Goal: Task Accomplishment & Management: Complete application form

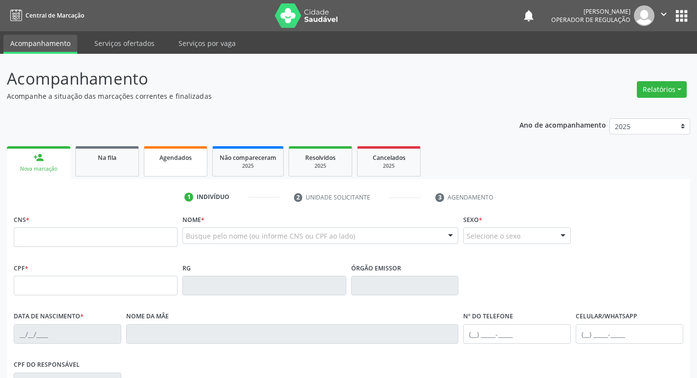
click at [162, 156] on span "Agendados" at bounding box center [176, 158] width 32 height 8
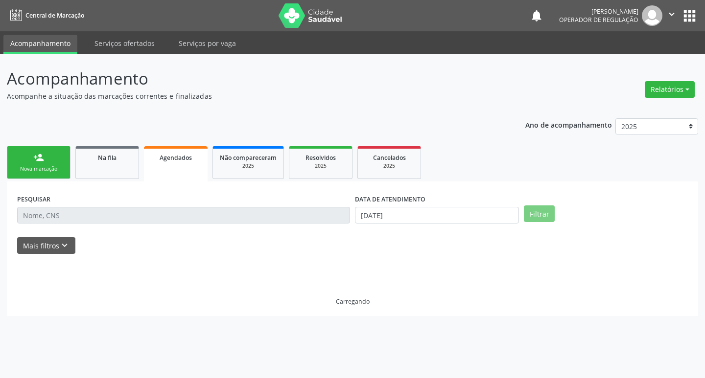
click at [139, 213] on input "text" at bounding box center [183, 215] width 333 height 17
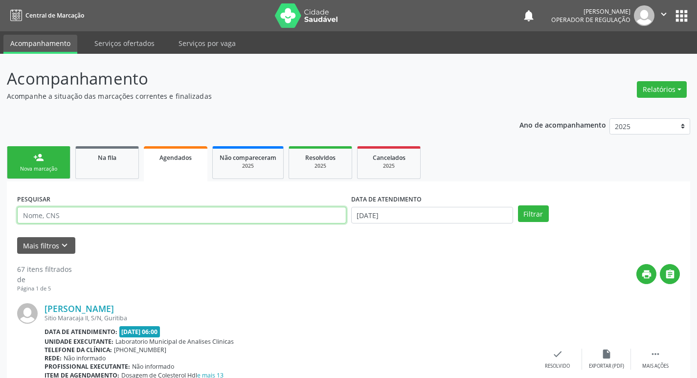
click at [139, 213] on input "text" at bounding box center [181, 215] width 329 height 17
type input "700607917034061"
click at [518, 206] on button "Filtrar" at bounding box center [533, 214] width 31 height 17
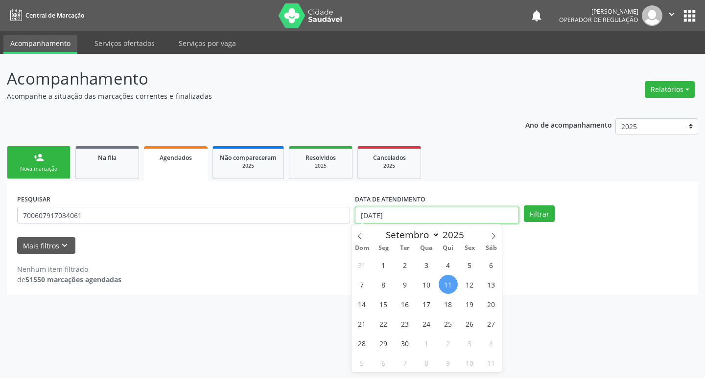
click at [413, 216] on input "[DATE]" at bounding box center [437, 215] width 164 height 17
click at [545, 217] on button "Filtrar" at bounding box center [539, 214] width 31 height 17
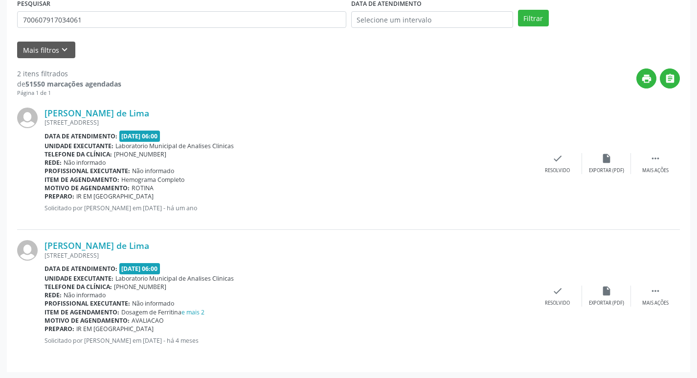
scroll to position [197, 0]
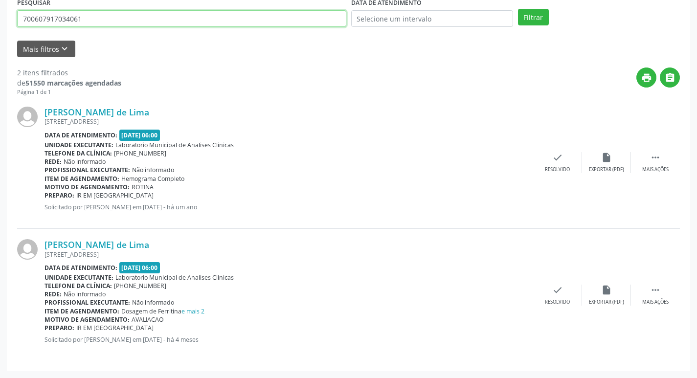
click at [99, 20] on input "700607917034061" at bounding box center [181, 18] width 329 height 17
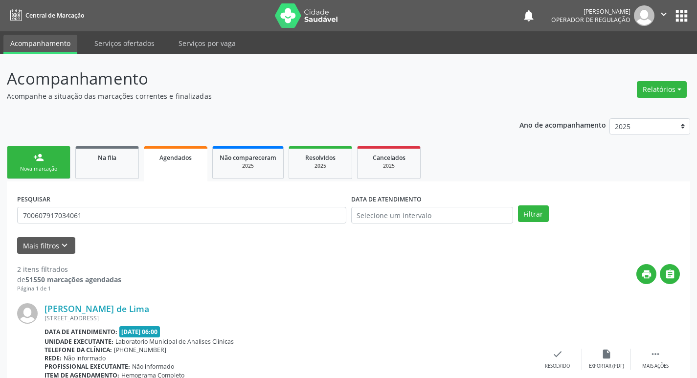
click at [53, 162] on link "person_add Nova marcação" at bounding box center [39, 162] width 64 height 33
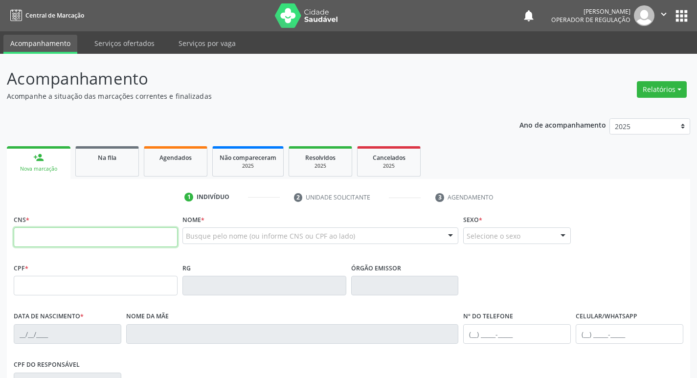
click at [113, 246] on input "text" at bounding box center [96, 238] width 164 height 20
click at [139, 239] on input "text" at bounding box center [96, 238] width 164 height 20
paste input "700 6079 1703 4061"
type input "700 6079 1703 4061"
type input "128.284.214-57"
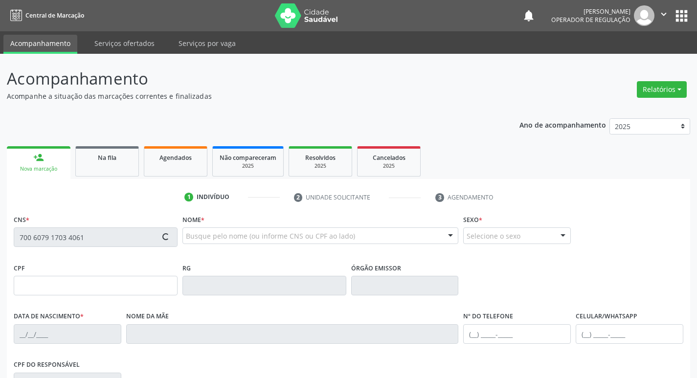
type input "09/05/2001"
type input "Lucia de Fátima Santos"
type input "(83) 99193-6175"
type input "035.611.467-83"
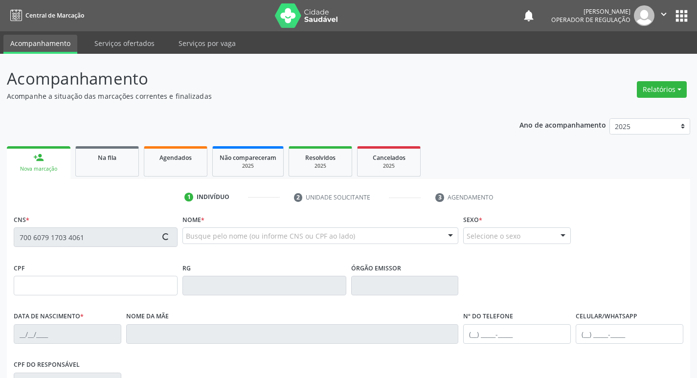
type input "100"
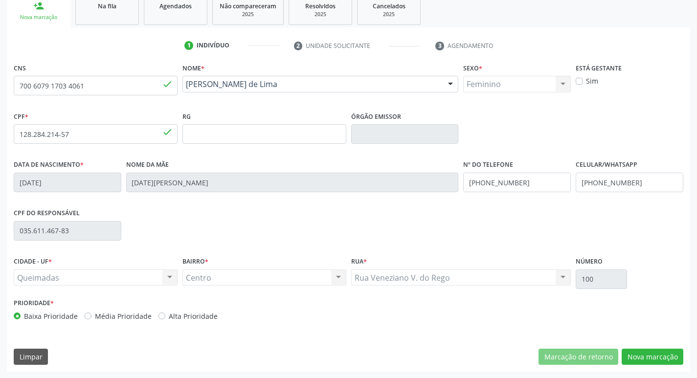
scroll to position [152, 0]
click at [632, 353] on button "Nova marcação" at bounding box center [653, 356] width 62 height 17
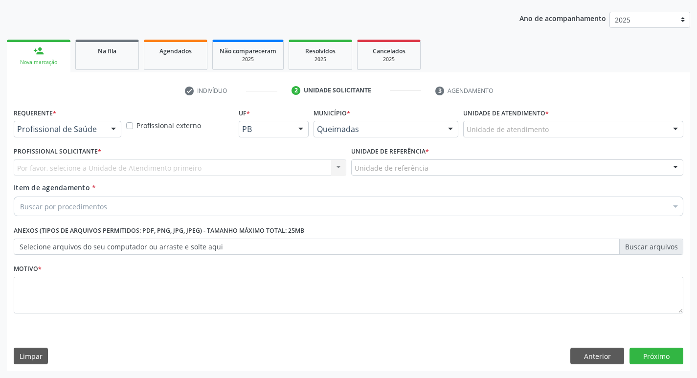
click at [79, 122] on div "Profissional de Saúde" at bounding box center [68, 129] width 108 height 17
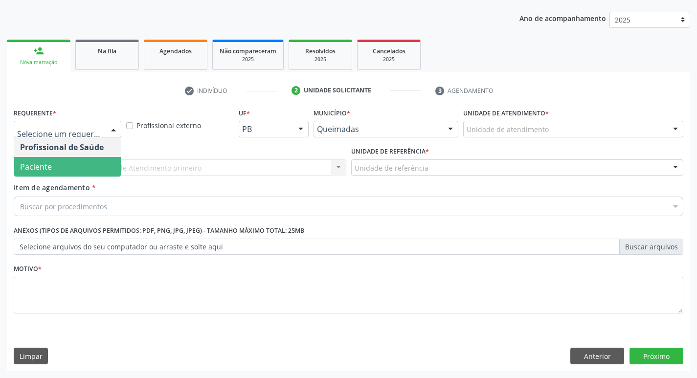
click at [64, 170] on span "Paciente" at bounding box center [67, 167] width 107 height 20
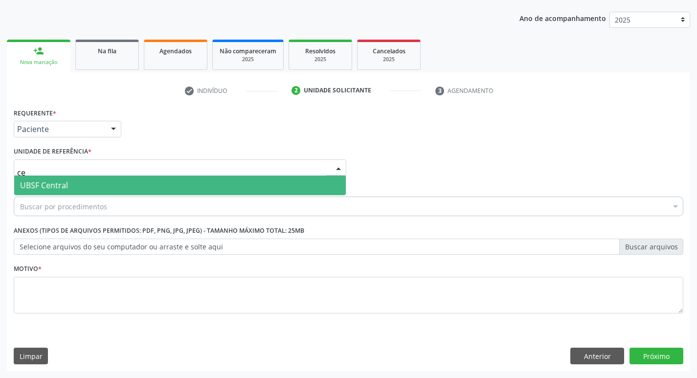
type input "ce"
click at [57, 200] on div "Buscar por procedimentos" at bounding box center [349, 207] width 670 height 20
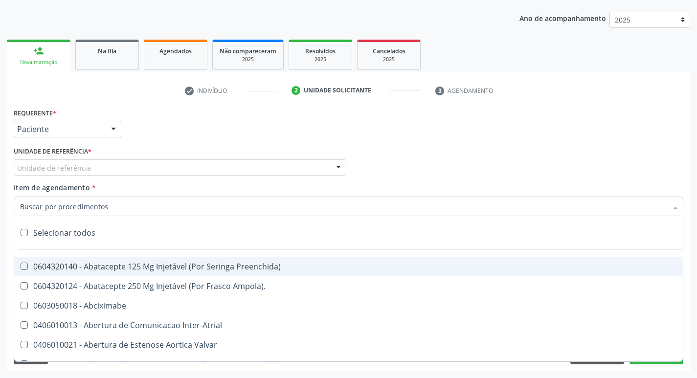
click at [61, 187] on span "Item de agendamento" at bounding box center [52, 187] width 76 height 9
click at [61, 197] on input "Item de agendamento *" at bounding box center [343, 207] width 647 height 20
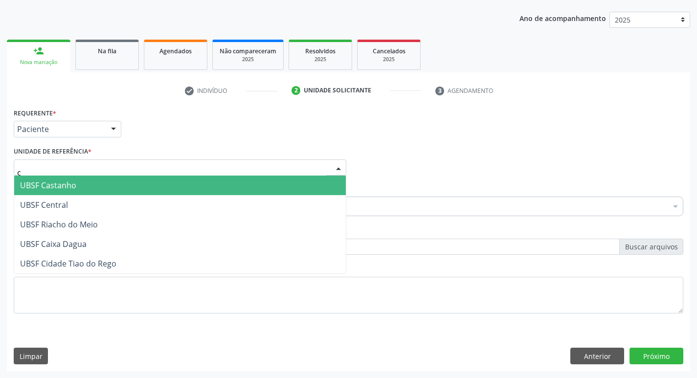
type input "ce"
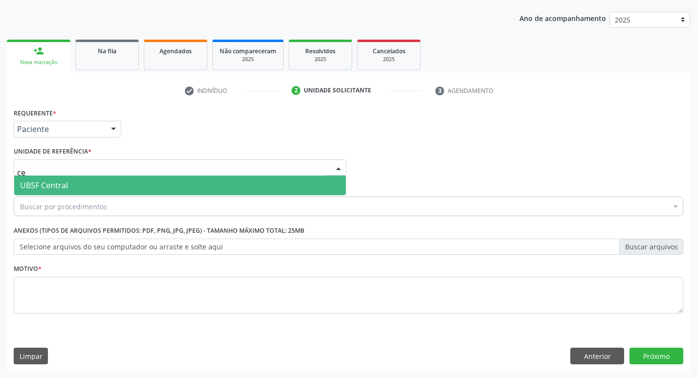
click at [69, 184] on span "UBSF Central" at bounding box center [180, 186] width 332 height 20
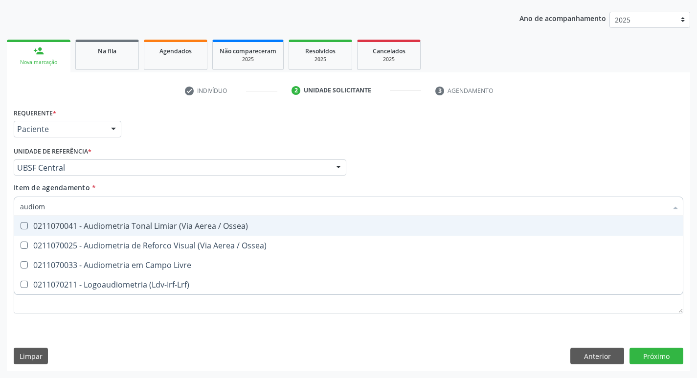
type input "audiome"
click at [28, 226] on div "0211070041 - Audiometria Tonal Limiar (Via Aerea / Ossea)" at bounding box center [348, 226] width 657 height 8
checkbox Ossea\) "true"
drag, startPoint x: 465, startPoint y: 118, endPoint x: 122, endPoint y: 289, distance: 383.7
click at [465, 118] on div "Requerente * Paciente Profissional de Saúde Paciente Nenhum resultado encontrad…" at bounding box center [348, 125] width 675 height 38
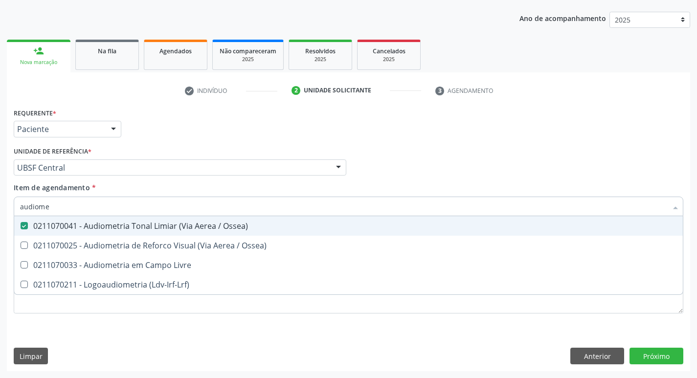
checkbox Ossea\) "true"
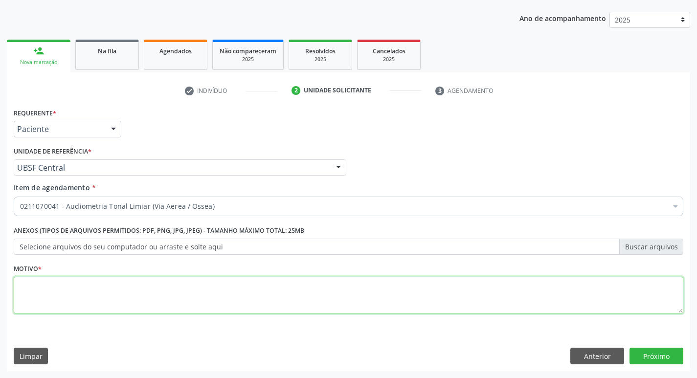
click at [98, 295] on textarea at bounding box center [349, 295] width 670 height 37
type textarea "avaliação"
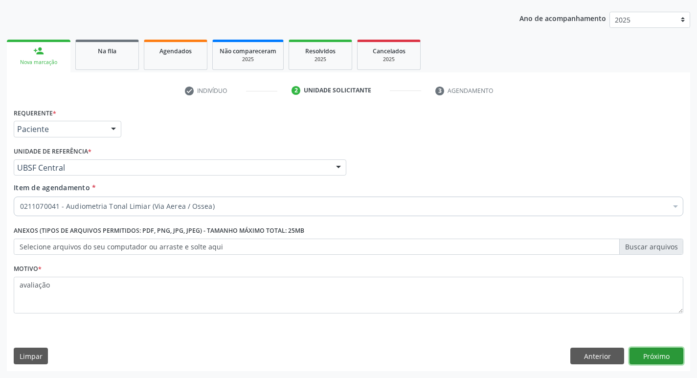
click at [669, 362] on button "Próximo" at bounding box center [657, 356] width 54 height 17
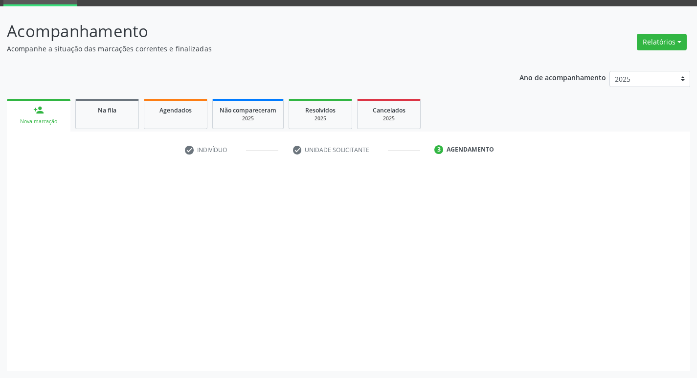
scroll to position [47, 0]
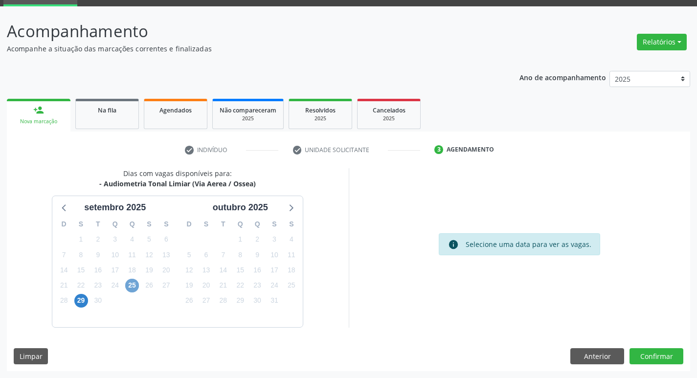
click at [130, 285] on span "25" at bounding box center [132, 286] width 14 height 14
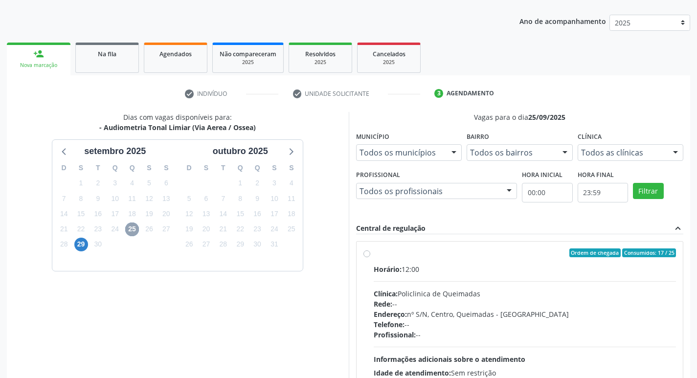
scroll to position [189, 0]
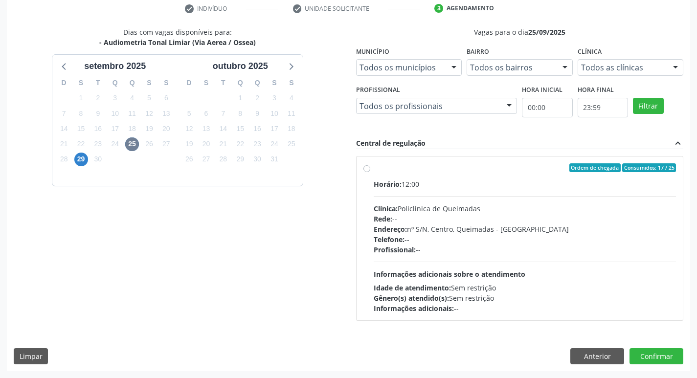
click at [453, 174] on label "Ordem de chegada Consumidos: 17 / 25 Horário: 12:00 Clínica: Policlinica de Que…" at bounding box center [525, 238] width 303 height 150
click at [370, 172] on input "Ordem de chegada Consumidos: 17 / 25 Horário: 12:00 Clínica: Policlinica de Que…" at bounding box center [367, 167] width 7 height 9
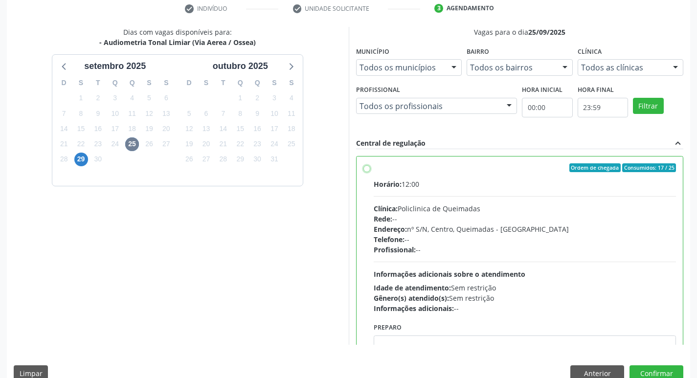
radio input "true"
click at [660, 373] on button "Confirmar" at bounding box center [657, 374] width 54 height 17
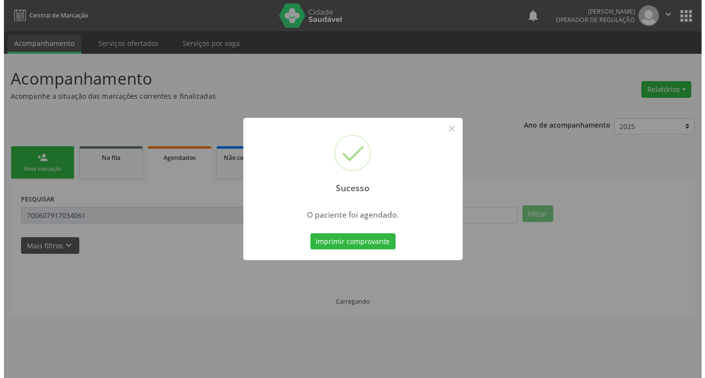
scroll to position [0, 0]
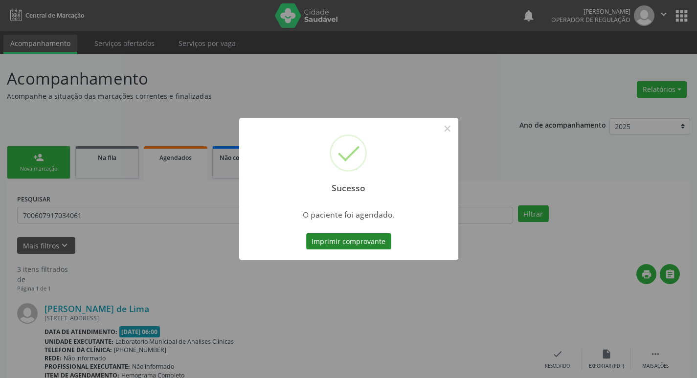
click at [362, 244] on button "Imprimir comprovante" at bounding box center [348, 241] width 85 height 17
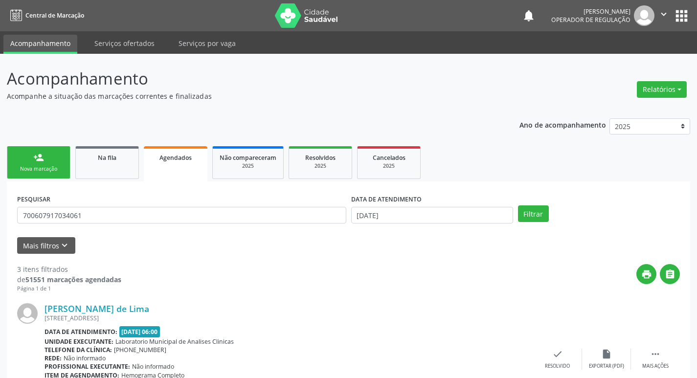
click at [174, 157] on span "Agendados" at bounding box center [176, 158] width 32 height 8
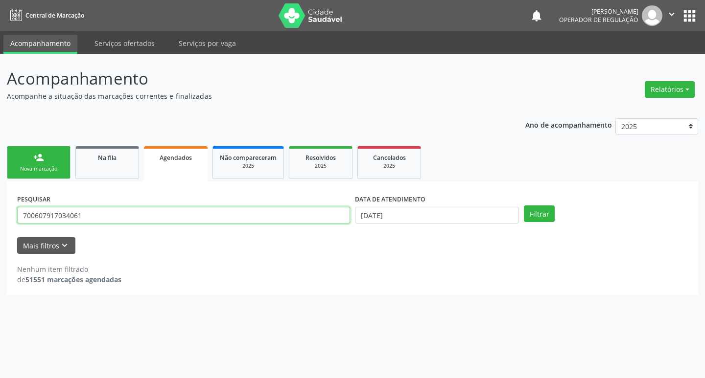
click at [145, 216] on input "700607917034061" at bounding box center [183, 215] width 333 height 17
type input "704508308222415"
click at [524, 206] on button "Filtrar" at bounding box center [539, 214] width 31 height 17
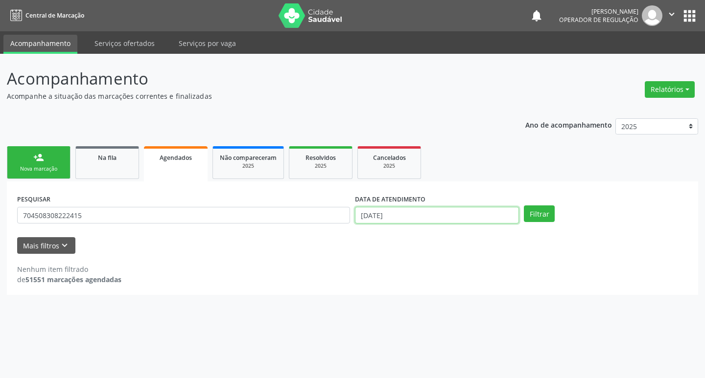
click at [406, 220] on input "[DATE]" at bounding box center [437, 215] width 164 height 17
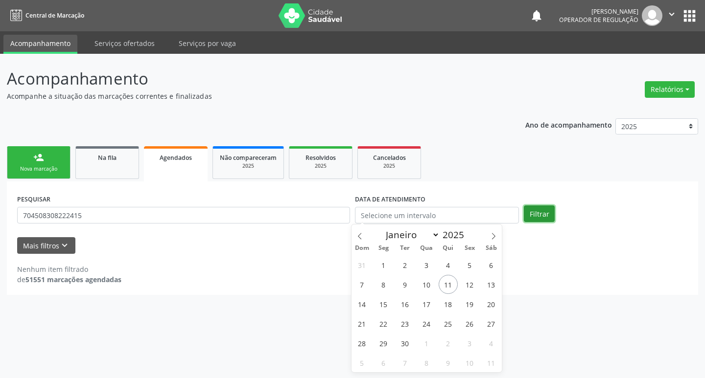
click at [544, 209] on button "Filtrar" at bounding box center [539, 214] width 31 height 17
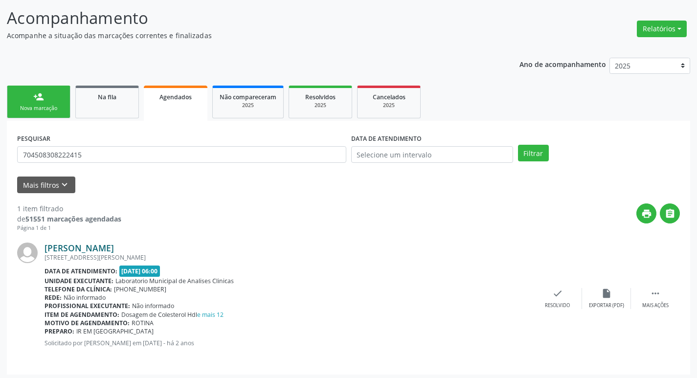
scroll to position [64, 0]
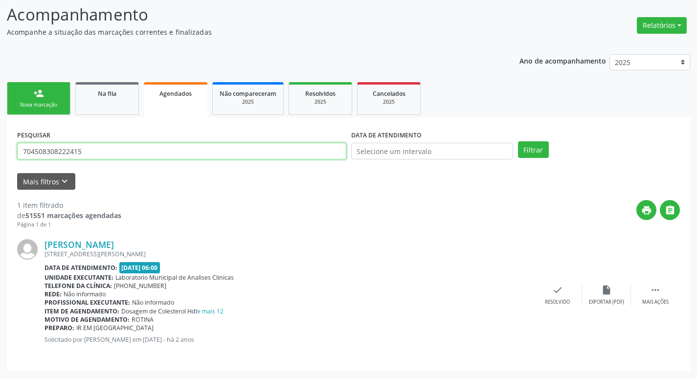
click at [96, 142] on div "PESQUISAR 704508308222415" at bounding box center [182, 147] width 334 height 38
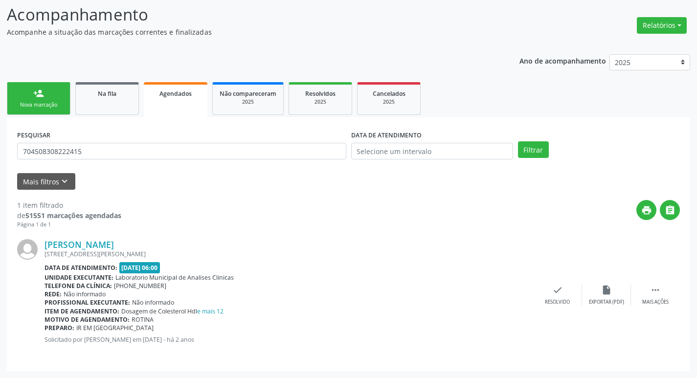
click at [96, 142] on div "PESQUISAR 704508308222415" at bounding box center [182, 147] width 334 height 38
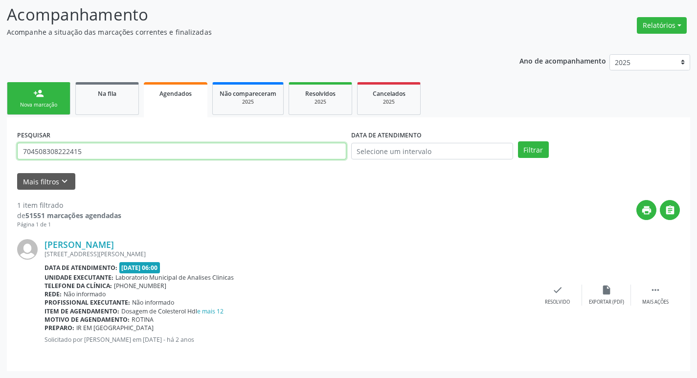
click at [96, 158] on input "704508308222415" at bounding box center [181, 151] width 329 height 17
click at [113, 153] on input "text" at bounding box center [181, 151] width 329 height 17
type input "706204506466766"
click at [518, 141] on button "Filtrar" at bounding box center [533, 149] width 31 height 17
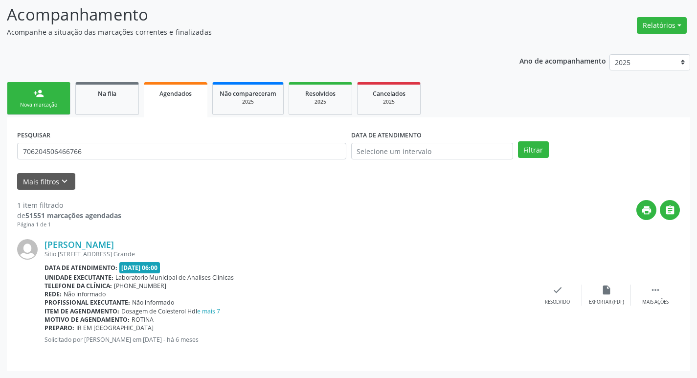
click at [31, 92] on link "person_add Nova marcação" at bounding box center [39, 98] width 64 height 33
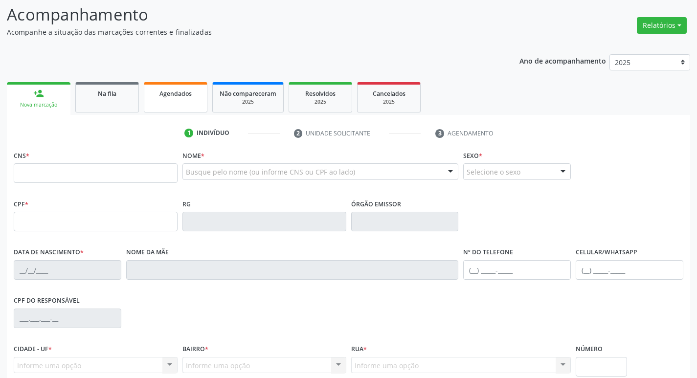
click at [180, 98] on link "Agendados" at bounding box center [176, 97] width 64 height 30
click at [180, 37] on p "Acompanhe a situação das marcações correntes e finalizadas" at bounding box center [246, 32] width 479 height 10
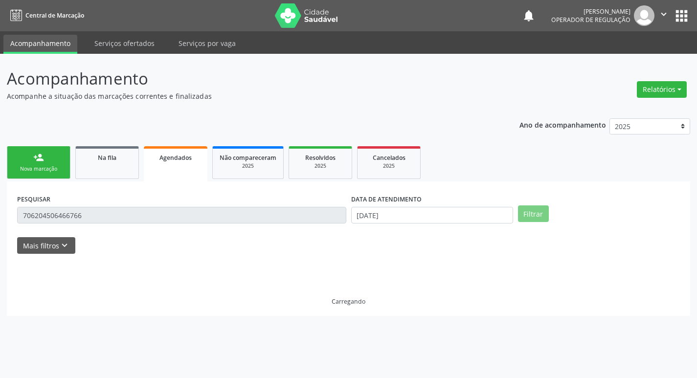
scroll to position [0, 0]
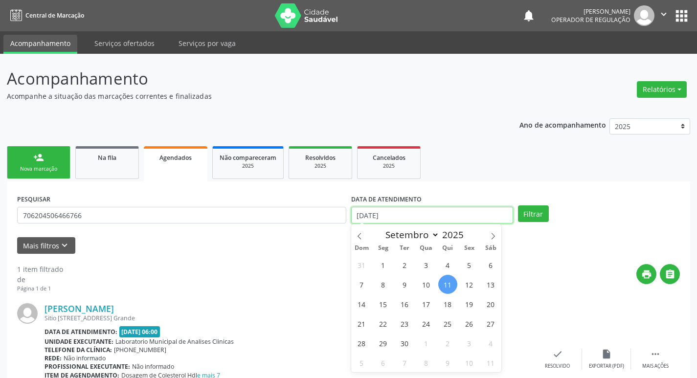
click at [430, 208] on input "[DATE]" at bounding box center [432, 215] width 162 height 17
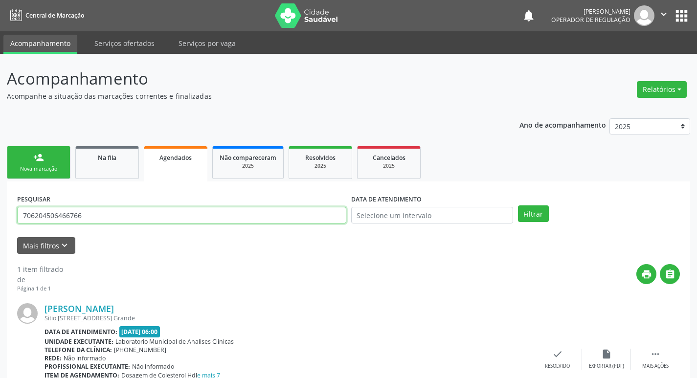
click at [189, 219] on input "706204506466766" at bounding box center [181, 215] width 329 height 17
paste input "704508308222415"
type input "704508308222415"
click at [518, 206] on button "Filtrar" at bounding box center [533, 214] width 31 height 17
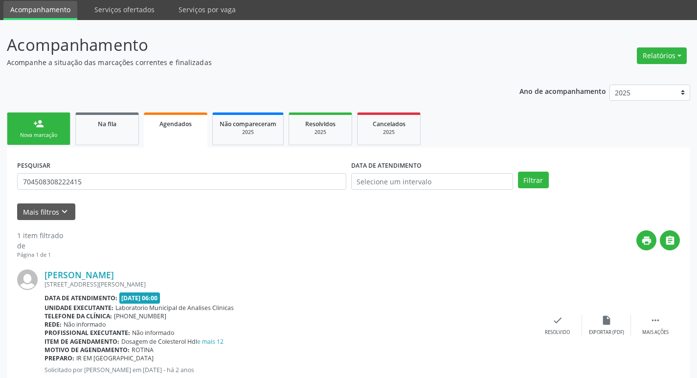
scroll to position [64, 0]
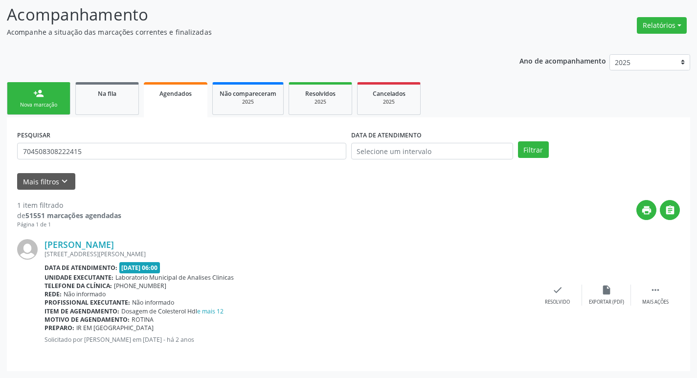
click at [61, 98] on link "person_add Nova marcação" at bounding box center [39, 98] width 64 height 33
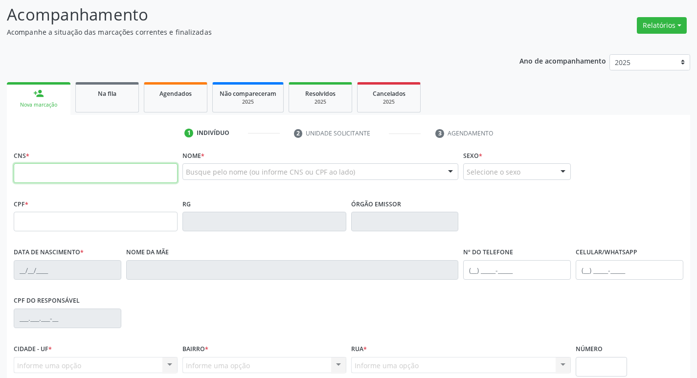
click at [57, 173] on input "text" at bounding box center [96, 173] width 164 height 20
paste input "704 5083 0822 2415"
type input "704 5083 0822 2415"
type input "675.737.207-00"
type input "30/01/1943"
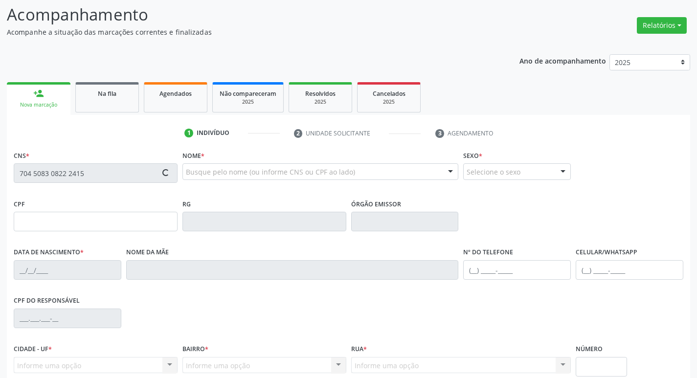
type input "Maria Cândida da Silva"
type input "(83) 99124-9467"
type input "929.708.184-34"
type input "303"
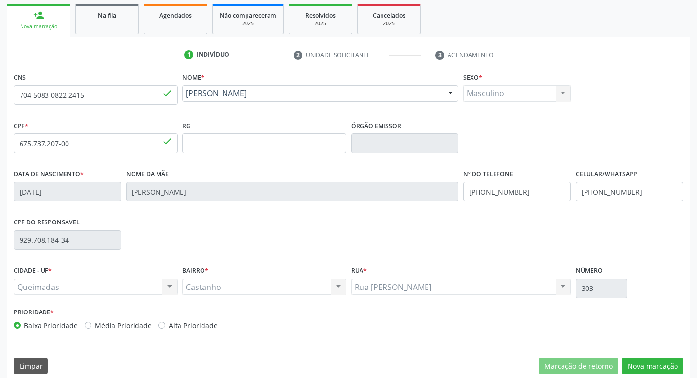
scroll to position [152, 0]
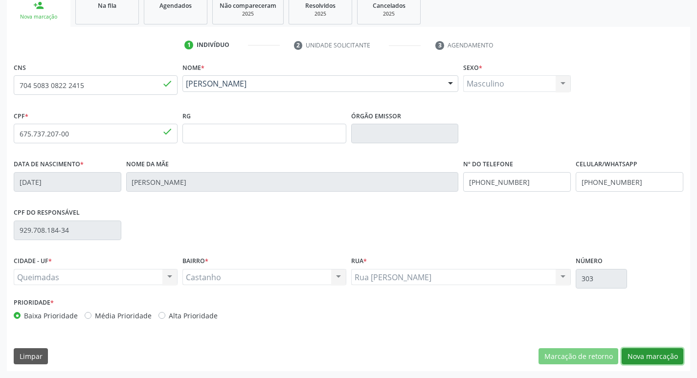
click at [650, 352] on button "Nova marcação" at bounding box center [653, 356] width 62 height 17
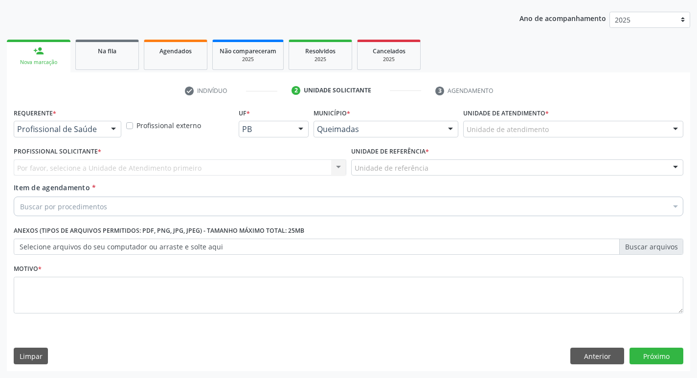
scroll to position [107, 0]
click at [103, 128] on div "Profissional de Saúde" at bounding box center [68, 129] width 108 height 17
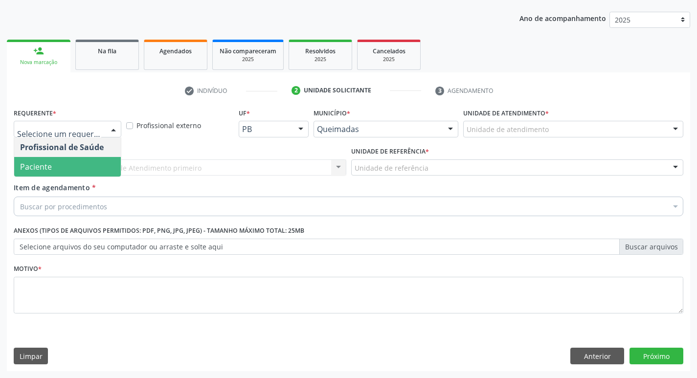
click at [81, 165] on span "Paciente" at bounding box center [67, 167] width 107 height 20
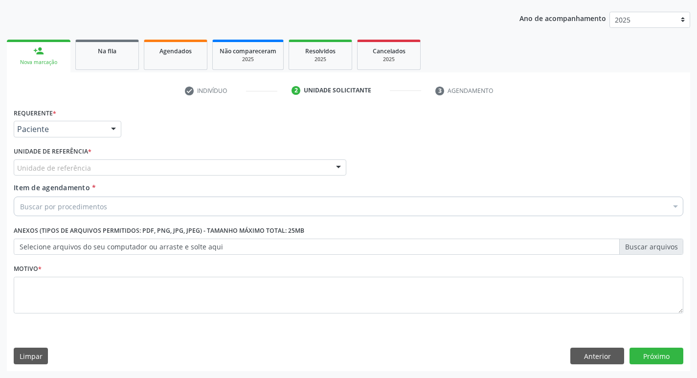
click at [92, 160] on div "Unidade de referência" at bounding box center [180, 168] width 333 height 17
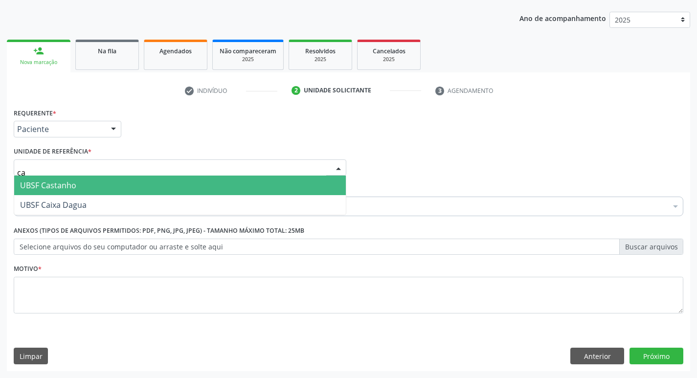
type input "cas"
click at [87, 183] on span "UBSF Castanho" at bounding box center [180, 186] width 332 height 20
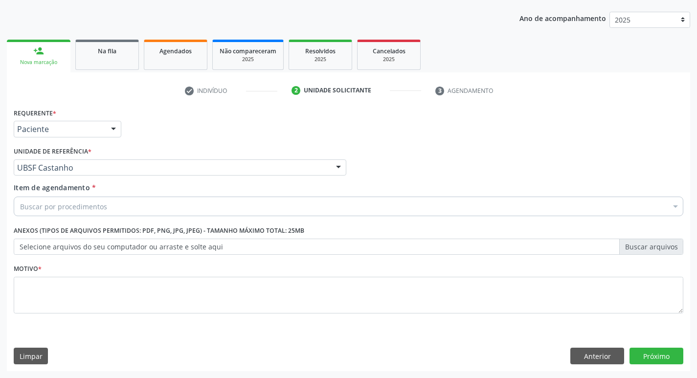
click at [82, 212] on div "Buscar por procedimentos" at bounding box center [349, 207] width 670 height 20
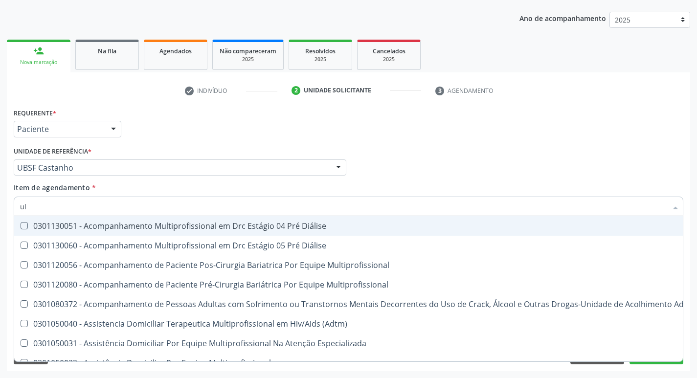
type input "u"
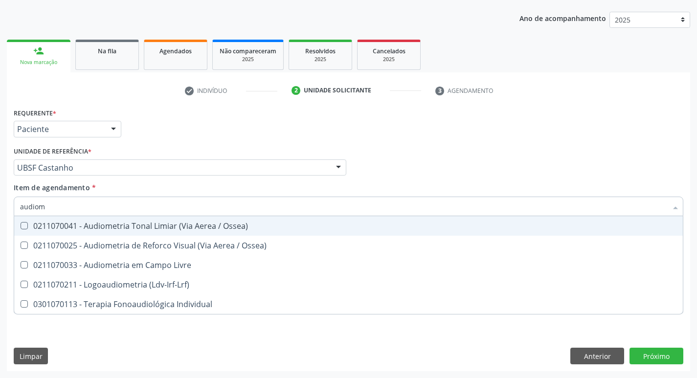
type input "audiome"
click at [95, 229] on div "0211070041 - Audiometria Tonal Limiar (Via Aerea / Ossea)" at bounding box center [348, 226] width 657 height 8
checkbox Ossea\) "true"
click at [467, 134] on div "Requerente * Paciente Profissional de Saúde Paciente Nenhum resultado encontrad…" at bounding box center [348, 125] width 675 height 38
checkbox Ossea\) "true"
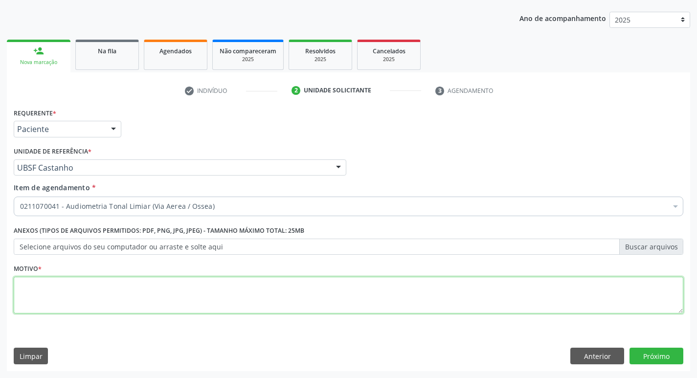
click at [133, 293] on textarea at bounding box center [349, 295] width 670 height 37
type textarea "avaliação"
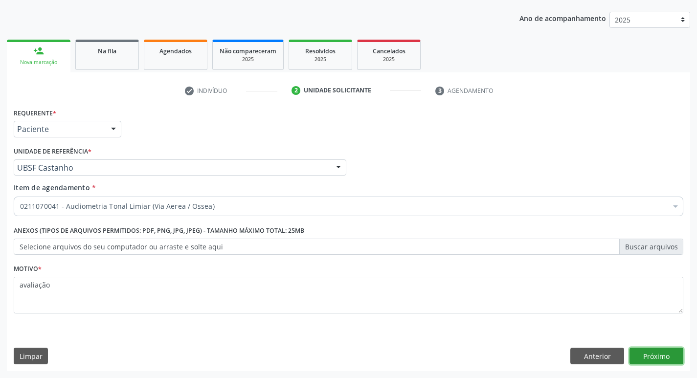
drag, startPoint x: 631, startPoint y: 349, endPoint x: 636, endPoint y: 356, distance: 8.1
click at [636, 356] on button "Próximo" at bounding box center [657, 356] width 54 height 17
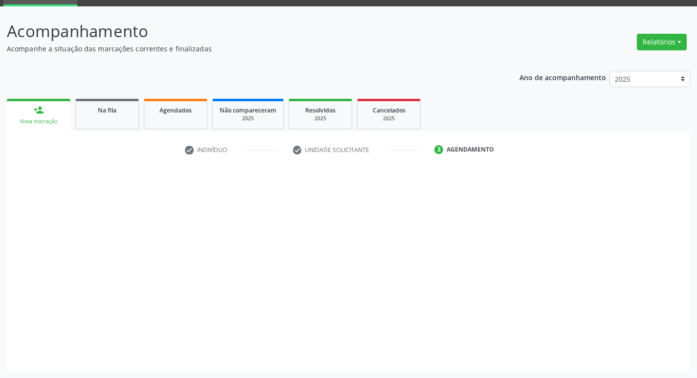
scroll to position [47, 0]
click at [636, 356] on div at bounding box center [657, 356] width 54 height 17
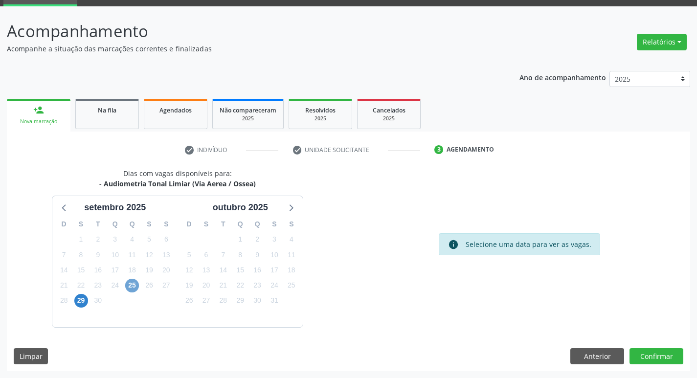
click at [129, 280] on span "25" at bounding box center [132, 286] width 14 height 14
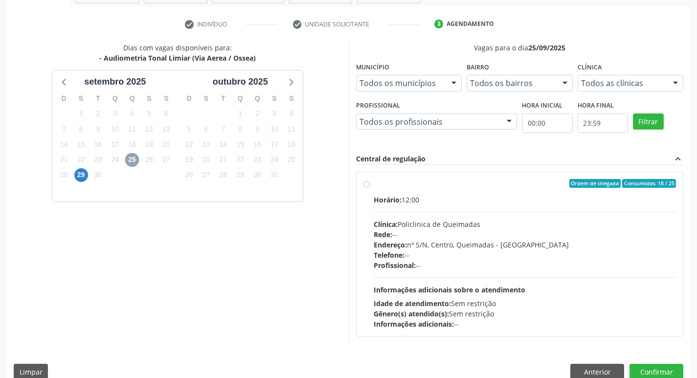
scroll to position [189, 0]
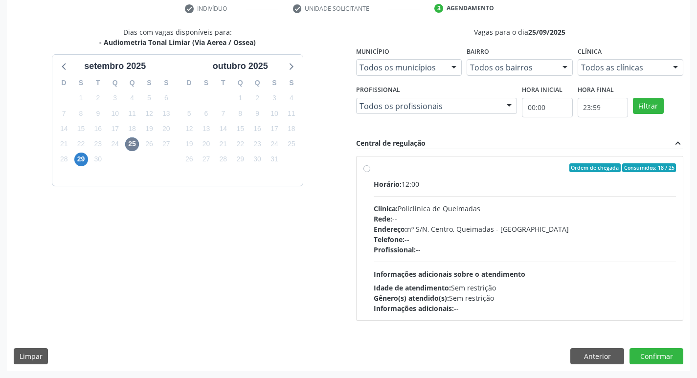
drag, startPoint x: 504, startPoint y: 178, endPoint x: 674, endPoint y: 301, distance: 209.6
click at [504, 178] on label "Ordem de chegada Consumidos: 18 / 25 Horário: 12:00 Clínica: Policlinica de Que…" at bounding box center [525, 238] width 303 height 150
click at [370, 172] on input "Ordem de chegada Consumidos: 18 / 25 Horário: 12:00 Clínica: Policlinica de Que…" at bounding box center [367, 167] width 7 height 9
radio input "true"
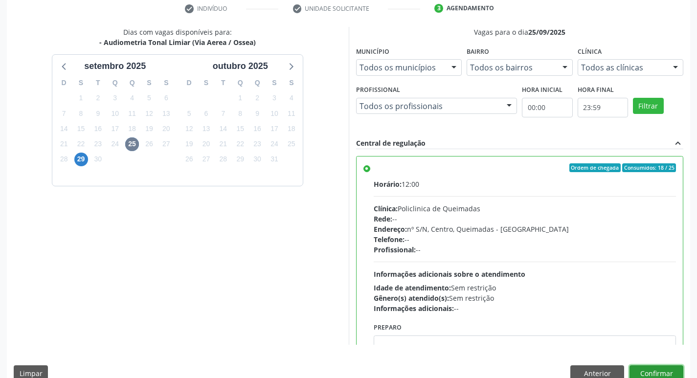
click at [661, 371] on button "Confirmar" at bounding box center [657, 374] width 54 height 17
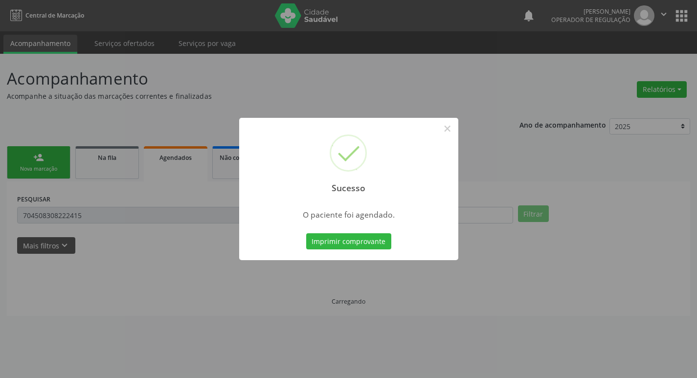
scroll to position [0, 0]
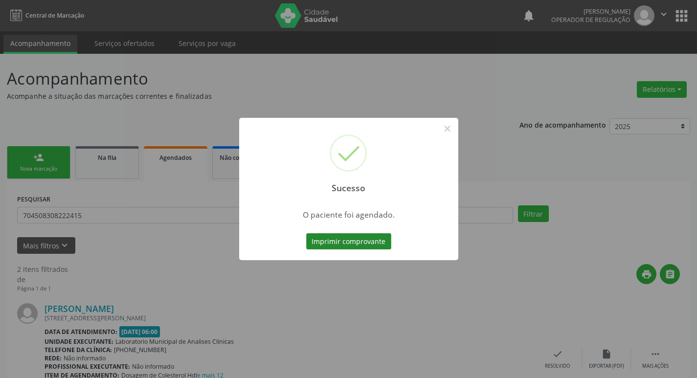
click at [356, 241] on button "Imprimir comprovante" at bounding box center [348, 241] width 85 height 17
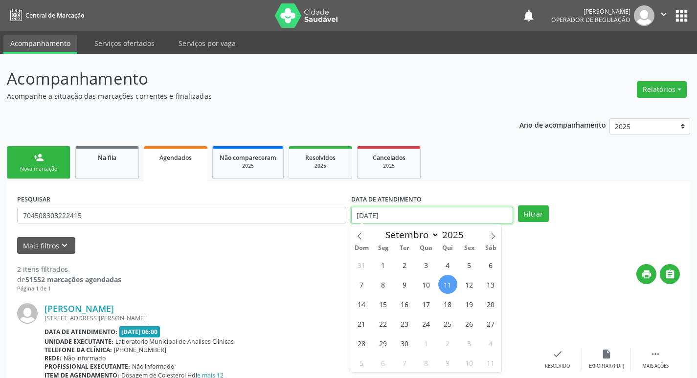
click at [467, 217] on input "[DATE]" at bounding box center [432, 215] width 162 height 17
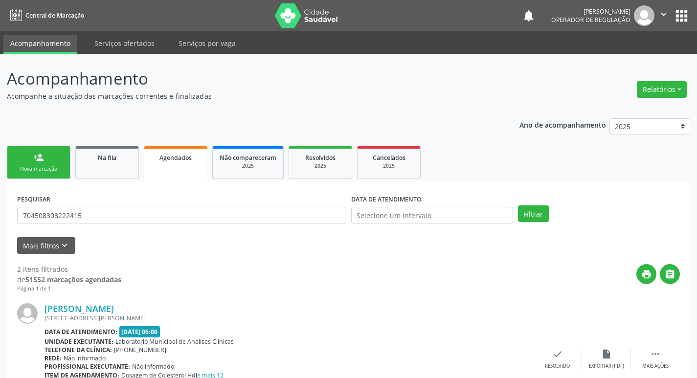
click at [191, 230] on div "PESQUISAR 704508308222415" at bounding box center [182, 211] width 334 height 38
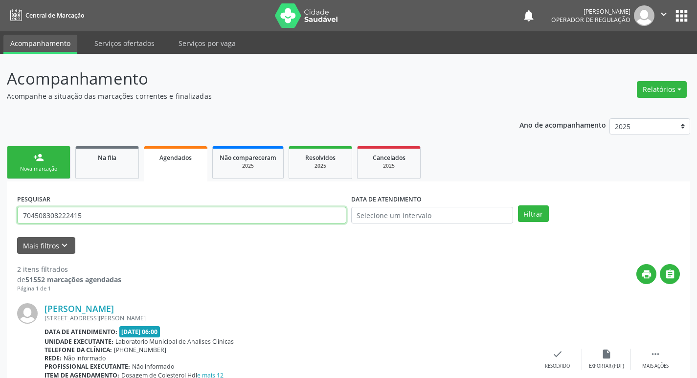
click at [193, 221] on input "704508308222415" at bounding box center [181, 215] width 329 height 17
type input "707402030270073"
click at [518, 206] on button "Filtrar" at bounding box center [533, 214] width 31 height 17
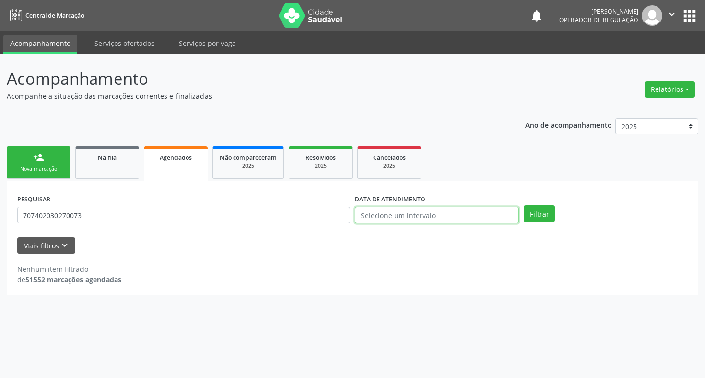
click at [508, 214] on input "text" at bounding box center [437, 215] width 164 height 17
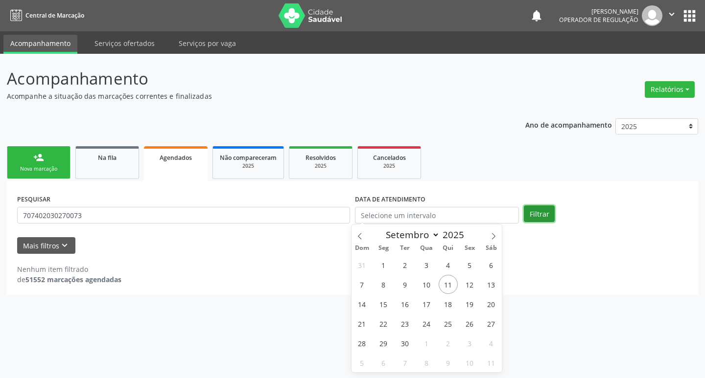
click at [528, 210] on button "Filtrar" at bounding box center [539, 214] width 31 height 17
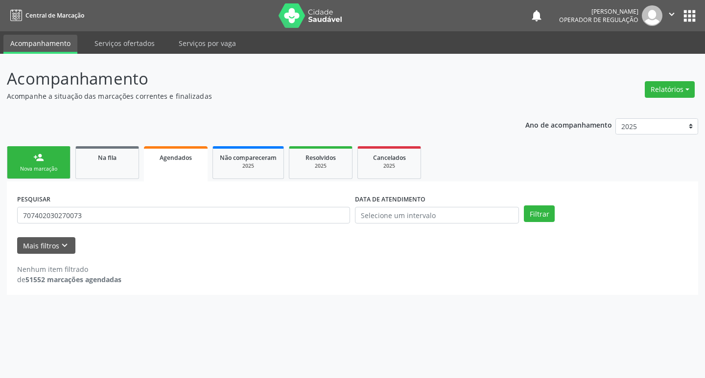
click at [151, 226] on div "PESQUISAR 707402030270073" at bounding box center [184, 211] width 338 height 38
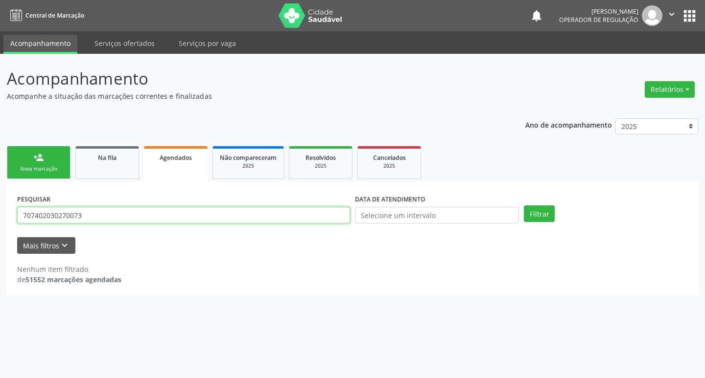
click at [147, 215] on input "707402030270073" at bounding box center [183, 215] width 333 height 17
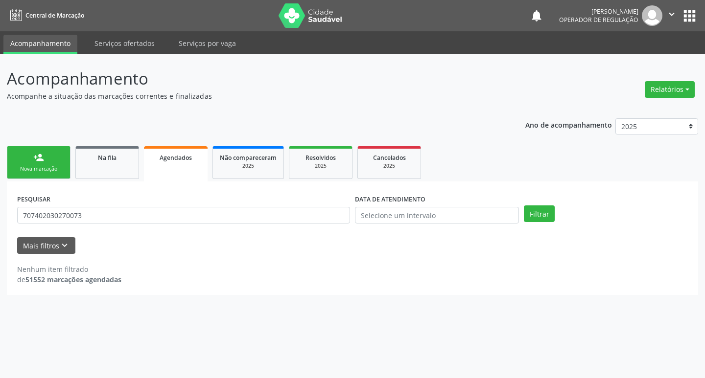
click at [26, 165] on link "person_add Nova marcação" at bounding box center [39, 162] width 64 height 33
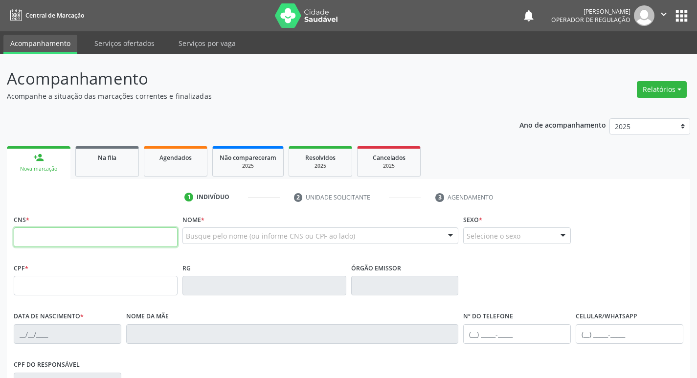
click at [83, 237] on input "text" at bounding box center [96, 238] width 164 height 20
paste input "707 4020 3027 0073"
type input "707 4020 3027 0073"
type input "022.001.654-20"
type input "05/05/1975"
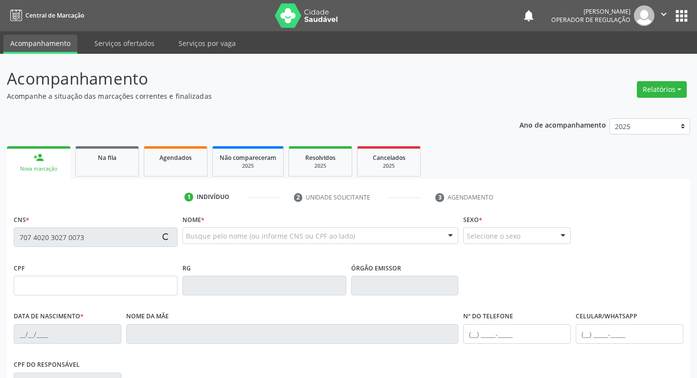
type input "Maria Bezerra da Silva"
type input "(83) 99319-0552"
type input "024.309.974-60"
type input "36"
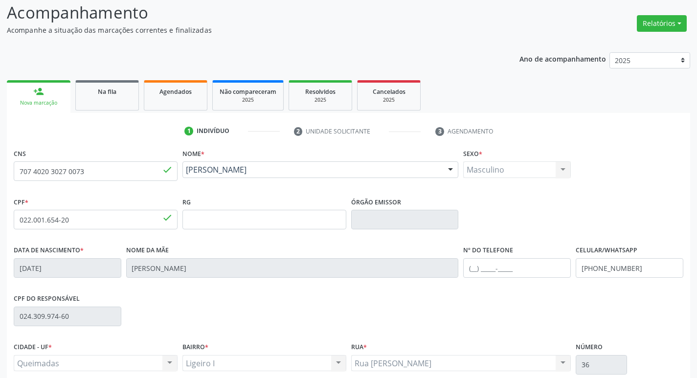
scroll to position [152, 0]
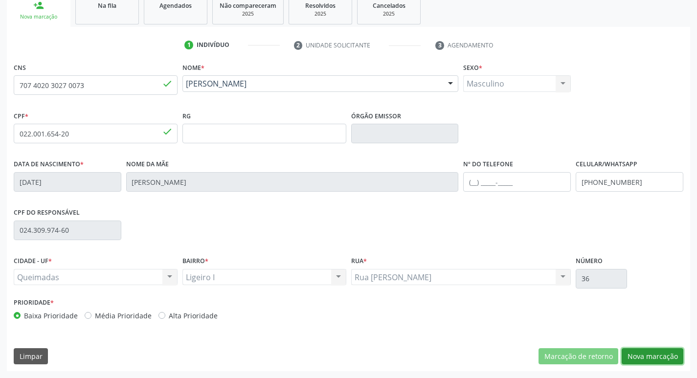
click at [643, 354] on button "Nova marcação" at bounding box center [653, 356] width 62 height 17
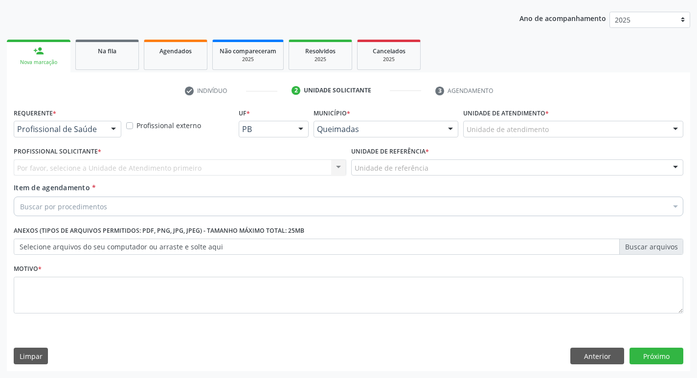
scroll to position [107, 0]
drag, startPoint x: 87, startPoint y: 130, endPoint x: 77, endPoint y: 154, distance: 25.4
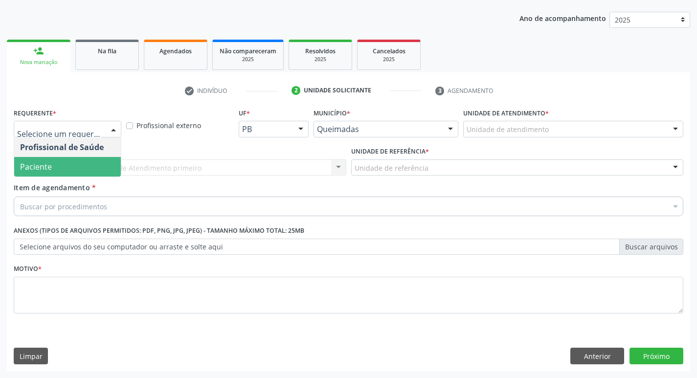
click at [66, 173] on span "Paciente" at bounding box center [67, 167] width 107 height 20
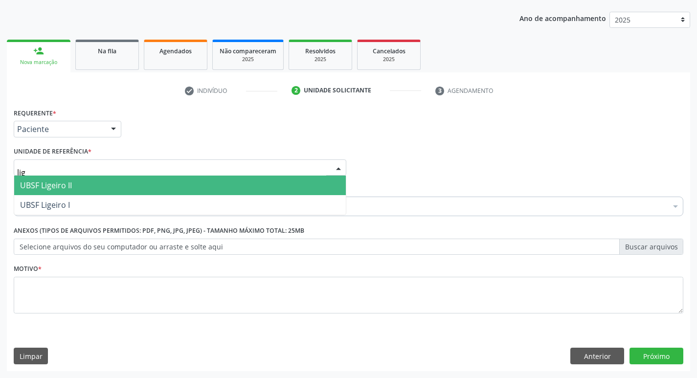
type input "lige"
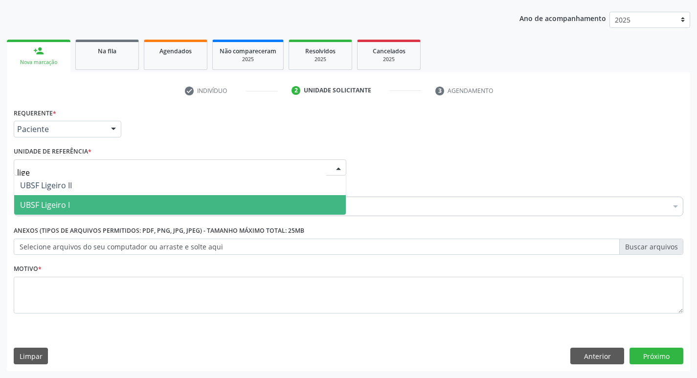
click at [75, 206] on span "UBSF Ligeiro I" at bounding box center [180, 205] width 332 height 20
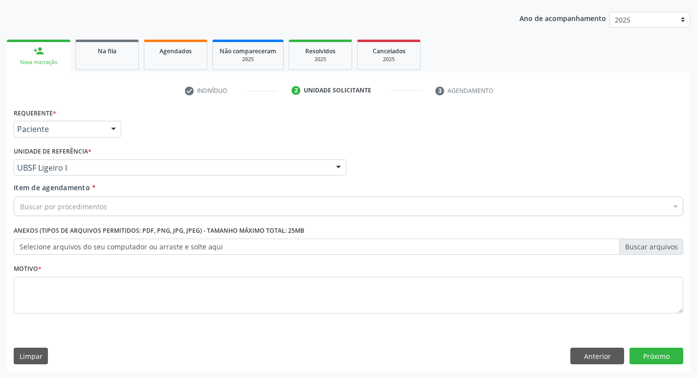
click at [160, 135] on div "Requerente * Paciente Profissional de Saúde Paciente Nenhum resultado encontrad…" at bounding box center [348, 125] width 675 height 38
click at [84, 212] on div "Buscar por procedimentos" at bounding box center [349, 207] width 670 height 20
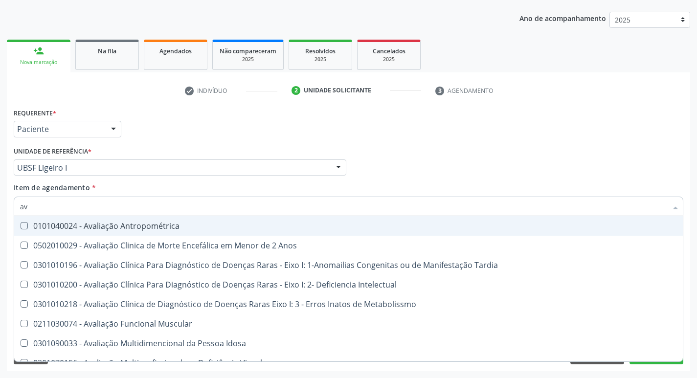
type input "a"
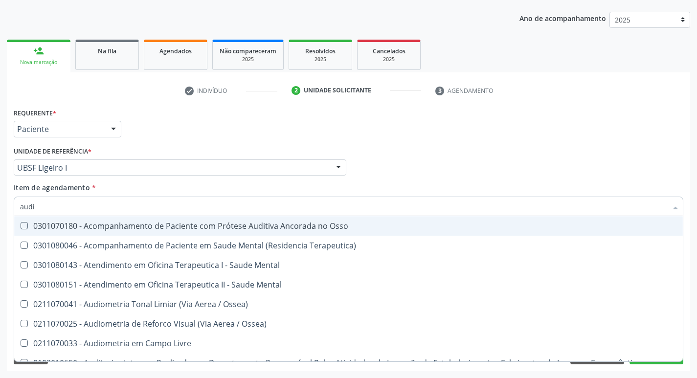
type input "audio"
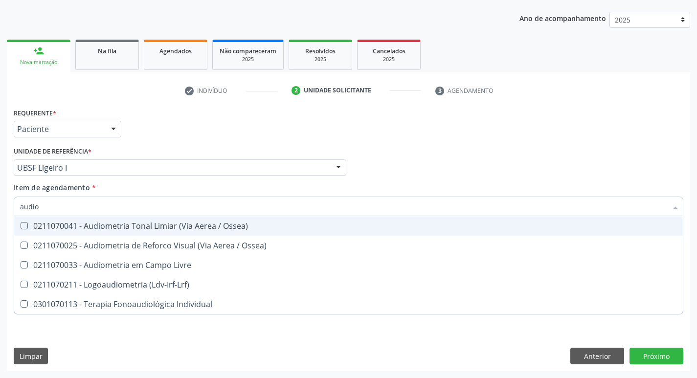
click at [94, 222] on div "0211070041 - Audiometria Tonal Limiar (Via Aerea / Ossea)" at bounding box center [348, 226] width 657 height 8
checkbox Ossea\) "true"
click at [620, 97] on ul "check Indivíduo 2 Unidade solicitante 3 Agendamento" at bounding box center [349, 91] width 684 height 16
checkbox Ossea\) "true"
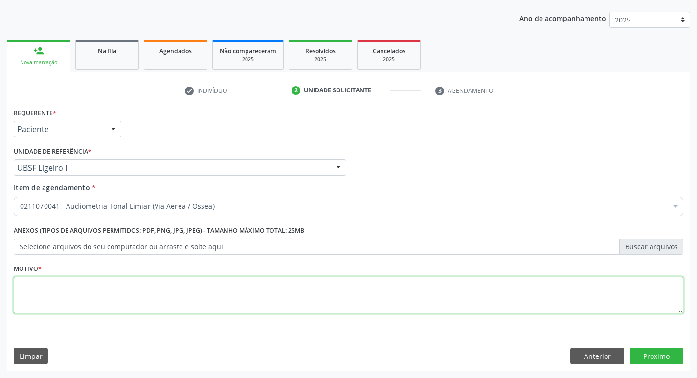
click at [122, 296] on textarea at bounding box center [349, 295] width 670 height 37
type textarea "avaliação"
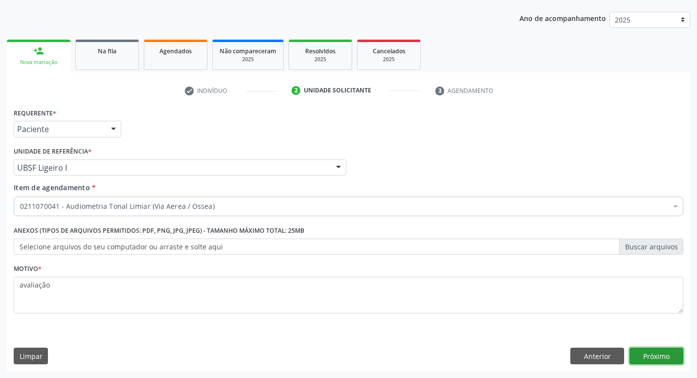
click at [650, 357] on button "Próximo" at bounding box center [657, 356] width 54 height 17
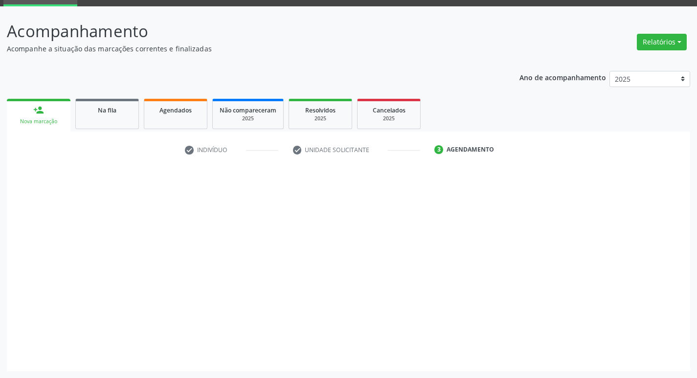
scroll to position [47, 0]
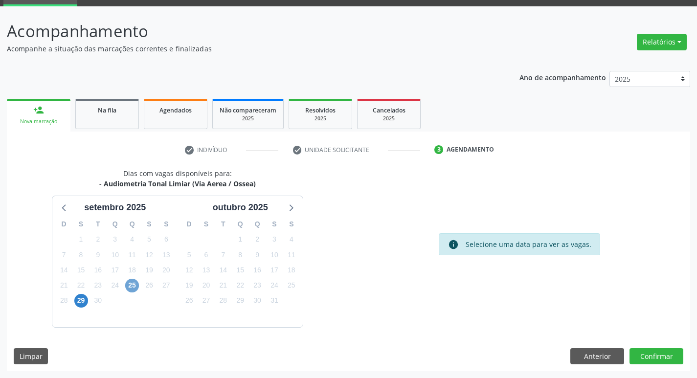
click at [128, 292] on span "25" at bounding box center [132, 286] width 14 height 14
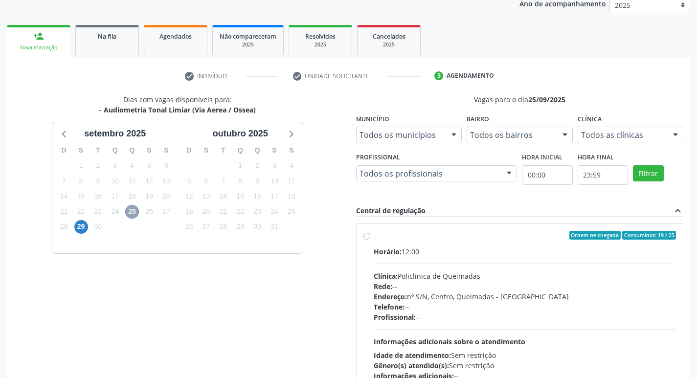
scroll to position [189, 0]
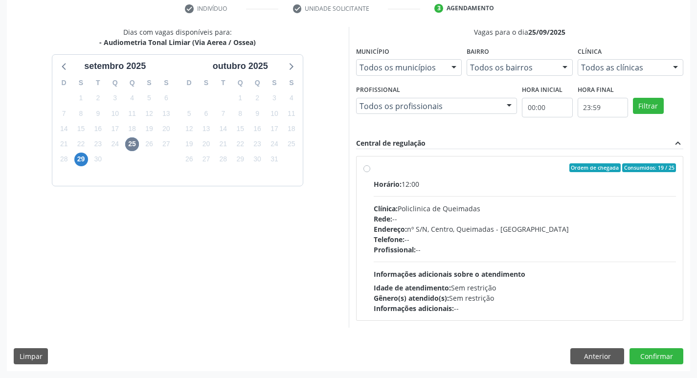
click at [461, 208] on div "Clínica: Policlinica de Queimadas" at bounding box center [525, 209] width 303 height 10
click at [370, 172] on input "Ordem de chegada Consumidos: 19 / 25 Horário: 12:00 Clínica: Policlinica de Que…" at bounding box center [367, 167] width 7 height 9
radio input "true"
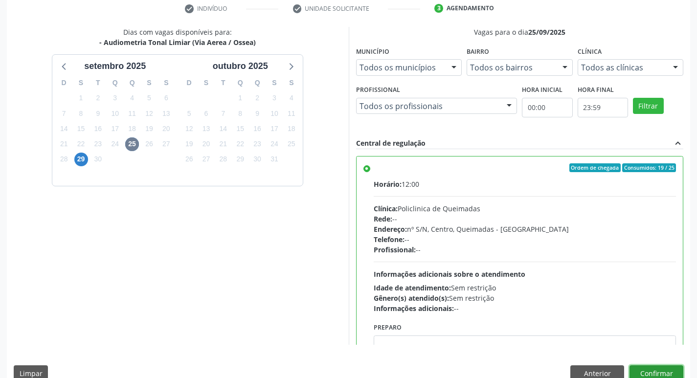
click at [642, 368] on button "Confirmar" at bounding box center [657, 374] width 54 height 17
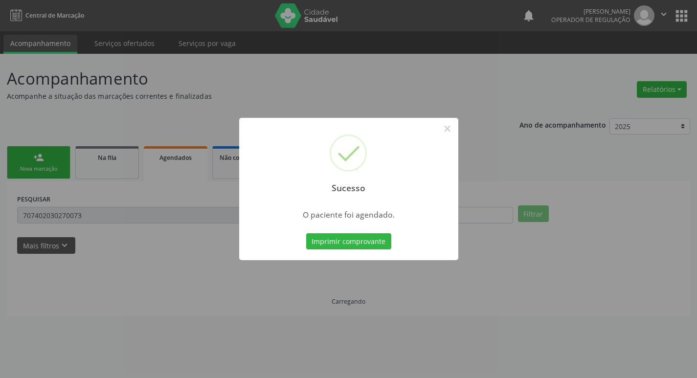
scroll to position [0, 0]
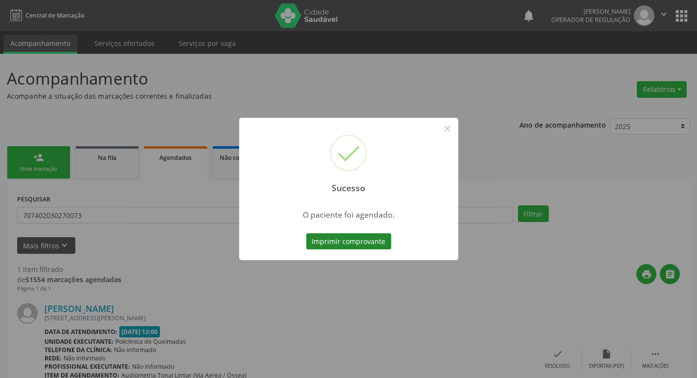
click at [383, 238] on button "Imprimir comprovante" at bounding box center [348, 241] width 85 height 17
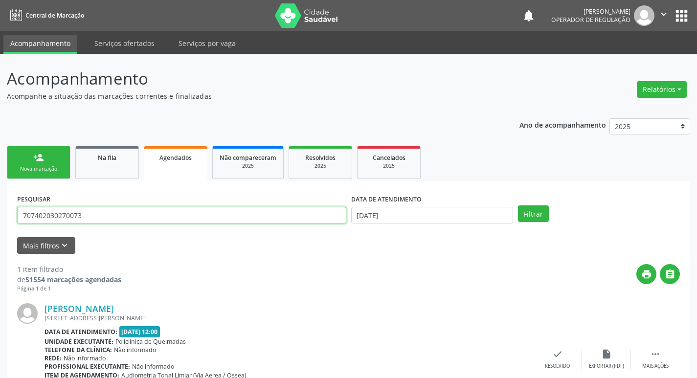
click at [109, 220] on input "707402030270073" at bounding box center [181, 215] width 329 height 17
type input "705009644214558"
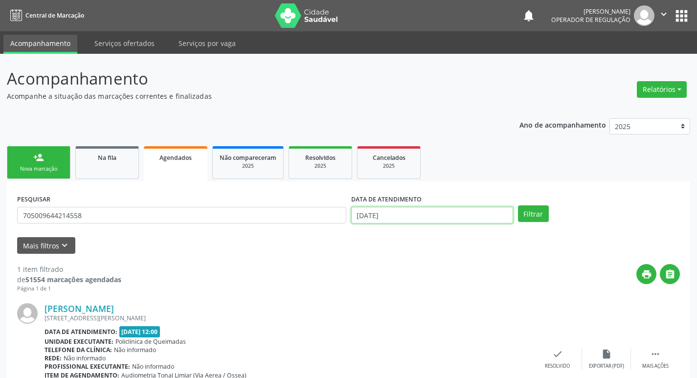
click at [483, 220] on input "[DATE]" at bounding box center [432, 215] width 162 height 17
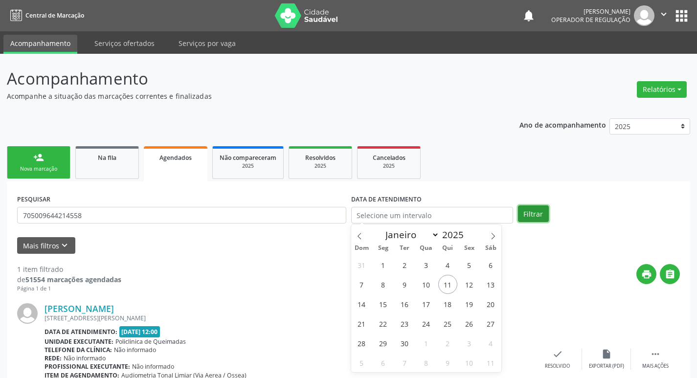
click at [525, 213] on button "Filtrar" at bounding box center [533, 214] width 31 height 17
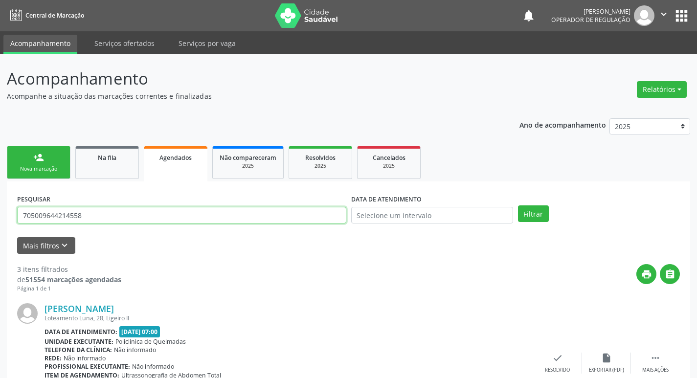
click at [95, 212] on input "705009644214558" at bounding box center [181, 215] width 329 height 17
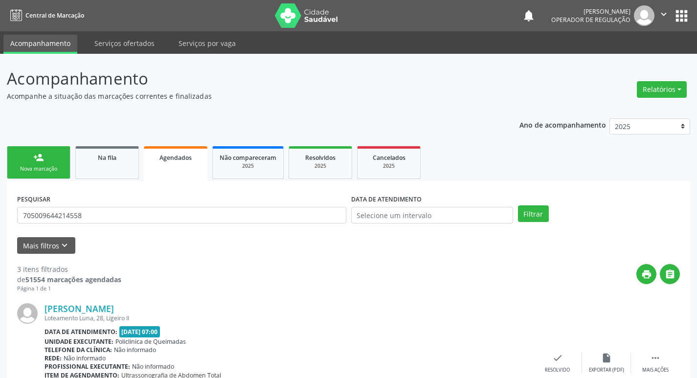
click at [51, 168] on div "Nova marcação" at bounding box center [38, 168] width 49 height 7
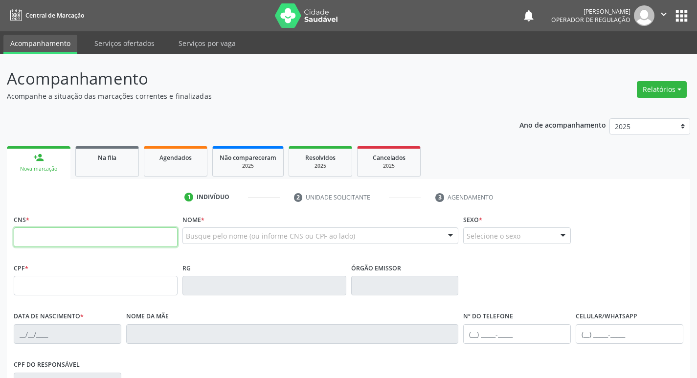
click at [72, 239] on input "text" at bounding box center [96, 238] width 164 height 20
paste input "705 0096 4421 4558"
type input "705 0096 4421 4558"
type input "067.256.474-21"
type input "10/02/1975"
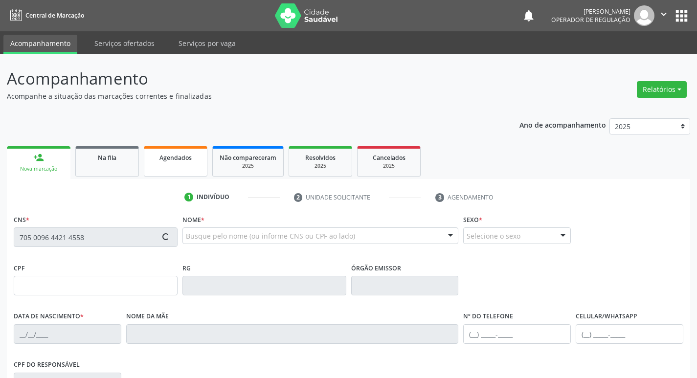
type input "Iraci Clemente da Conceição"
type input "(83) 99363-1071"
type input "28"
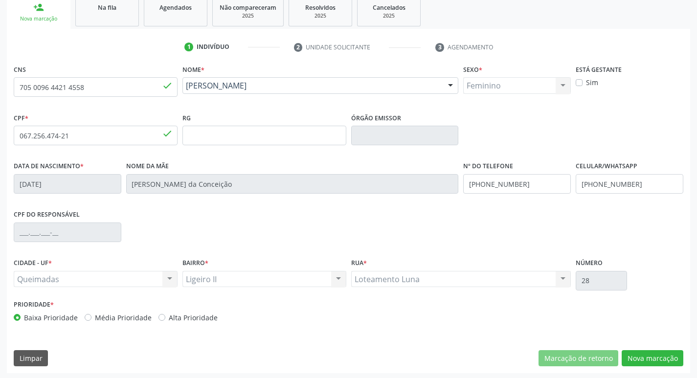
scroll to position [152, 0]
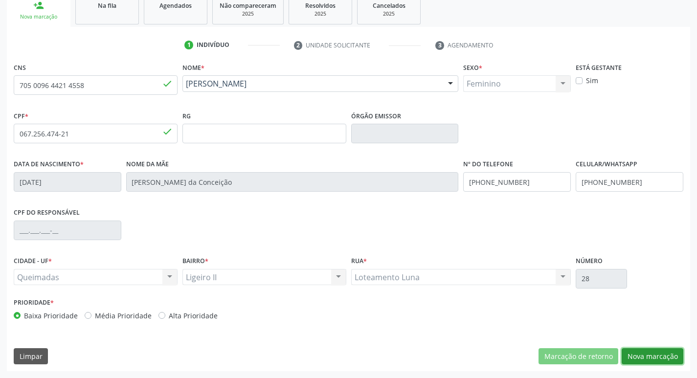
click at [654, 355] on button "Nova marcação" at bounding box center [653, 356] width 62 height 17
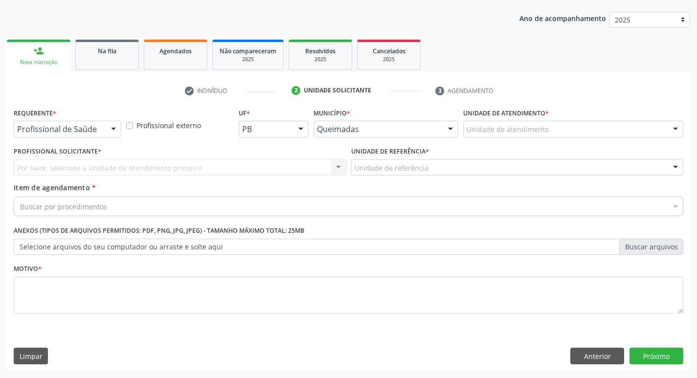
scroll to position [107, 0]
drag, startPoint x: 50, startPoint y: 131, endPoint x: 46, endPoint y: 145, distance: 15.2
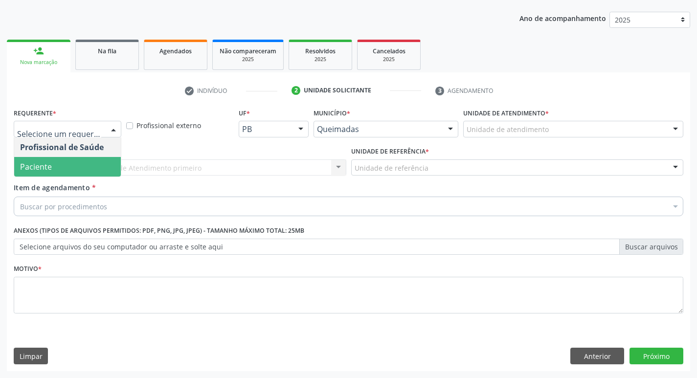
click at [41, 169] on span "Paciente" at bounding box center [36, 167] width 32 height 11
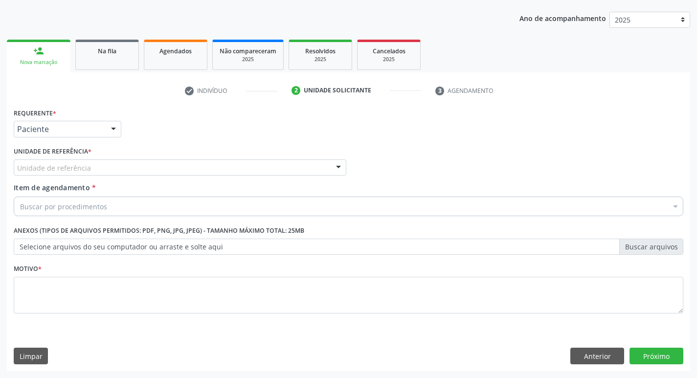
click at [46, 157] on label "Unidade de referência *" at bounding box center [53, 151] width 78 height 15
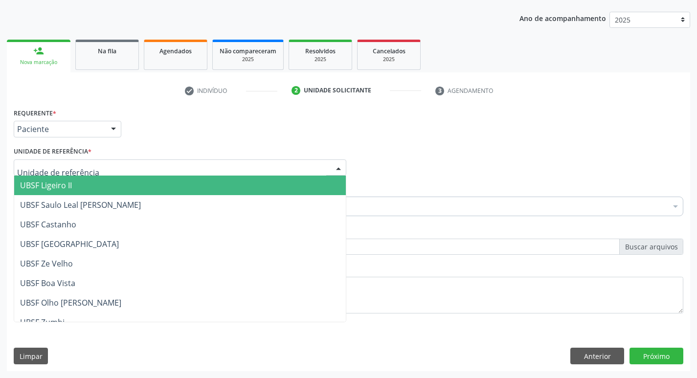
click at [45, 189] on span "UBSF Ligeiro II" at bounding box center [46, 185] width 52 height 11
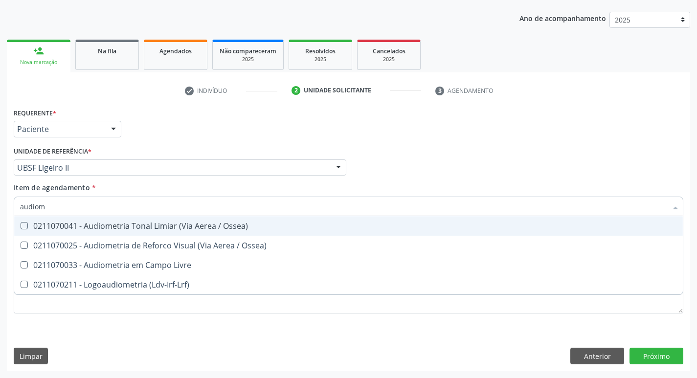
type input "audiome"
click at [84, 222] on div "0211070041 - Audiometria Tonal Limiar (Via Aerea / Ossea)" at bounding box center [348, 226] width 657 height 8
checkbox Ossea\) "true"
click at [217, 119] on div "Requerente * Paciente Profissional de Saúde Paciente Nenhum resultado encontrad…" at bounding box center [348, 125] width 675 height 38
checkbox Ossea\) "true"
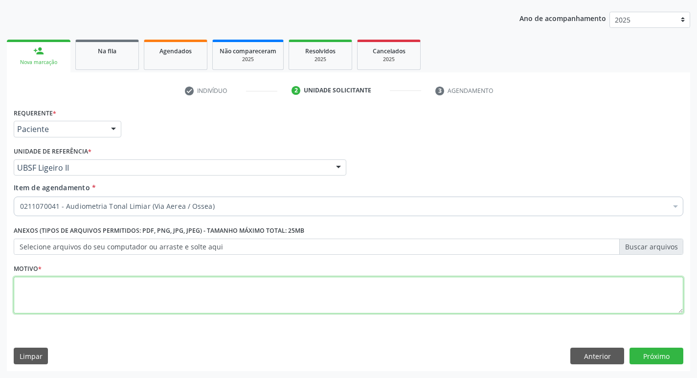
click at [57, 281] on textarea at bounding box center [349, 295] width 670 height 37
type textarea "avaliação"
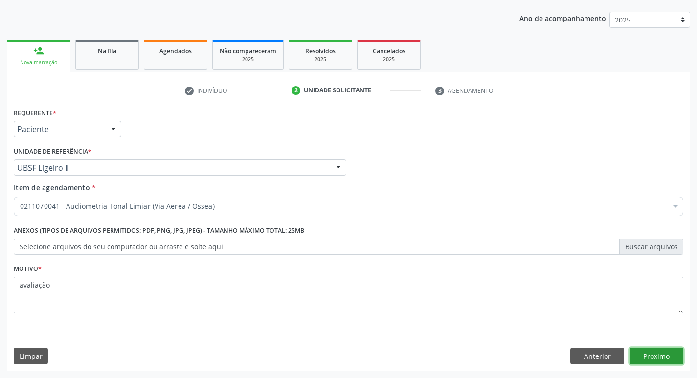
click at [642, 352] on button "Próximo" at bounding box center [657, 356] width 54 height 17
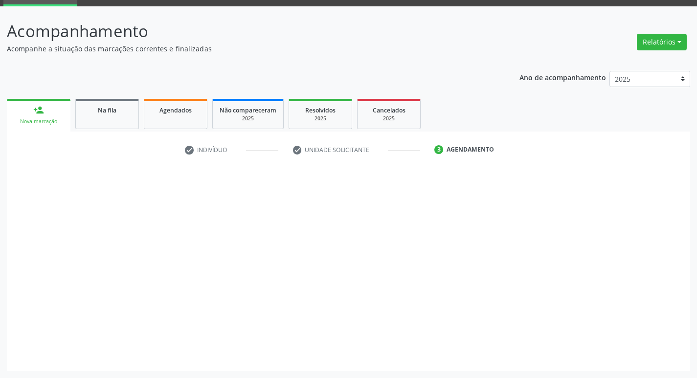
scroll to position [47, 0]
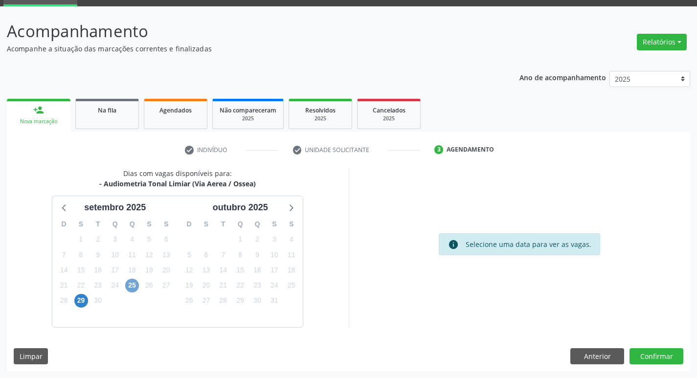
click at [135, 290] on span "25" at bounding box center [132, 286] width 14 height 14
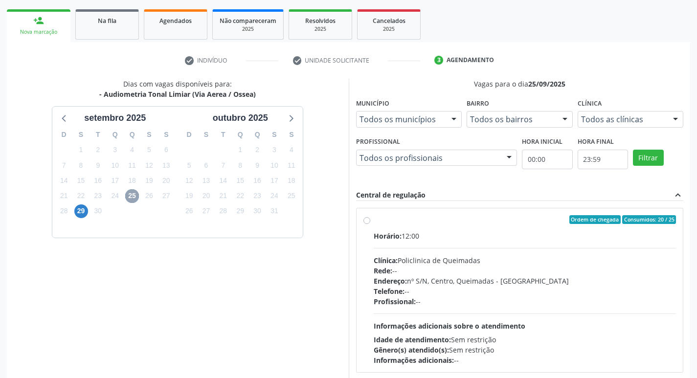
scroll to position [189, 0]
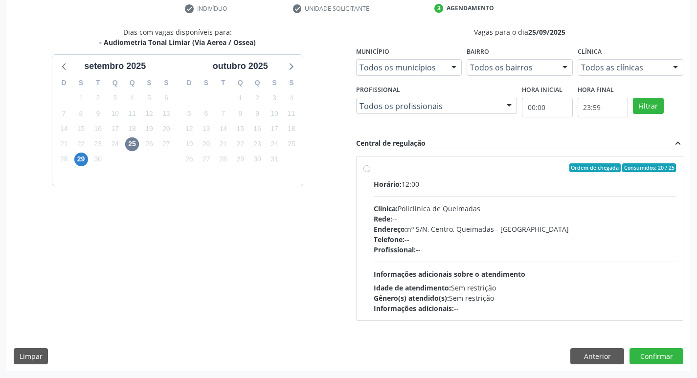
click at [513, 173] on label "Ordem de chegada Consumidos: 20 / 25 Horário: 12:00 Clínica: Policlinica de Que…" at bounding box center [525, 238] width 303 height 150
click at [370, 172] on input "Ordem de chegada Consumidos: 20 / 25 Horário: 12:00 Clínica: Policlinica de Que…" at bounding box center [367, 167] width 7 height 9
radio input "true"
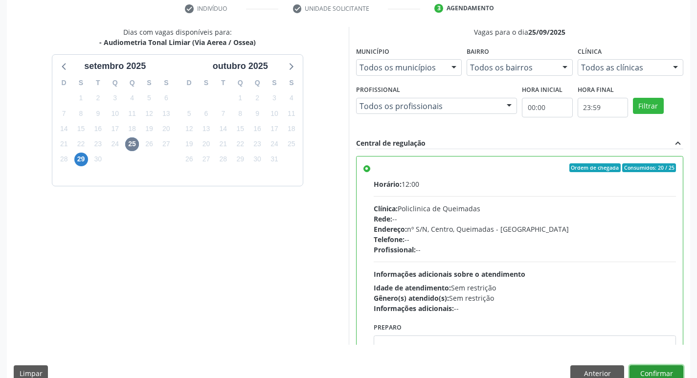
click at [663, 367] on button "Confirmar" at bounding box center [657, 374] width 54 height 17
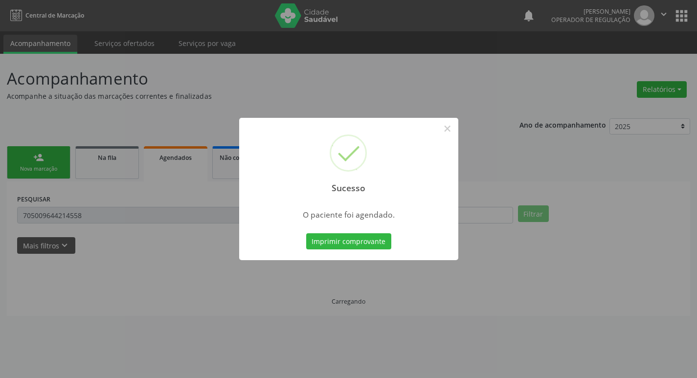
scroll to position [0, 0]
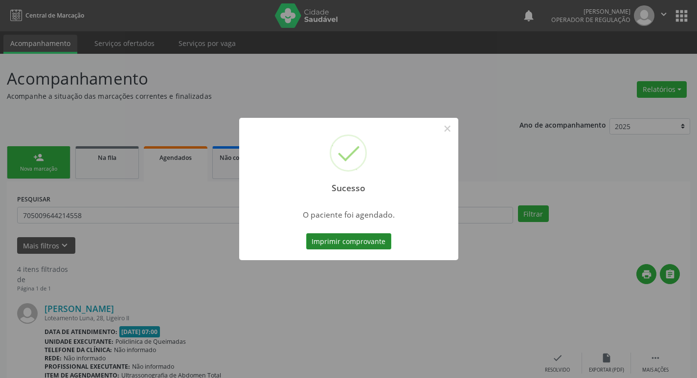
click at [364, 239] on button "Imprimir comprovante" at bounding box center [348, 241] width 85 height 17
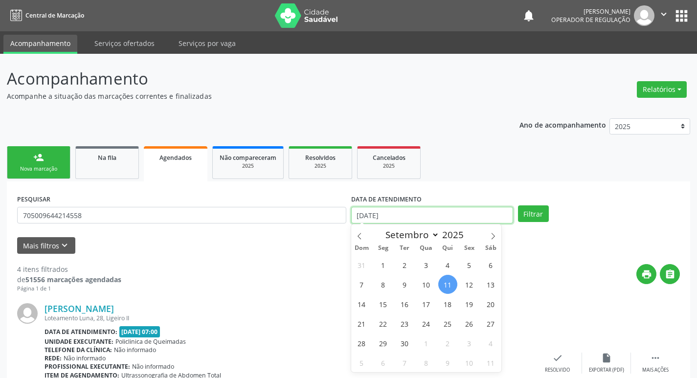
click at [494, 218] on input "[DATE]" at bounding box center [432, 215] width 162 height 17
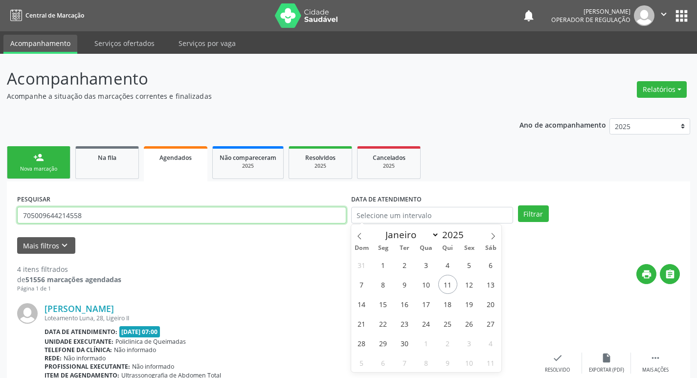
click at [125, 216] on input "705009644214558" at bounding box center [181, 215] width 329 height 17
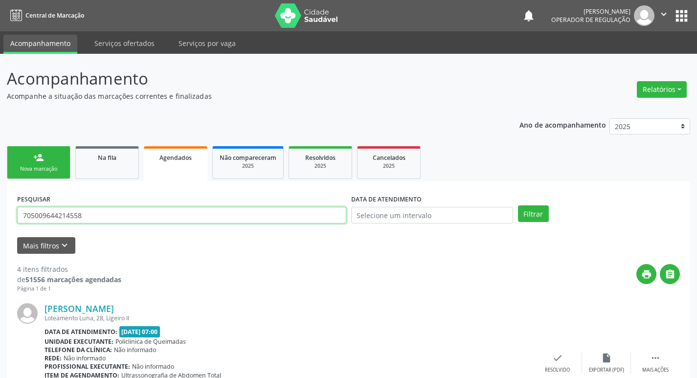
click at [125, 216] on input "705009644214558" at bounding box center [181, 215] width 329 height 17
type input "706406367297790"
click at [518, 206] on button "Filtrar" at bounding box center [533, 214] width 31 height 17
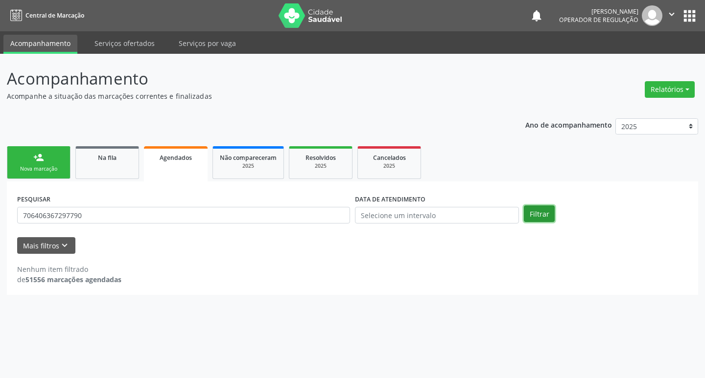
click at [532, 221] on button "Filtrar" at bounding box center [539, 214] width 31 height 17
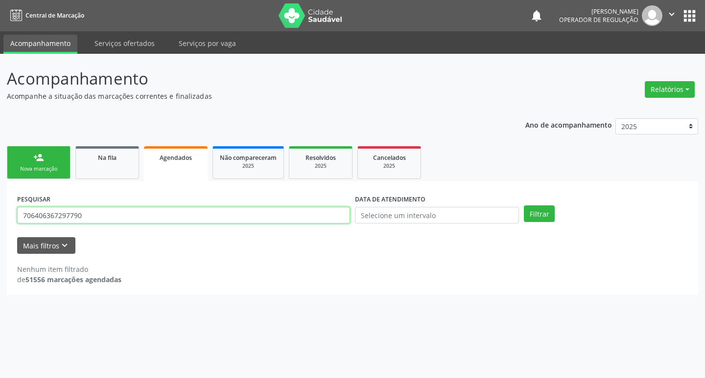
click at [99, 222] on input "706406367297790" at bounding box center [183, 215] width 333 height 17
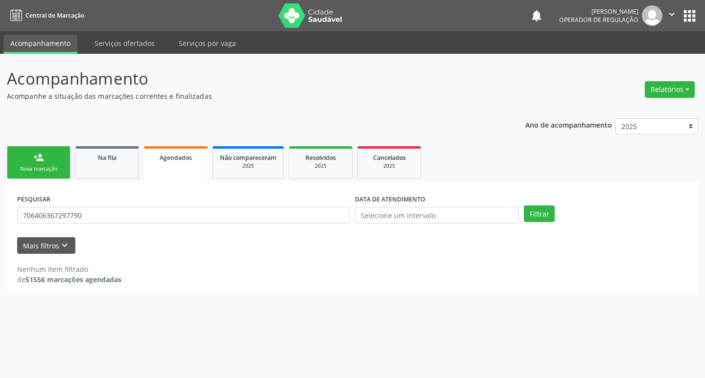
click at [46, 162] on link "person_add Nova marcação" at bounding box center [39, 162] width 64 height 33
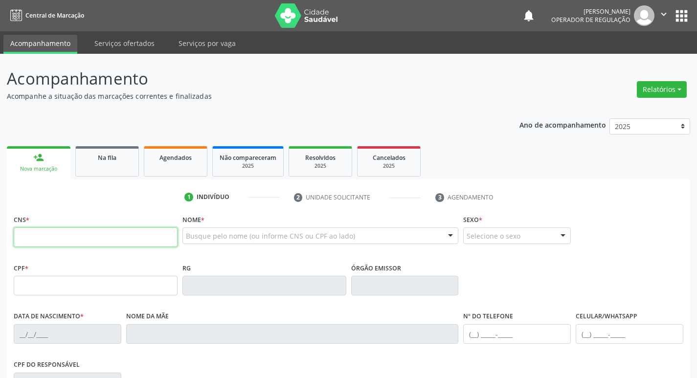
click at [48, 230] on input "text" at bounding box center [96, 238] width 164 height 20
paste input "706 4063 6729 7790"
type input "706 4063 6729 7790"
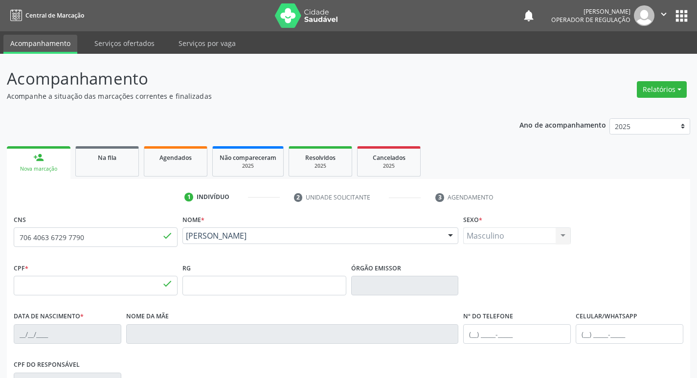
type input "251.037.254-87"
type input "13/06/1949"
type input "Celina Alves"
type input "(83) 99401-1214"
type input "217"
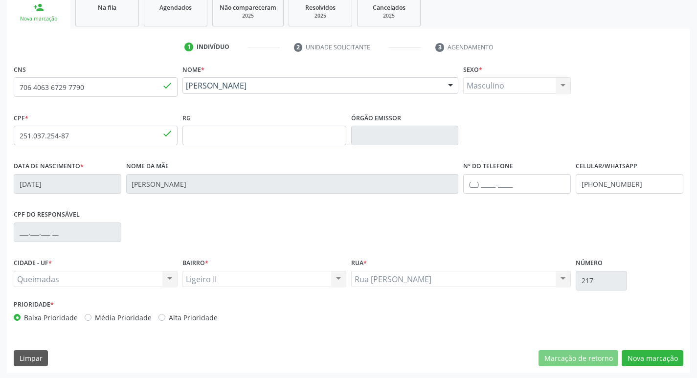
scroll to position [152, 0]
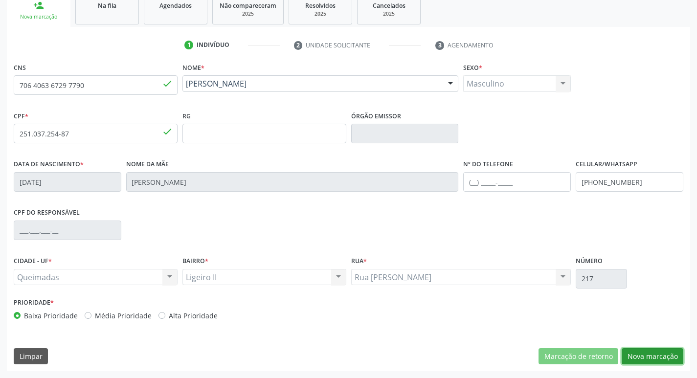
click at [645, 357] on button "Nova marcação" at bounding box center [653, 356] width 62 height 17
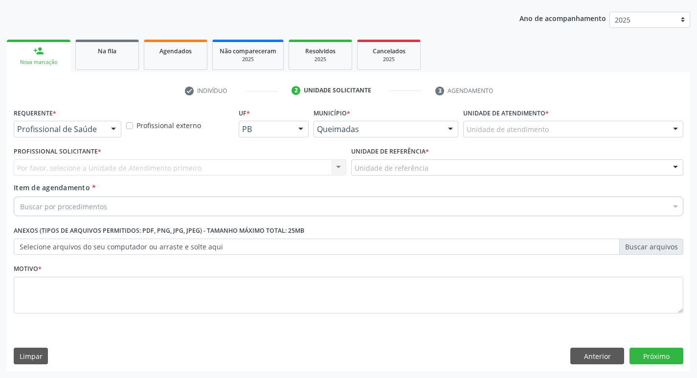
scroll to position [107, 0]
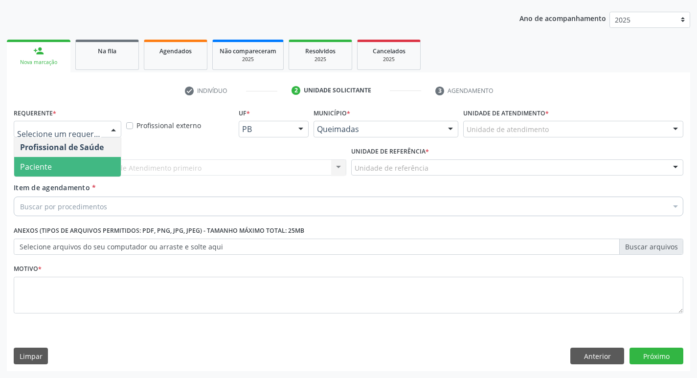
click at [77, 166] on span "Paciente" at bounding box center [67, 167] width 107 height 20
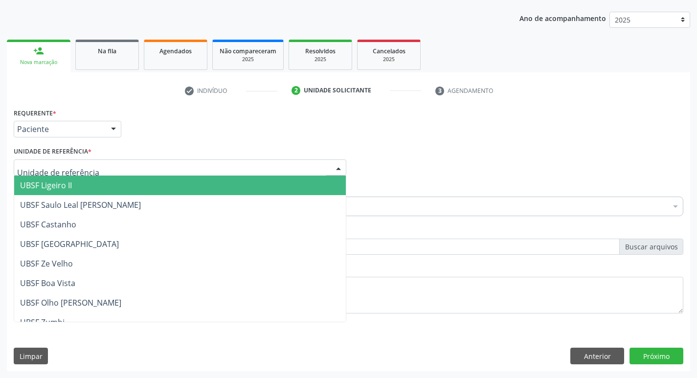
click at [81, 180] on span "UBSF Ligeiro II" at bounding box center [180, 186] width 332 height 20
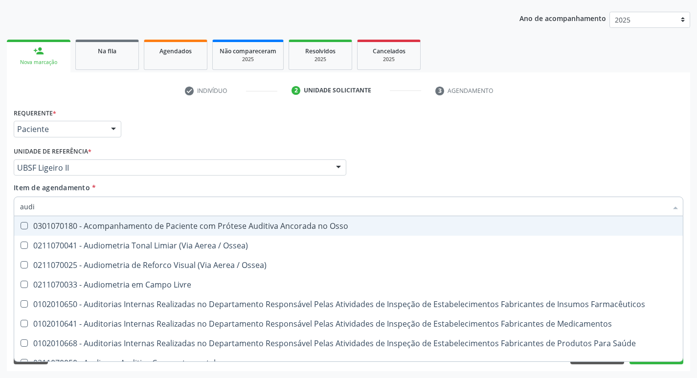
type input "audio"
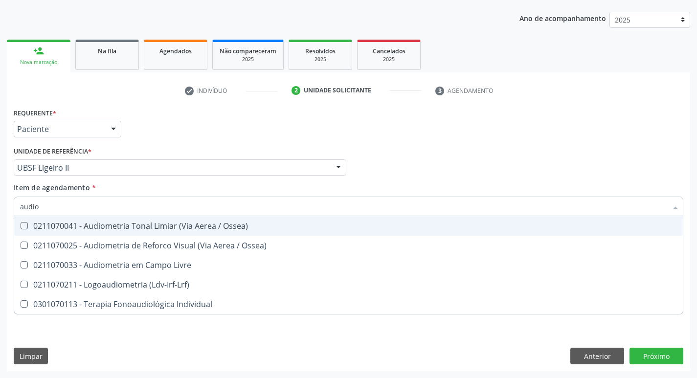
click at [90, 228] on div "0211070041 - Audiometria Tonal Limiar (Via Aerea / Ossea)" at bounding box center [348, 226] width 657 height 8
checkbox Ossea\) "true"
click at [158, 116] on div "Requerente * Paciente Profissional de Saúde Paciente Nenhum resultado encontrad…" at bounding box center [348, 125] width 675 height 38
checkbox Ossea\) "true"
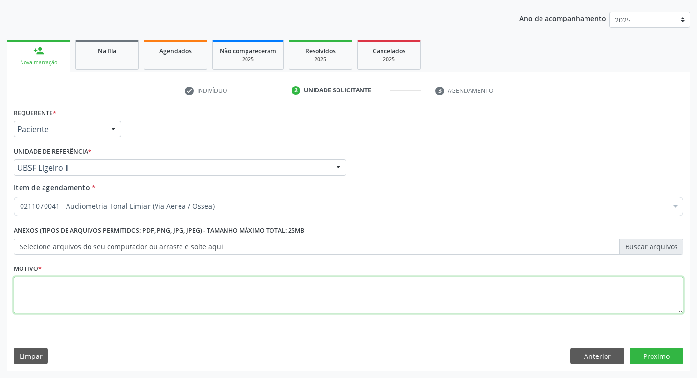
click at [91, 304] on textarea at bounding box center [349, 295] width 670 height 37
type textarea "avaliação"
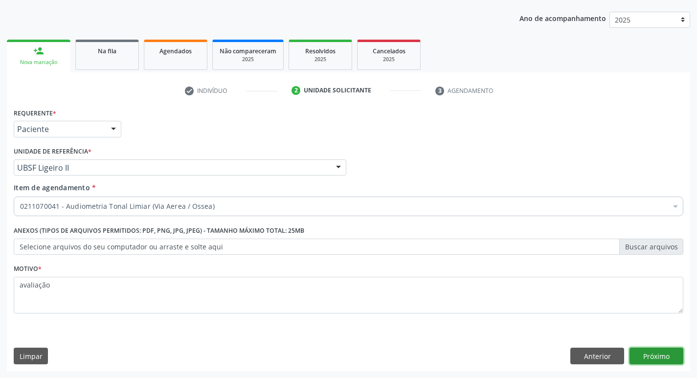
click at [667, 357] on button "Próximo" at bounding box center [657, 356] width 54 height 17
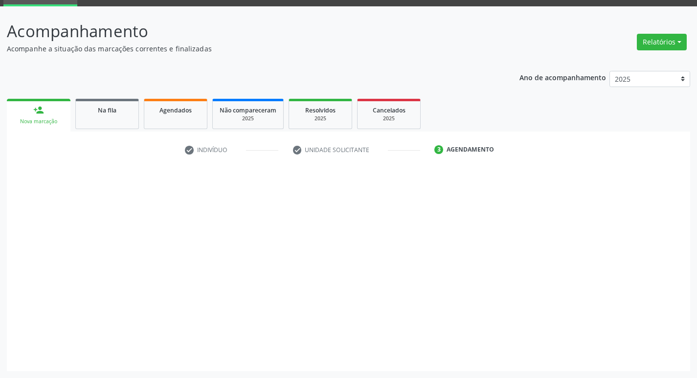
scroll to position [47, 0]
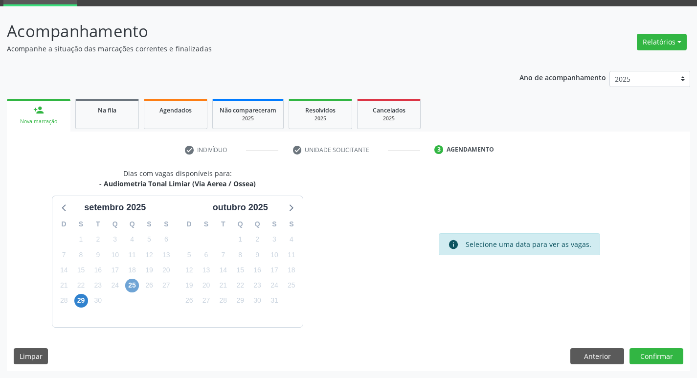
click at [131, 289] on span "25" at bounding box center [132, 286] width 14 height 14
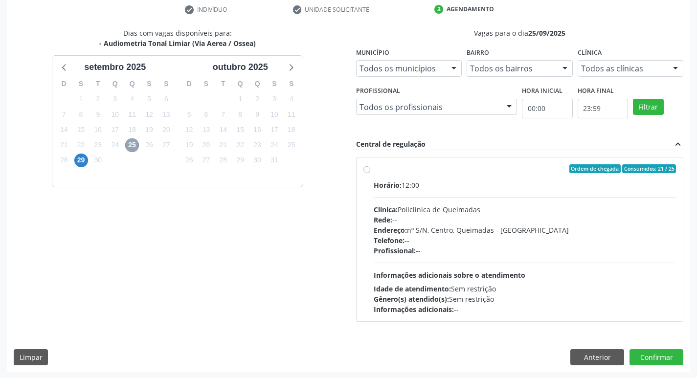
scroll to position [189, 0]
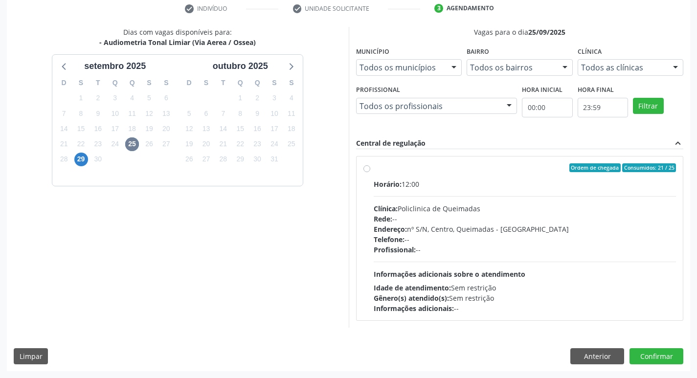
click at [546, 185] on div "Horário: 12:00" at bounding box center [525, 184] width 303 height 10
click at [370, 172] on input "Ordem de chegada Consumidos: 21 / 25 Horário: 12:00 Clínica: Policlinica de Que…" at bounding box center [367, 167] width 7 height 9
radio input "true"
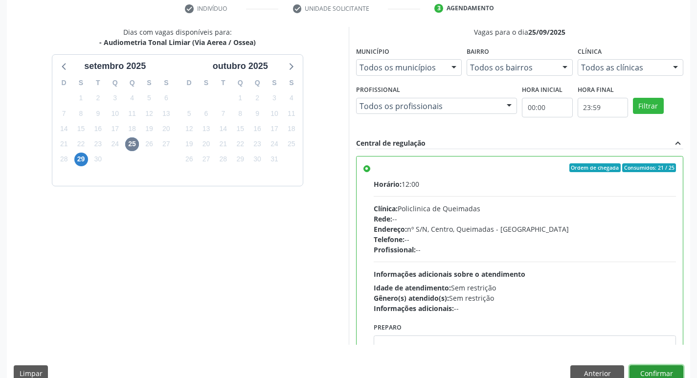
click at [645, 369] on button "Confirmar" at bounding box center [657, 374] width 54 height 17
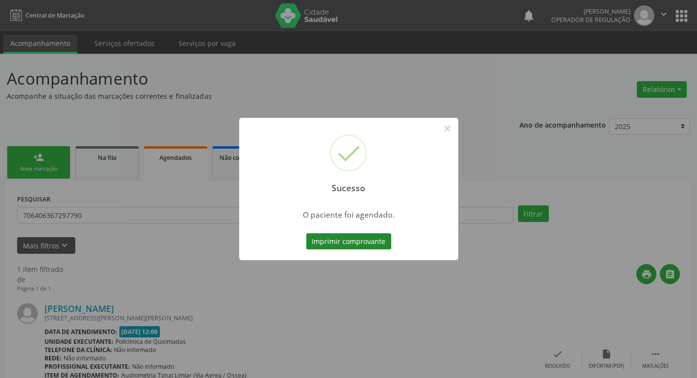
click at [339, 246] on button "Imprimir comprovante" at bounding box center [348, 241] width 85 height 17
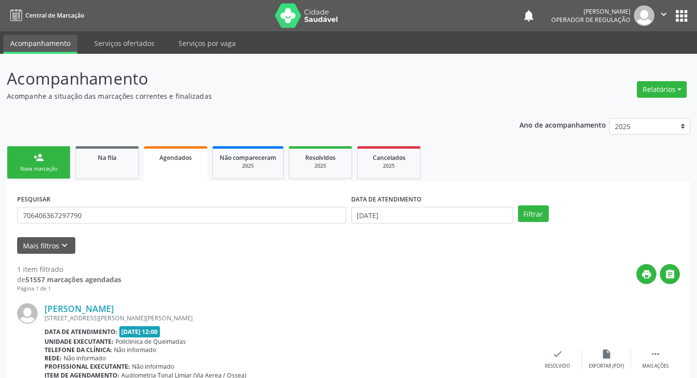
click at [141, 205] on div "PESQUISAR 706406367297790" at bounding box center [182, 211] width 334 height 38
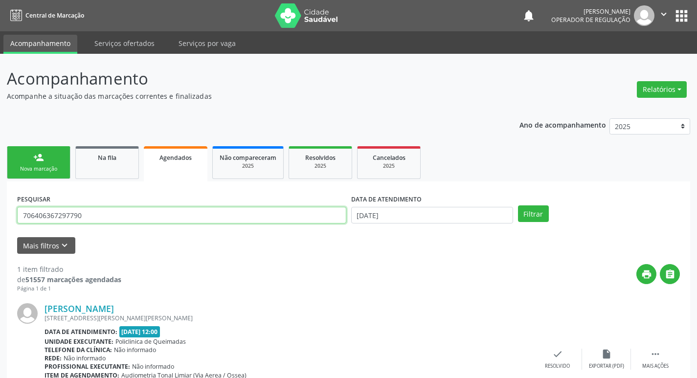
click at [140, 218] on input "706406367297790" at bounding box center [181, 215] width 329 height 17
type input "706000330133342"
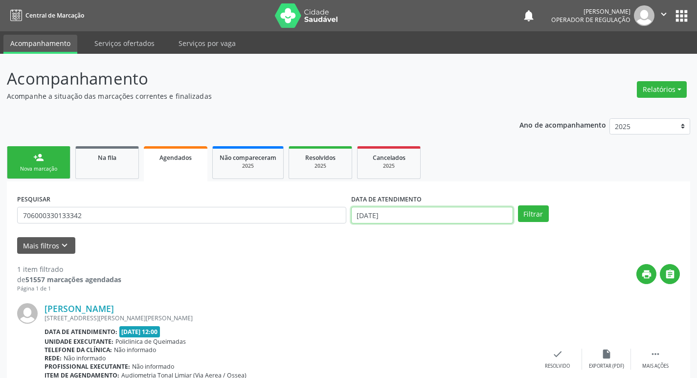
click at [494, 212] on input "[DATE]" at bounding box center [432, 215] width 162 height 17
click at [530, 206] on button "Filtrar" at bounding box center [533, 214] width 31 height 17
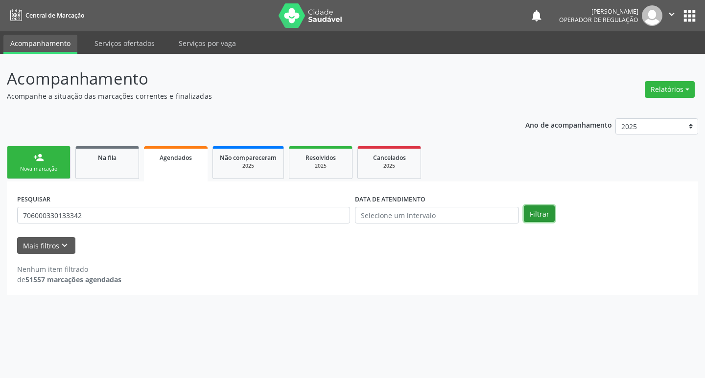
click at [538, 212] on button "Filtrar" at bounding box center [539, 214] width 31 height 17
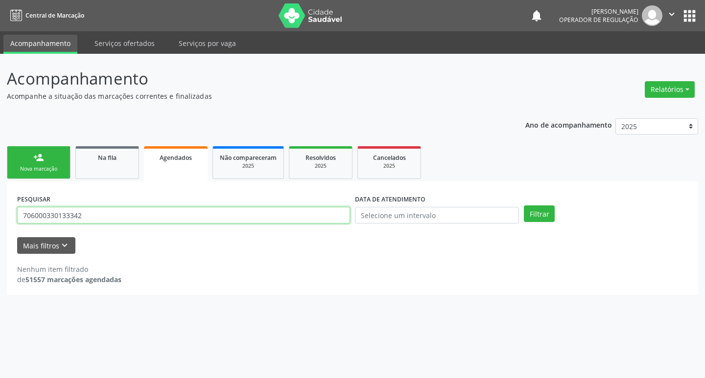
click at [89, 220] on input "706000330133342" at bounding box center [183, 215] width 333 height 17
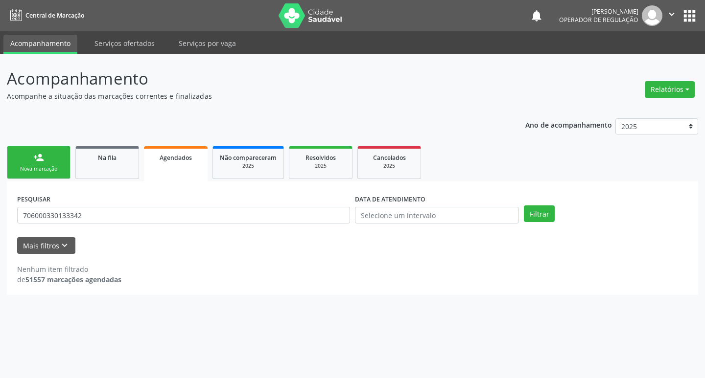
click at [45, 166] on div "Nova marcação" at bounding box center [38, 168] width 49 height 7
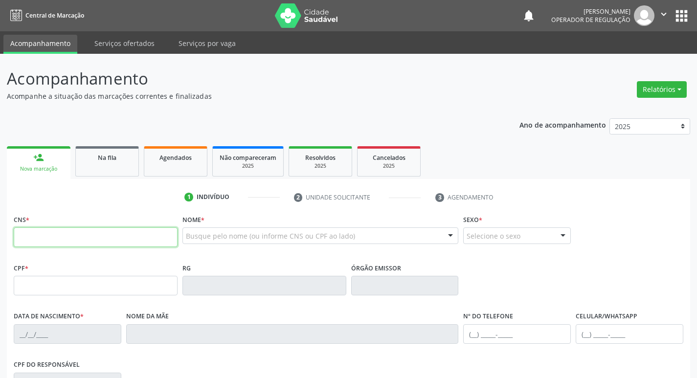
click at [42, 231] on input "text" at bounding box center [96, 238] width 164 height 20
paste input "706 0003 3013 3342"
type input "706 0003 3013 3342"
type input "033.525.714-30"
type input "12/07/1964"
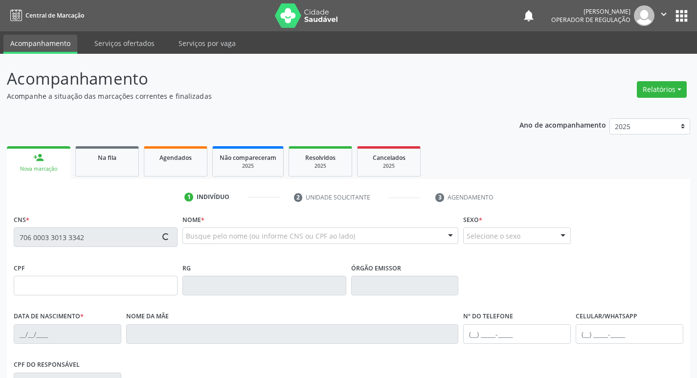
type input "Honorina Maria Macedo"
type input "(83) 98762-1290"
type input "324.843.724-34"
type input "119"
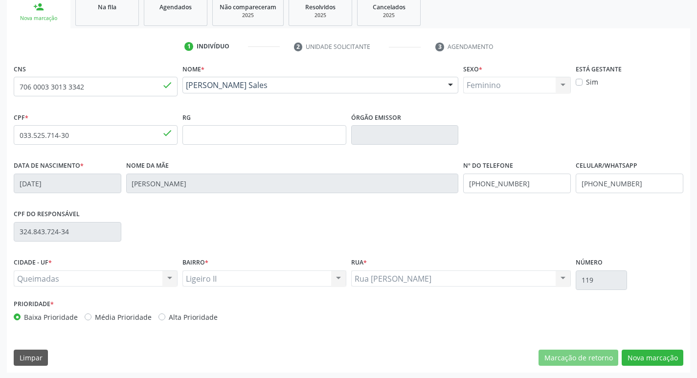
scroll to position [152, 0]
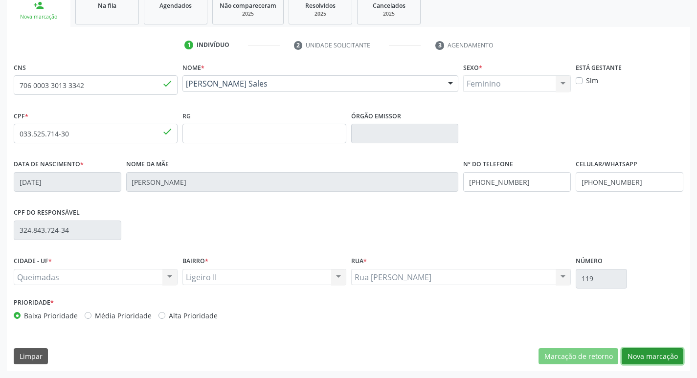
click at [640, 360] on button "Nova marcação" at bounding box center [653, 356] width 62 height 17
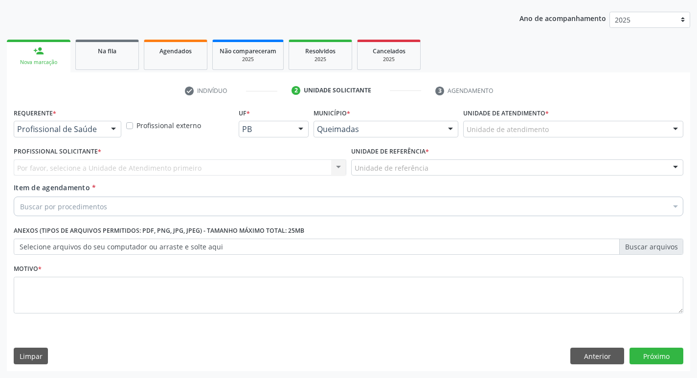
click at [126, 136] on div "Profissional externo" at bounding box center [180, 125] width 113 height 38
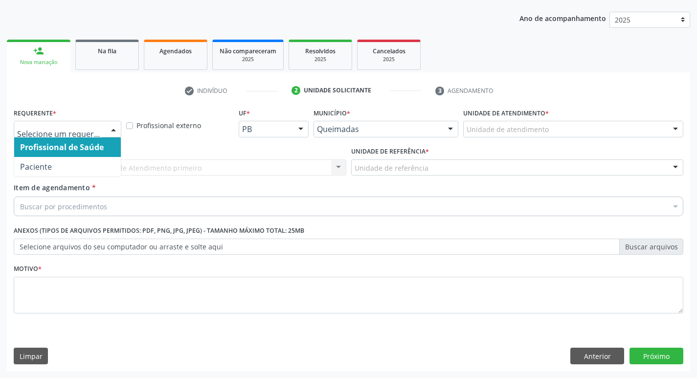
drag, startPoint x: 115, startPoint y: 130, endPoint x: 108, endPoint y: 160, distance: 31.1
click at [115, 130] on div at bounding box center [113, 129] width 15 height 17
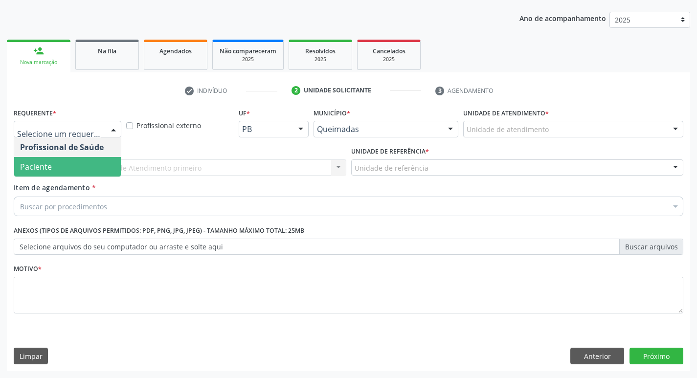
click at [106, 167] on span "Paciente" at bounding box center [67, 167] width 107 height 20
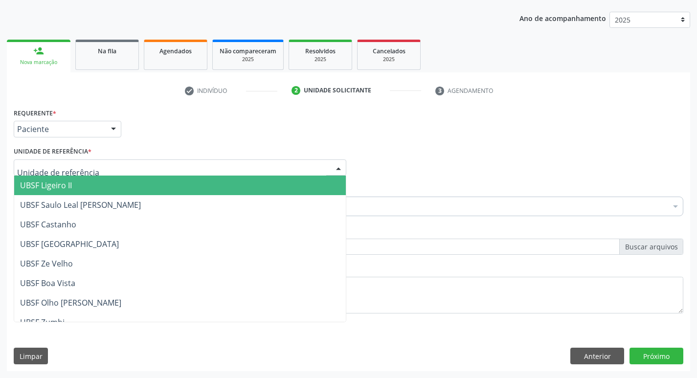
click at [107, 165] on div at bounding box center [180, 168] width 333 height 17
click at [102, 184] on span "UBSF Ligeiro II" at bounding box center [180, 186] width 332 height 20
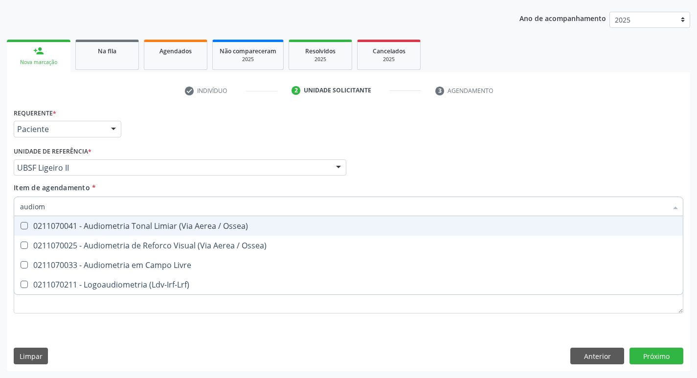
type input "audiome"
click at [111, 229] on div "0211070041 - Audiometria Tonal Limiar (Via Aerea / Ossea)" at bounding box center [348, 226] width 657 height 8
checkbox Ossea\) "true"
drag, startPoint x: 506, startPoint y: 107, endPoint x: 234, endPoint y: 238, distance: 301.6
click at [506, 107] on div "Requerente * Paciente Profissional de Saúde Paciente Nenhum resultado encontrad…" at bounding box center [348, 125] width 675 height 38
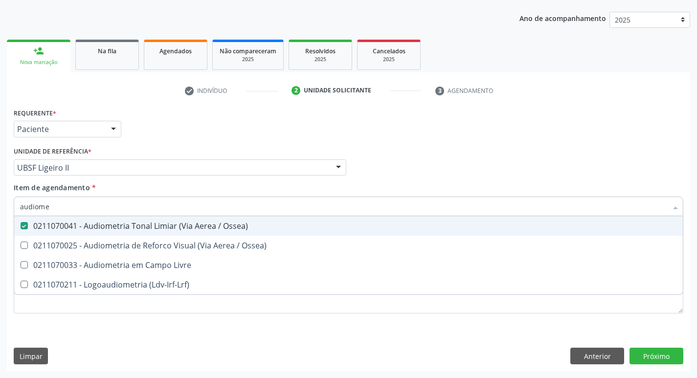
checkbox Ossea\) "true"
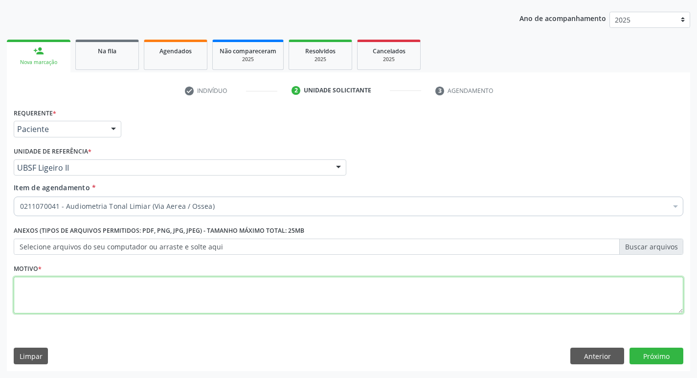
click at [92, 279] on textarea at bounding box center [349, 295] width 670 height 37
type textarea "avaliação"
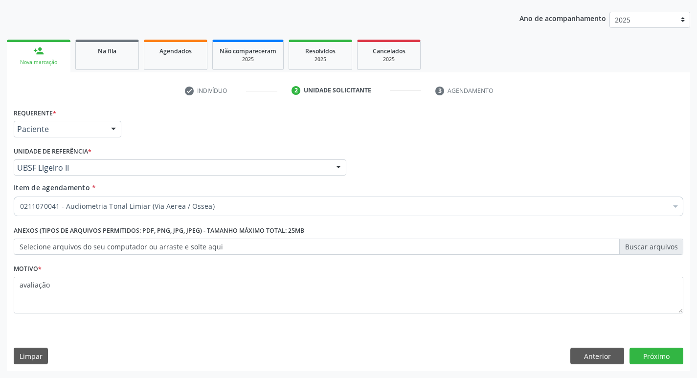
click at [684, 353] on div "Requerente * Paciente Profissional de Saúde Paciente Nenhum resultado encontrad…" at bounding box center [349, 239] width 684 height 266
click at [661, 357] on button "Próximo" at bounding box center [657, 356] width 54 height 17
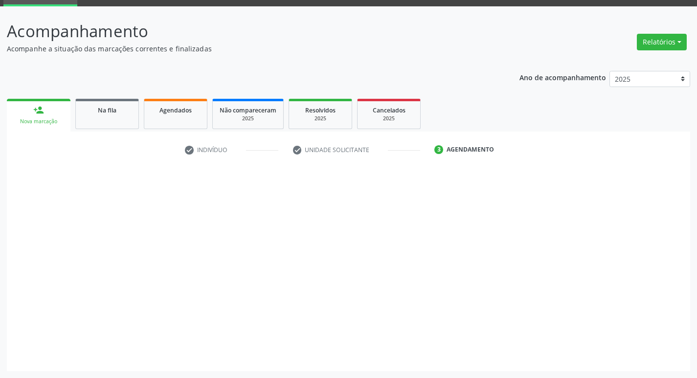
scroll to position [47, 0]
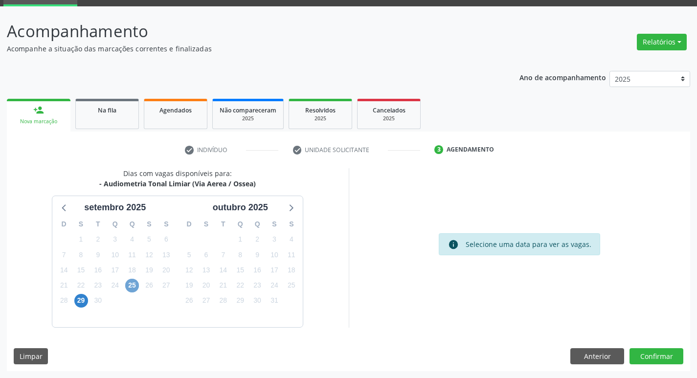
click at [132, 288] on span "25" at bounding box center [132, 286] width 14 height 14
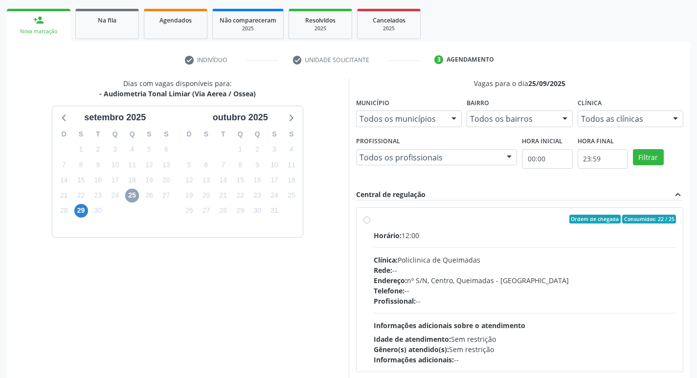
scroll to position [189, 0]
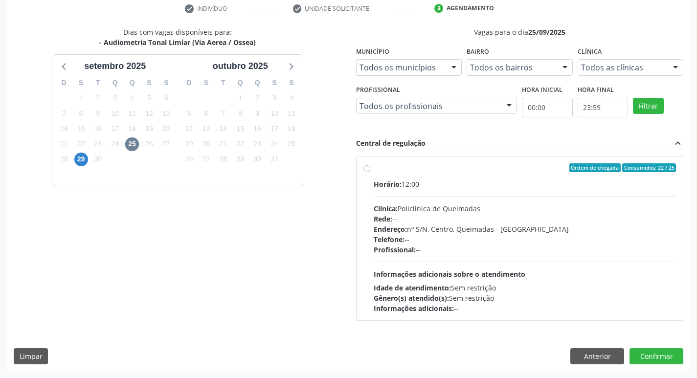
click at [541, 172] on label "Ordem de chegada Consumidos: 22 / 25 Horário: 12:00 Clínica: Policlinica de Que…" at bounding box center [525, 238] width 303 height 150
click at [370, 172] on input "Ordem de chegada Consumidos: 22 / 25 Horário: 12:00 Clínica: Policlinica de Que…" at bounding box center [367, 167] width 7 height 9
radio input "true"
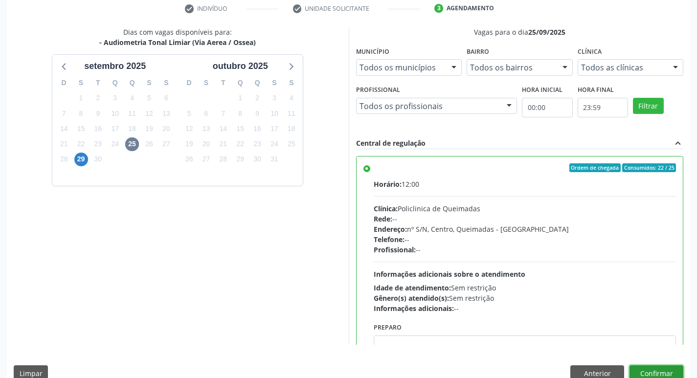
click at [659, 371] on button "Confirmar" at bounding box center [657, 374] width 54 height 17
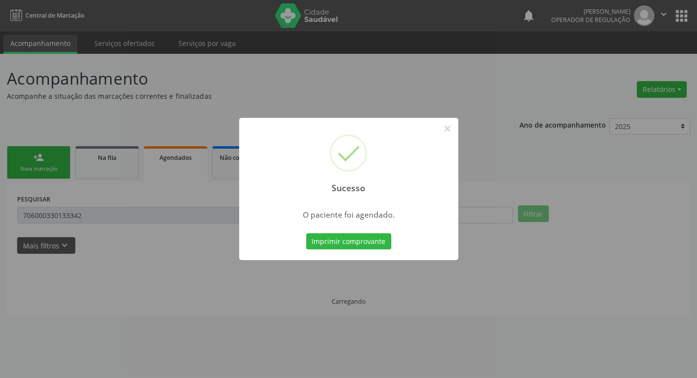
scroll to position [0, 0]
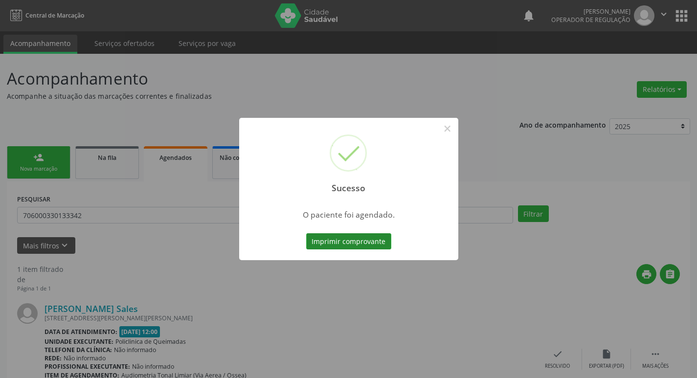
click at [376, 242] on button "Imprimir comprovante" at bounding box center [348, 241] width 85 height 17
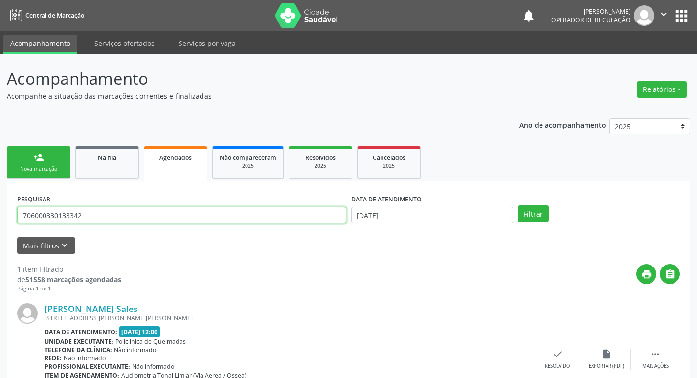
click at [193, 219] on input "706000330133342" at bounding box center [181, 215] width 329 height 17
type input "708002534001930"
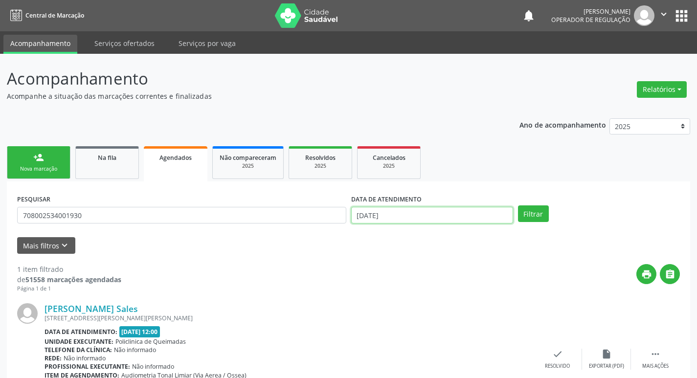
click at [413, 210] on input "[DATE]" at bounding box center [432, 215] width 162 height 17
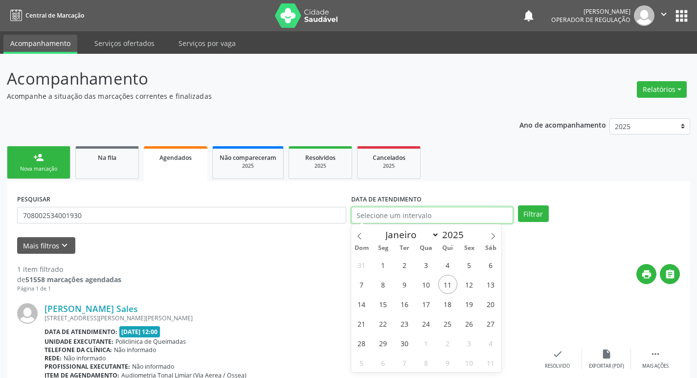
click at [518, 206] on button "Filtrar" at bounding box center [533, 214] width 31 height 17
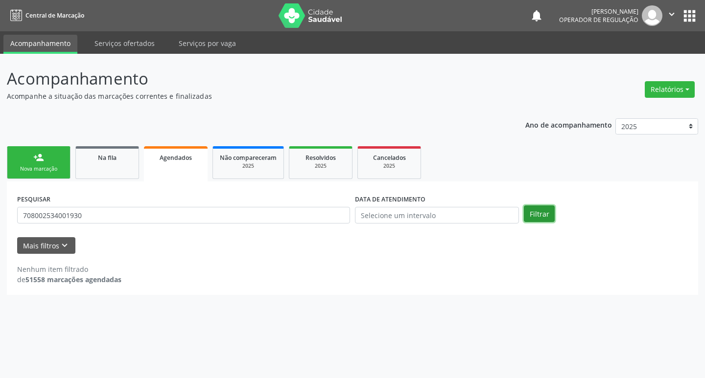
click at [553, 217] on button "Filtrar" at bounding box center [539, 214] width 31 height 17
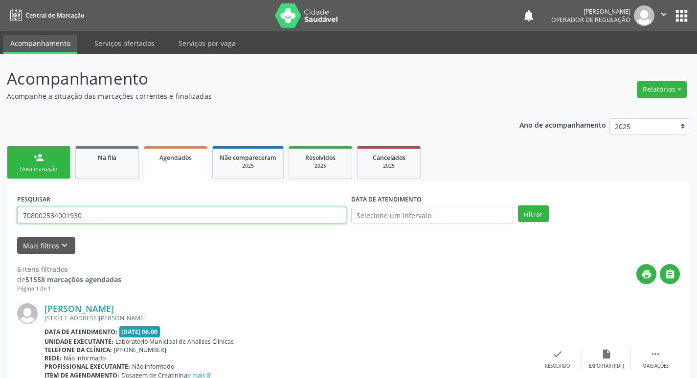
click at [153, 219] on input "708002534001930" at bounding box center [181, 215] width 329 height 17
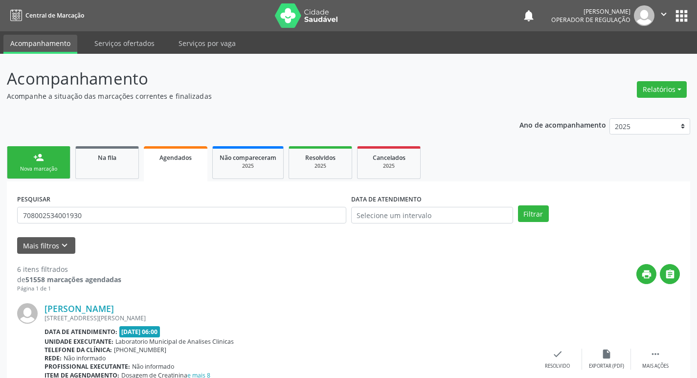
click at [27, 154] on link "person_add Nova marcação" at bounding box center [39, 162] width 64 height 33
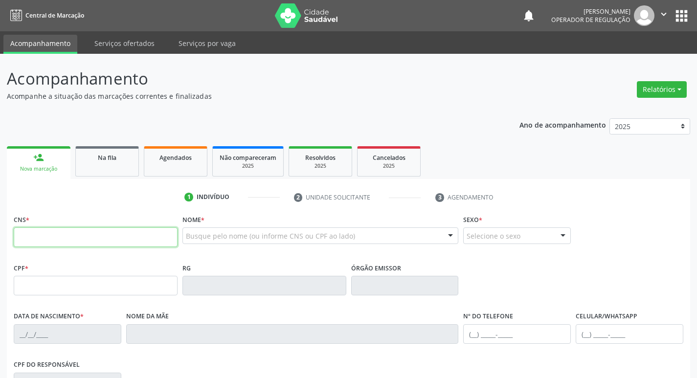
click at [90, 236] on input "text" at bounding box center [96, 238] width 164 height 20
paste input "708 0025 3400 1930"
type input "708 0025 3400 1930"
type input "466.046.507-15"
type input "22/09/1945"
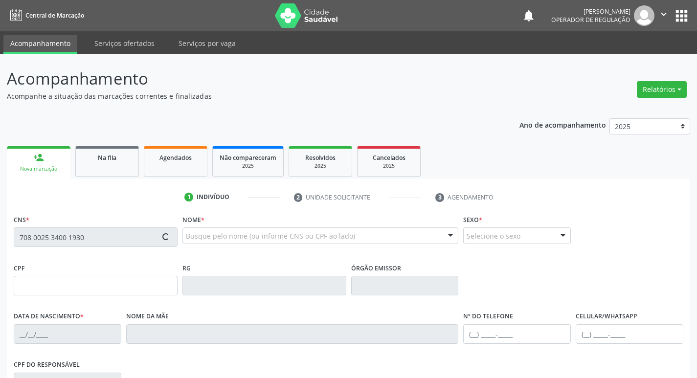
type input "Elvira Barbosa de Farias"
type input "(83) 99132-1287"
type input "74"
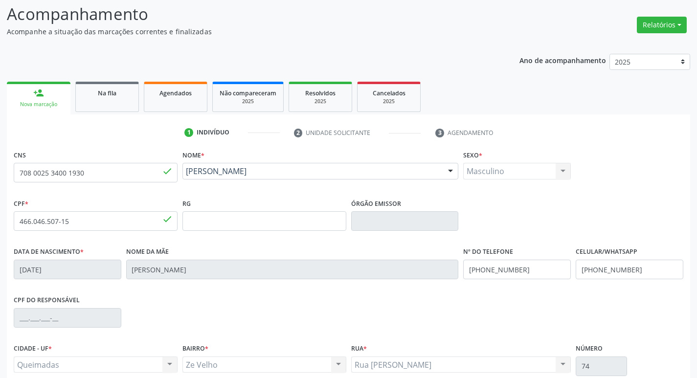
scroll to position [152, 0]
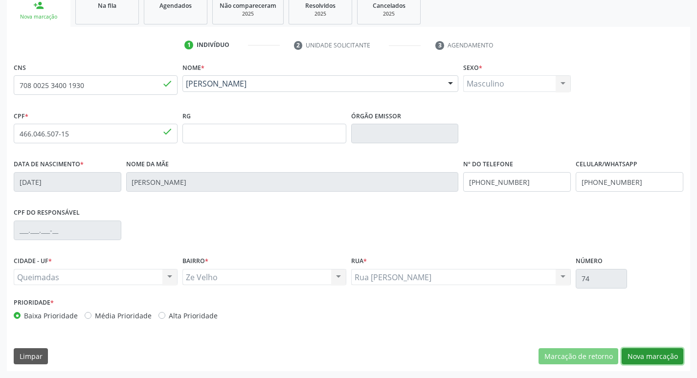
click at [639, 353] on button "Nova marcação" at bounding box center [653, 356] width 62 height 17
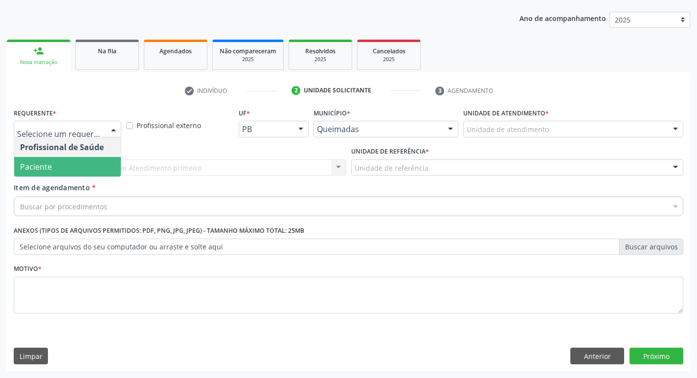
click at [63, 169] on span "Paciente" at bounding box center [67, 167] width 107 height 20
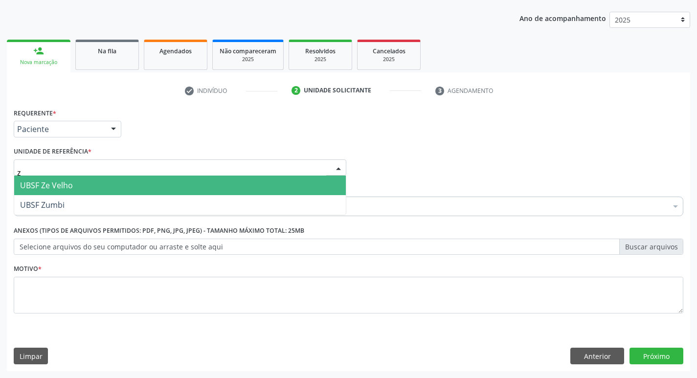
type input "ze"
click at [64, 179] on span "UBSF Ze Velho" at bounding box center [180, 186] width 332 height 20
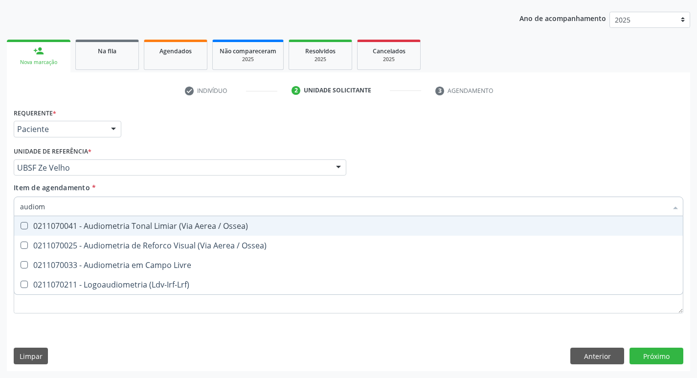
type input "audiome"
click at [72, 225] on div "0211070041 - Audiometria Tonal Limiar (Via Aerea / Ossea)" at bounding box center [348, 226] width 657 height 8
checkbox Ossea\) "true"
click at [181, 144] on div "Unidade de referência * UBSF Ze Velho UBSF Ligeiro II UBSF Saulo Leal Ernesto d…" at bounding box center [180, 159] width 333 height 31
checkbox Ossea\) "true"
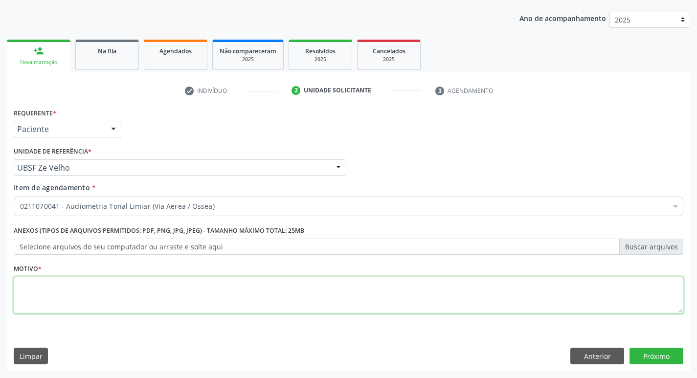
click at [75, 279] on textarea at bounding box center [349, 295] width 670 height 37
type textarea "avaliação"
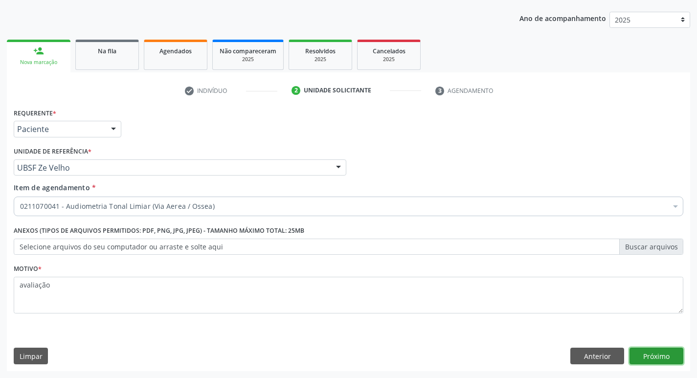
click at [661, 358] on button "Próximo" at bounding box center [657, 356] width 54 height 17
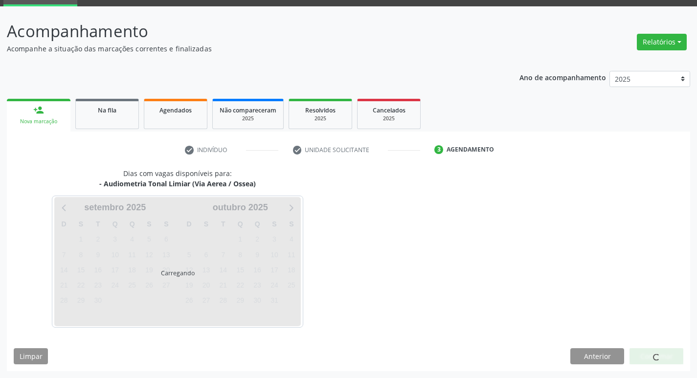
scroll to position [47, 0]
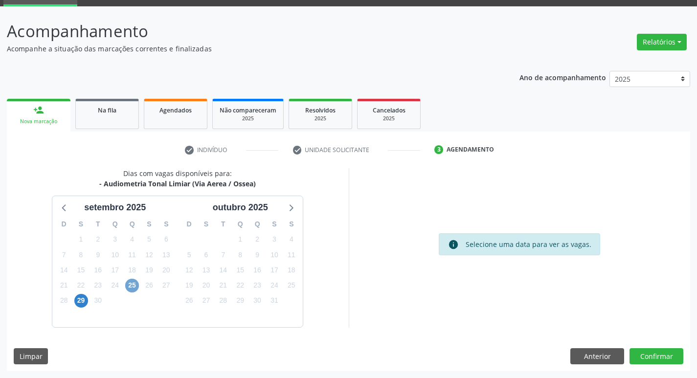
click at [133, 291] on span "25" at bounding box center [132, 286] width 14 height 14
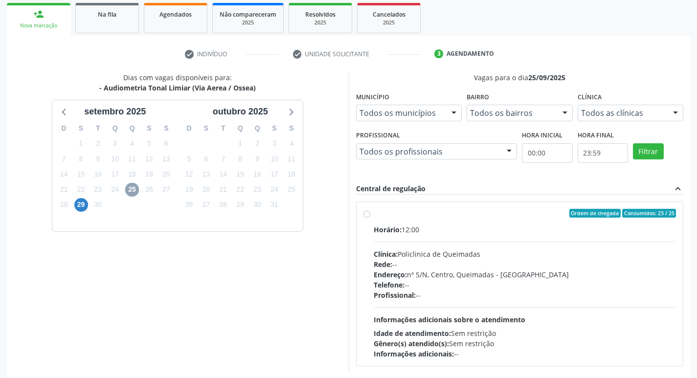
scroll to position [189, 0]
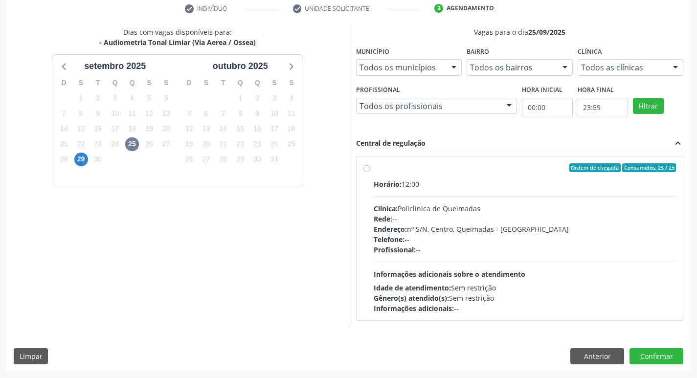
click at [508, 193] on div "Horário: 12:00 Clínica: Policlinica de Queimadas Rede: -- Endereço: nº S/N, Cen…" at bounding box center [525, 246] width 303 height 135
click at [370, 172] on input "Ordem de chegada Consumidos: 23 / 25 Horário: 12:00 Clínica: Policlinica de Que…" at bounding box center [367, 167] width 7 height 9
radio input "true"
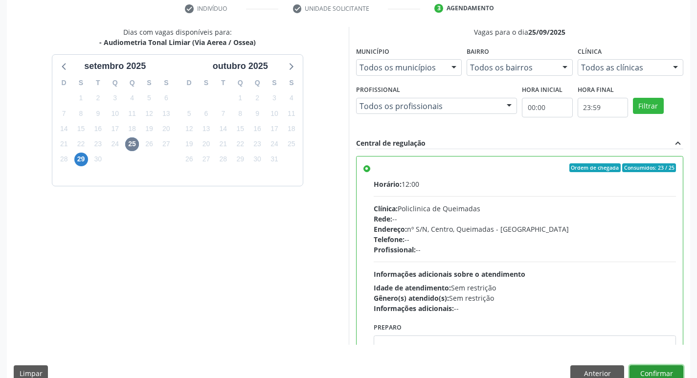
click at [657, 369] on button "Confirmar" at bounding box center [657, 374] width 54 height 17
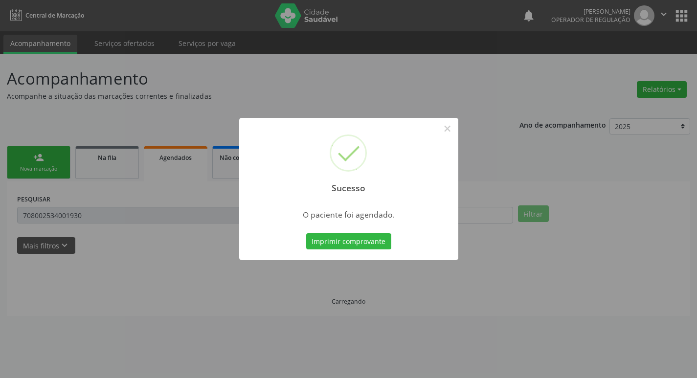
scroll to position [0, 0]
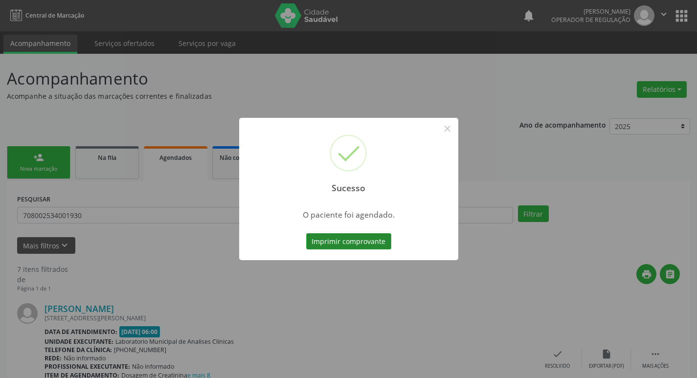
click at [343, 238] on button "Imprimir comprovante" at bounding box center [348, 241] width 85 height 17
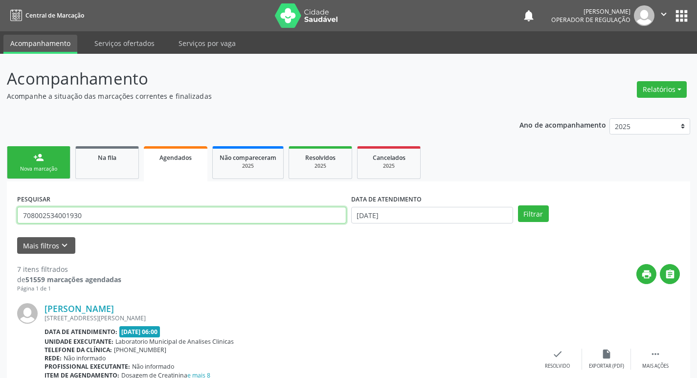
click at [154, 212] on input "708002534001930" at bounding box center [181, 215] width 329 height 17
type input "704202748675385"
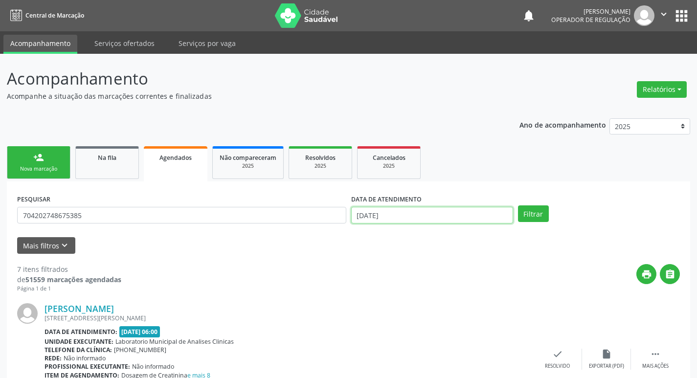
click at [395, 217] on input "[DATE]" at bounding box center [432, 215] width 162 height 17
click at [525, 211] on button "Filtrar" at bounding box center [533, 214] width 31 height 17
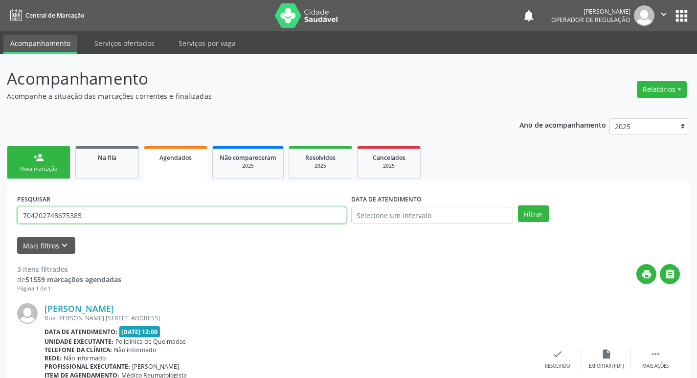
click at [137, 211] on input "704202748675385" at bounding box center [181, 215] width 329 height 17
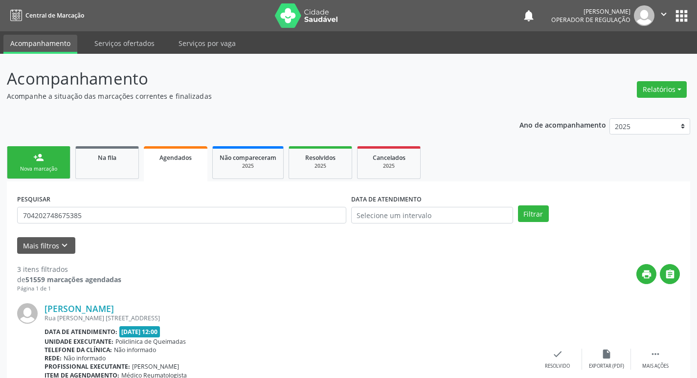
click at [41, 166] on div "Nova marcação" at bounding box center [38, 168] width 49 height 7
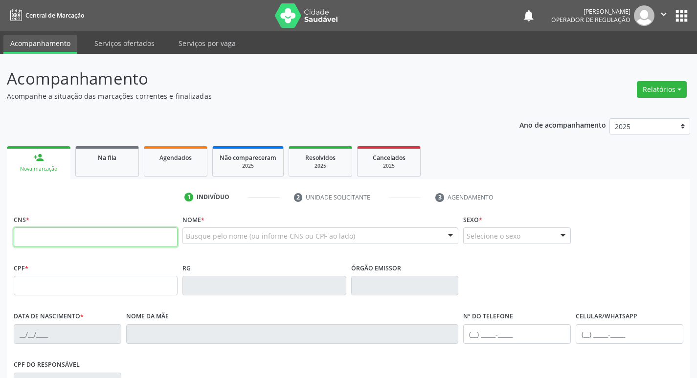
click at [56, 233] on input "text" at bounding box center [96, 238] width 164 height 20
paste input "704 2027 4867 5385"
type input "704 2027 4867 5385"
type input "042.637.784-21"
type input "18/01/1966"
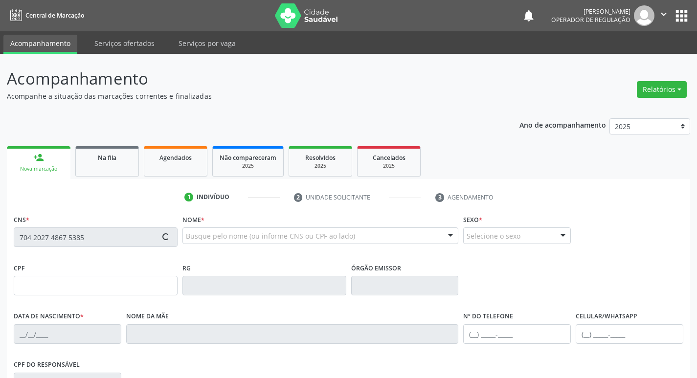
type input "Ivonete Velez de Andrade"
type input "(83) 99374-1640"
type input "26"
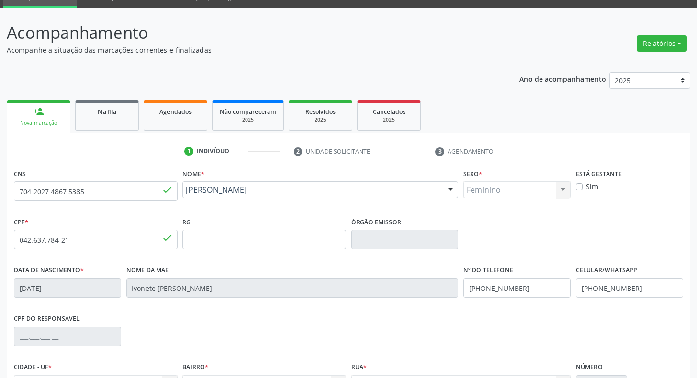
scroll to position [152, 0]
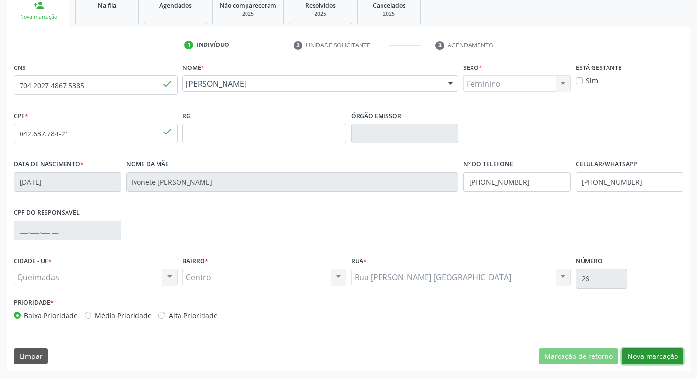
click at [627, 353] on button "Nova marcação" at bounding box center [653, 356] width 62 height 17
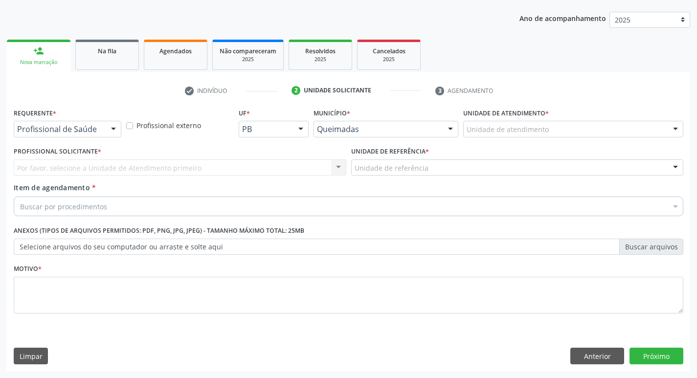
click at [105, 136] on div "Profissional de Saúde" at bounding box center [68, 129] width 108 height 17
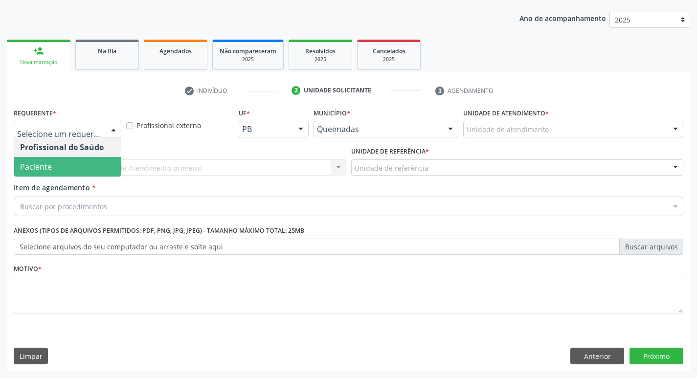
click at [82, 172] on span "Paciente" at bounding box center [67, 167] width 107 height 20
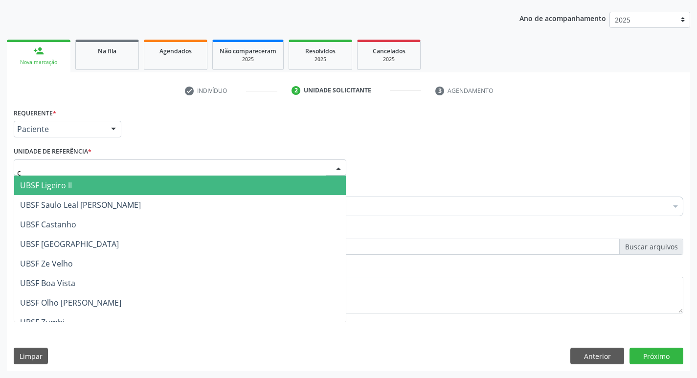
type input "ce"
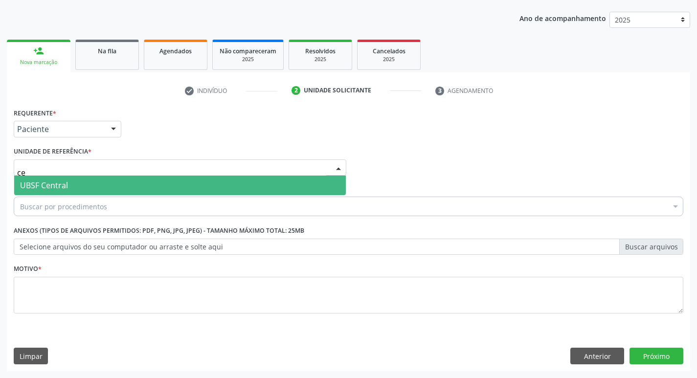
click at [86, 182] on span "UBSF Central" at bounding box center [180, 186] width 332 height 20
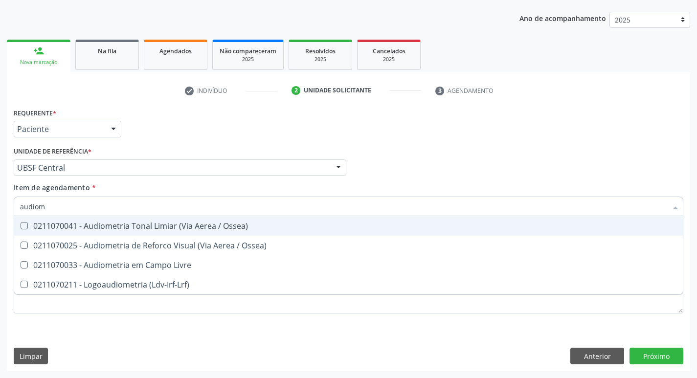
type input "audiome"
click at [176, 230] on div "0211070041 - Audiometria Tonal Limiar (Via Aerea / Ossea)" at bounding box center [348, 226] width 657 height 8
checkbox Ossea\) "true"
click at [162, 87] on ul "check Indivíduo 2 Unidade solicitante 3 Agendamento" at bounding box center [349, 91] width 684 height 16
checkbox Ossea\) "true"
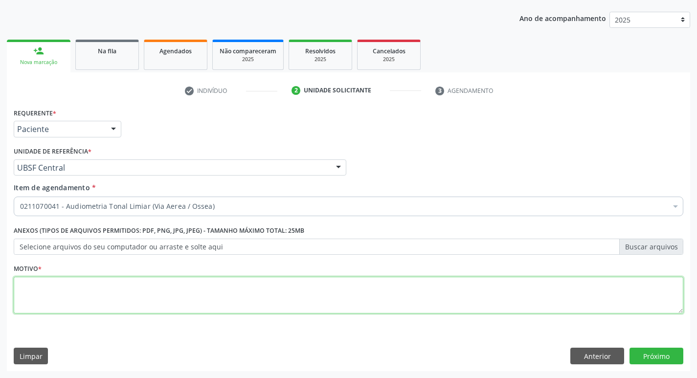
click at [105, 287] on textarea at bounding box center [349, 295] width 670 height 37
type textarea "avaliação"
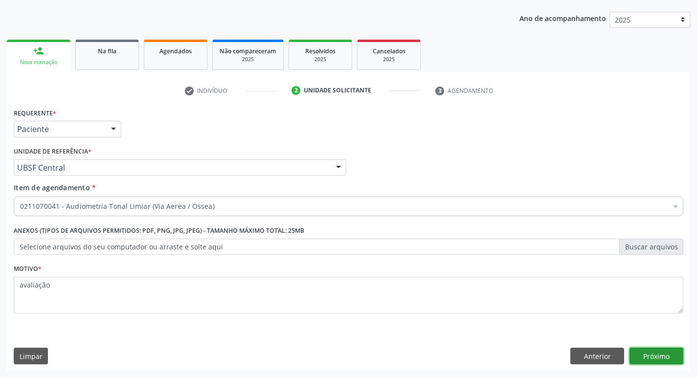
click at [665, 353] on button "Próximo" at bounding box center [657, 356] width 54 height 17
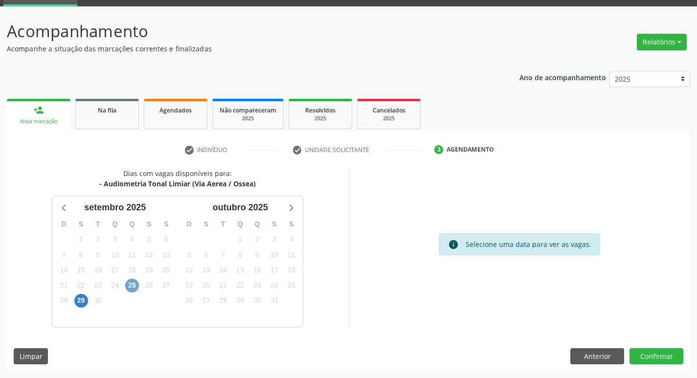
click at [130, 286] on span "25" at bounding box center [132, 286] width 14 height 14
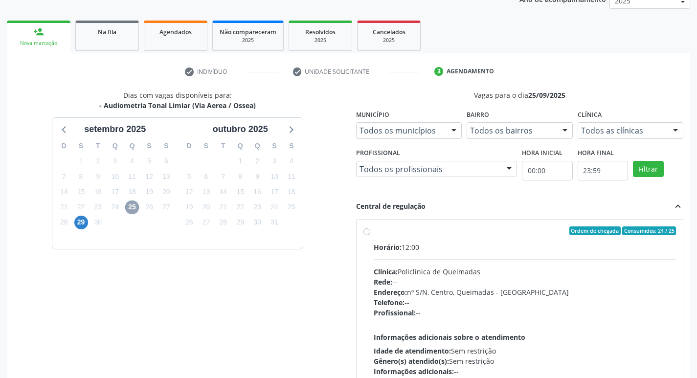
scroll to position [189, 0]
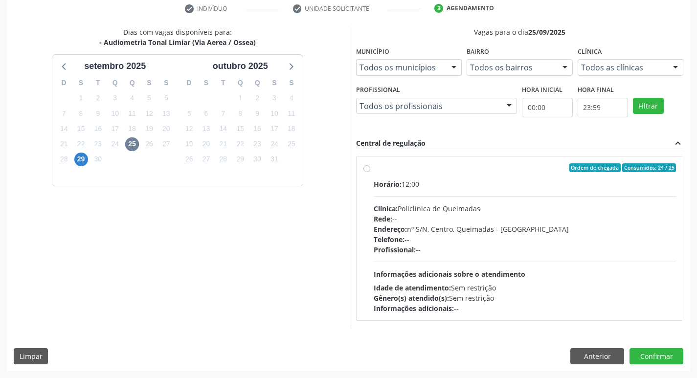
click at [549, 204] on div "Clínica: Policlinica de Queimadas" at bounding box center [525, 209] width 303 height 10
click at [370, 172] on input "Ordem de chegada Consumidos: 24 / 25 Horário: 12:00 Clínica: Policlinica de Que…" at bounding box center [367, 167] width 7 height 9
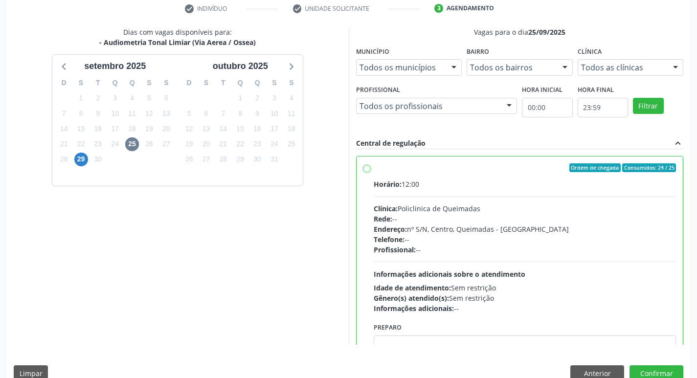
radio input "true"
click at [658, 374] on button "Confirmar" at bounding box center [657, 374] width 54 height 17
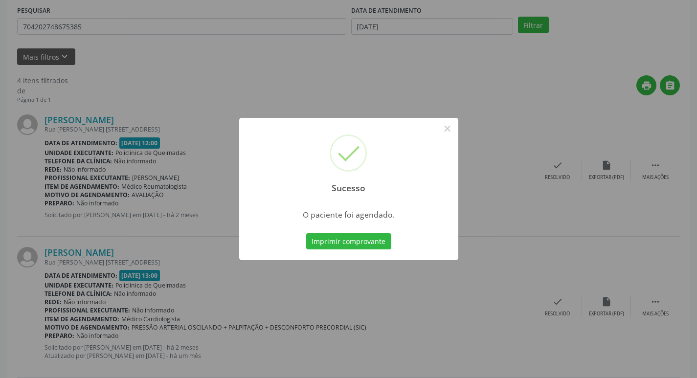
scroll to position [0, 0]
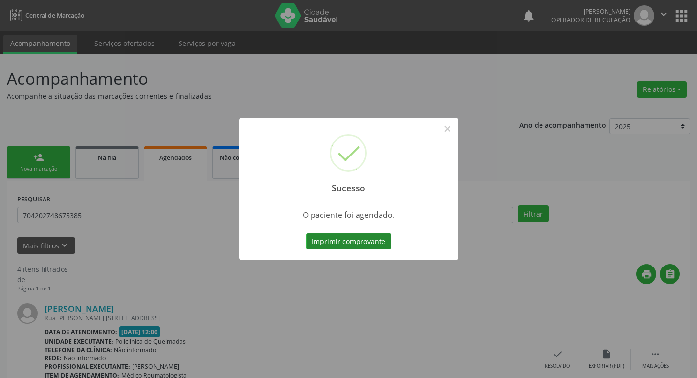
click at [358, 238] on button "Imprimir comprovante" at bounding box center [348, 241] width 85 height 17
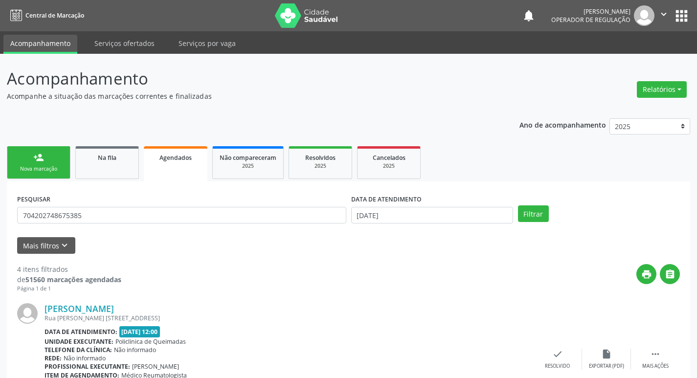
click at [36, 156] on div "person_add" at bounding box center [38, 157] width 11 height 11
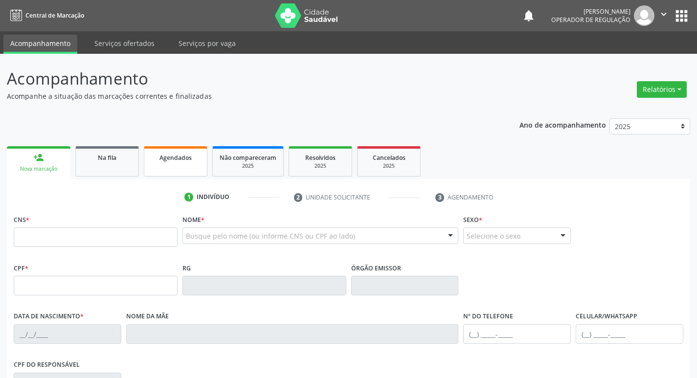
click at [193, 148] on link "Agendados" at bounding box center [176, 161] width 64 height 30
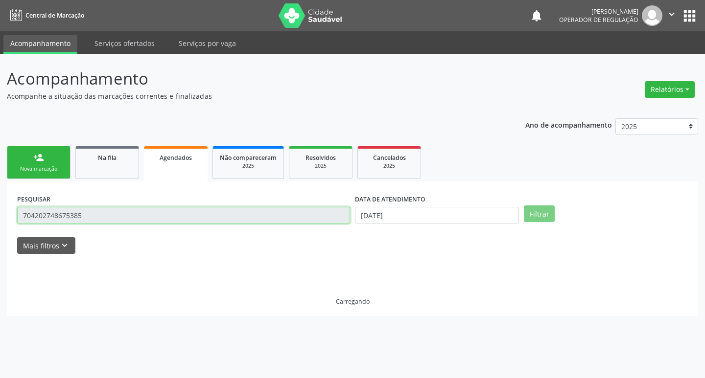
click at [157, 211] on input "704202748675385" at bounding box center [183, 215] width 333 height 17
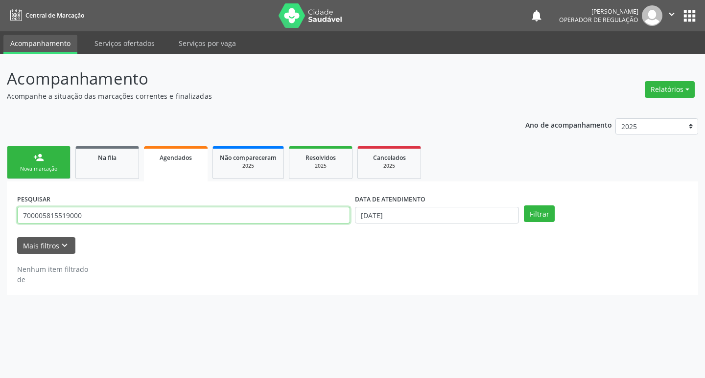
type input "700005815519000"
click at [524, 206] on button "Filtrar" at bounding box center [539, 214] width 31 height 17
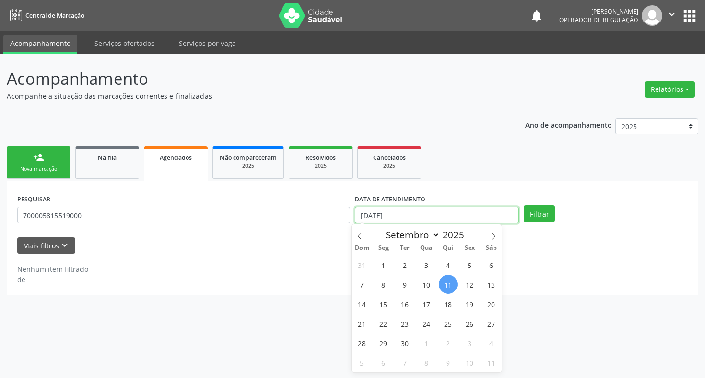
click at [409, 211] on input "[DATE]" at bounding box center [437, 215] width 164 height 17
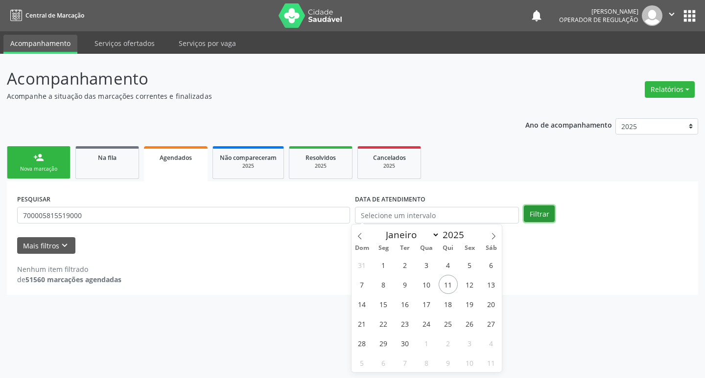
click at [533, 212] on button "Filtrar" at bounding box center [539, 214] width 31 height 17
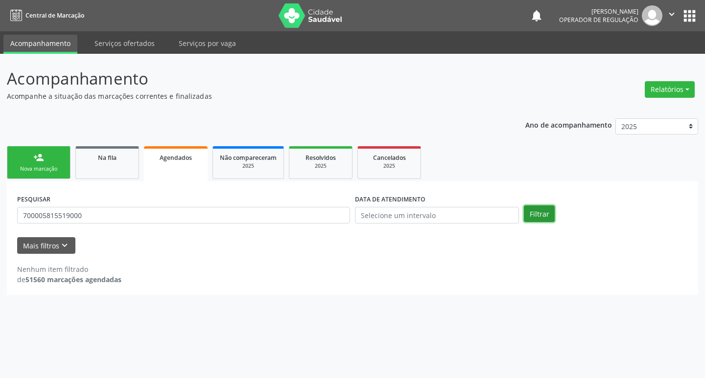
click at [534, 211] on button "Filtrar" at bounding box center [539, 214] width 31 height 17
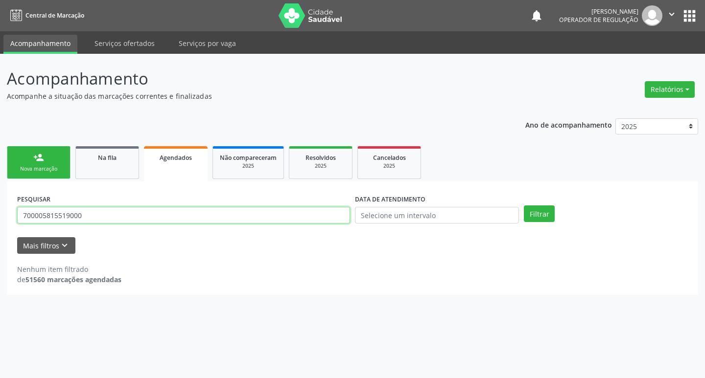
click at [117, 219] on input "700005815519000" at bounding box center [183, 215] width 333 height 17
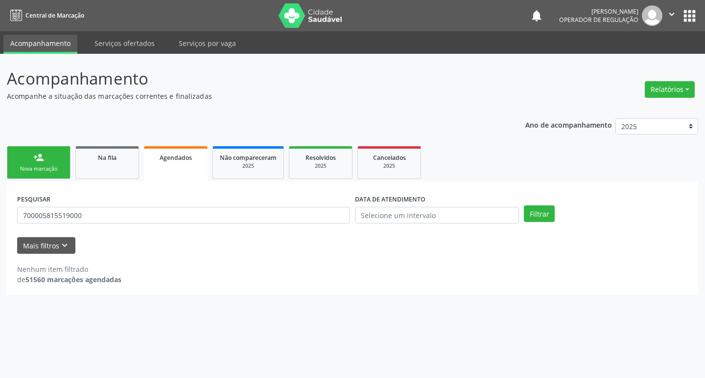
click at [41, 168] on div "Nova marcação" at bounding box center [38, 168] width 49 height 7
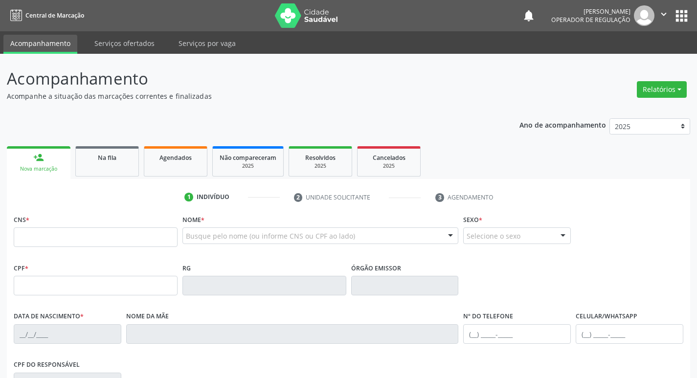
click at [54, 158] on link "person_add Nova marcação" at bounding box center [39, 162] width 64 height 33
click at [61, 237] on input "text" at bounding box center [96, 238] width 164 height 20
paste input "700 0058 1551 9000"
type input "700 0058 1551 9000"
type input "981.612.294-49"
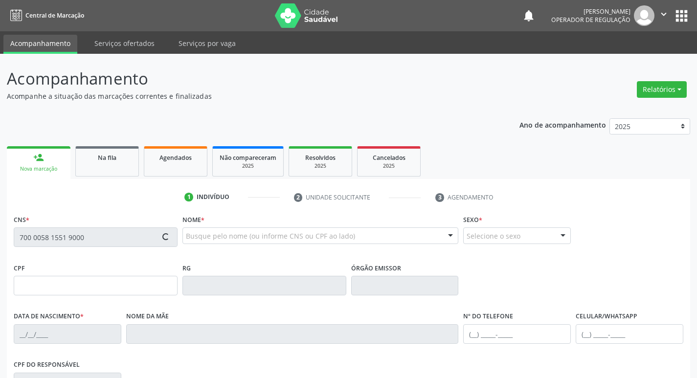
type input "07/08/1951"
type input "Nelcina Maria da Conceição"
type input "(83) 99104-3929"
type input "64"
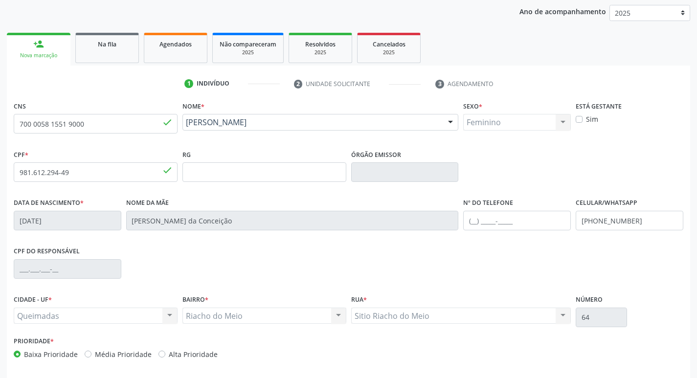
scroll to position [152, 0]
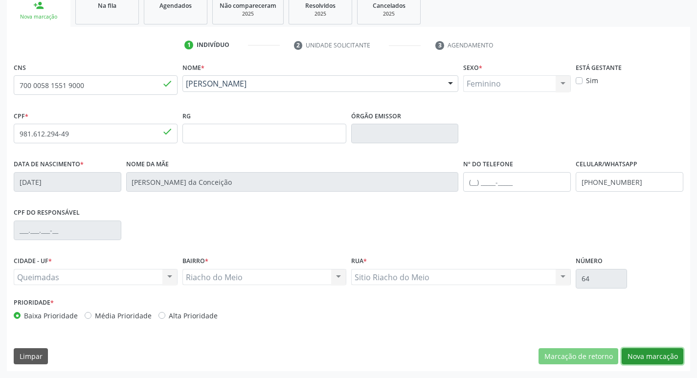
drag, startPoint x: 642, startPoint y: 360, endPoint x: 636, endPoint y: 353, distance: 9.3
click at [641, 360] on button "Nova marcação" at bounding box center [653, 356] width 62 height 17
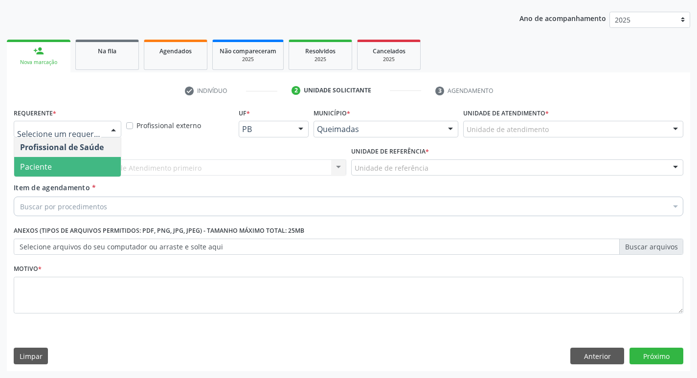
click at [94, 171] on span "Paciente" at bounding box center [67, 167] width 107 height 20
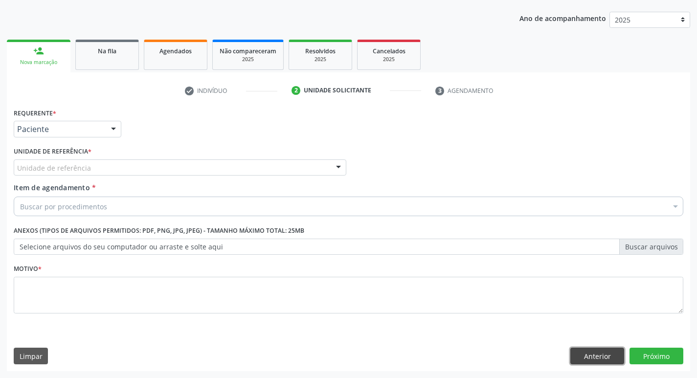
click at [595, 355] on button "Anterior" at bounding box center [598, 356] width 54 height 17
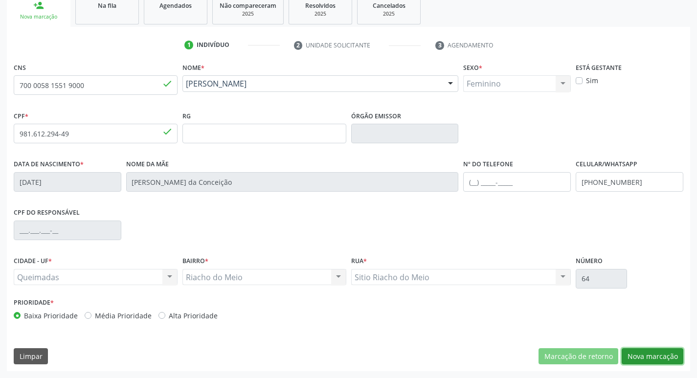
click at [640, 349] on button "Nova marcação" at bounding box center [653, 356] width 62 height 17
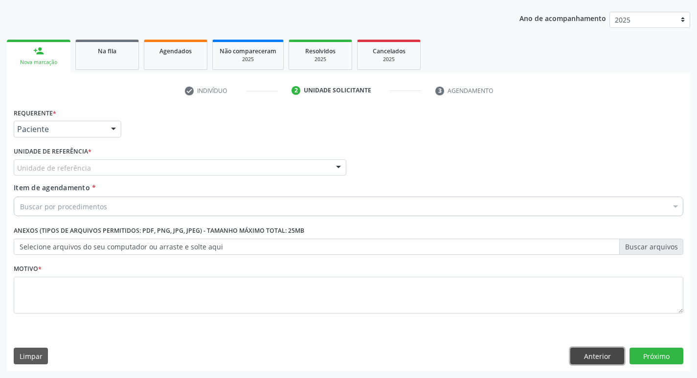
click at [605, 352] on button "Anterior" at bounding box center [598, 356] width 54 height 17
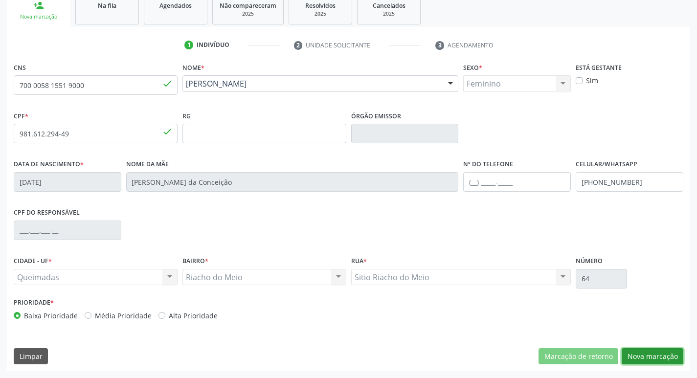
click at [649, 360] on button "Nova marcação" at bounding box center [653, 356] width 62 height 17
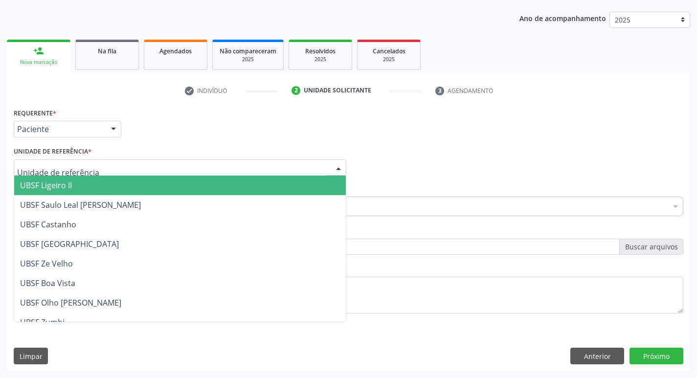
click at [168, 167] on div at bounding box center [180, 168] width 333 height 17
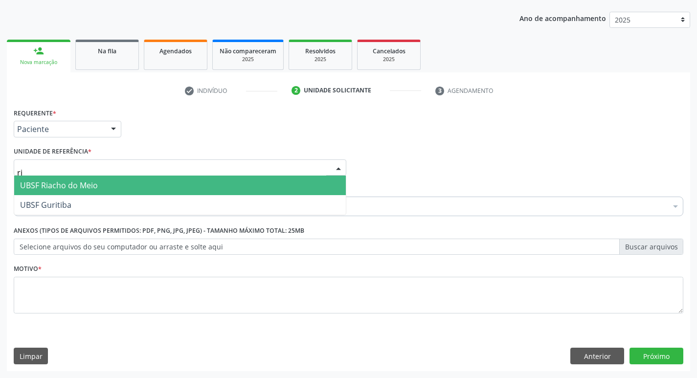
type input "ria"
click at [168, 182] on span "UBSF Riacho do Meio" at bounding box center [180, 186] width 332 height 20
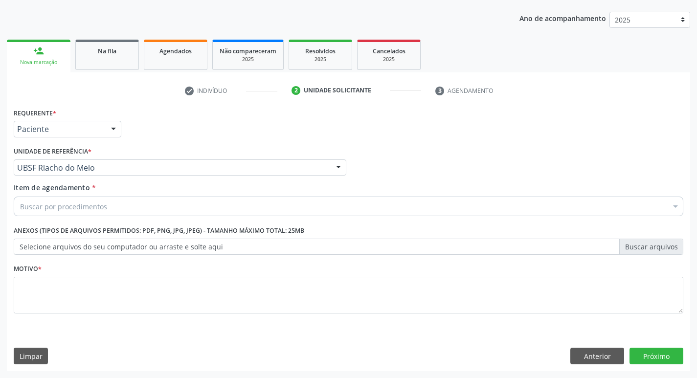
click at [147, 208] on div "Buscar por procedimentos" at bounding box center [349, 207] width 670 height 20
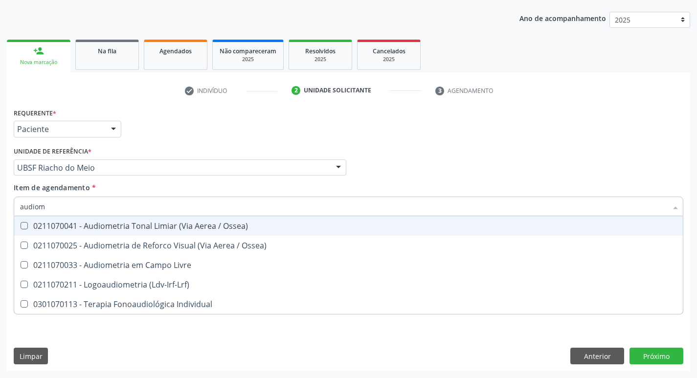
type input "audiome"
click at [153, 226] on div "0211070041 - Audiometria Tonal Limiar (Via Aerea / Ossea)" at bounding box center [348, 226] width 657 height 8
checkbox Ossea\) "true"
click at [392, 157] on div "Profissional Solicitante Por favor, selecione a Unidade de Atendimento primeiro…" at bounding box center [348, 163] width 675 height 38
checkbox Ossea\) "true"
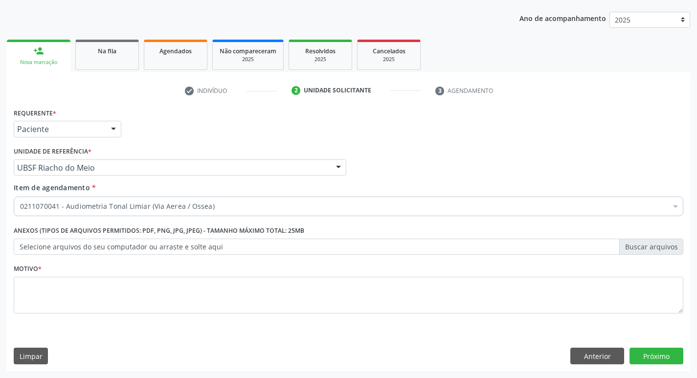
click at [125, 274] on div "Motivo *" at bounding box center [349, 288] width 670 height 52
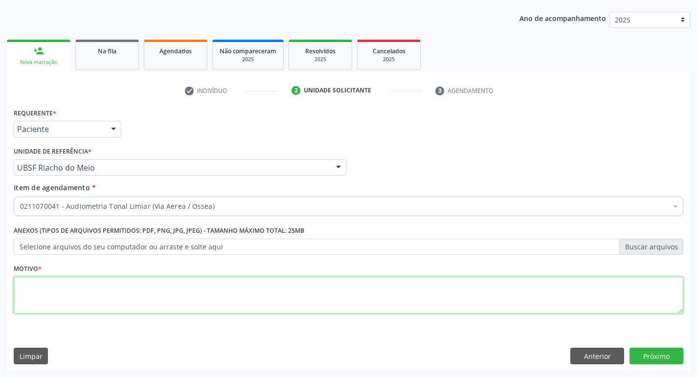
click at [138, 292] on textarea at bounding box center [349, 295] width 670 height 37
type textarea "avaliação"
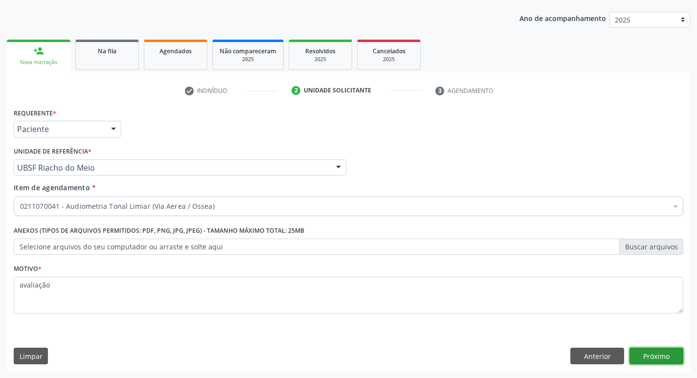
click at [665, 361] on button "Próximo" at bounding box center [657, 356] width 54 height 17
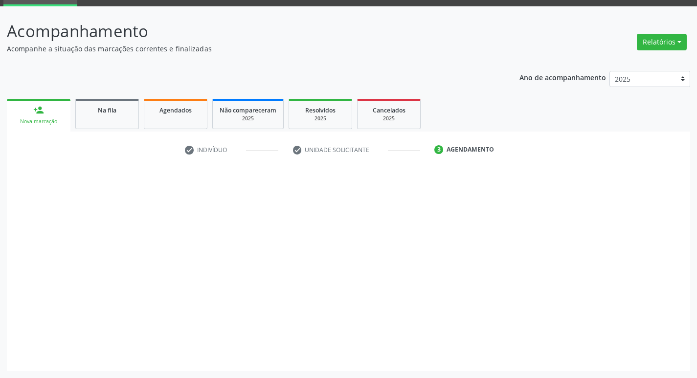
scroll to position [47, 0]
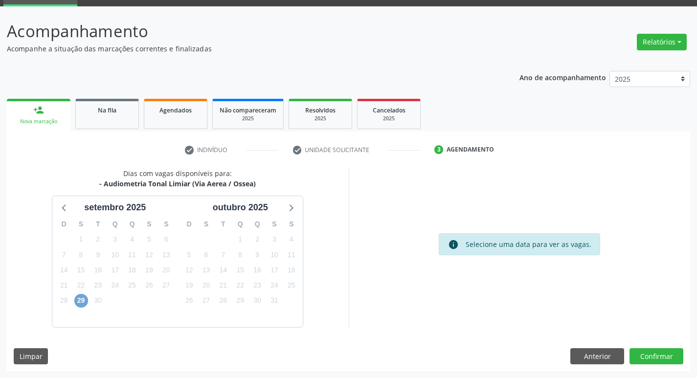
click at [84, 299] on span "29" at bounding box center [81, 301] width 14 height 14
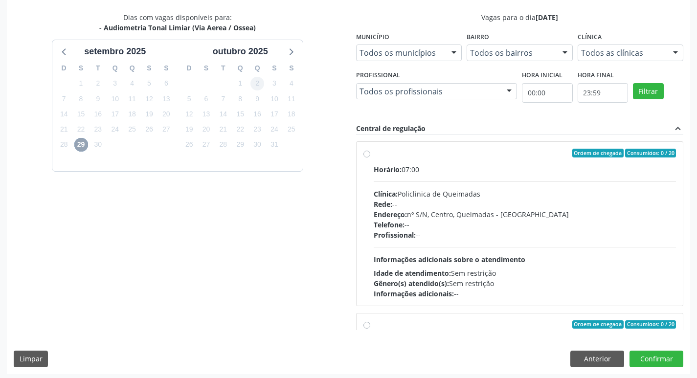
scroll to position [207, 0]
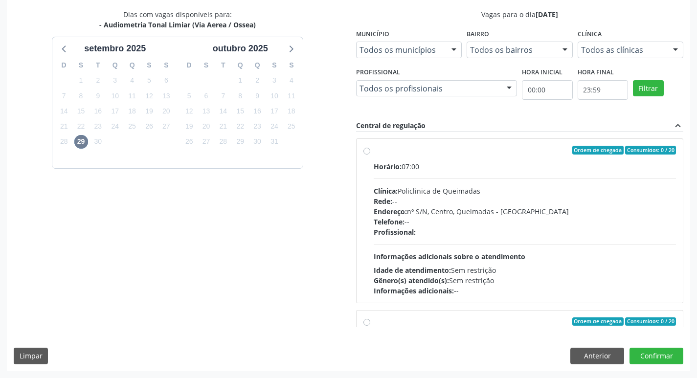
click at [527, 191] on div "Clínica: Policlinica de Queimadas" at bounding box center [525, 191] width 303 height 10
click at [370, 155] on input "Ordem de chegada Consumidos: 0 / 20 Horário: 07:00 Clínica: Policlinica de Quei…" at bounding box center [367, 150] width 7 height 9
radio input "true"
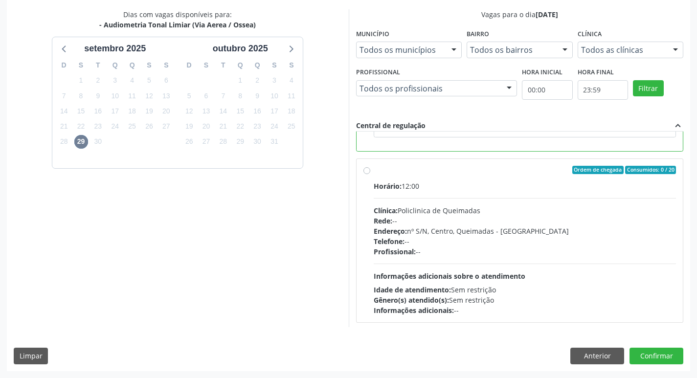
scroll to position [220, 0]
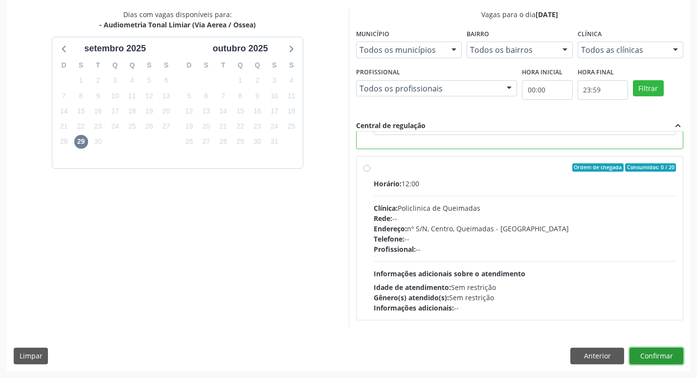
click at [656, 363] on button "Confirmar" at bounding box center [657, 356] width 54 height 17
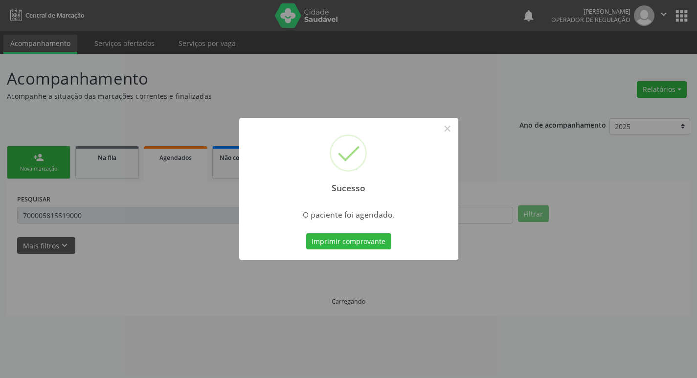
scroll to position [0, 0]
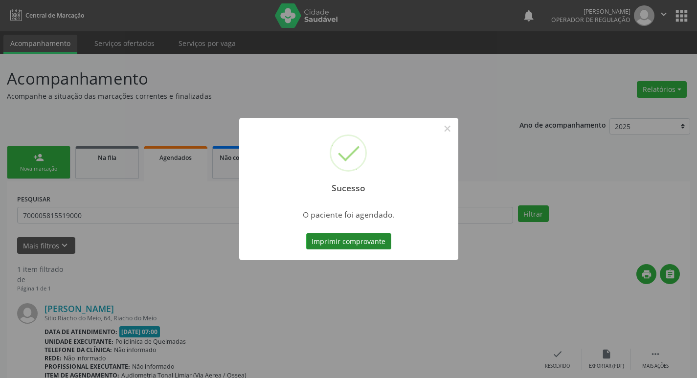
click at [352, 250] on button "Imprimir comprovante" at bounding box center [348, 241] width 85 height 17
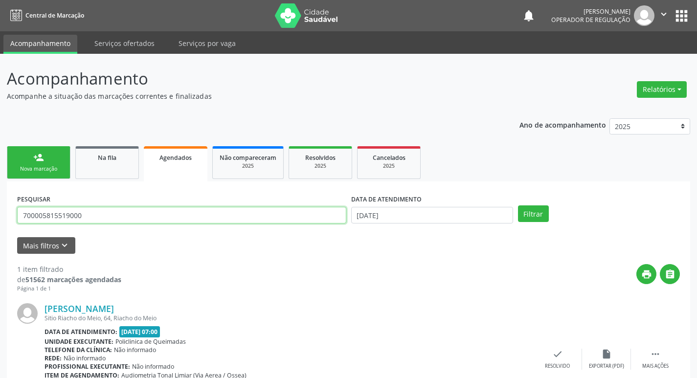
click at [173, 214] on input "700005815519000" at bounding box center [181, 215] width 329 height 17
type input "705002610910954"
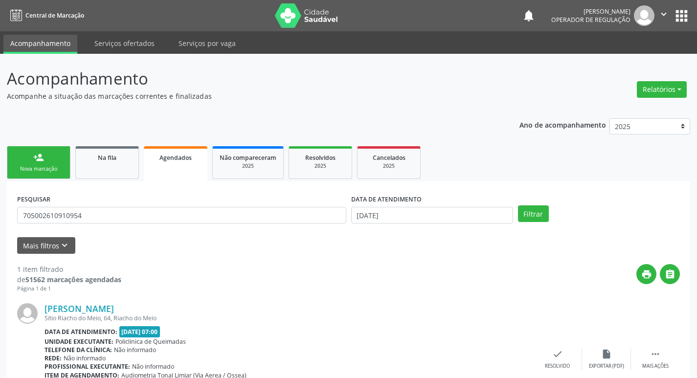
click at [408, 207] on label "DATA DE ATENDIMENTO" at bounding box center [386, 199] width 70 height 15
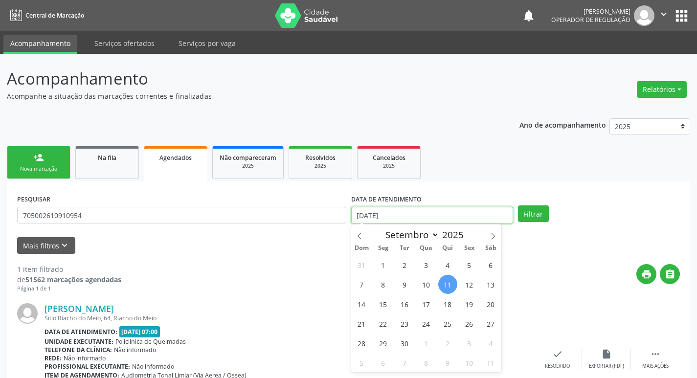
click at [410, 212] on input "[DATE]" at bounding box center [432, 215] width 162 height 17
click at [518, 206] on button "Filtrar" at bounding box center [533, 214] width 31 height 17
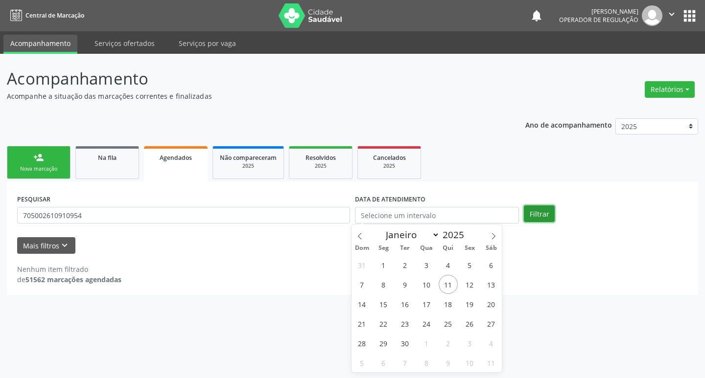
click at [546, 219] on button "Filtrar" at bounding box center [539, 214] width 31 height 17
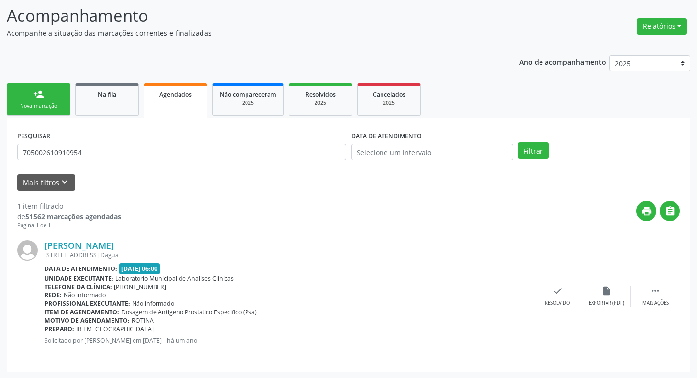
scroll to position [64, 0]
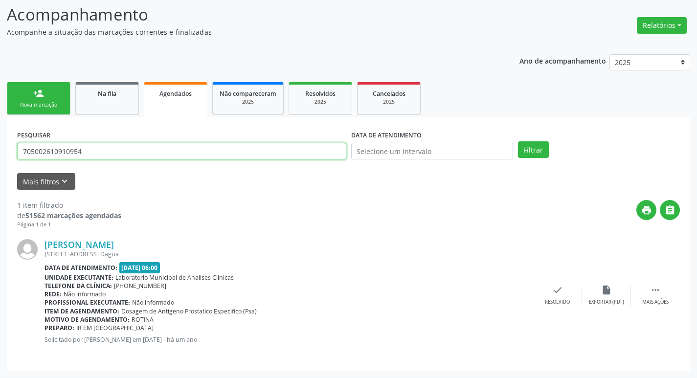
click at [92, 152] on input "705002610910954" at bounding box center [181, 151] width 329 height 17
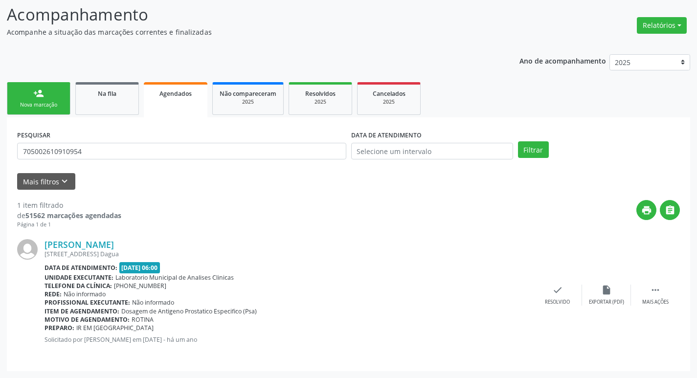
click at [58, 107] on div "Nova marcação" at bounding box center [38, 104] width 49 height 7
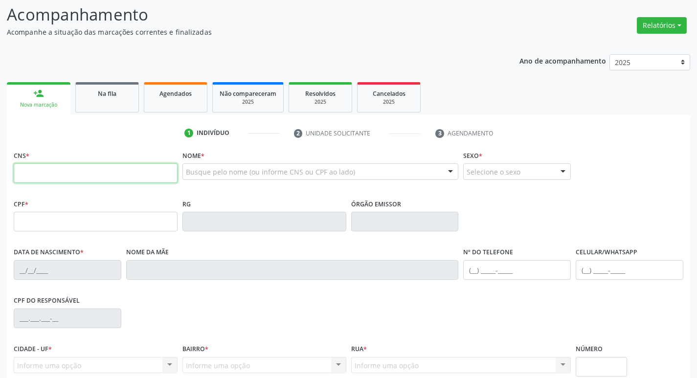
click at [66, 181] on input "text" at bounding box center [96, 173] width 164 height 20
paste input "705 0026 1091 0954"
type input "705 0026 1091 0954"
type input "385.142.307-00"
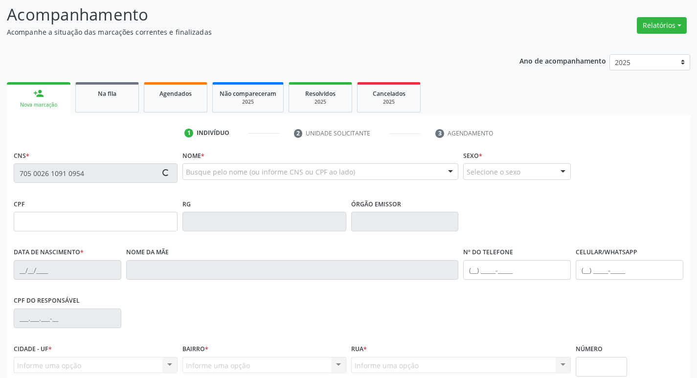
type input "20/09/1940"
type input "Dominga Aguiar da Conceição"
type input "(83) 99604-8959"
type input "000.758.584-52"
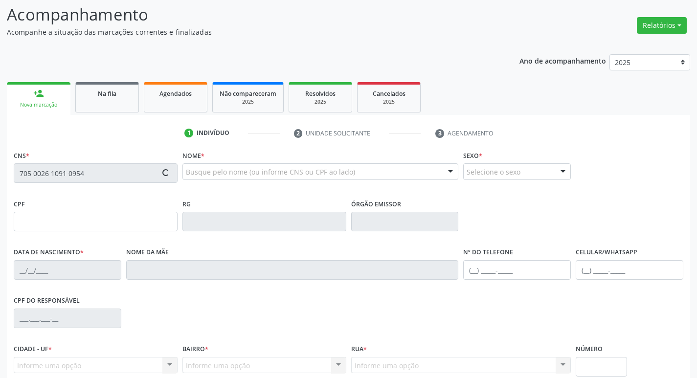
type input "75"
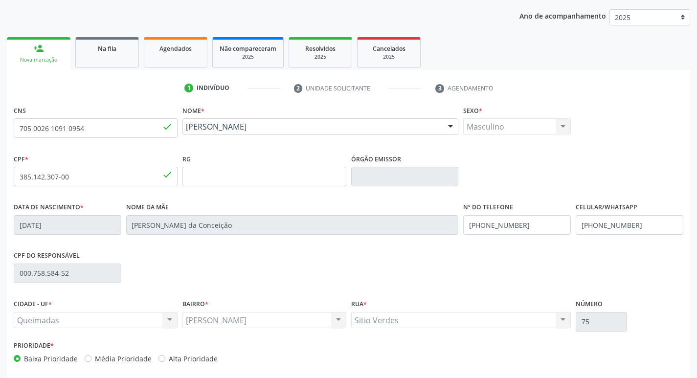
scroll to position [152, 0]
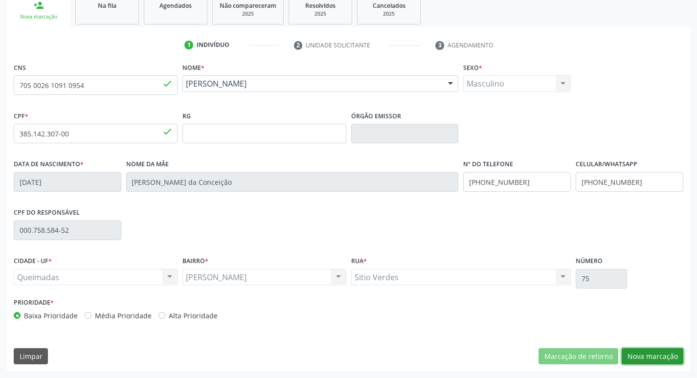
click at [634, 354] on button "Nova marcação" at bounding box center [653, 356] width 62 height 17
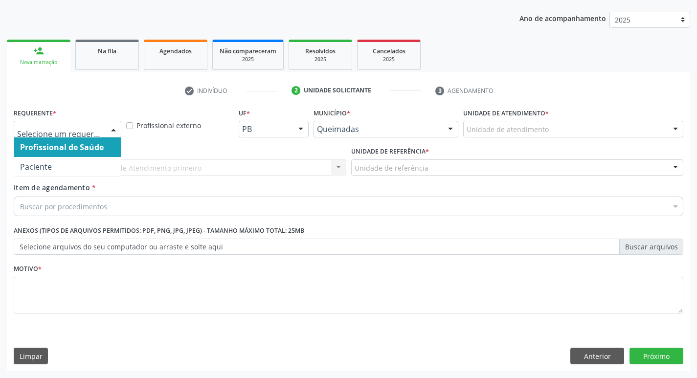
drag, startPoint x: 102, startPoint y: 126, endPoint x: 93, endPoint y: 170, distance: 45.4
click at [102, 127] on div at bounding box center [68, 129] width 108 height 17
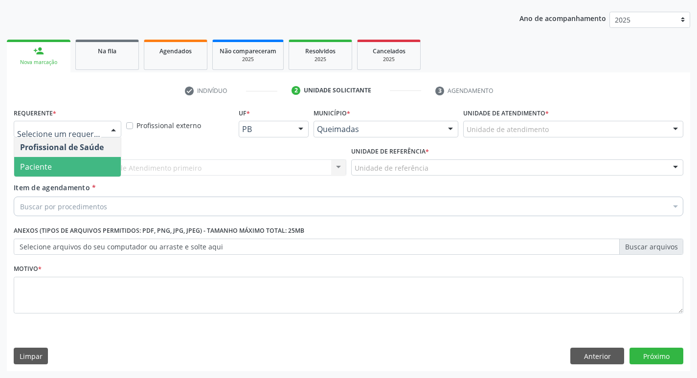
click at [91, 168] on span "Paciente" at bounding box center [67, 167] width 107 height 20
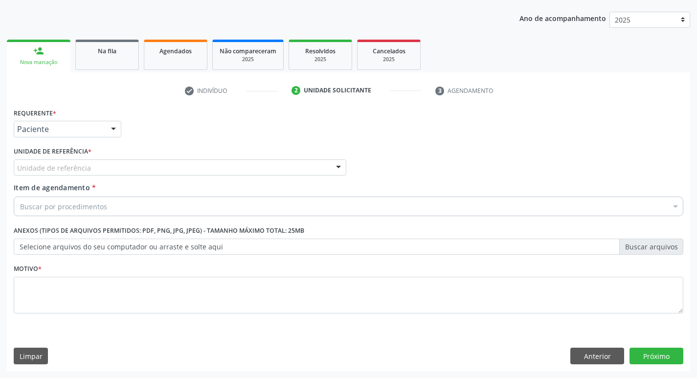
click at [96, 166] on div "Unidade de referência" at bounding box center [180, 168] width 333 height 17
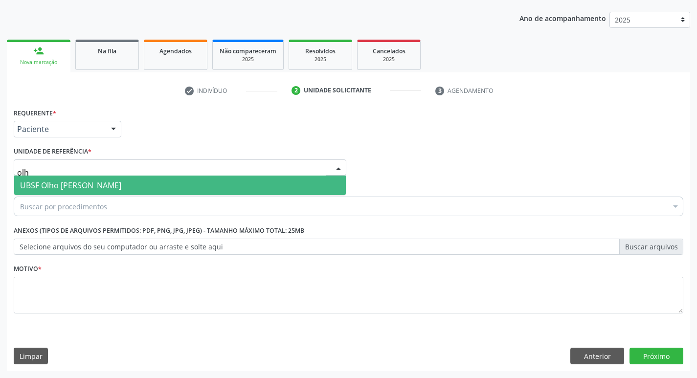
type input "olho"
click at [115, 186] on span "UBSF Olho [PERSON_NAME]" at bounding box center [180, 186] width 332 height 20
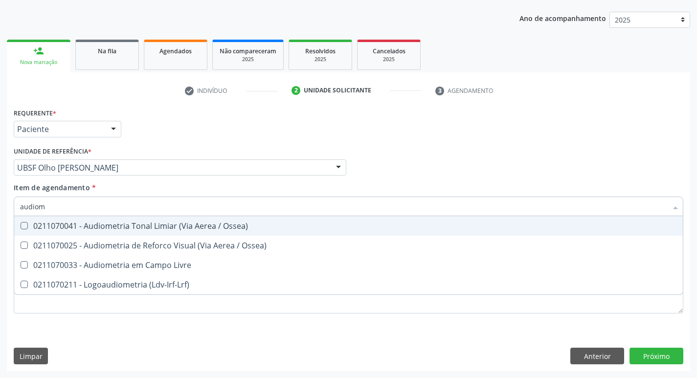
type input "audiome"
click at [116, 222] on div "0211070041 - Audiometria Tonal Limiar (Via Aerea / Ossea)" at bounding box center [348, 226] width 657 height 8
checkbox Ossea\) "true"
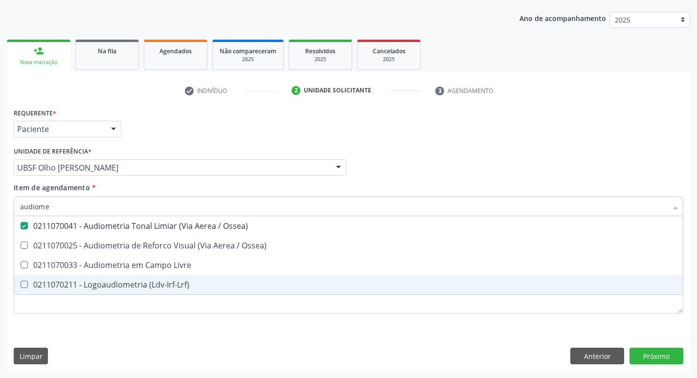
click at [180, 338] on div "Requerente * Paciente Profissional de Saúde Paciente Nenhum resultado encontrad…" at bounding box center [349, 239] width 684 height 266
checkbox Ossea\) "true"
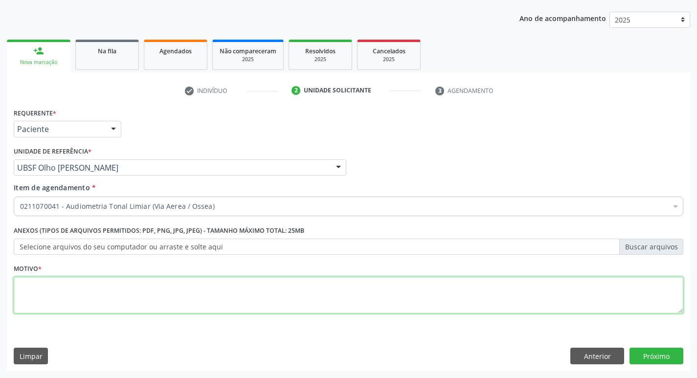
click at [183, 301] on textarea at bounding box center [349, 295] width 670 height 37
type textarea "avaliação"
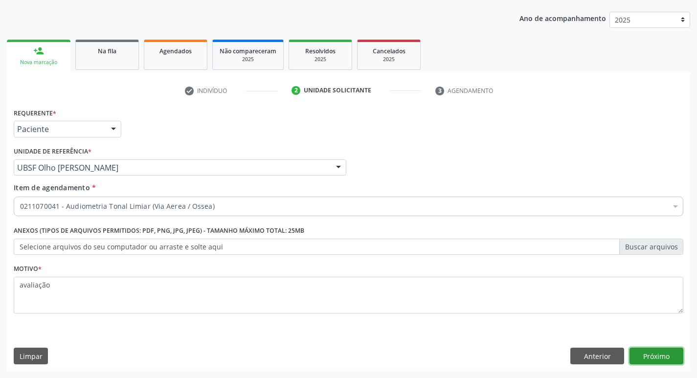
click at [646, 356] on button "Próximo" at bounding box center [657, 356] width 54 height 17
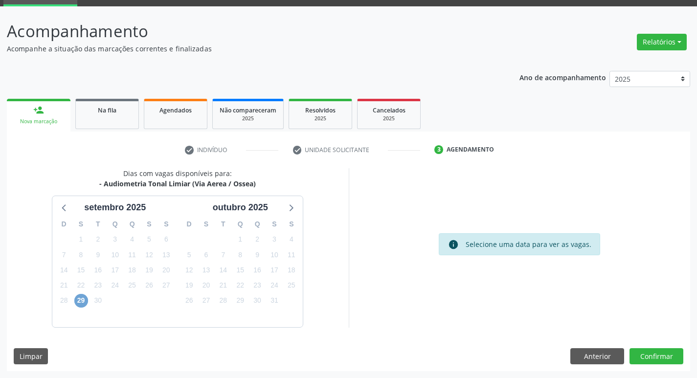
click at [82, 306] on span "29" at bounding box center [81, 301] width 14 height 14
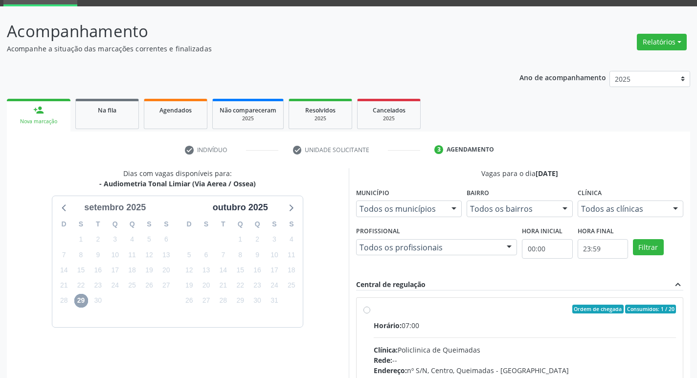
scroll to position [207, 0]
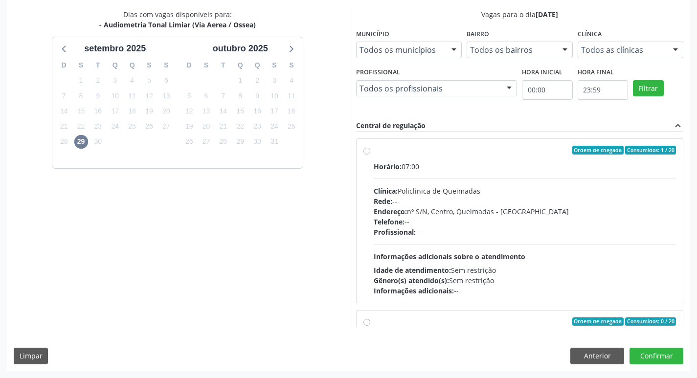
drag, startPoint x: 634, startPoint y: 175, endPoint x: 641, endPoint y: 215, distance: 40.2
click at [634, 175] on div "Horário: 07:00 Clínica: Policlinica de Queimadas Rede: -- Endereço: nº S/N, Cen…" at bounding box center [525, 229] width 303 height 135
click at [370, 155] on input "Ordem de chegada Consumidos: 1 / 20 Horário: 07:00 Clínica: Policlinica de Quei…" at bounding box center [367, 150] width 7 height 9
radio input "true"
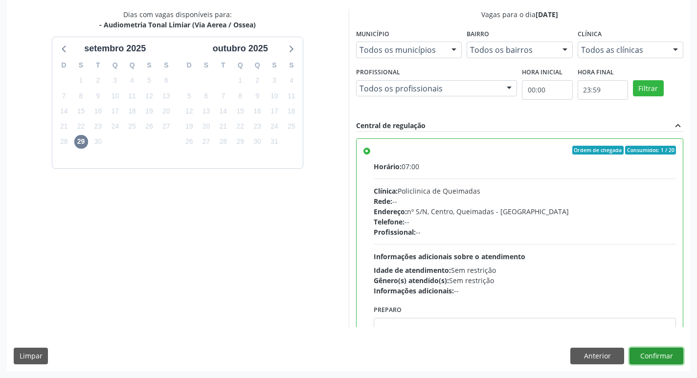
click at [673, 355] on button "Confirmar" at bounding box center [657, 356] width 54 height 17
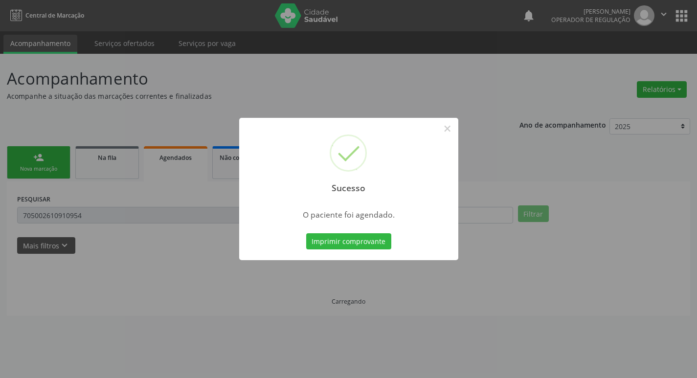
scroll to position [0, 0]
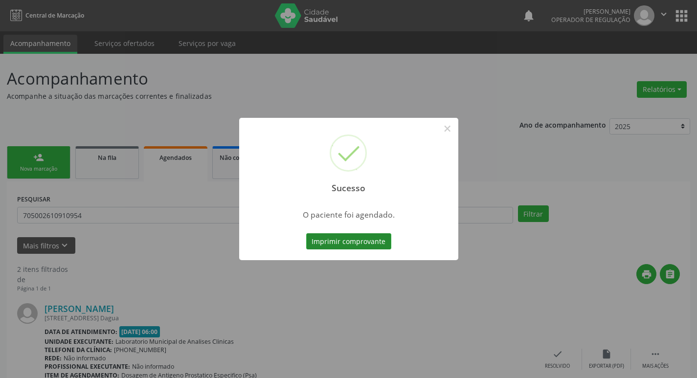
click at [341, 241] on button "Imprimir comprovante" at bounding box center [348, 241] width 85 height 17
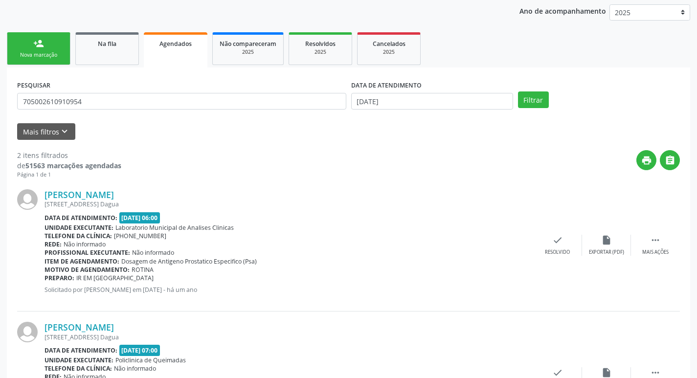
scroll to position [197, 0]
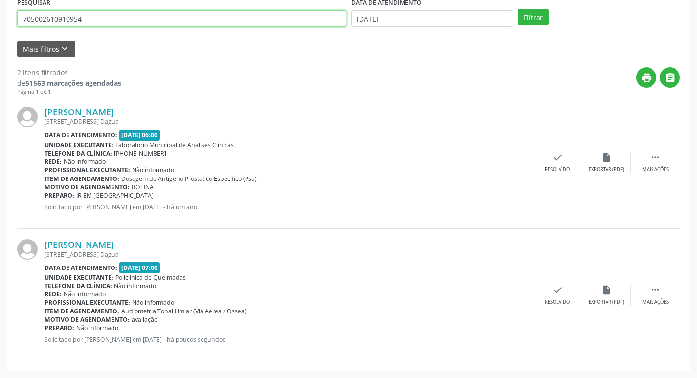
click at [127, 22] on input "705002610910954" at bounding box center [181, 18] width 329 height 17
type input "700403440082742"
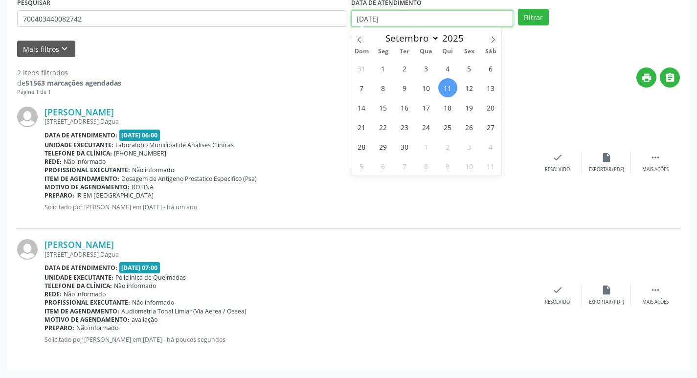
click at [422, 19] on input "[DATE]" at bounding box center [432, 18] width 162 height 17
click at [535, 12] on button "Filtrar" at bounding box center [533, 17] width 31 height 17
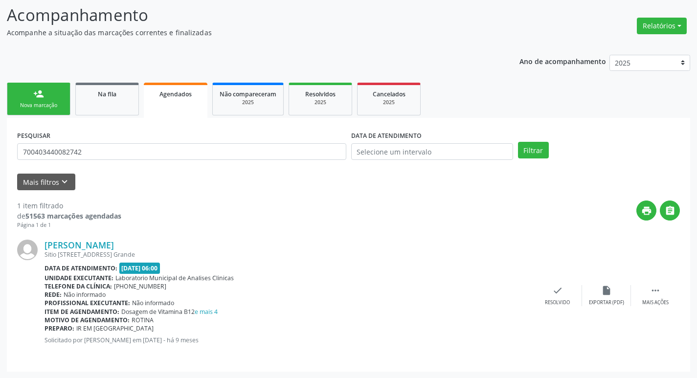
scroll to position [64, 0]
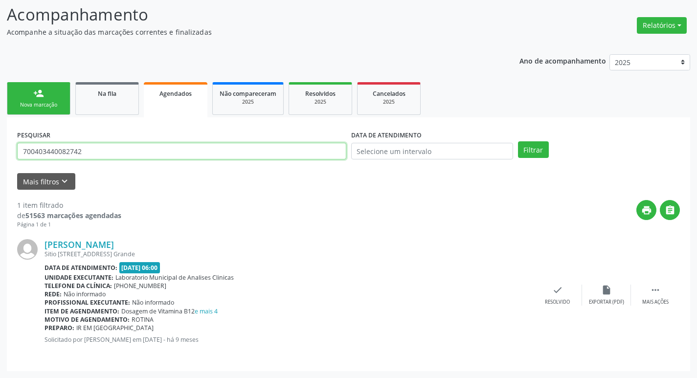
click at [96, 152] on input "700403440082742" at bounding box center [181, 151] width 329 height 17
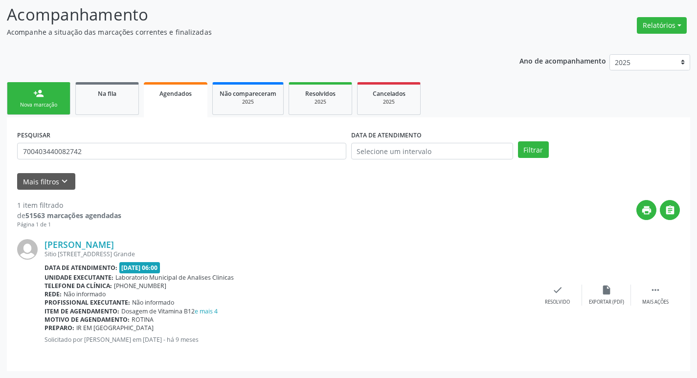
click at [41, 111] on link "person_add Nova marcação" at bounding box center [39, 98] width 64 height 33
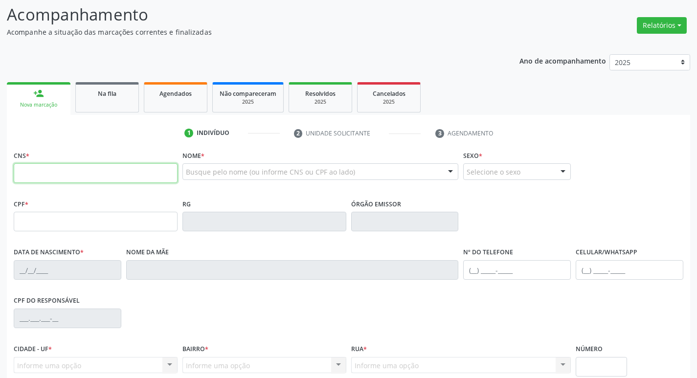
click at [58, 170] on input "text" at bounding box center [96, 173] width 164 height 20
paste input "700 4034 4008 2742"
type input "700 4034 4008 2742"
type input "161.228.854-52"
type input "03/01/2019"
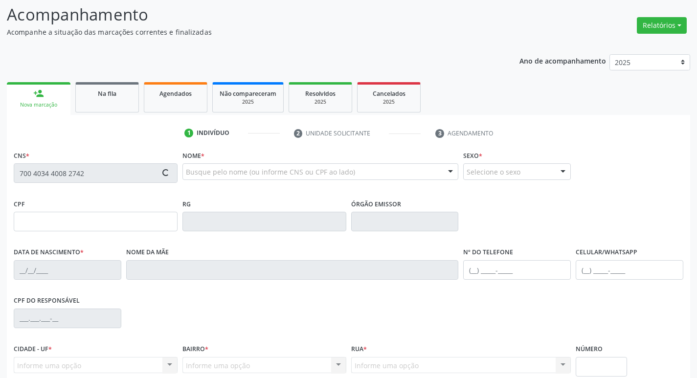
type input "Graziella Avelino Gomes"
type input "(83) 99115-4829"
type input "136.598.944-51"
type input "99"
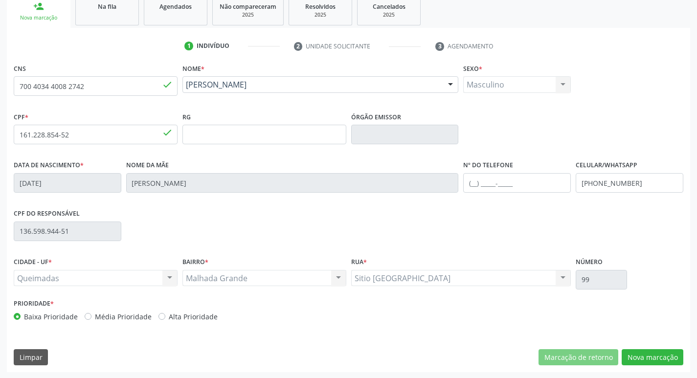
scroll to position [152, 0]
click at [648, 360] on button "Nova marcação" at bounding box center [653, 356] width 62 height 17
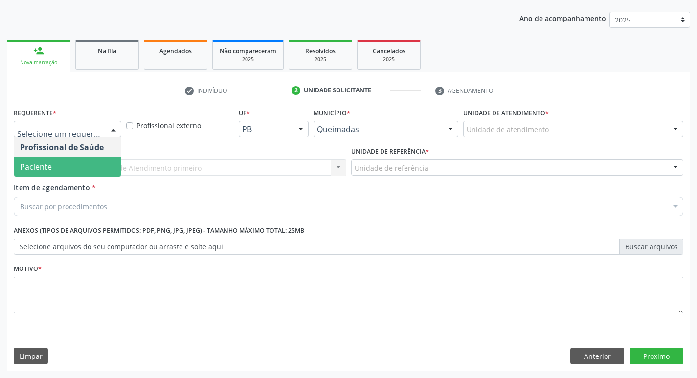
click at [53, 170] on span "Paciente" at bounding box center [67, 167] width 107 height 20
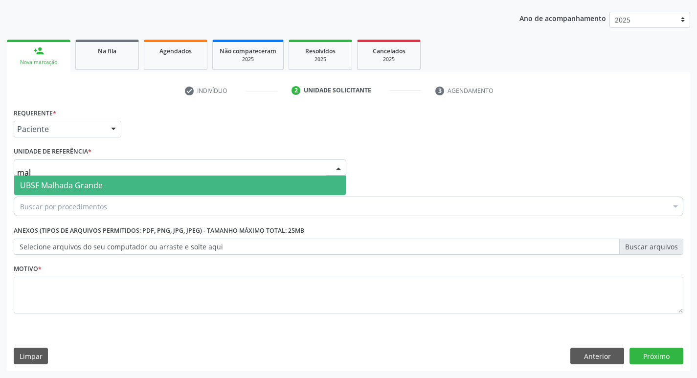
type input "malh"
click at [54, 183] on span "UBSF Malhada Grande" at bounding box center [61, 185] width 83 height 11
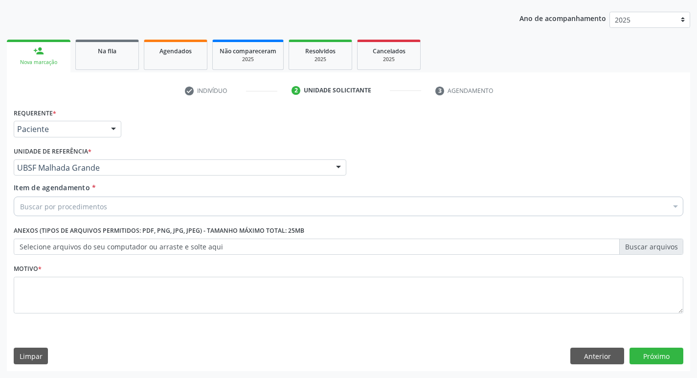
click at [91, 213] on div "Buscar por procedimentos" at bounding box center [349, 207] width 670 height 20
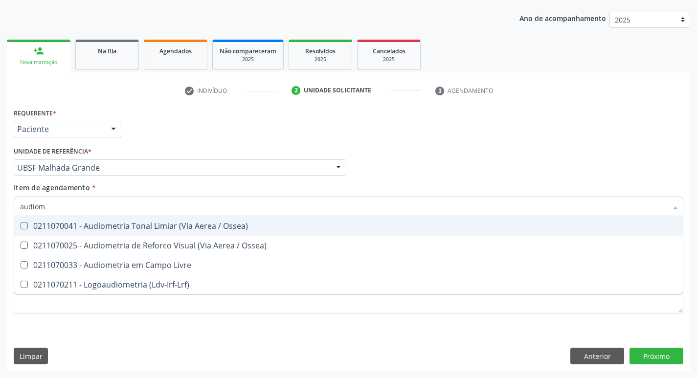
type input "audiome"
click at [114, 225] on div "0211070041 - Audiometria Tonal Limiar (Via Aerea / Ossea)" at bounding box center [348, 226] width 657 height 8
checkbox Ossea\) "true"
click at [386, 128] on div "Requerente * Paciente Profissional de Saúde Paciente Nenhum resultado encontrad…" at bounding box center [348, 125] width 675 height 38
checkbox Ossea\) "true"
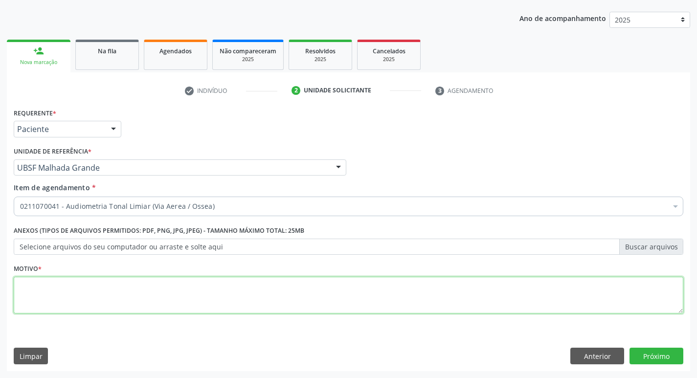
click at [109, 296] on textarea at bounding box center [349, 295] width 670 height 37
type textarea "avaliação"
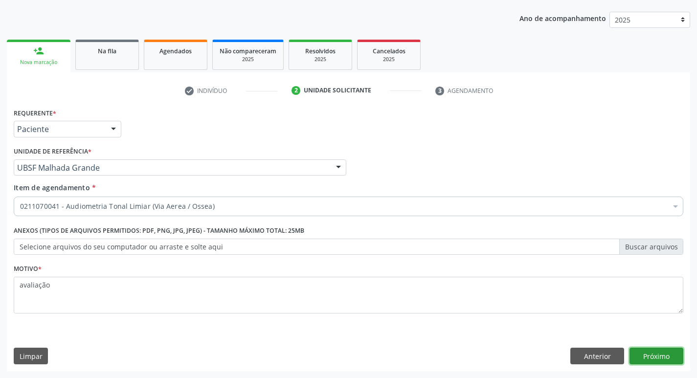
click at [669, 357] on button "Próximo" at bounding box center [657, 356] width 54 height 17
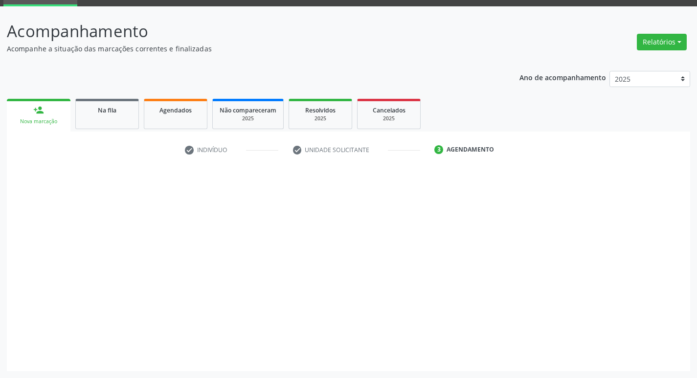
scroll to position [47, 0]
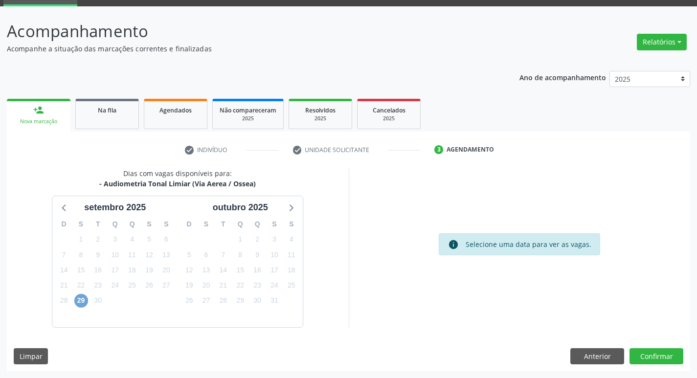
click at [84, 300] on span "29" at bounding box center [81, 301] width 14 height 14
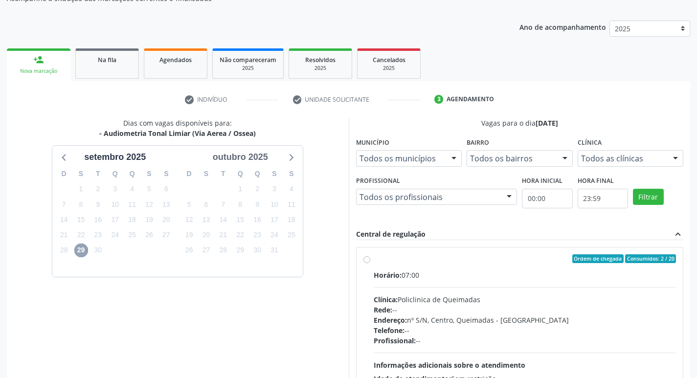
scroll to position [194, 0]
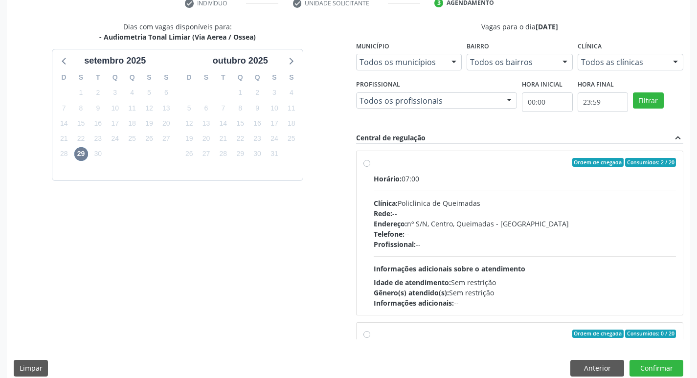
click at [603, 179] on div "Horário: 07:00" at bounding box center [525, 179] width 303 height 10
click at [370, 167] on input "Ordem de chegada Consumidos: 2 / 20 Horário: 07:00 Clínica: Policlinica de Quei…" at bounding box center [367, 162] width 7 height 9
radio input "true"
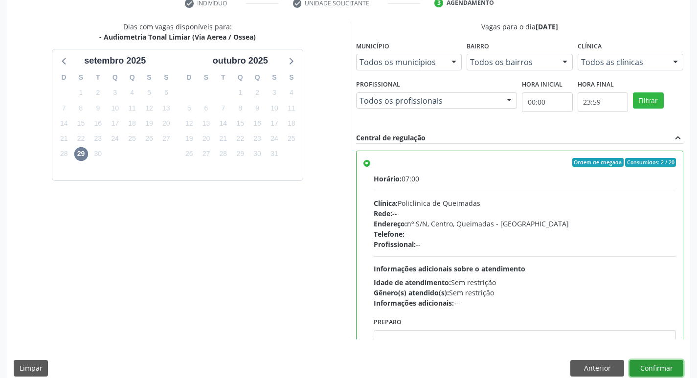
click at [658, 368] on button "Confirmar" at bounding box center [657, 368] width 54 height 17
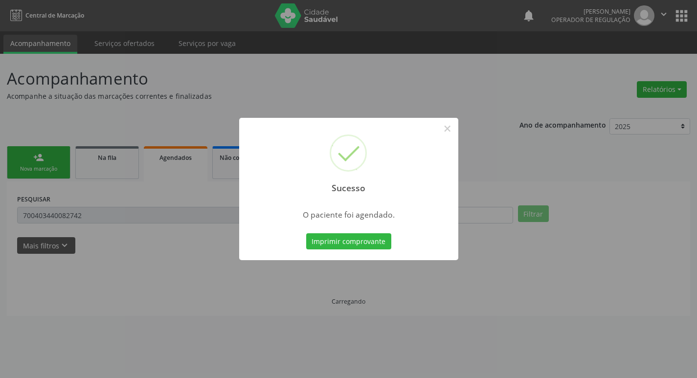
scroll to position [0, 0]
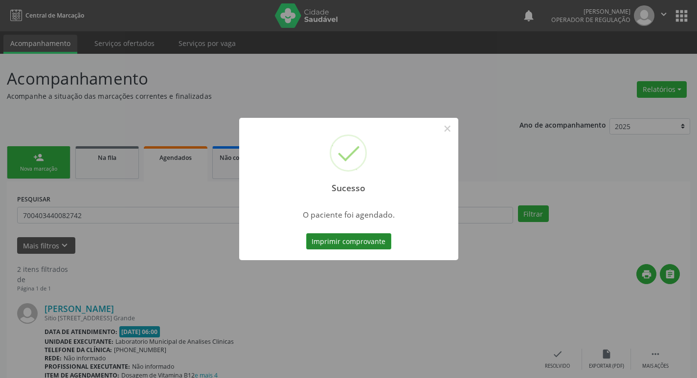
click at [340, 246] on button "Imprimir comprovante" at bounding box center [348, 241] width 85 height 17
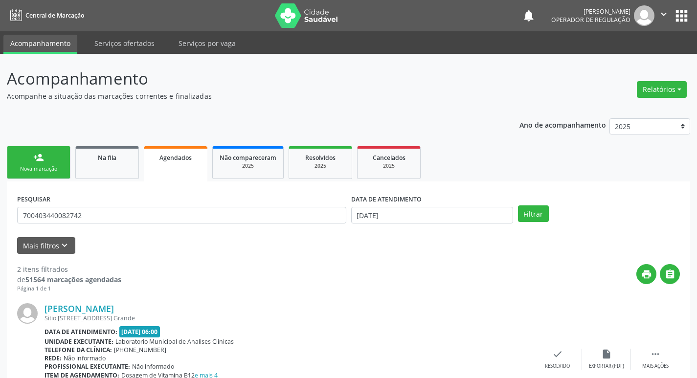
click at [281, 89] on div "Sucesso × O paciente foi agendado. Imprimir comprovante Cancel" at bounding box center [348, 189] width 697 height 378
click at [34, 165] on div "Nova marcação" at bounding box center [38, 168] width 49 height 7
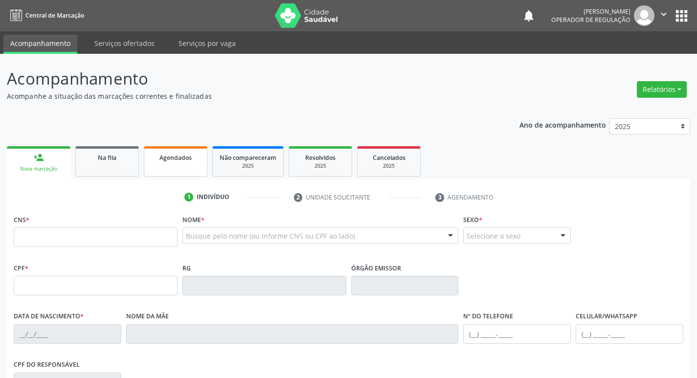
click at [162, 164] on link "Agendados" at bounding box center [176, 161] width 64 height 30
click at [159, 164] on link "Agendados" at bounding box center [176, 161] width 64 height 30
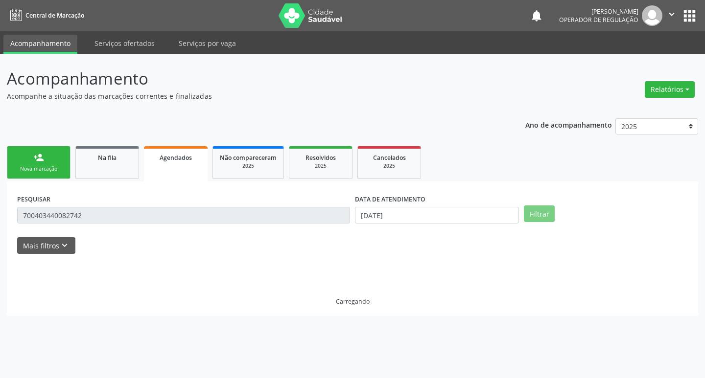
click at [159, 164] on link "Agendados" at bounding box center [176, 163] width 64 height 35
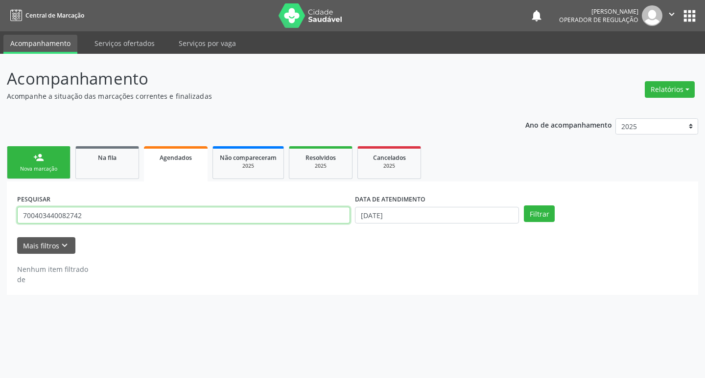
click at [144, 222] on input "700403440082742" at bounding box center [183, 215] width 333 height 17
type input "700806445077983"
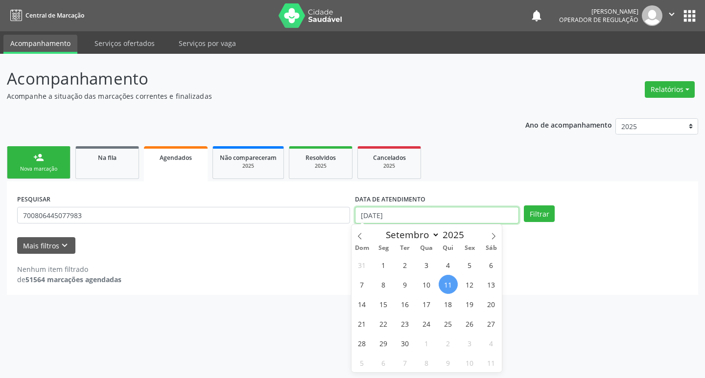
click at [433, 218] on input "[DATE]" at bounding box center [437, 215] width 164 height 17
click at [524, 206] on button "Filtrar" at bounding box center [539, 214] width 31 height 17
click at [540, 225] on div "PESQUISAR 700806445077983 DATA DE ATENDIMENTO Filtrar" at bounding box center [352, 211] width 675 height 38
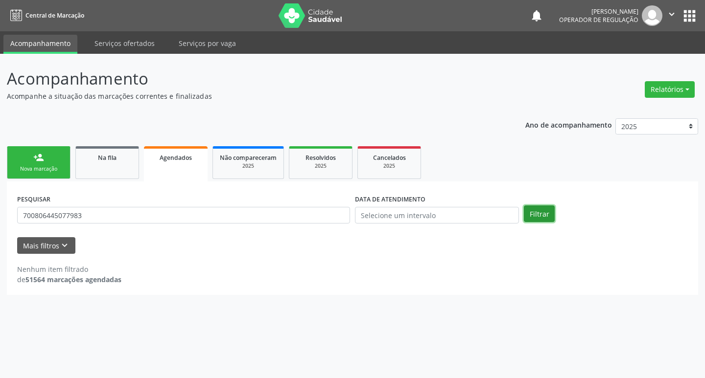
click at [543, 215] on button "Filtrar" at bounding box center [539, 214] width 31 height 17
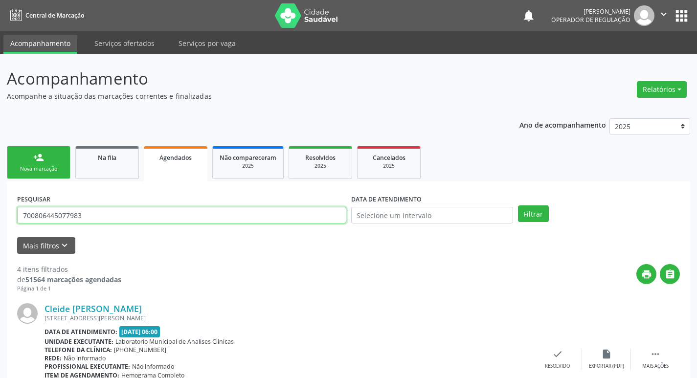
click at [83, 217] on input "700806445077983" at bounding box center [181, 215] width 329 height 17
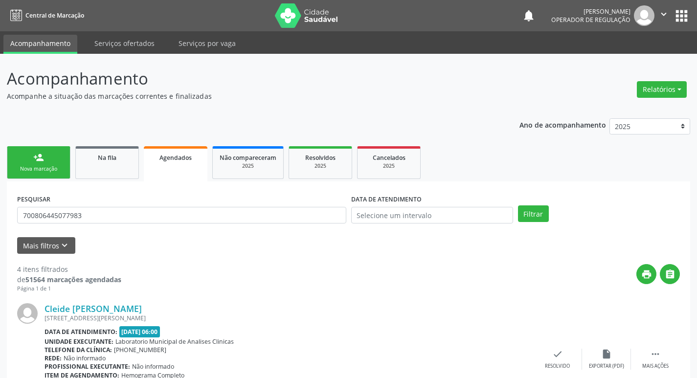
click at [48, 162] on link "person_add Nova marcação" at bounding box center [39, 162] width 64 height 33
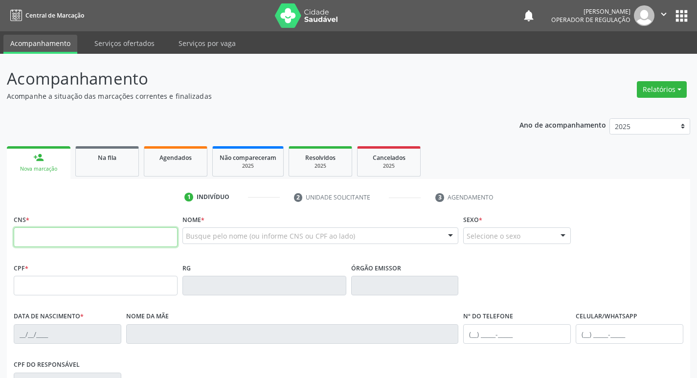
click at [71, 235] on input "text" at bounding box center [96, 238] width 164 height 20
click at [64, 231] on input "text" at bounding box center [96, 238] width 164 height 20
paste input "700 8064 4507 7983"
type input "700 8064 4507 7983"
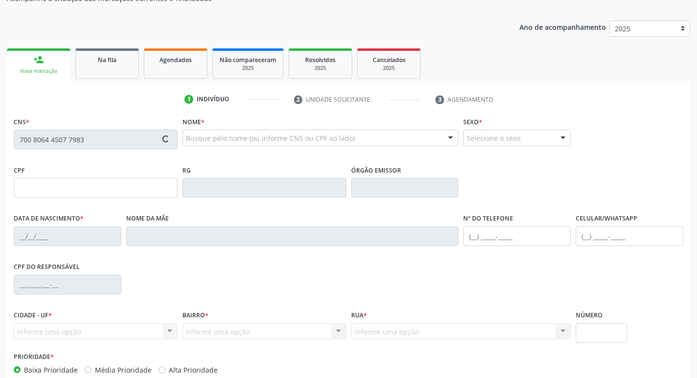
type input "001.671.491-13"
type input "24/11/1984"
type input "Rosangela Maria de Oliveira"
type input "(83) 99147-4332"
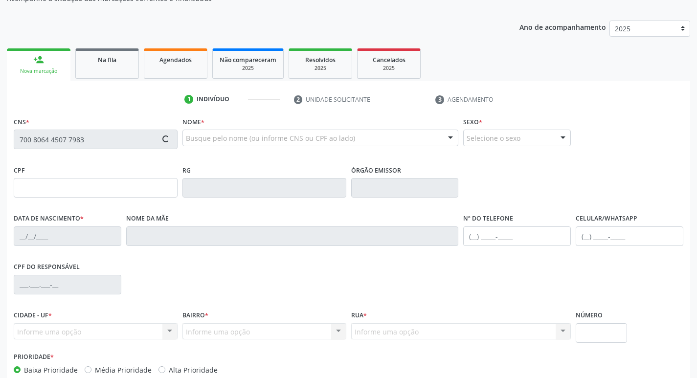
type input "41"
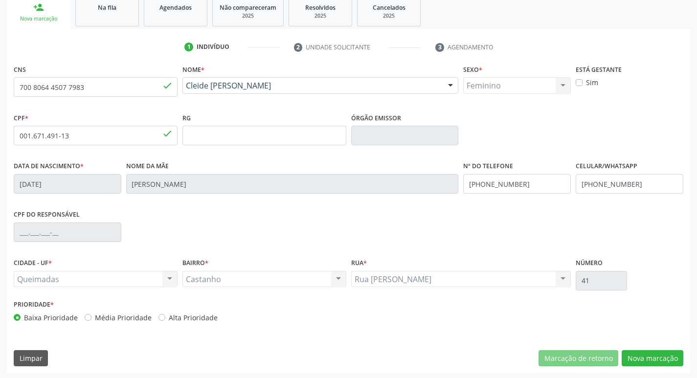
scroll to position [152, 0]
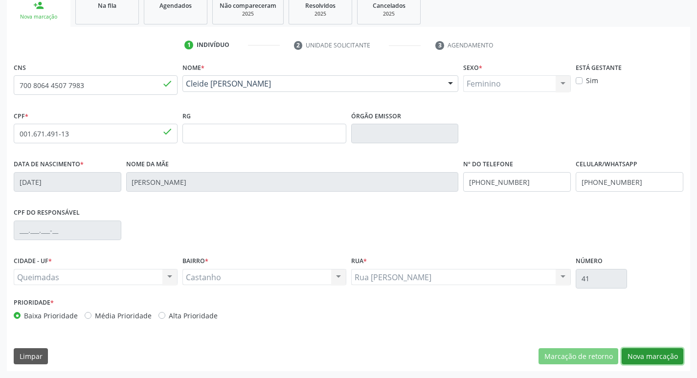
click at [638, 352] on button "Nova marcação" at bounding box center [653, 356] width 62 height 17
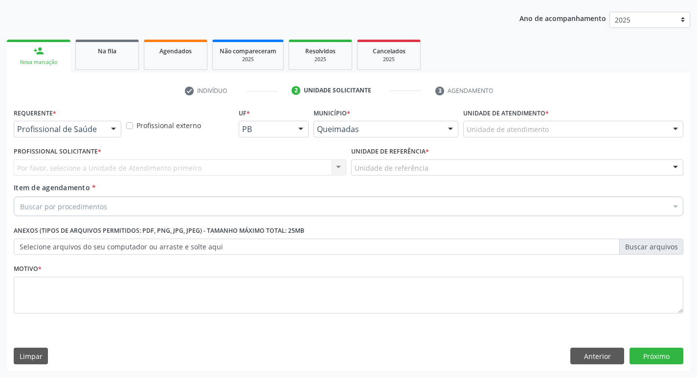
scroll to position [107, 0]
click at [124, 119] on div "Profissional externo" at bounding box center [180, 125] width 113 height 38
click at [117, 123] on div at bounding box center [113, 129] width 15 height 17
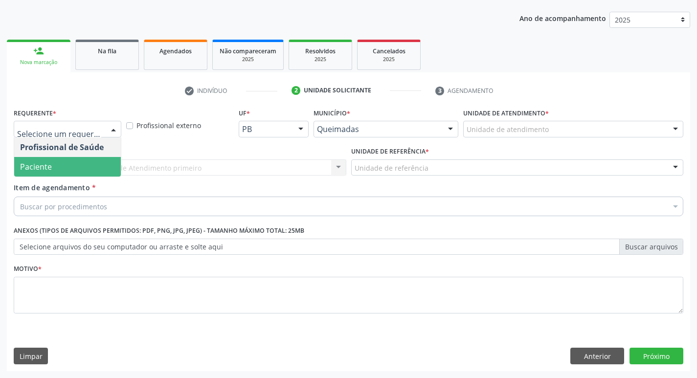
click at [89, 169] on span "Paciente" at bounding box center [67, 167] width 107 height 20
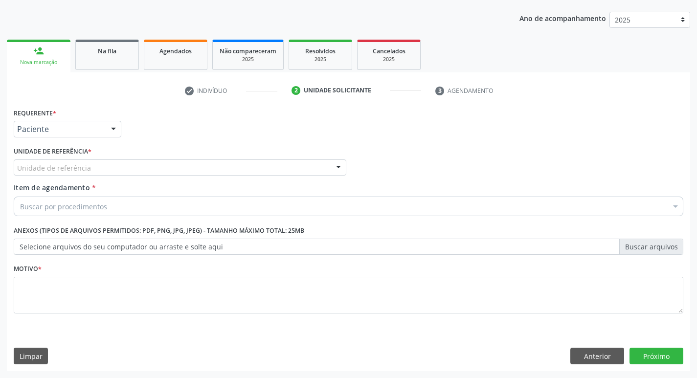
click at [89, 169] on div "Unidade de referência" at bounding box center [180, 168] width 333 height 17
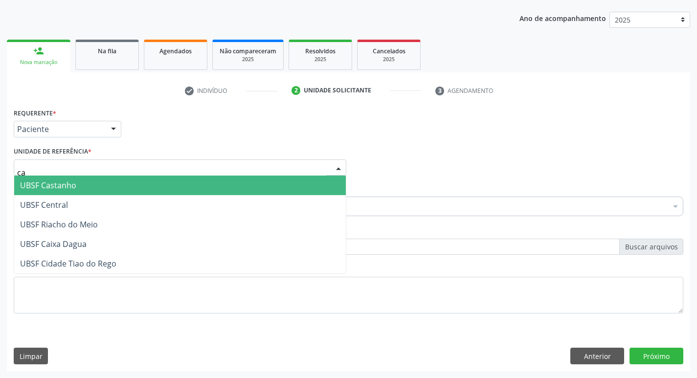
type input "cas"
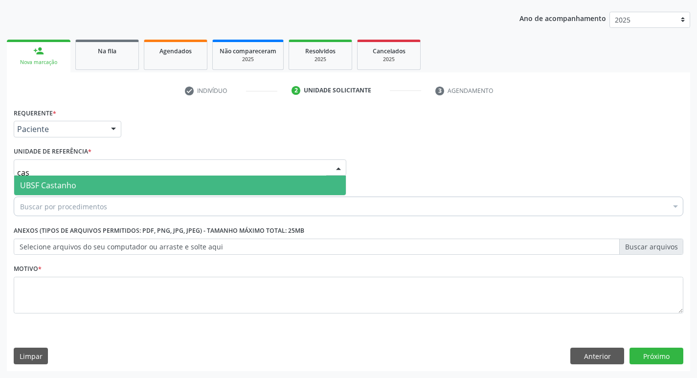
click at [87, 183] on span "UBSF Castanho" at bounding box center [180, 186] width 332 height 20
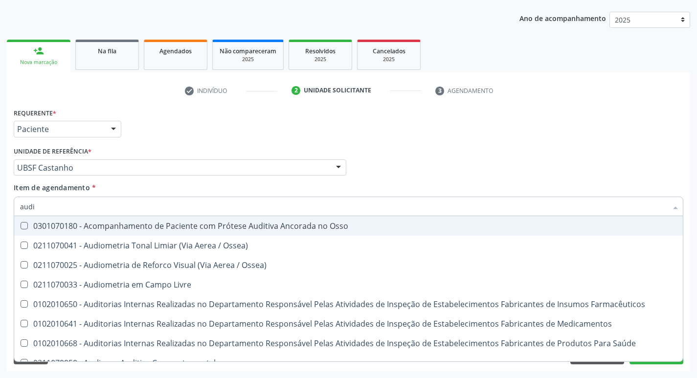
type input "audio"
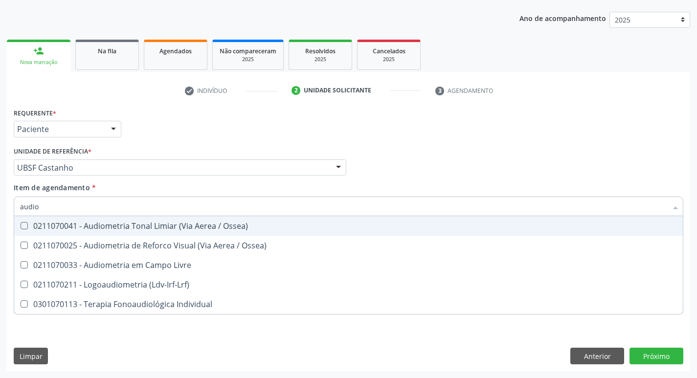
click at [79, 222] on div "0211070041 - Audiometria Tonal Limiar (Via Aerea / Ossea)" at bounding box center [348, 226] width 657 height 8
checkbox Ossea\) "true"
click at [166, 140] on div "Requerente * Paciente Profissional de Saúde Paciente Nenhum resultado encontrad…" at bounding box center [348, 125] width 675 height 38
checkbox Ossea\) "true"
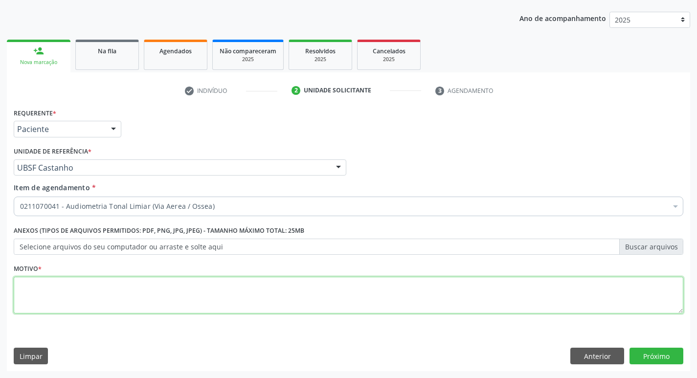
click at [96, 281] on textarea at bounding box center [349, 295] width 670 height 37
type textarea "avaliação"
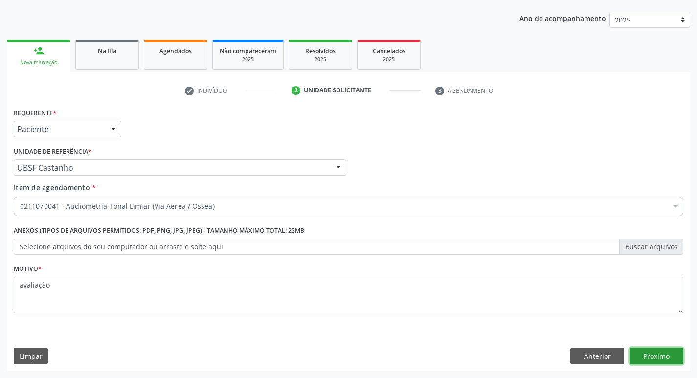
click at [657, 354] on button "Próximo" at bounding box center [657, 356] width 54 height 17
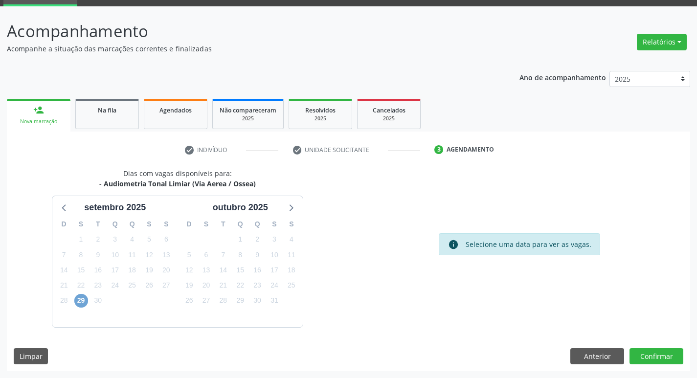
drag, startPoint x: 79, startPoint y: 300, endPoint x: 109, endPoint y: 259, distance: 50.9
click at [80, 300] on span "29" at bounding box center [81, 301] width 14 height 14
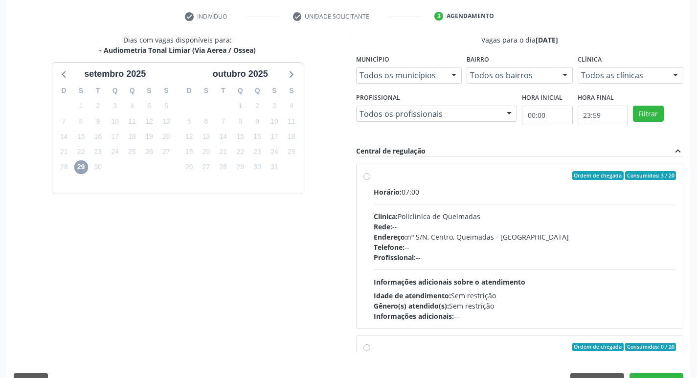
scroll to position [207, 0]
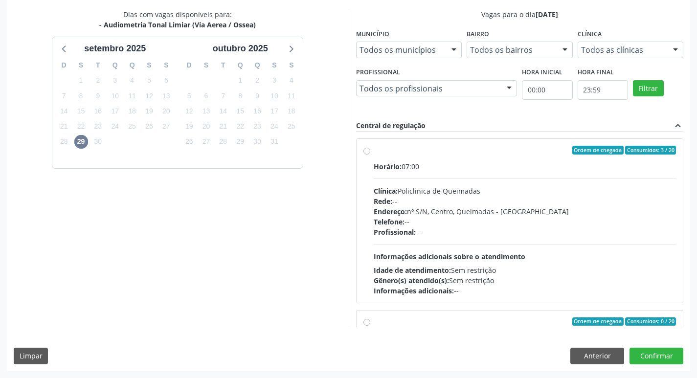
click at [525, 165] on div "Horário: 07:00" at bounding box center [525, 167] width 303 height 10
click at [370, 155] on input "Ordem de chegada Consumidos: 3 / 20 Horário: 07:00 Clínica: Policlinica de Quei…" at bounding box center [367, 150] width 7 height 9
radio input "true"
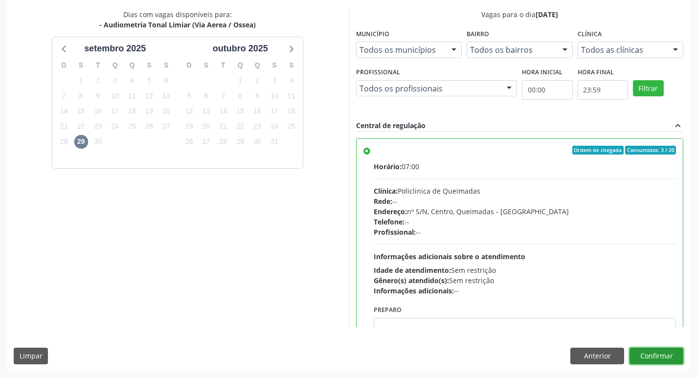
click at [659, 354] on button "Confirmar" at bounding box center [657, 356] width 54 height 17
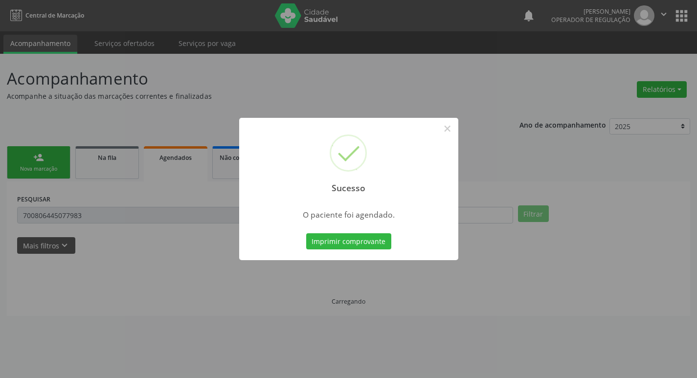
scroll to position [0, 0]
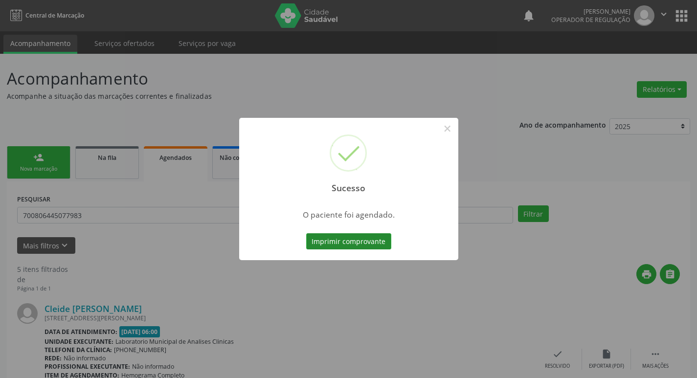
click at [343, 246] on button "Imprimir comprovante" at bounding box center [348, 241] width 85 height 17
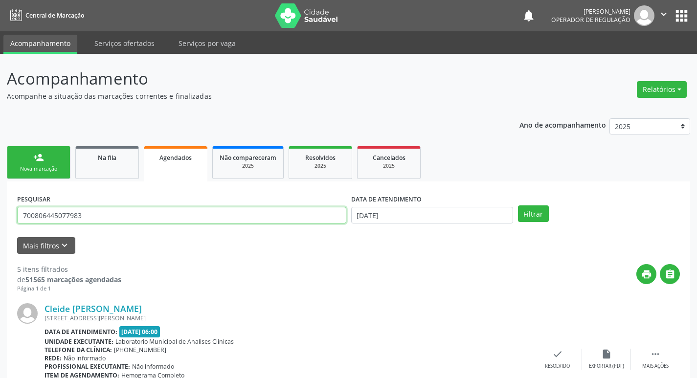
click at [151, 214] on input "700806445077983" at bounding box center [181, 215] width 329 height 17
type input "700802981954382"
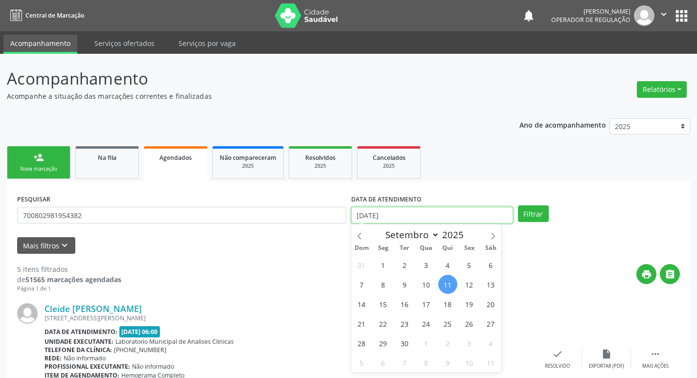
click at [426, 221] on input "[DATE]" at bounding box center [432, 215] width 162 height 17
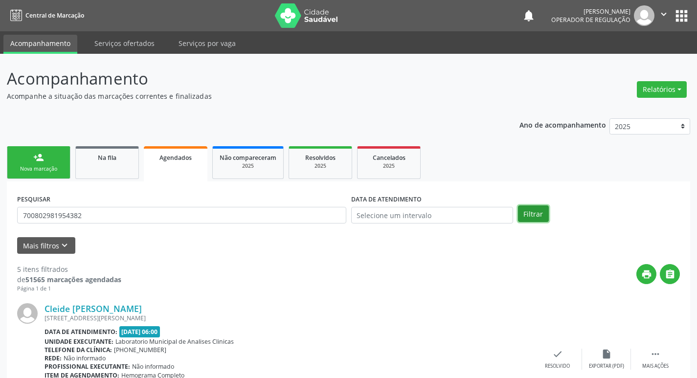
click at [536, 217] on button "Filtrar" at bounding box center [533, 214] width 31 height 17
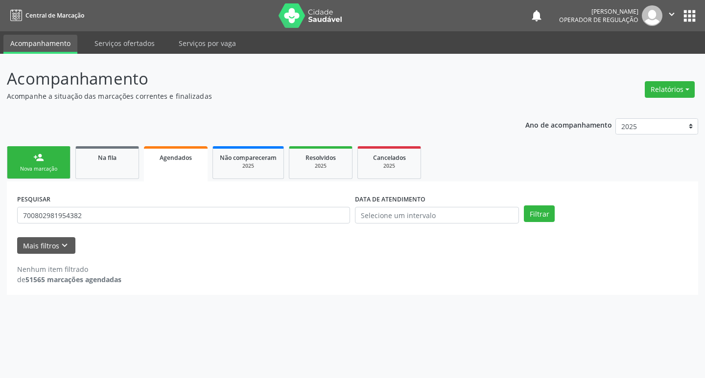
click at [537, 202] on div "PESQUISAR 700802981954382 DATA DE ATENDIMENTO Filtrar" at bounding box center [352, 211] width 675 height 38
click at [537, 214] on button "Filtrar" at bounding box center [539, 214] width 31 height 17
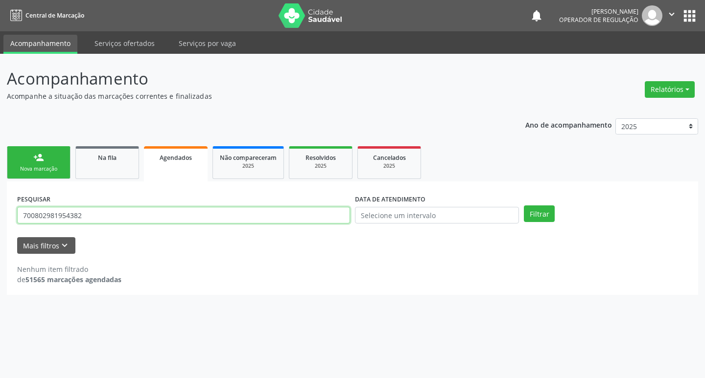
click at [121, 218] on input "700802981954382" at bounding box center [183, 215] width 333 height 17
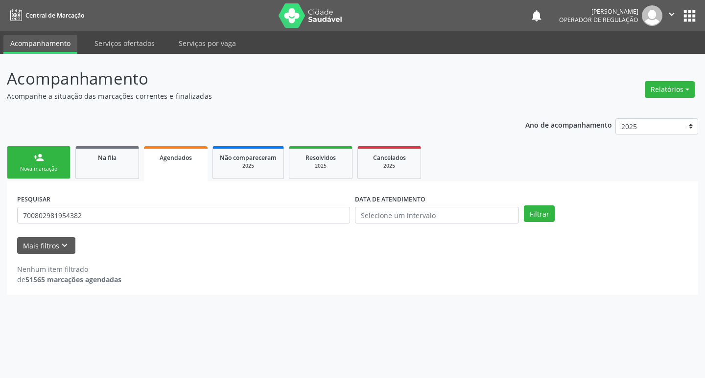
click at [42, 147] on link "person_add Nova marcação" at bounding box center [39, 162] width 64 height 33
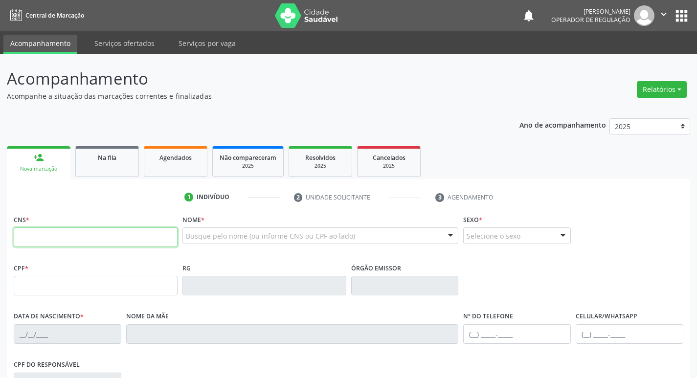
click at [70, 238] on input "text" at bounding box center [96, 238] width 164 height 20
paste input "700 8029 8195 4382"
type input "700 8029 8195 4382"
type input "031.988.194-66"
type input "09/03/1959"
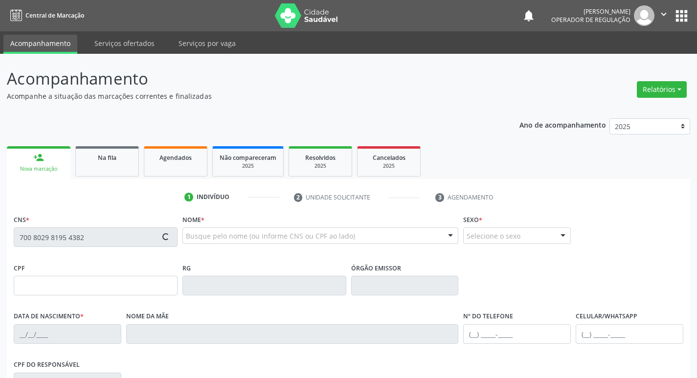
type input "Santina Severina do Espirito Santo"
type input "(83) 99304-0683"
type input "498.620.304-53"
type input "64"
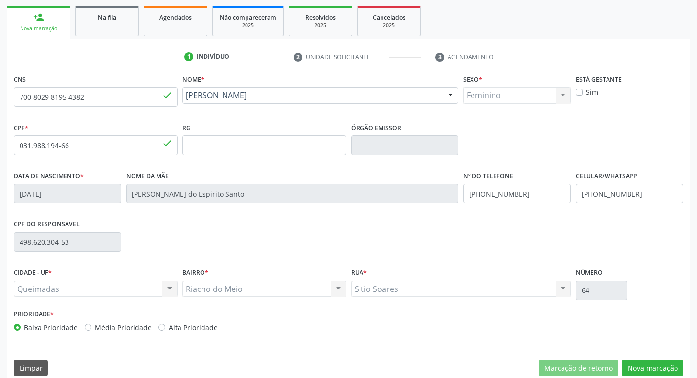
scroll to position [147, 0]
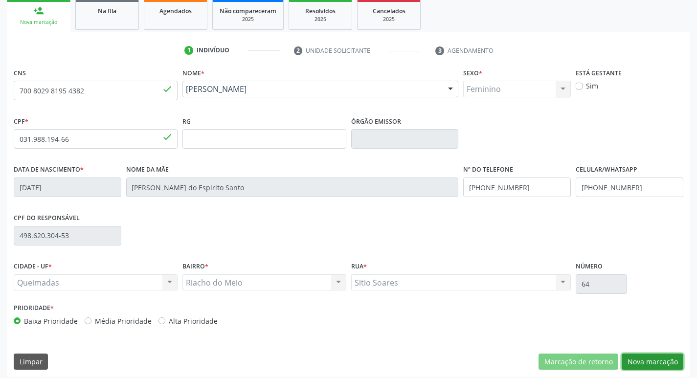
click at [656, 355] on button "Nova marcação" at bounding box center [653, 362] width 62 height 17
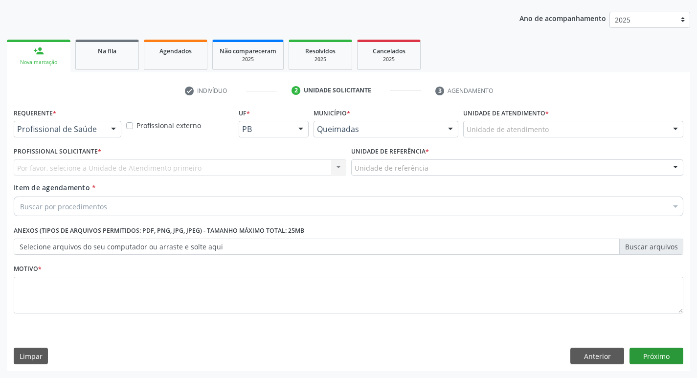
scroll to position [107, 0]
click at [95, 119] on div "Requerente * Profissional de Saúde Profissional de Saúde Paciente Nenhum result…" at bounding box center [68, 121] width 108 height 31
click at [95, 121] on div "Profissional de Saúde" at bounding box center [68, 129] width 108 height 17
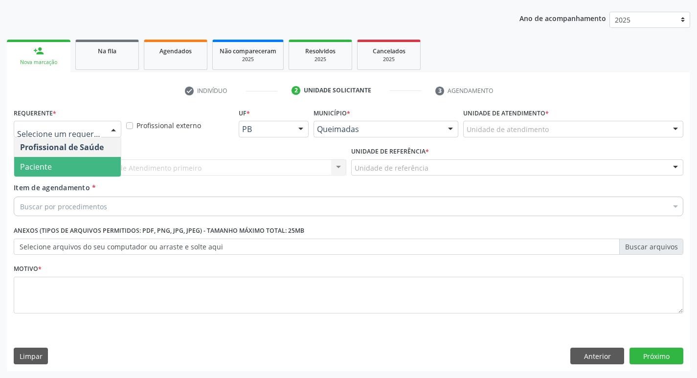
click at [72, 162] on span "Paciente" at bounding box center [67, 167] width 107 height 20
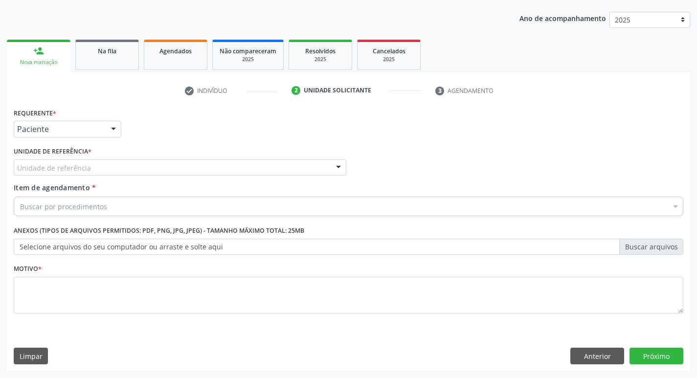
click at [72, 162] on div "Unidade de referência" at bounding box center [180, 168] width 333 height 17
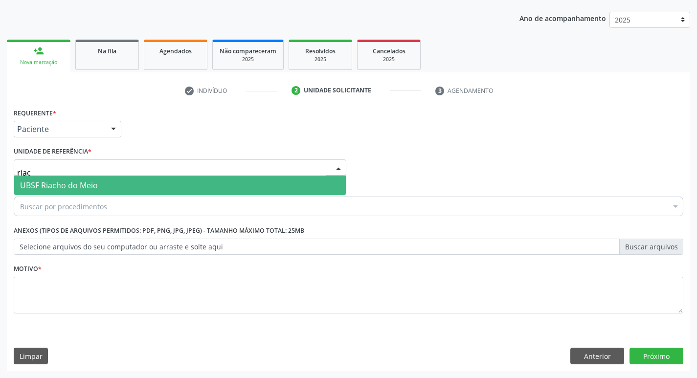
type input "riach"
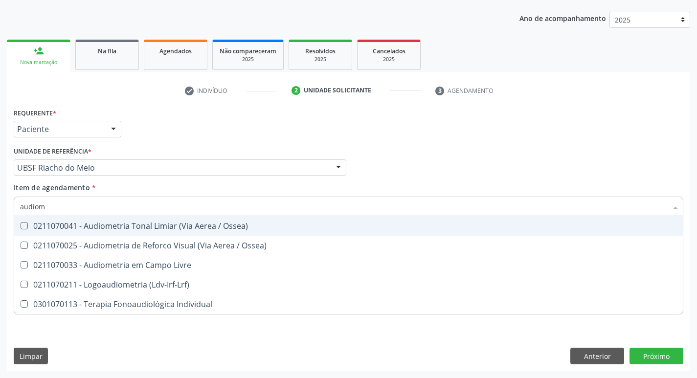
type input "audiome"
click at [132, 226] on div "0211070041 - Audiometria Tonal Limiar (Via Aerea / Ossea)" at bounding box center [348, 226] width 657 height 8
checkbox Ossea\) "true"
click at [327, 134] on div "Requerente * Paciente Profissional de Saúde Paciente Nenhum resultado encontrad…" at bounding box center [348, 125] width 675 height 38
checkbox Ossea\) "true"
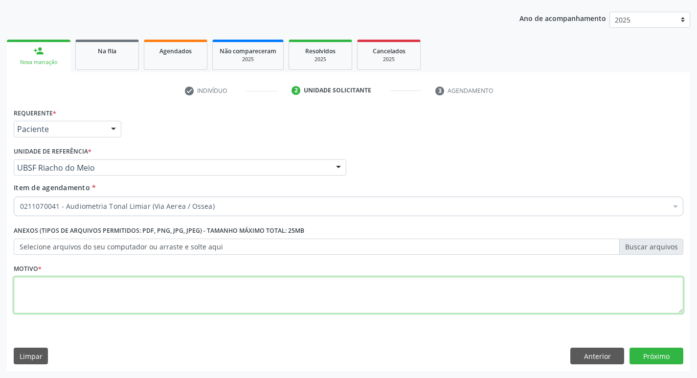
click at [143, 288] on textarea at bounding box center [349, 295] width 670 height 37
type textarea "avaliação"
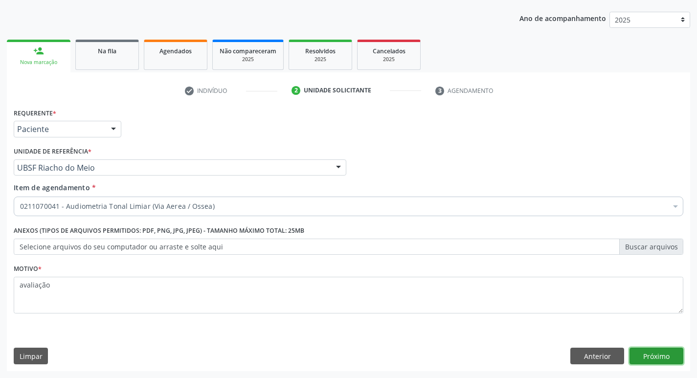
click at [675, 354] on button "Próximo" at bounding box center [657, 356] width 54 height 17
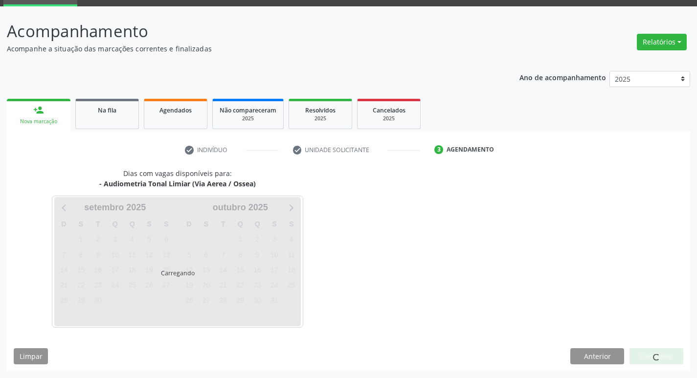
scroll to position [47, 0]
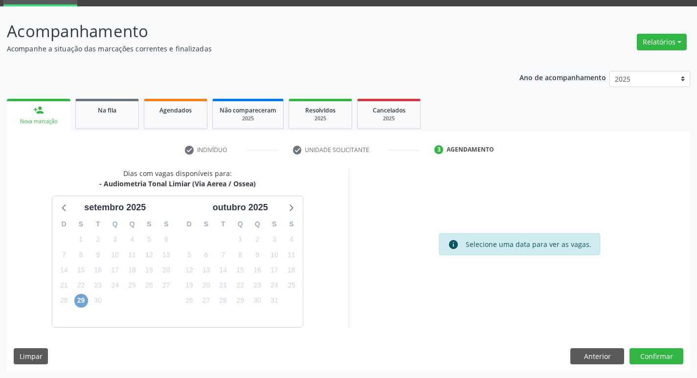
click at [87, 302] on span "29" at bounding box center [81, 301] width 14 height 14
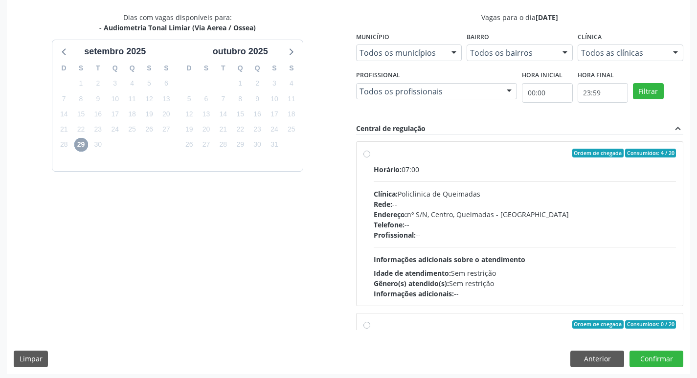
scroll to position [207, 0]
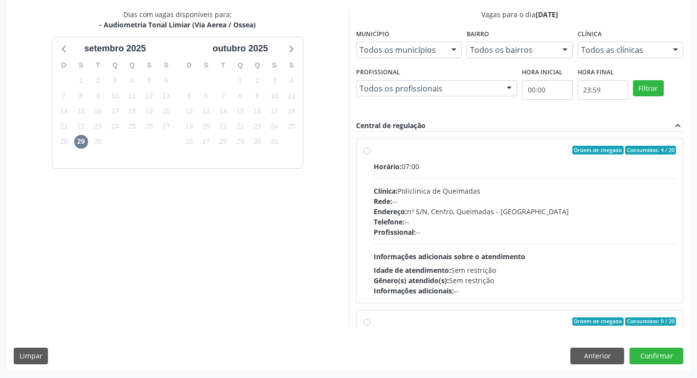
click at [570, 156] on label "Ordem de chegada Consumidos: 4 / 20 Horário: 07:00 Clínica: Policlinica de Quei…" at bounding box center [525, 221] width 303 height 150
click at [370, 155] on input "Ordem de chegada Consumidos: 4 / 20 Horário: 07:00 Clínica: Policlinica de Quei…" at bounding box center [367, 150] width 7 height 9
radio input "true"
click at [660, 343] on div "Dias com vagas disponíveis para: - Audiometria Tonal Limiar (Via Aerea / [GEOGR…" at bounding box center [349, 190] width 684 height 362
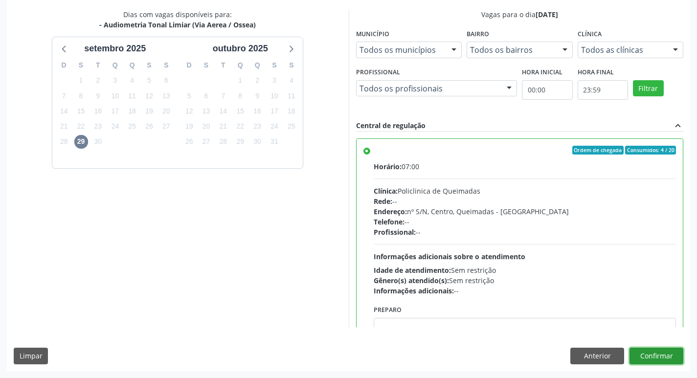
click at [659, 358] on button "Confirmar" at bounding box center [657, 356] width 54 height 17
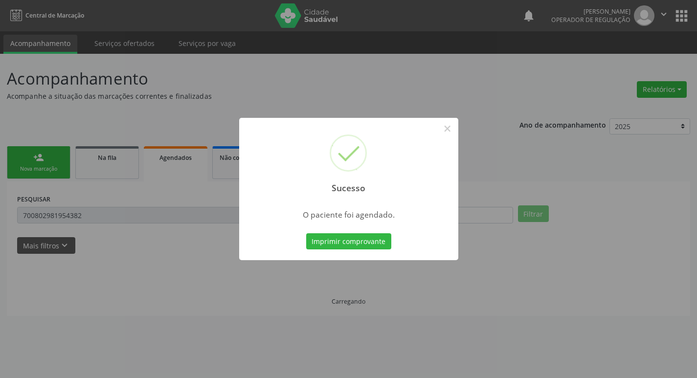
scroll to position [0, 0]
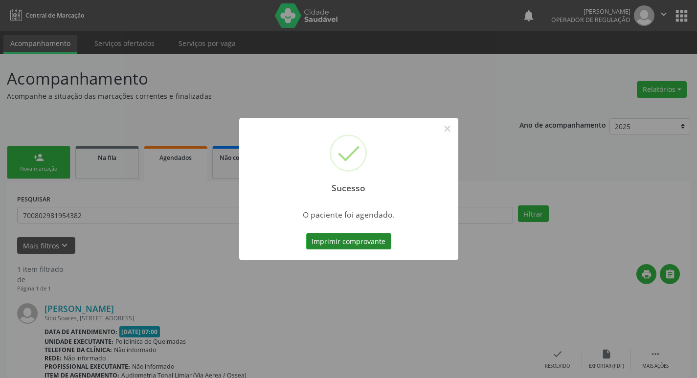
click at [364, 238] on button "Imprimir comprovante" at bounding box center [348, 241] width 85 height 17
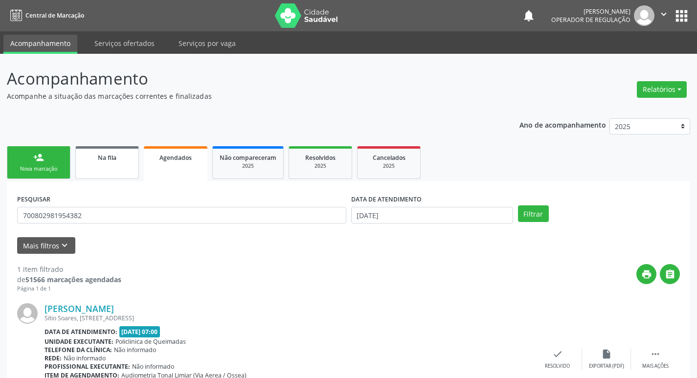
click at [127, 176] on link "Na fila" at bounding box center [107, 162] width 64 height 33
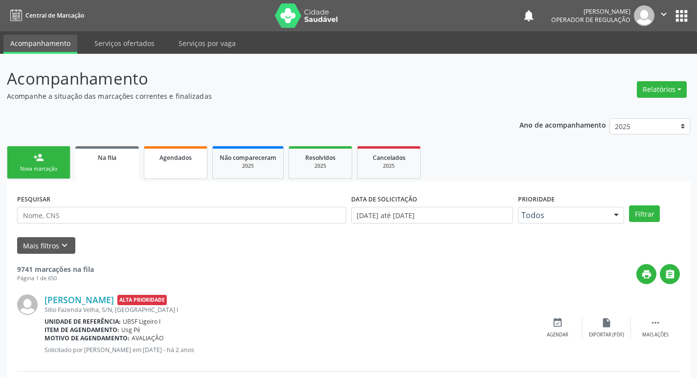
click at [178, 169] on link "Agendados" at bounding box center [176, 162] width 64 height 33
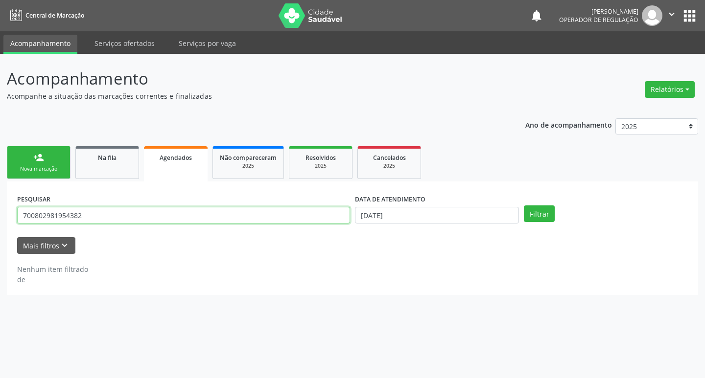
click at [164, 219] on input "700802981954382" at bounding box center [183, 215] width 333 height 17
type input "705409415765692"
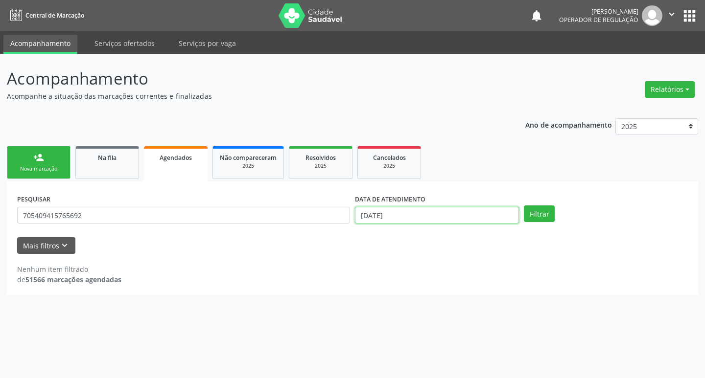
click at [459, 222] on body "Central de Marcação notifications Isabela Tatiane Cardoso de Moura Operador de …" at bounding box center [352, 189] width 705 height 378
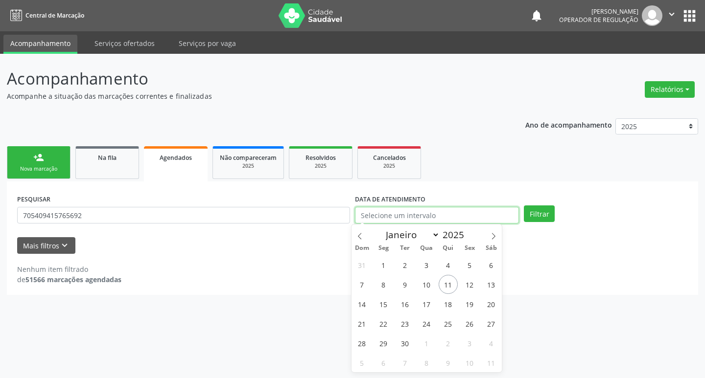
click at [524, 206] on button "Filtrar" at bounding box center [539, 214] width 31 height 17
click at [542, 218] on button "Filtrar" at bounding box center [539, 214] width 31 height 17
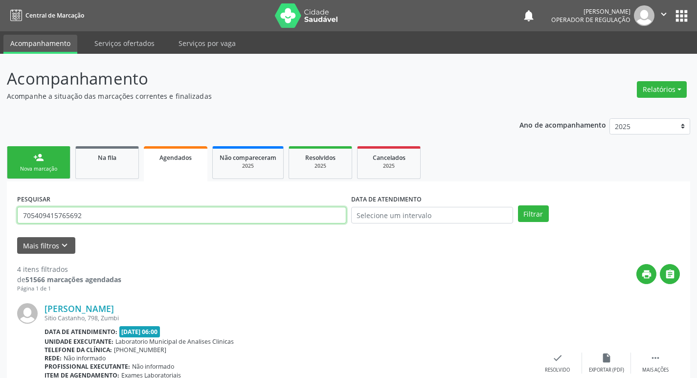
click at [103, 216] on input "705409415765692" at bounding box center [181, 215] width 329 height 17
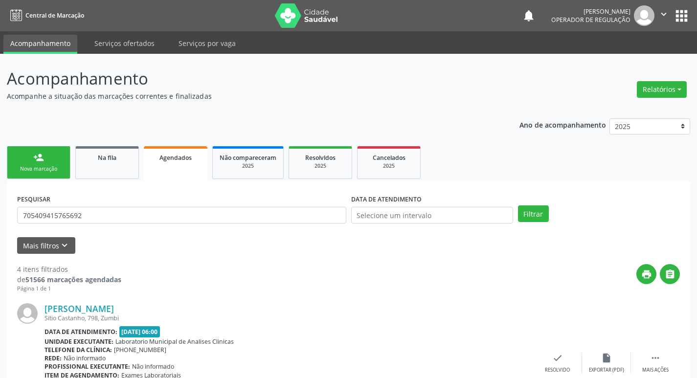
click at [57, 157] on link "person_add Nova marcação" at bounding box center [39, 162] width 64 height 33
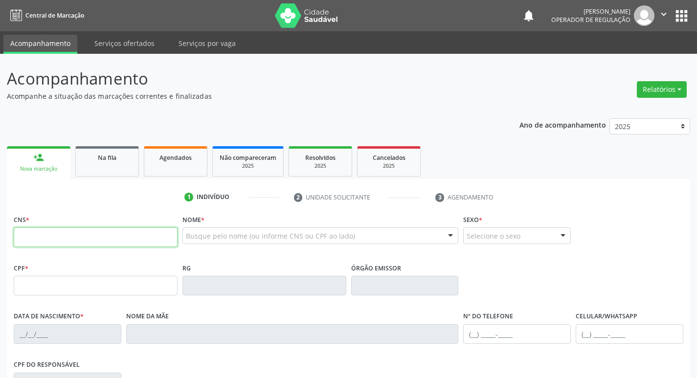
click at [147, 241] on input "text" at bounding box center [96, 238] width 164 height 20
paste input "705 4094 1576 5692"
type input "705 4094 1576 5692"
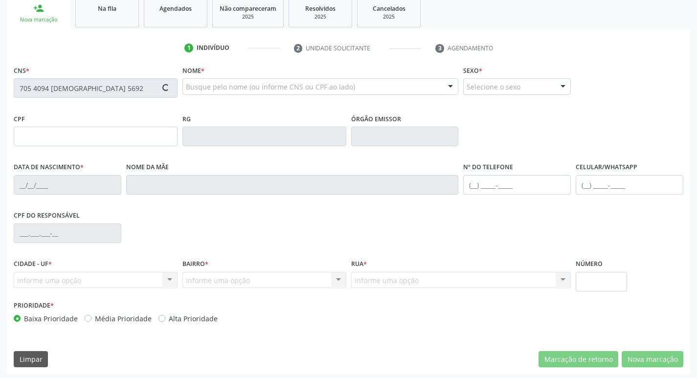
scroll to position [152, 0]
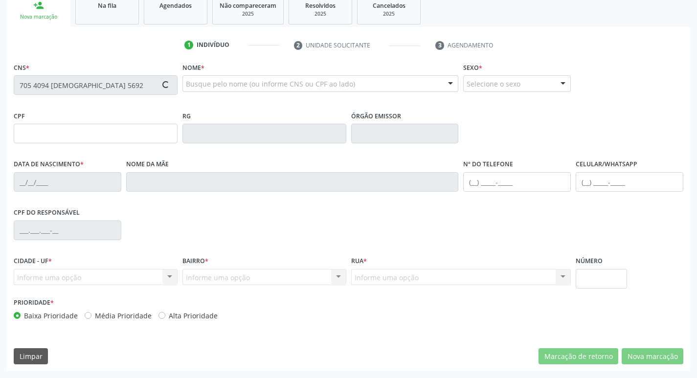
type input "014.863.004-99"
type input "22/04/1974"
type input "Maria Geraldo da Silva"
type input "(83) 99854-5048"
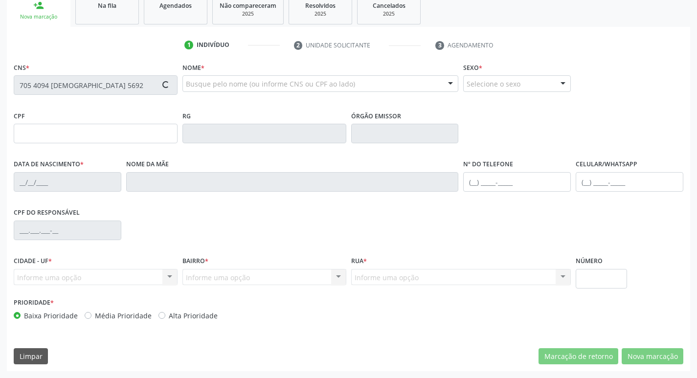
type input "602.285.714-72"
type input "798"
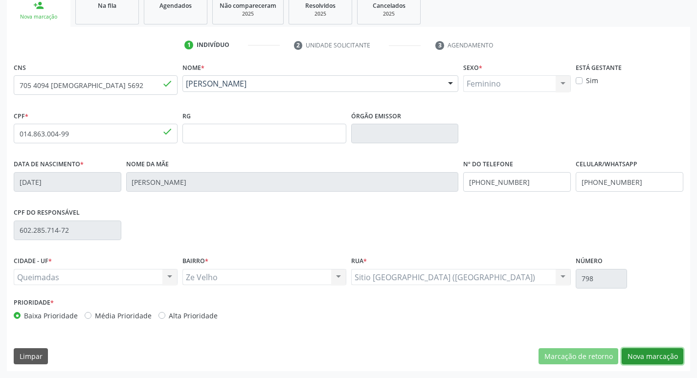
click at [636, 359] on button "Nova marcação" at bounding box center [653, 356] width 62 height 17
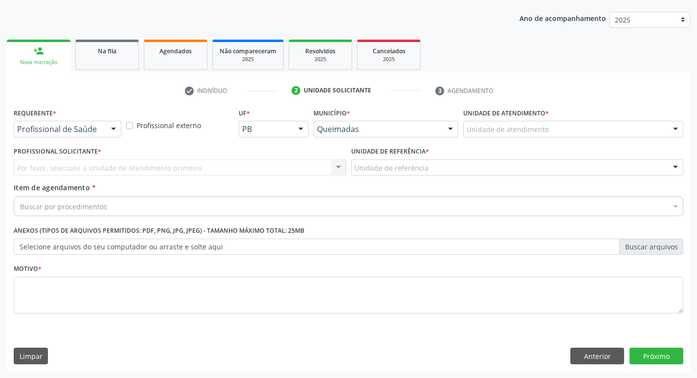
scroll to position [107, 0]
click at [102, 124] on div "Profissional de Saúde" at bounding box center [68, 129] width 108 height 17
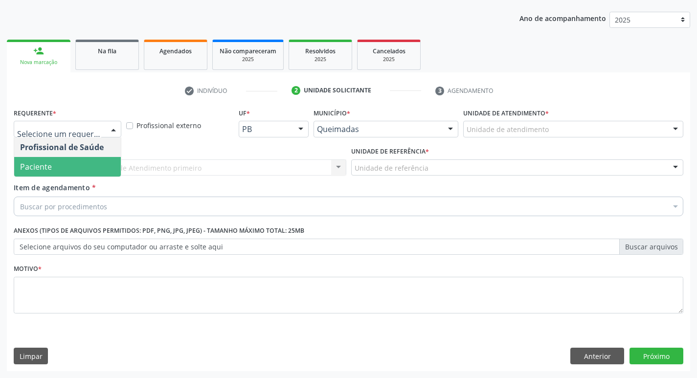
click at [90, 166] on span "Paciente" at bounding box center [67, 167] width 107 height 20
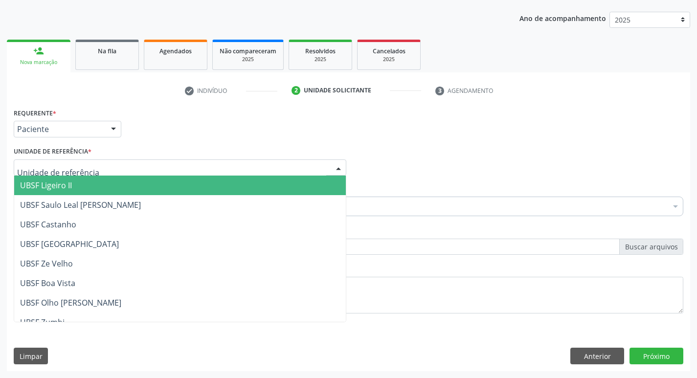
click at [90, 168] on div at bounding box center [180, 168] width 333 height 17
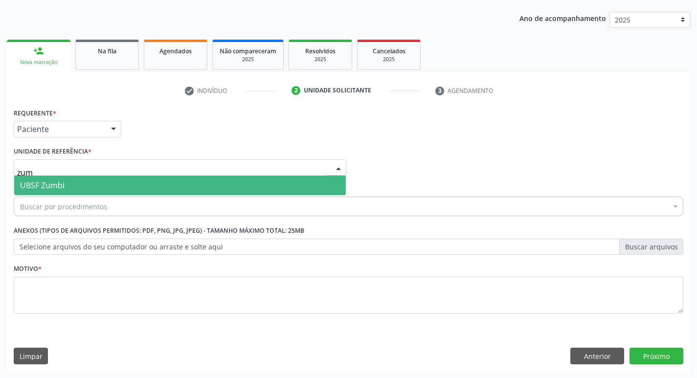
type input "zumb"
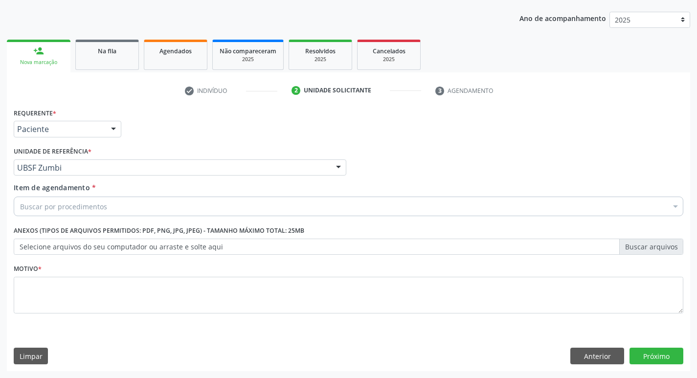
click at [78, 216] on div "Buscar por procedimentos" at bounding box center [349, 207] width 670 height 20
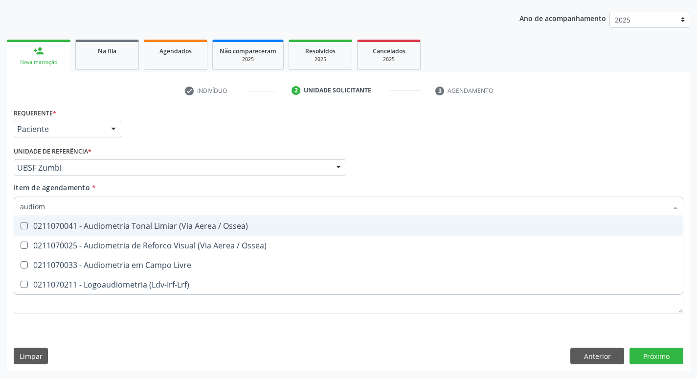
type input "audiome"
click at [88, 227] on div "0211070041 - Audiometria Tonal Limiar (Via Aerea / Ossea)" at bounding box center [348, 226] width 657 height 8
checkbox Ossea\) "true"
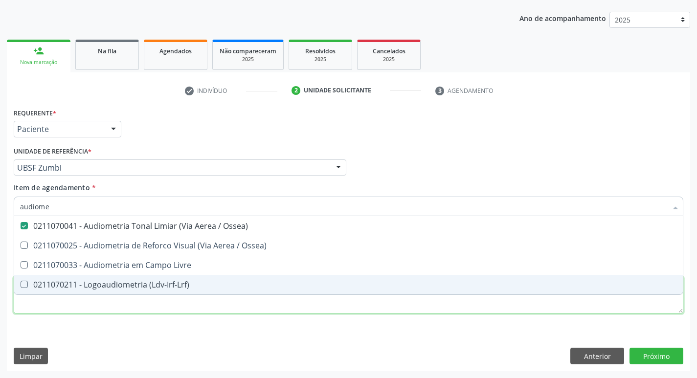
click at [82, 312] on div "Requerente * Paciente Profissional de Saúde Paciente Nenhum resultado encontrad…" at bounding box center [349, 217] width 670 height 222
checkbox Ossea\) "true"
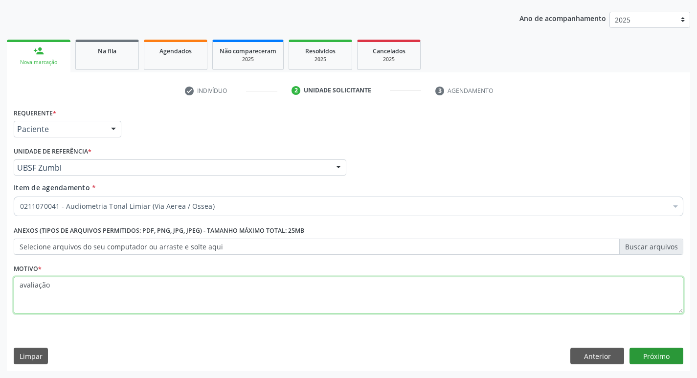
type textarea "avaliação"
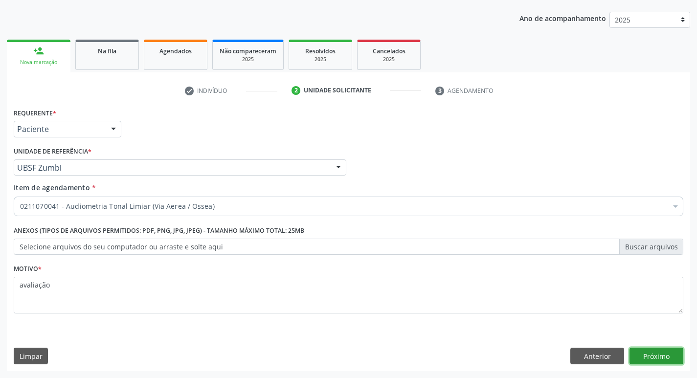
click at [665, 354] on button "Próximo" at bounding box center [657, 356] width 54 height 17
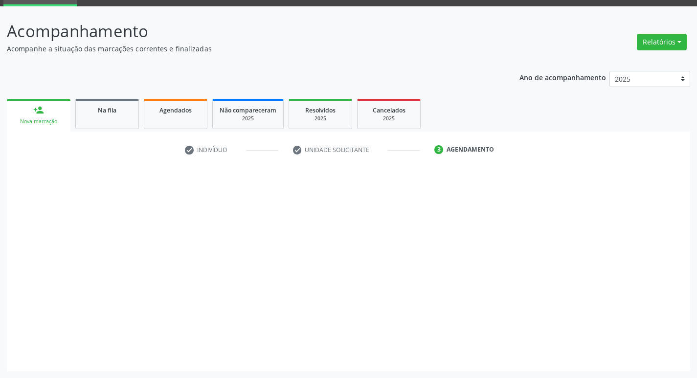
scroll to position [47, 0]
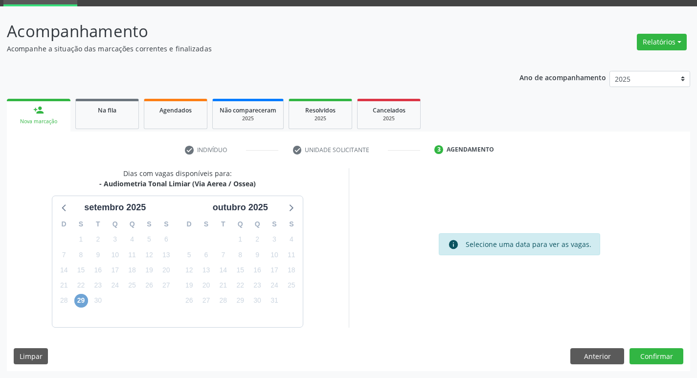
click at [85, 296] on span "29" at bounding box center [81, 301] width 14 height 14
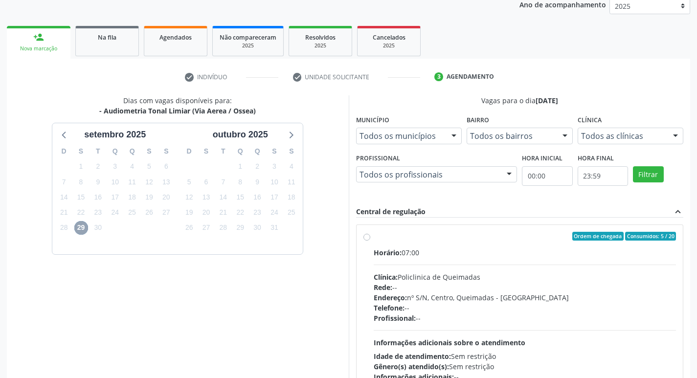
scroll to position [207, 0]
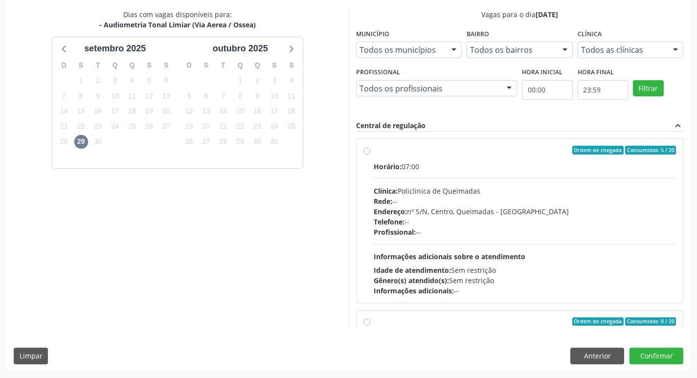
click at [550, 148] on div "Ordem de chegada Consumidos: 5 / 20" at bounding box center [525, 150] width 303 height 9
click at [370, 148] on input "Ordem de chegada Consumidos: 5 / 20 Horário: 07:00 Clínica: Policlinica de Quei…" at bounding box center [367, 150] width 7 height 9
radio input "true"
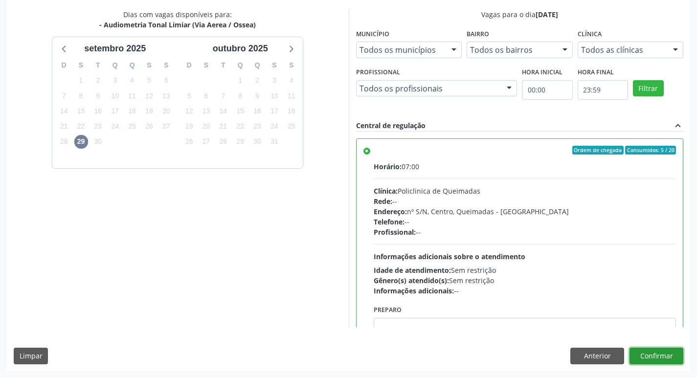
click at [648, 351] on button "Confirmar" at bounding box center [657, 356] width 54 height 17
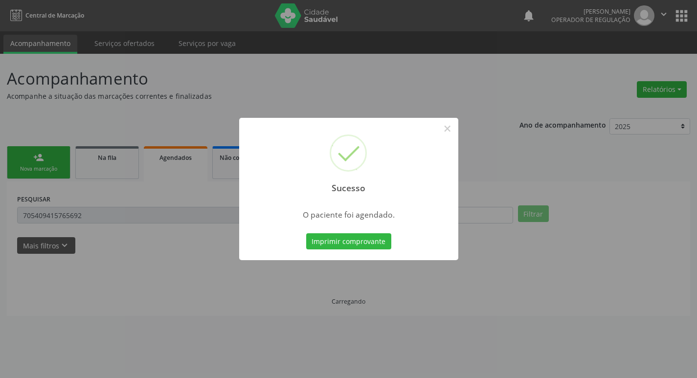
scroll to position [0, 0]
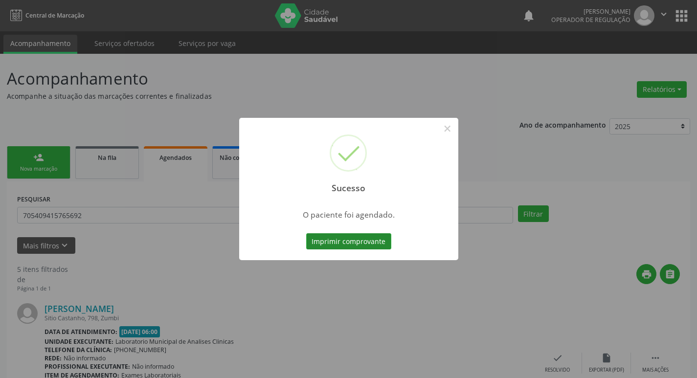
click at [358, 246] on button "Imprimir comprovante" at bounding box center [348, 241] width 85 height 17
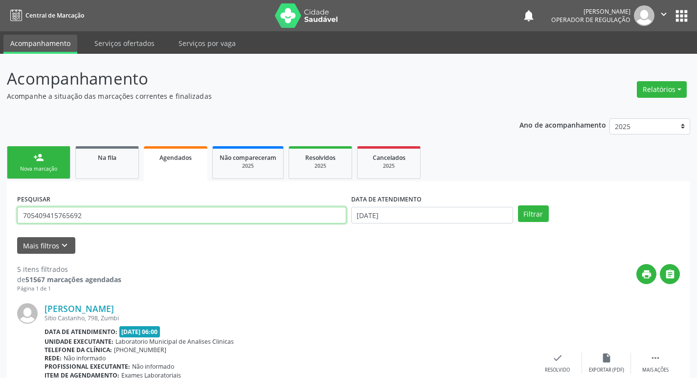
click at [193, 223] on input "705409415765692" at bounding box center [181, 215] width 329 height 17
type input "700304978864137"
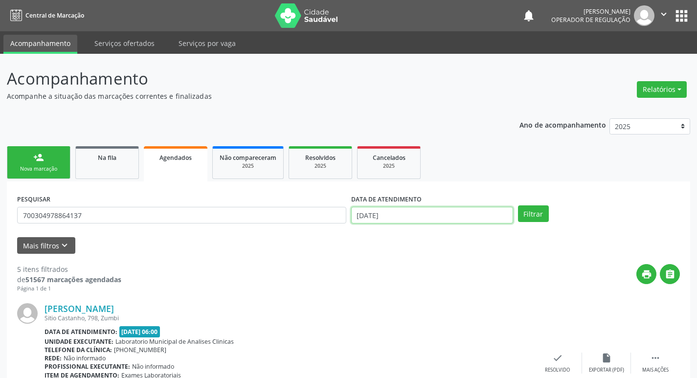
click at [408, 208] on input "[DATE]" at bounding box center [432, 215] width 162 height 17
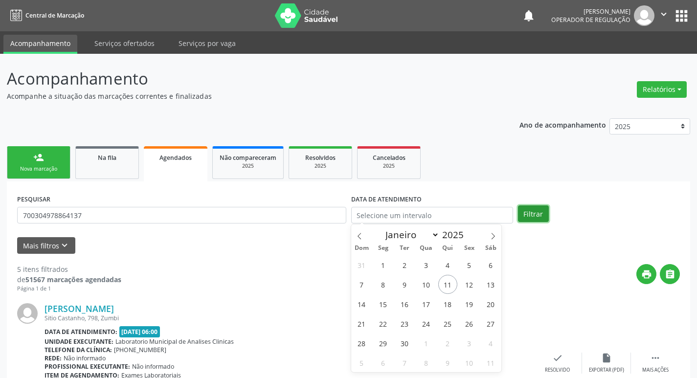
click at [527, 218] on button "Filtrar" at bounding box center [533, 214] width 31 height 17
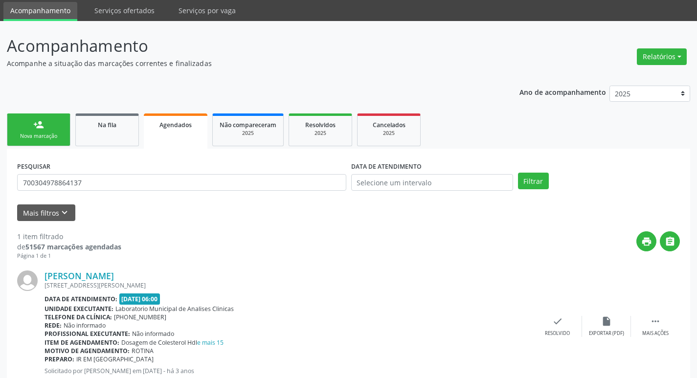
scroll to position [64, 0]
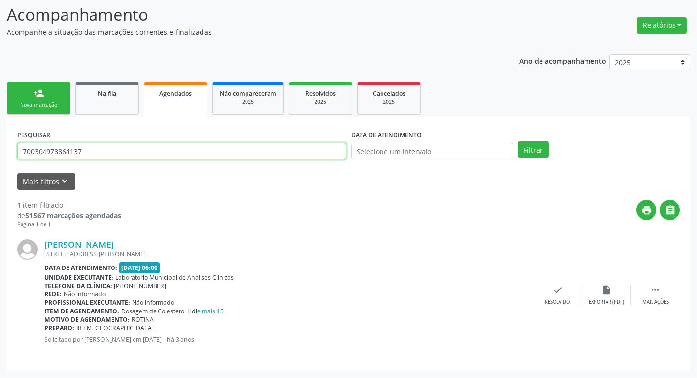
click at [101, 158] on input "700304978864137" at bounding box center [181, 151] width 329 height 17
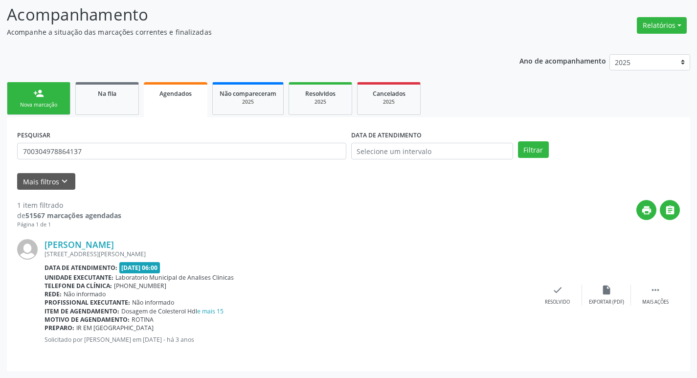
click at [41, 89] on div "person_add" at bounding box center [38, 93] width 11 height 11
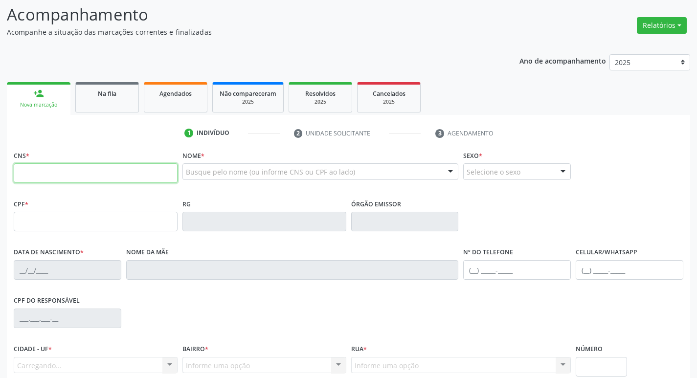
click at [71, 181] on input "text" at bounding box center [96, 173] width 164 height 20
paste input "700 3049 7886 4137"
type input "700 3049 7886 4137"
type input "700.681.994-65"
type input "01/06/2003"
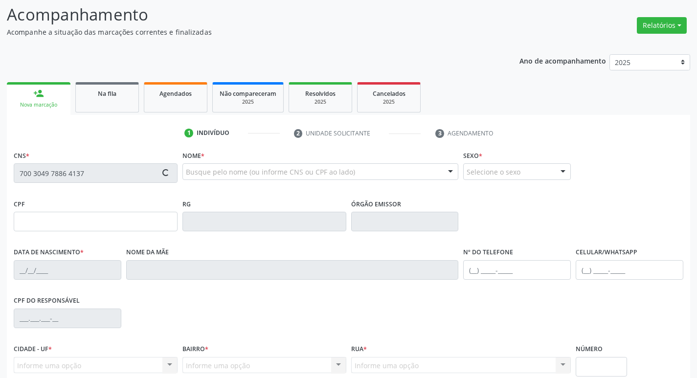
type input "Maria José Xavier dos Santos"
type input "(83) 99122-4927"
type input "759.742.314-49"
type input "646"
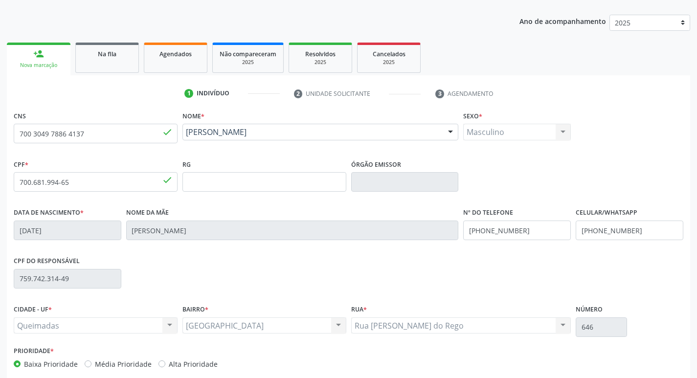
scroll to position [152, 0]
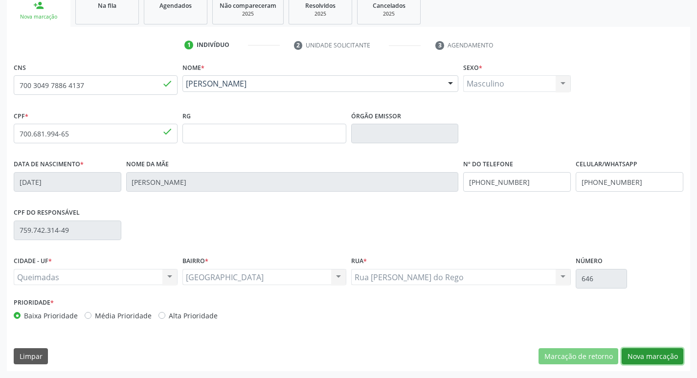
click at [647, 352] on button "Nova marcação" at bounding box center [653, 356] width 62 height 17
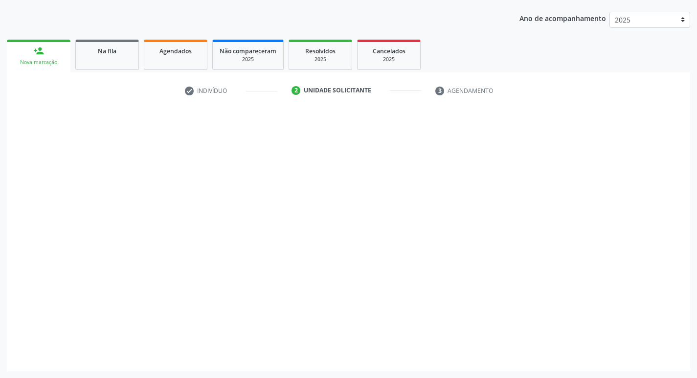
scroll to position [107, 0]
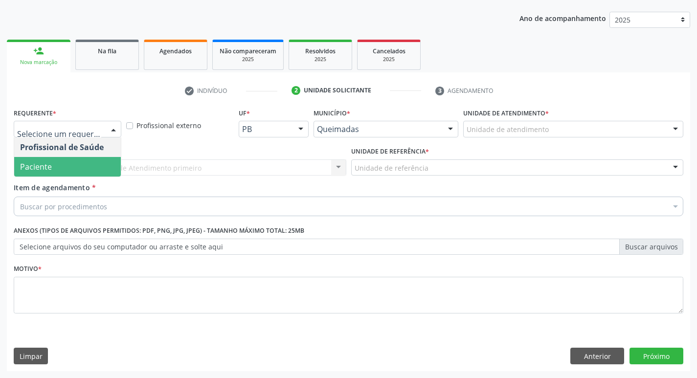
click at [57, 161] on span "Paciente" at bounding box center [67, 167] width 107 height 20
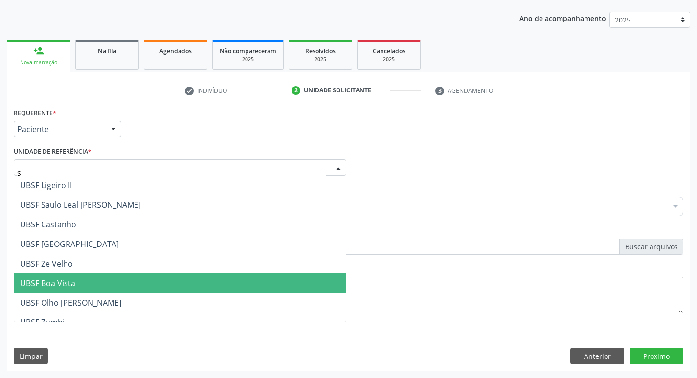
type input "sa"
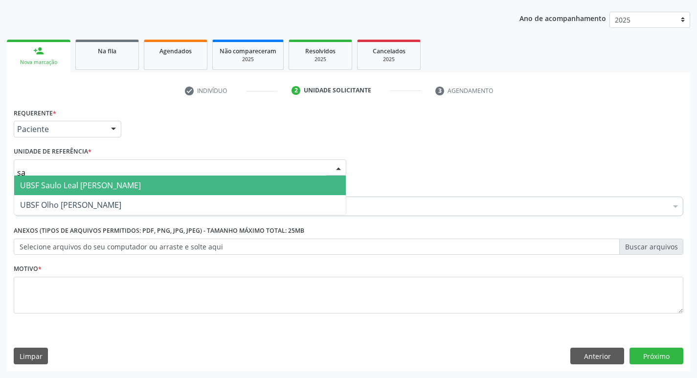
click at [129, 187] on span "UBSF Saulo Leal [PERSON_NAME]" at bounding box center [80, 185] width 121 height 11
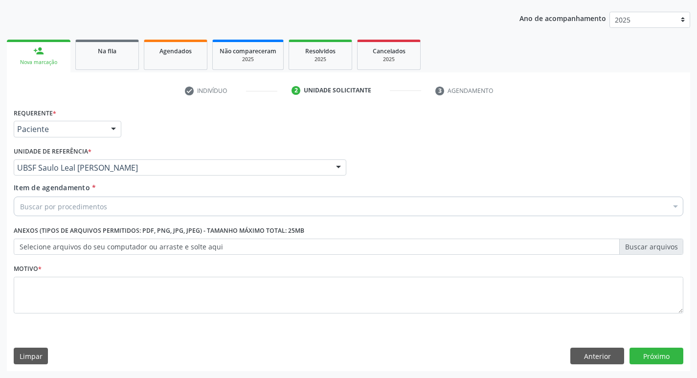
click at [132, 217] on div "Item de agendamento * Buscar por procedimentos Selecionar todos 0604320140 - Ab…" at bounding box center [348, 202] width 675 height 38
click at [139, 208] on div "Buscar por procedimentos" at bounding box center [349, 207] width 670 height 20
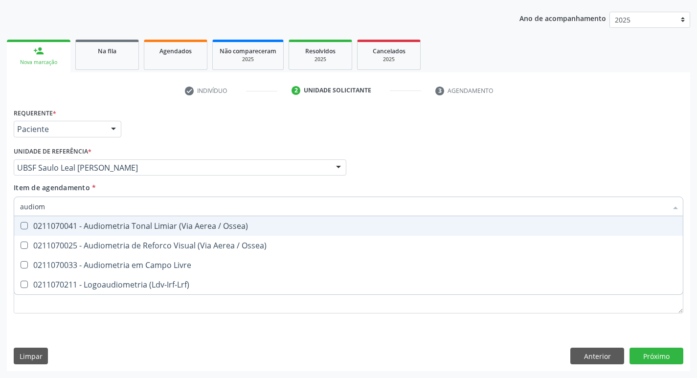
type input "audiome"
click at [149, 227] on div "0211070041 - Audiometria Tonal Limiar (Via Aerea / Ossea)" at bounding box center [348, 226] width 657 height 8
checkbox Ossea\) "true"
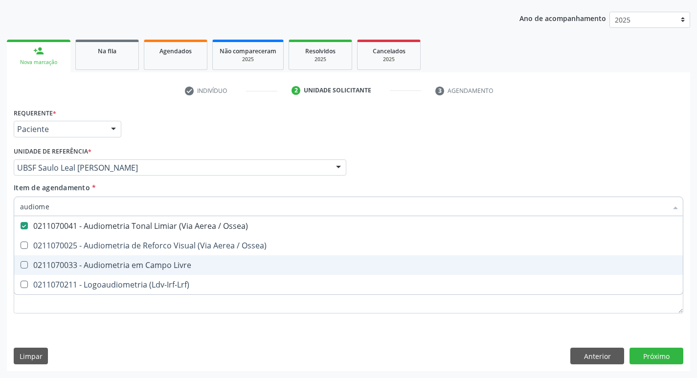
drag, startPoint x: 489, startPoint y: 141, endPoint x: 414, endPoint y: 90, distance: 91.5
click at [489, 141] on div "Requerente * Paciente Profissional de Saúde Paciente Nenhum resultado encontrad…" at bounding box center [348, 125] width 675 height 38
checkbox Ossea\) "true"
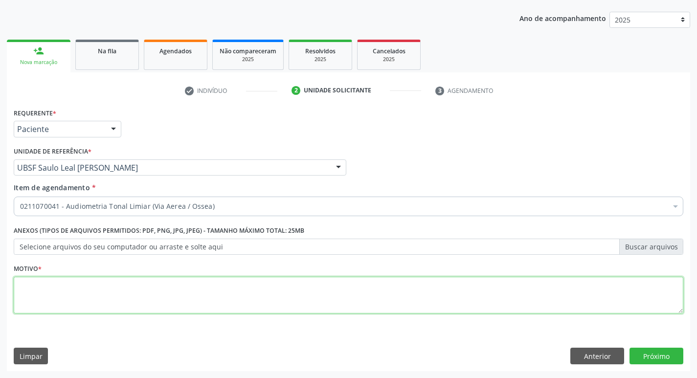
click at [175, 296] on textarea at bounding box center [349, 295] width 670 height 37
type textarea "avaliação"
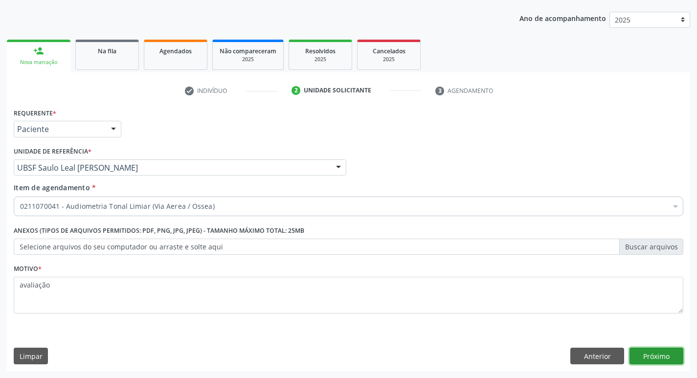
click at [667, 359] on button "Próximo" at bounding box center [657, 356] width 54 height 17
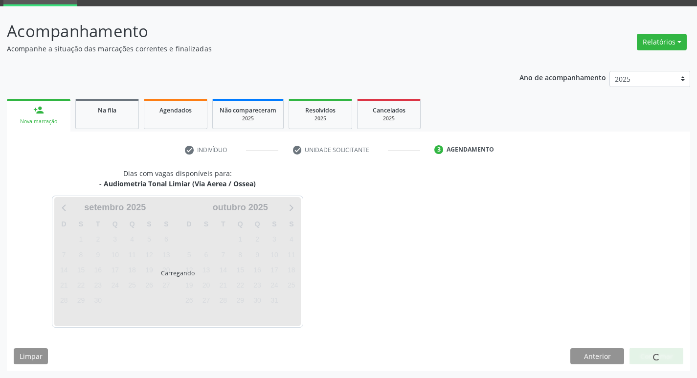
scroll to position [47, 0]
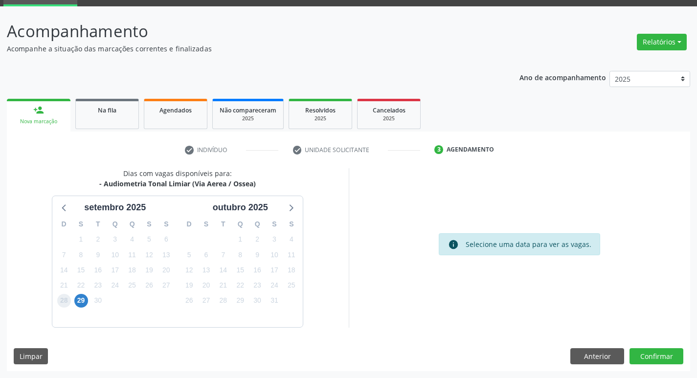
click at [68, 297] on span "28" at bounding box center [64, 301] width 14 height 14
click at [77, 300] on span "29" at bounding box center [81, 301] width 14 height 14
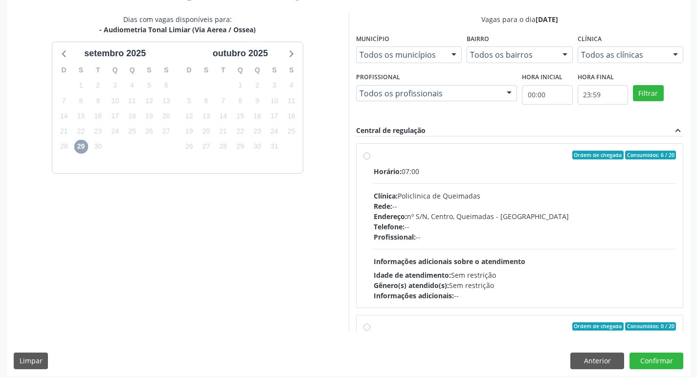
scroll to position [207, 0]
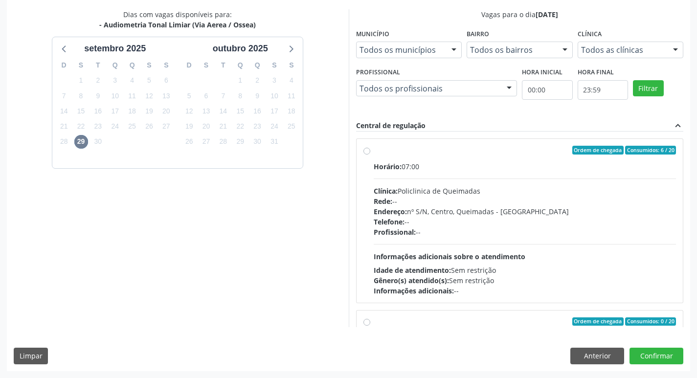
click at [475, 174] on div "Horário: 07:00 Clínica: Policlinica de Queimadas Rede: -- Endereço: nº S/N, Cen…" at bounding box center [525, 229] width 303 height 135
click at [370, 155] on input "Ordem de chegada Consumidos: 6 / 20 Horário: 07:00 Clínica: Policlinica de Quei…" at bounding box center [367, 150] width 7 height 9
radio input "true"
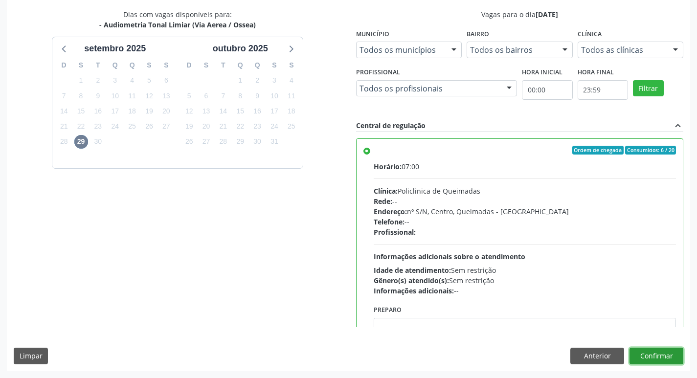
click at [671, 357] on button "Confirmar" at bounding box center [657, 356] width 54 height 17
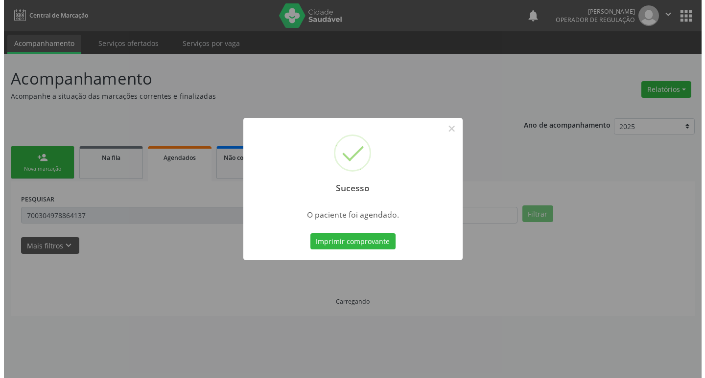
scroll to position [0, 0]
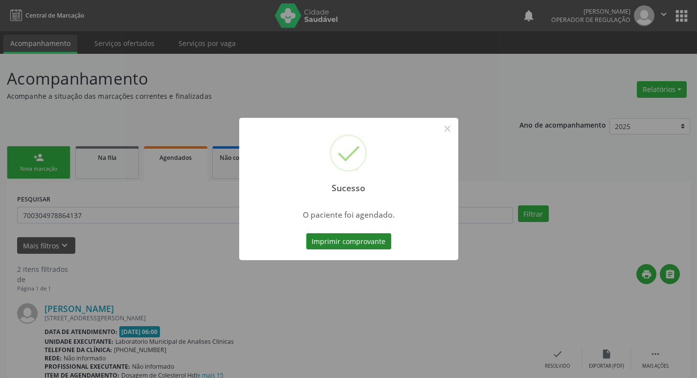
click at [357, 244] on button "Imprimir comprovante" at bounding box center [348, 241] width 85 height 17
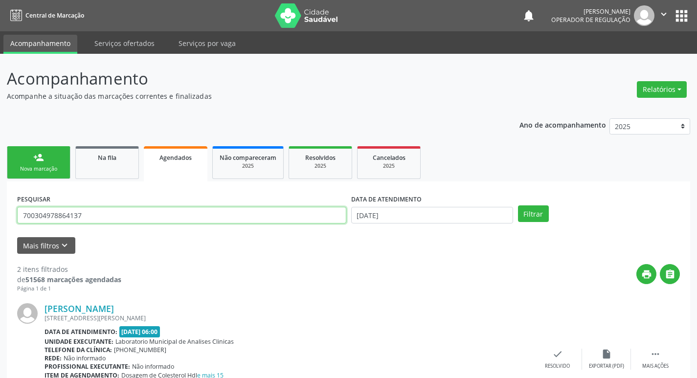
click at [185, 211] on input "700304978864137" at bounding box center [181, 215] width 329 height 17
click at [185, 212] on input "700304978864137" at bounding box center [181, 215] width 329 height 17
type input "706003379152149"
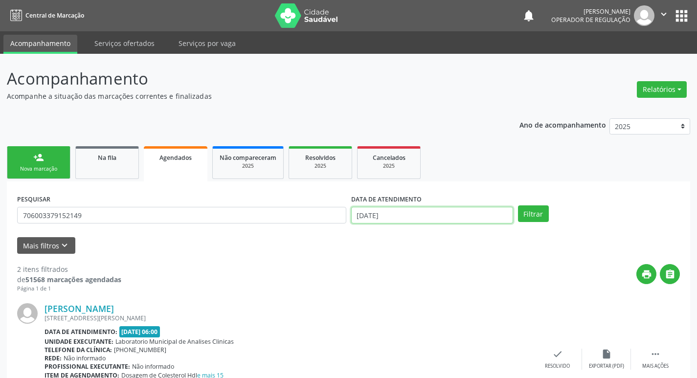
click at [404, 213] on input "[DATE]" at bounding box center [432, 215] width 162 height 17
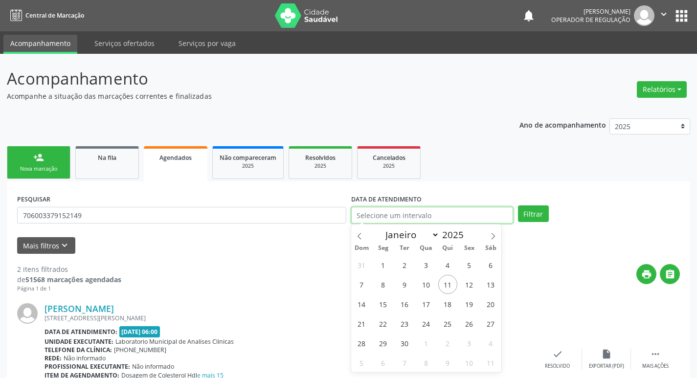
click at [518, 206] on button "Filtrar" at bounding box center [533, 214] width 31 height 17
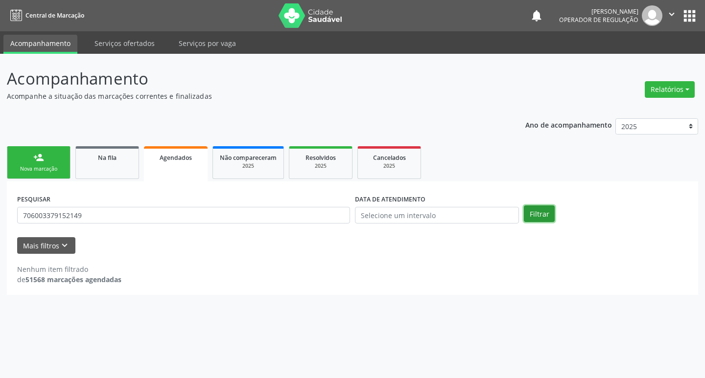
drag, startPoint x: 544, startPoint y: 212, endPoint x: 382, endPoint y: 194, distance: 163.0
click at [541, 213] on button "Filtrar" at bounding box center [539, 214] width 31 height 17
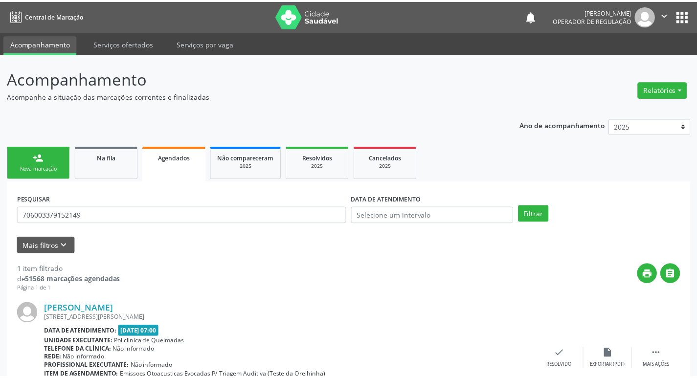
scroll to position [64, 0]
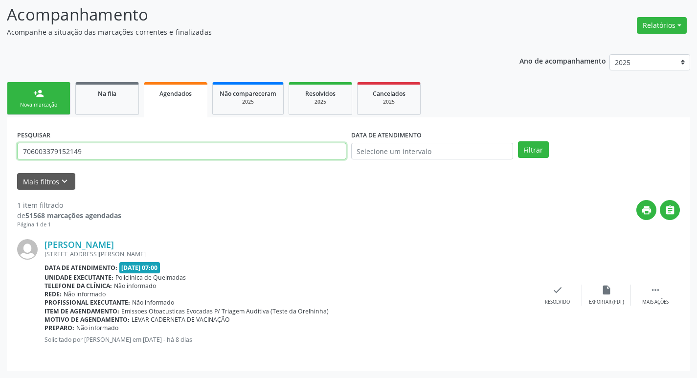
click at [109, 155] on input "706003379152149" at bounding box center [181, 151] width 329 height 17
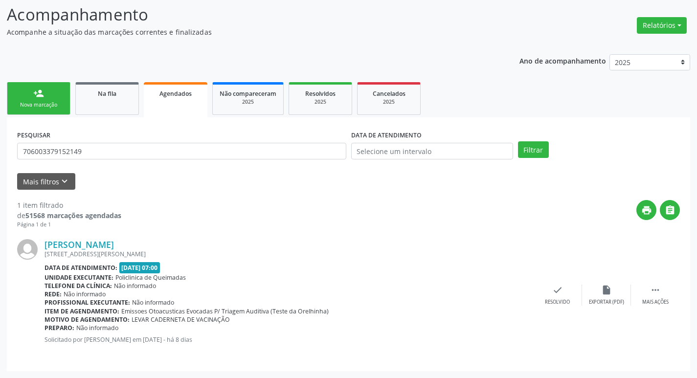
click at [29, 95] on link "person_add Nova marcação" at bounding box center [39, 98] width 64 height 33
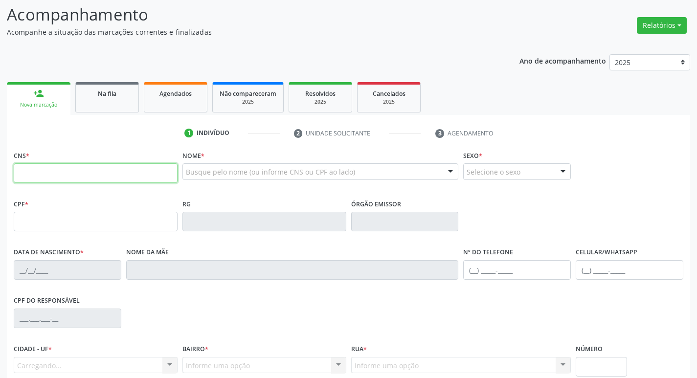
click at [87, 173] on input "text" at bounding box center [96, 173] width 164 height 20
click at [95, 179] on input "text" at bounding box center [96, 173] width 164 height 20
paste input "706 0033 7915 2149"
type input "706 0033 7915 2149"
type input "078.147.054-44"
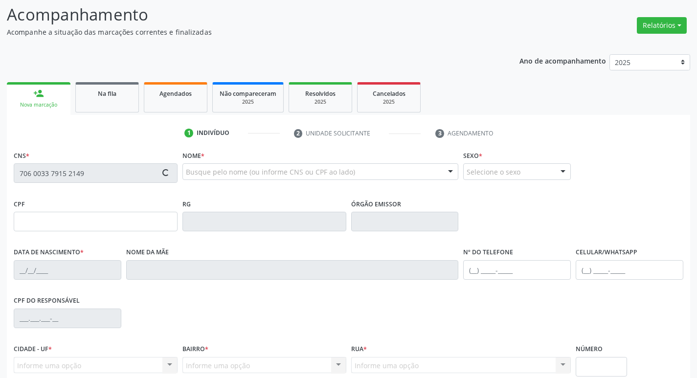
type input "29/07/1986"
type input "Maria de Lourdes Nascimento"
type input "(83) 99173-0748"
type input "055.926.084-97"
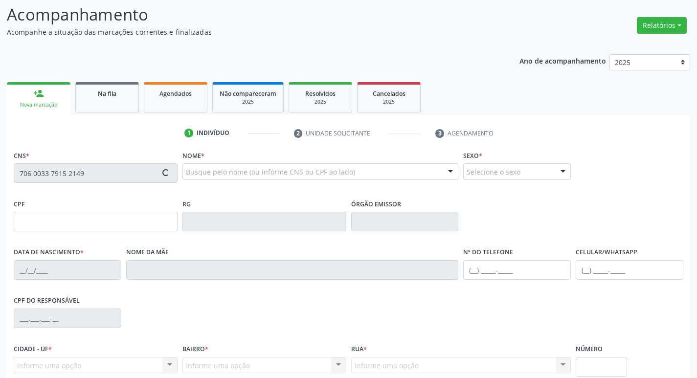
type input "36"
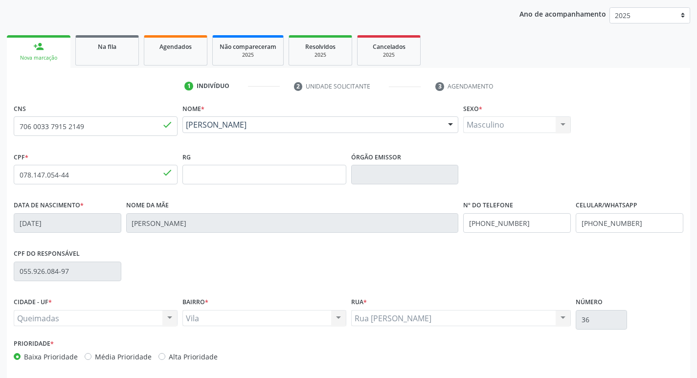
scroll to position [152, 0]
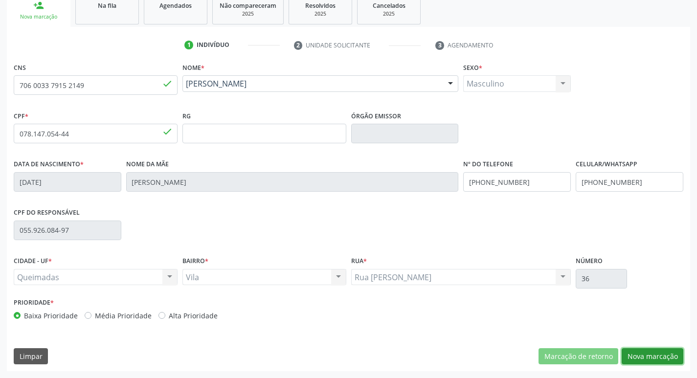
click at [652, 356] on button "Nova marcação" at bounding box center [653, 356] width 62 height 17
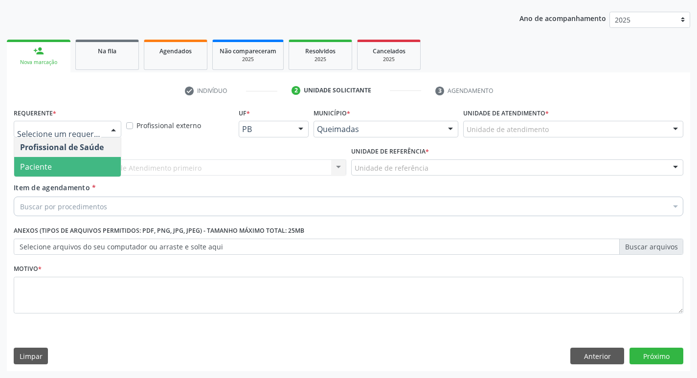
click at [64, 176] on span "Paciente" at bounding box center [67, 167] width 107 height 20
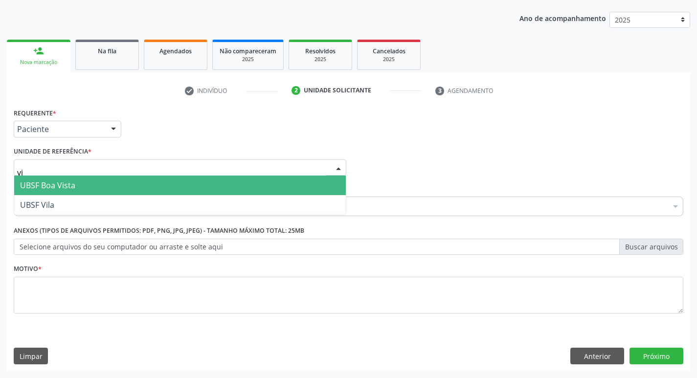
type input "vil"
click at [66, 180] on span "UBSF Vila" at bounding box center [180, 186] width 332 height 20
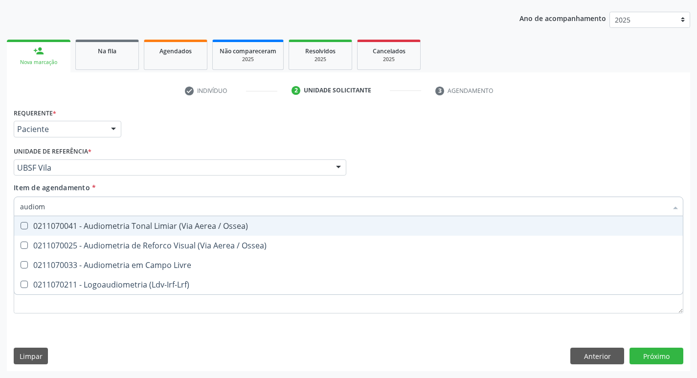
type input "audiome"
drag, startPoint x: 83, startPoint y: 226, endPoint x: 104, endPoint y: 206, distance: 28.4
click at [83, 225] on div "0211070041 - Audiometria Tonal Limiar (Via Aerea / Ossea)" at bounding box center [348, 226] width 657 height 8
checkbox Ossea\) "true"
click at [201, 135] on div "Requerente * Paciente Profissional de Saúde Paciente Nenhum resultado encontrad…" at bounding box center [348, 125] width 675 height 38
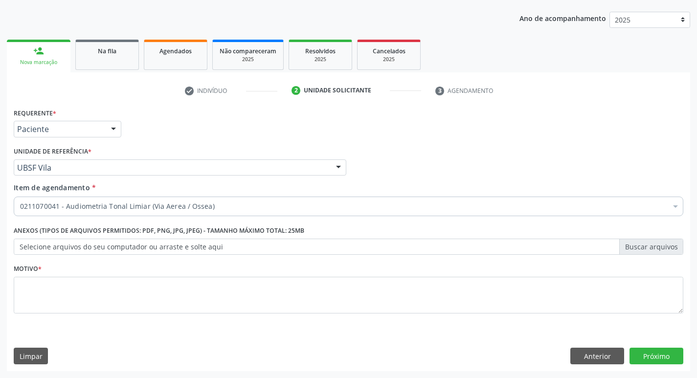
checkbox Ossea\) "true"
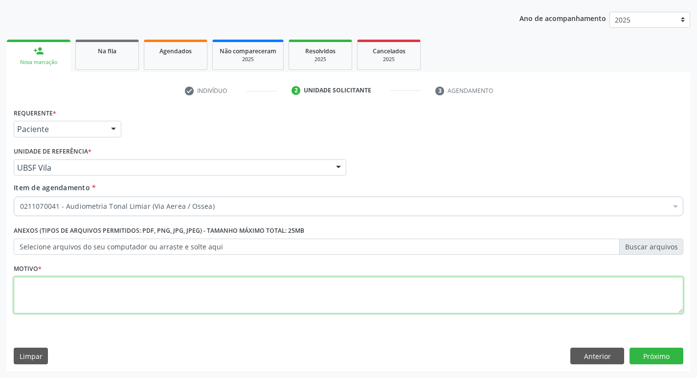
click at [106, 292] on textarea at bounding box center [349, 295] width 670 height 37
type textarea "avaliação"
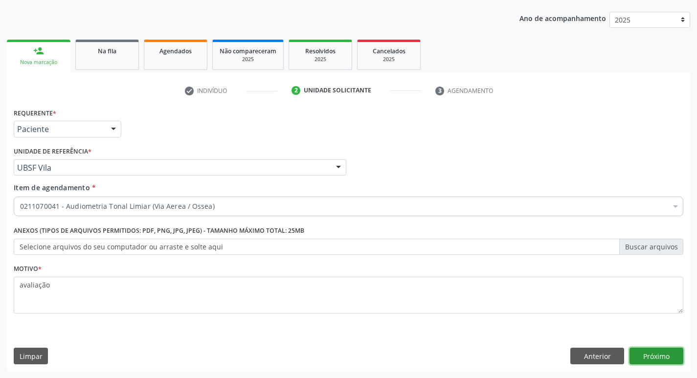
click at [662, 359] on button "Próximo" at bounding box center [657, 356] width 54 height 17
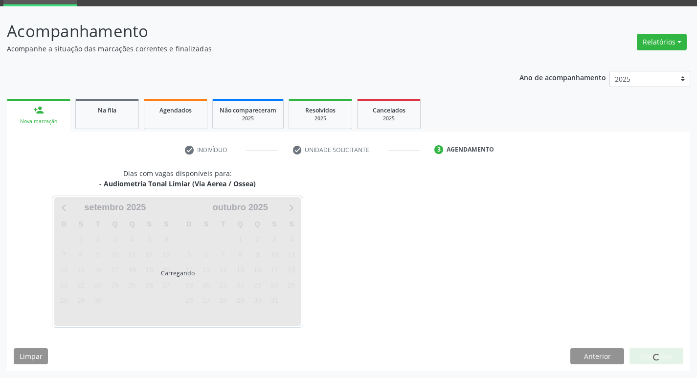
scroll to position [47, 0]
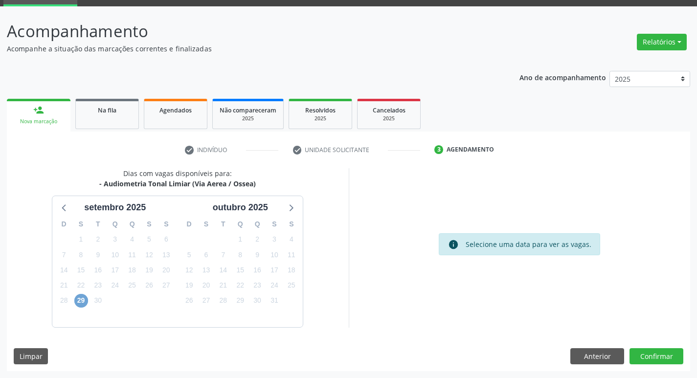
click at [80, 303] on span "29" at bounding box center [81, 301] width 14 height 14
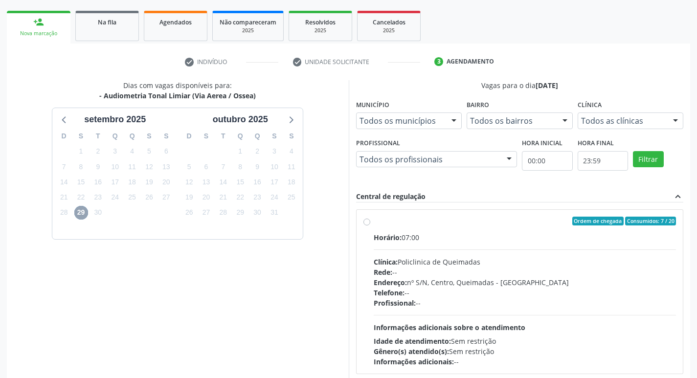
scroll to position [207, 0]
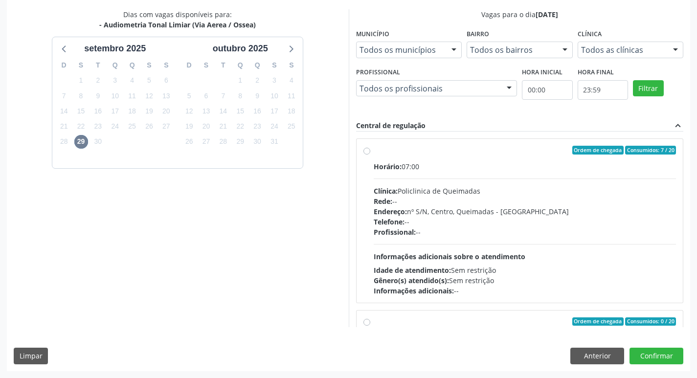
click at [588, 162] on div "Horário: 07:00" at bounding box center [525, 167] width 303 height 10
click at [370, 155] on input "Ordem de chegada Consumidos: 7 / 20 Horário: 07:00 Clínica: Policlinica de Quei…" at bounding box center [367, 150] width 7 height 9
radio input "true"
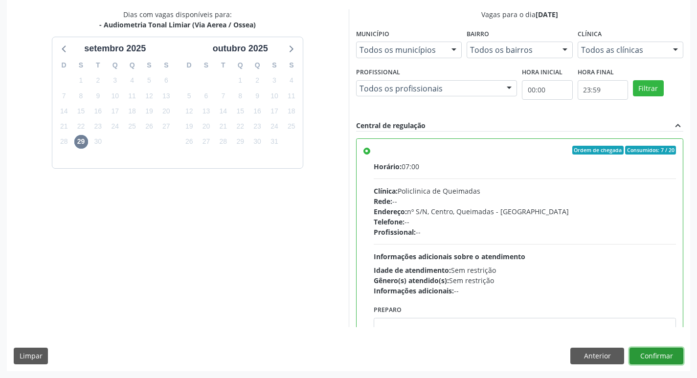
click at [662, 354] on button "Confirmar" at bounding box center [657, 356] width 54 height 17
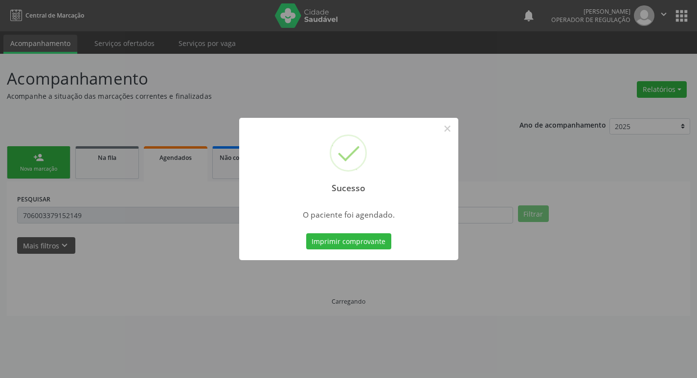
scroll to position [0, 0]
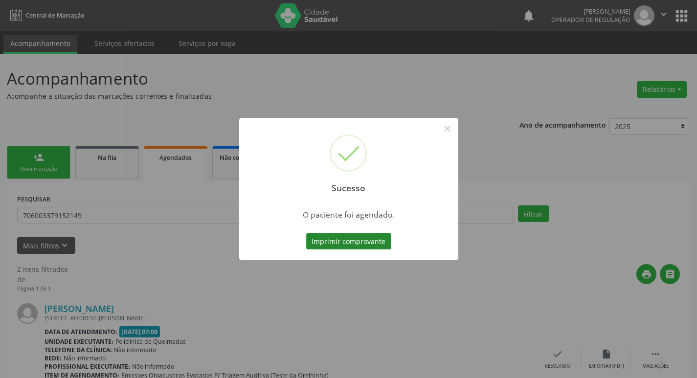
click at [374, 247] on button "Imprimir comprovante" at bounding box center [348, 241] width 85 height 17
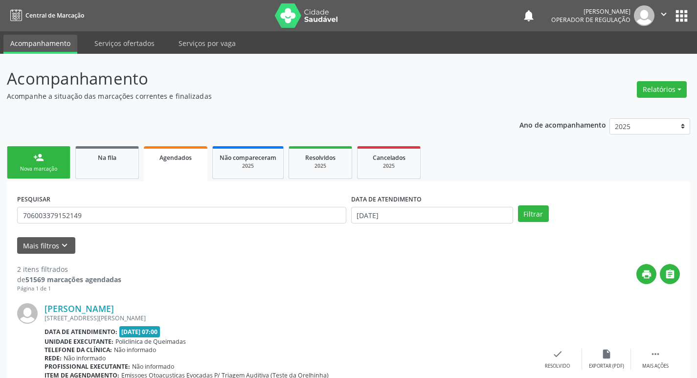
click at [166, 205] on div "PESQUISAR 706003379152149" at bounding box center [182, 211] width 334 height 38
click at [169, 225] on div "PESQUISAR 706003379152149" at bounding box center [182, 211] width 334 height 38
click at [170, 224] on div "PESQUISAR 706003379152149" at bounding box center [182, 211] width 334 height 38
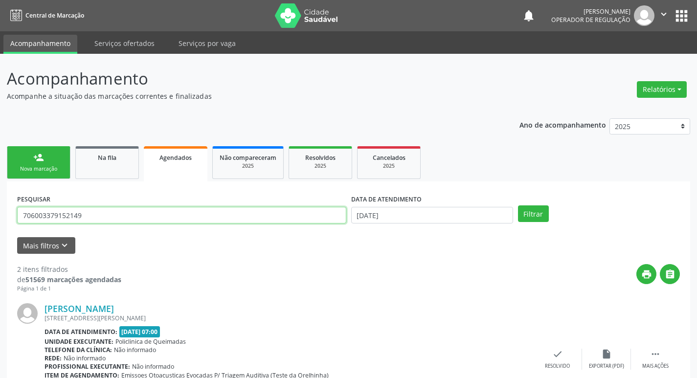
click at [175, 219] on input "706003379152149" at bounding box center [181, 215] width 329 height 17
type input "706205060559361"
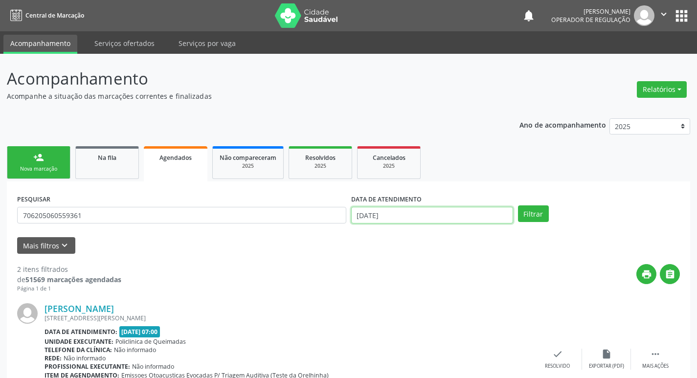
click at [466, 220] on input "[DATE]" at bounding box center [432, 215] width 162 height 17
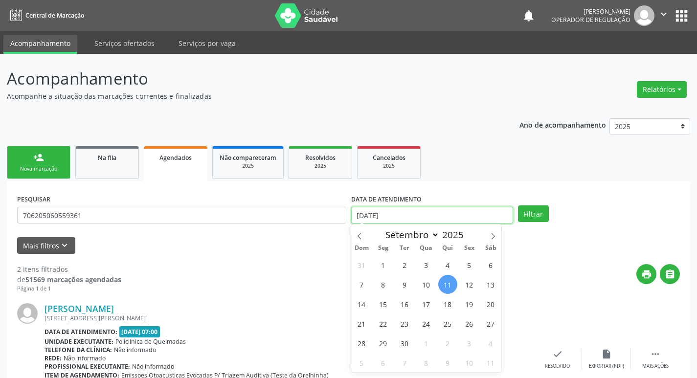
click at [474, 210] on input "[DATE]" at bounding box center [432, 215] width 162 height 17
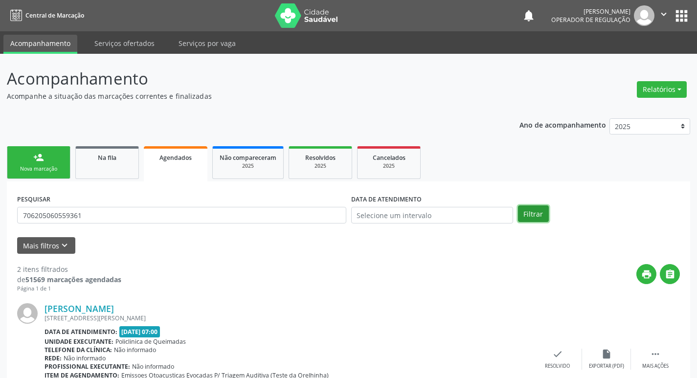
drag, startPoint x: 533, startPoint y: 213, endPoint x: 0, endPoint y: 5, distance: 572.3
click at [533, 214] on button "Filtrar" at bounding box center [533, 214] width 31 height 17
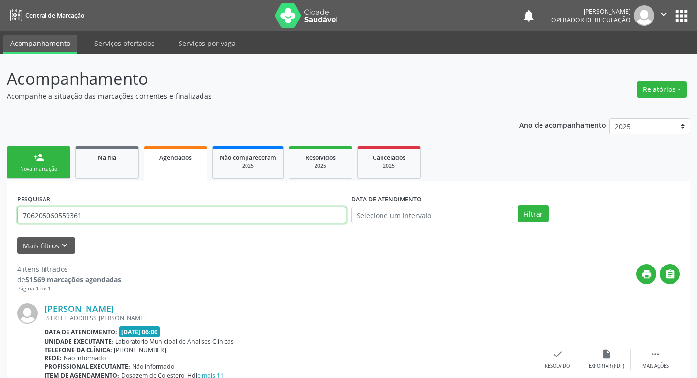
click at [107, 218] on input "706205060559361" at bounding box center [181, 215] width 329 height 17
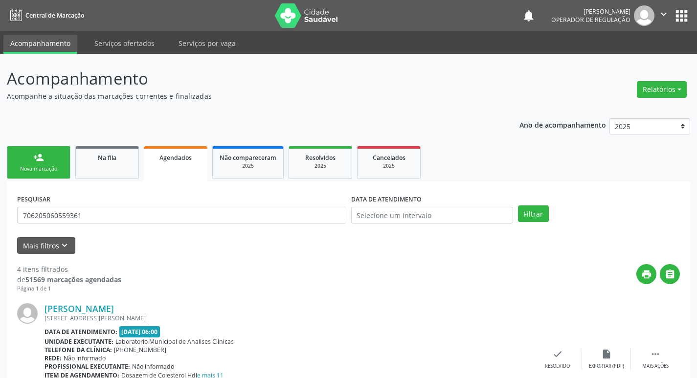
click at [31, 152] on link "person_add Nova marcação" at bounding box center [39, 162] width 64 height 33
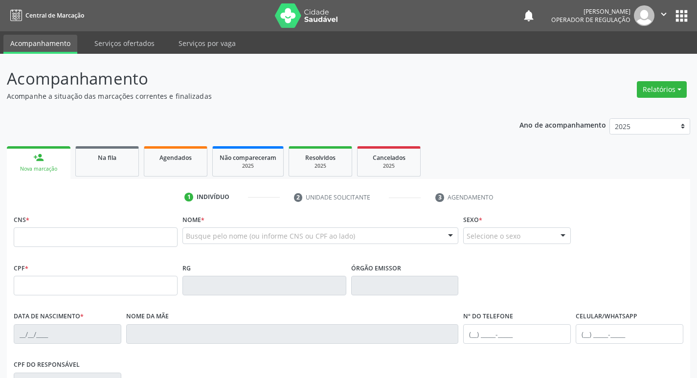
scroll to position [147, 0]
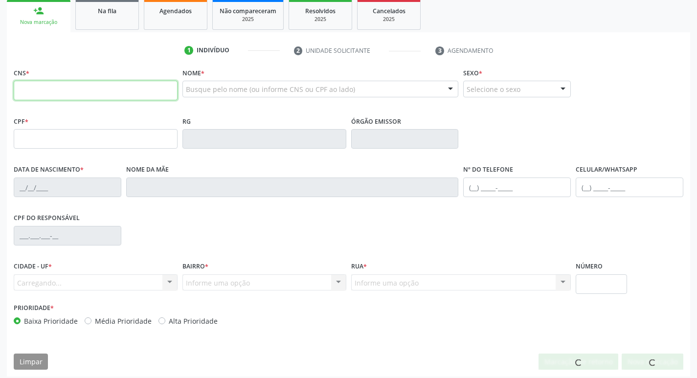
click at [76, 93] on input "text" at bounding box center [96, 91] width 164 height 20
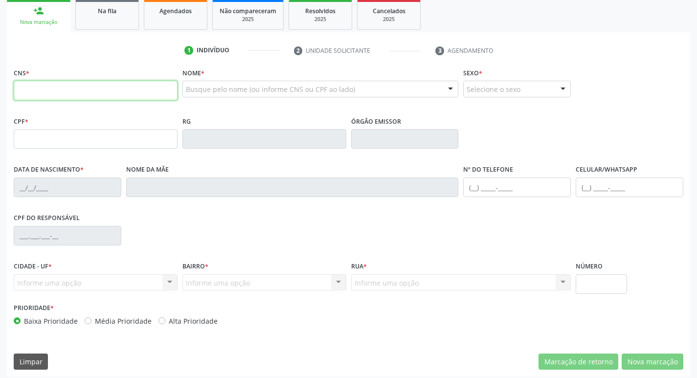
paste input "706 2050 6055 9361"
type input "706 2050 6055 9361"
type input "008.861.144-20"
type input "12/12/1943"
type input "Maria Francisca da Conceião"
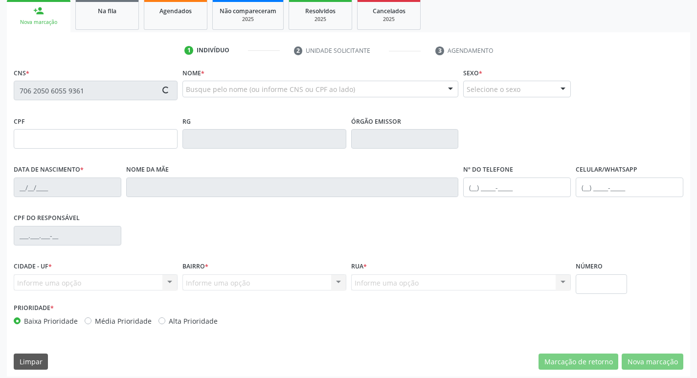
type input "(83) 99119-0666"
type input "66"
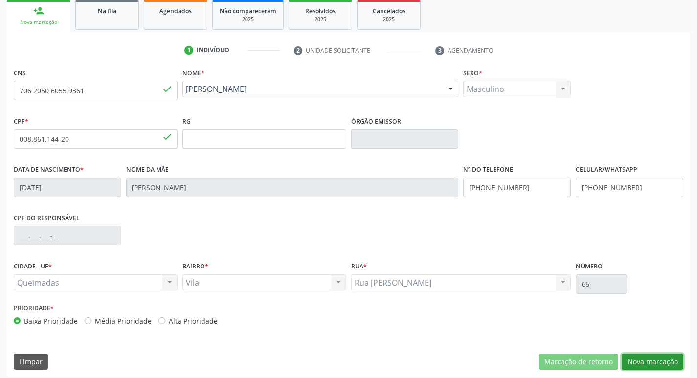
drag, startPoint x: 655, startPoint y: 356, endPoint x: 630, endPoint y: 357, distance: 24.5
click at [653, 356] on button "Nova marcação" at bounding box center [653, 362] width 62 height 17
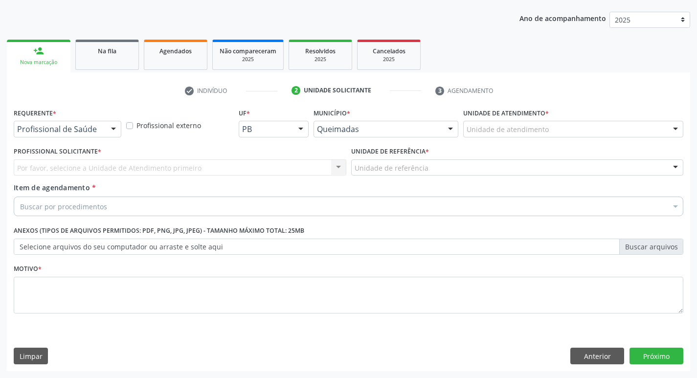
scroll to position [107, 0]
click at [109, 131] on div at bounding box center [113, 129] width 15 height 17
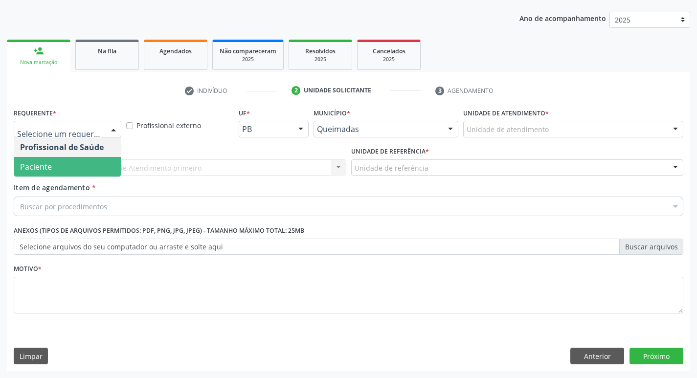
click at [90, 163] on span "Paciente" at bounding box center [67, 167] width 107 height 20
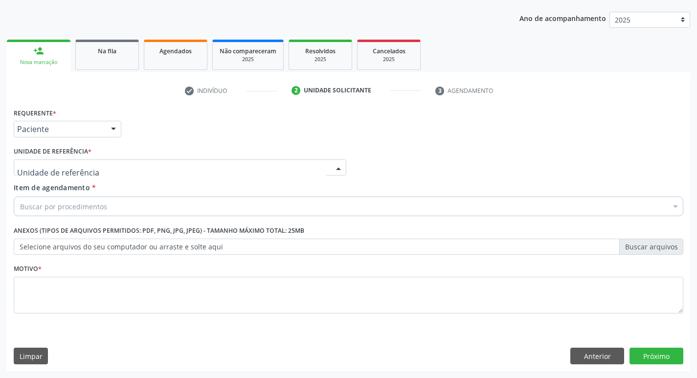
click at [99, 163] on div at bounding box center [180, 168] width 333 height 17
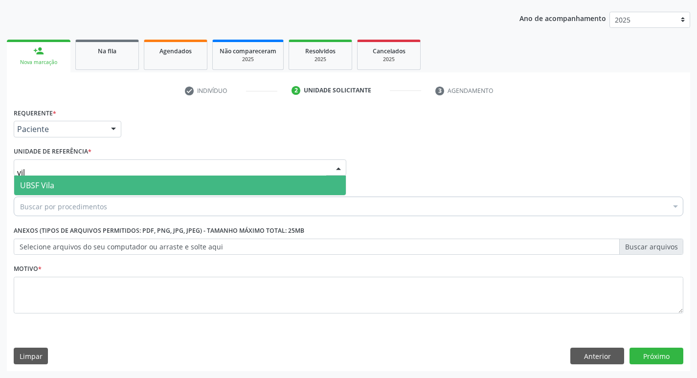
type input "vila"
click at [105, 180] on span "UBSF Vila" at bounding box center [180, 186] width 332 height 20
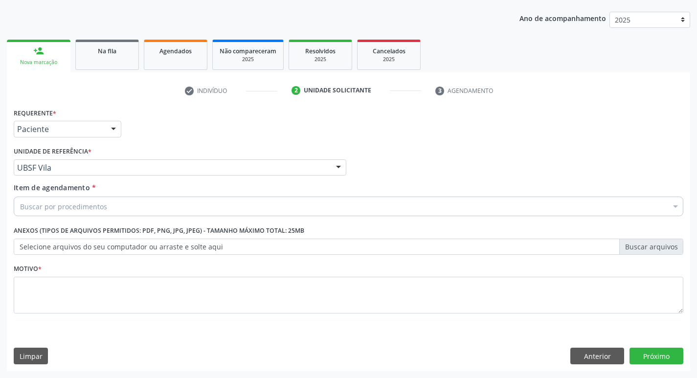
click at [135, 199] on div "Buscar por procedimentos" at bounding box center [349, 207] width 670 height 20
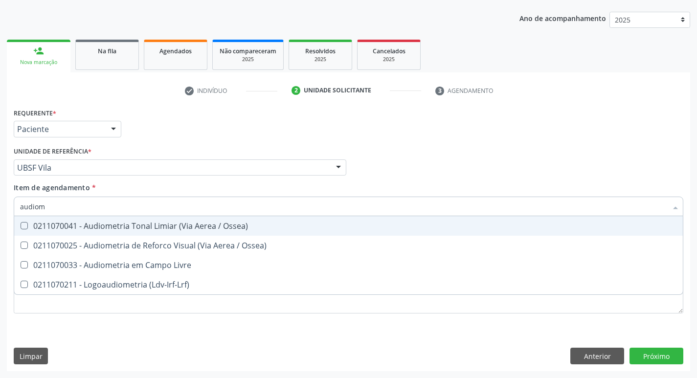
type input "audiome"
click at [186, 230] on div "0211070041 - Audiometria Tonal Limiar (Via Aerea / Ossea)" at bounding box center [348, 226] width 657 height 8
checkbox Ossea\) "true"
click at [478, 162] on div "Profissional Solicitante Por favor, selecione a Unidade de Atendimento primeiro…" at bounding box center [348, 163] width 675 height 38
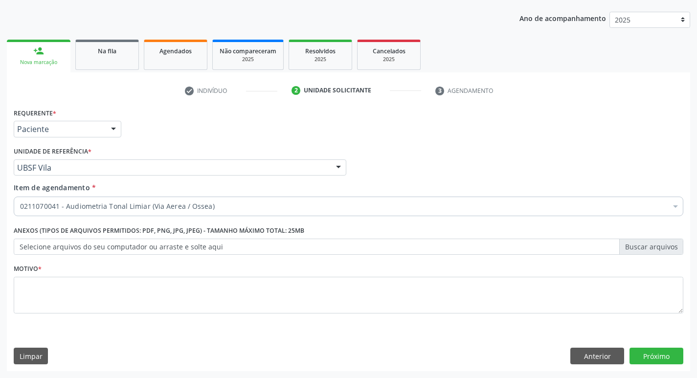
checkbox Ossea\) "true"
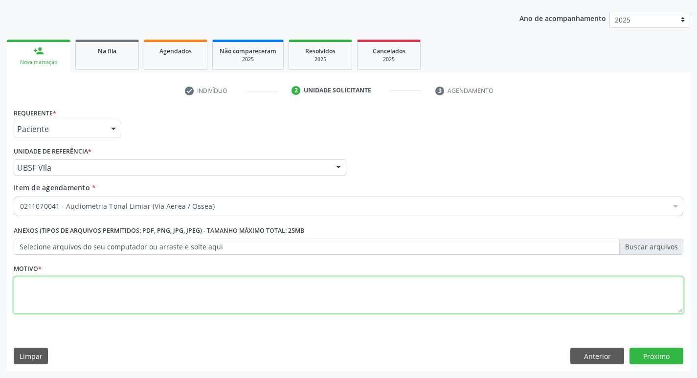
click at [119, 299] on textarea at bounding box center [349, 295] width 670 height 37
type textarea "avaliação"
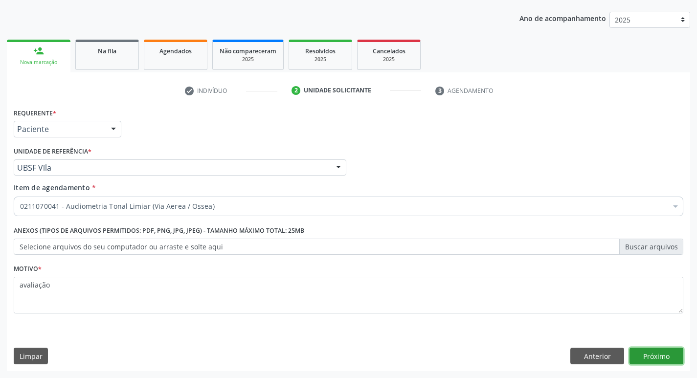
click at [651, 358] on button "Próximo" at bounding box center [657, 356] width 54 height 17
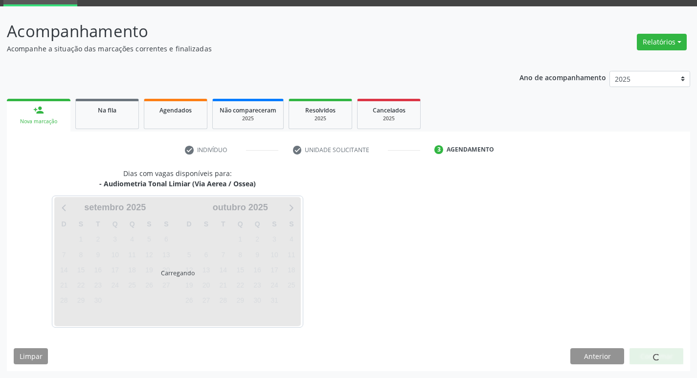
scroll to position [47, 0]
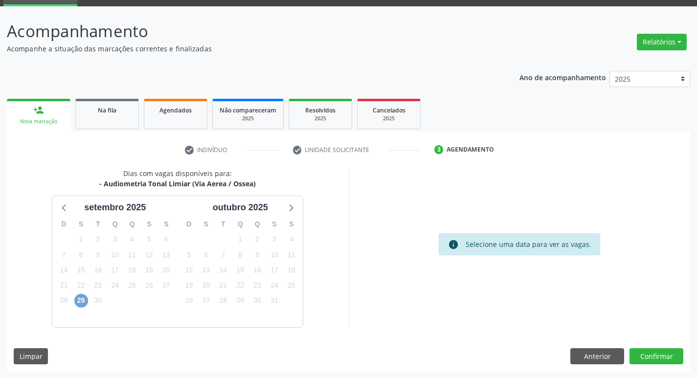
click at [81, 302] on span "29" at bounding box center [81, 301] width 14 height 14
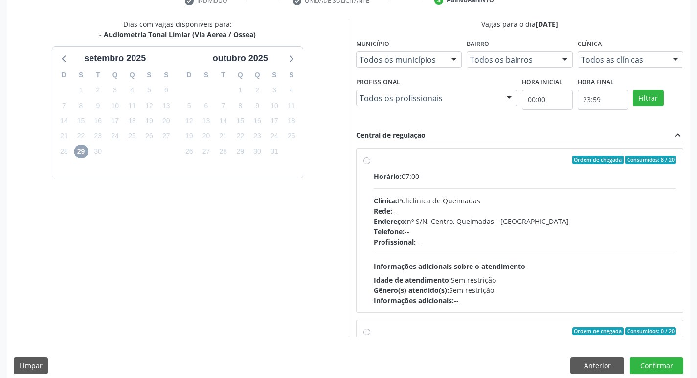
scroll to position [207, 0]
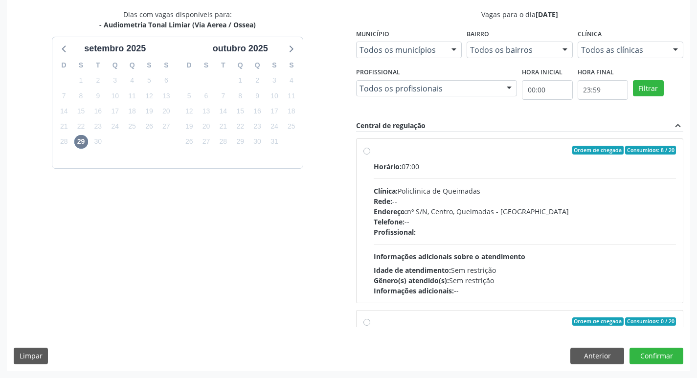
click at [563, 168] on div "Horário: 07:00" at bounding box center [525, 167] width 303 height 10
click at [370, 155] on input "Ordem de chegada Consumidos: 8 / 20 Horário: 07:00 Clínica: Policlinica de Quei…" at bounding box center [367, 150] width 7 height 9
radio input "true"
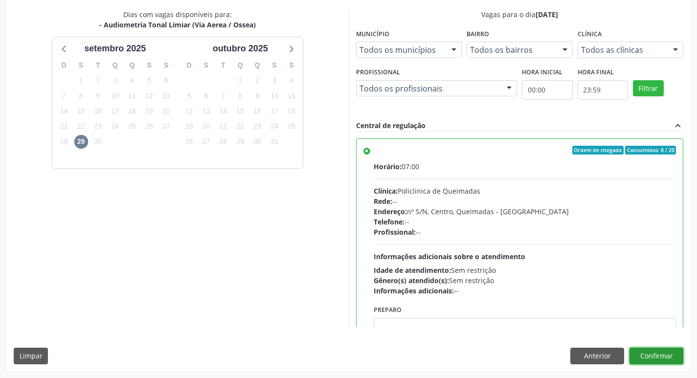
click at [650, 351] on button "Confirmar" at bounding box center [657, 356] width 54 height 17
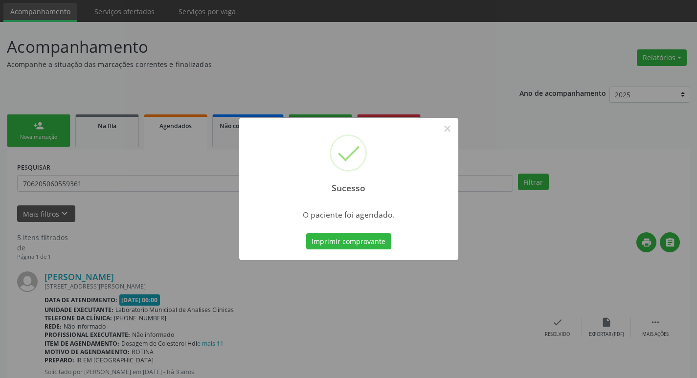
scroll to position [49, 0]
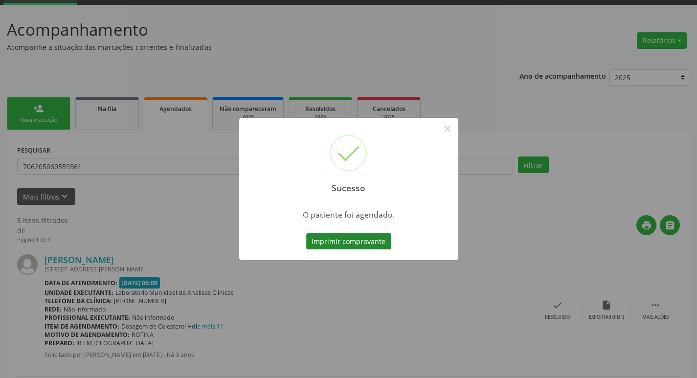
click at [355, 239] on button "Imprimir comprovante" at bounding box center [348, 241] width 85 height 17
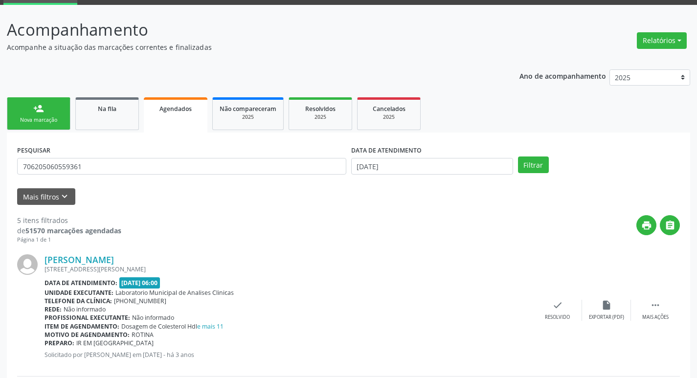
click at [168, 155] on div "PESQUISAR 706205060559361" at bounding box center [182, 162] width 334 height 38
click at [161, 174] on input "706205060559361" at bounding box center [181, 166] width 329 height 17
type input "703407283963311"
click at [484, 173] on input "[DATE]" at bounding box center [432, 166] width 162 height 17
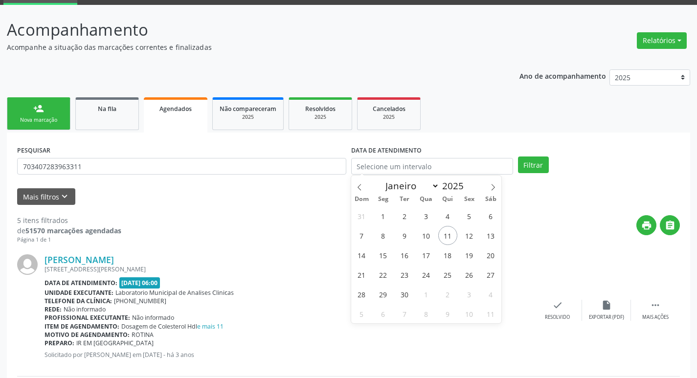
click at [546, 156] on div "PESQUISAR 703407283963311 DATA DE ATENDIMENTO Filtrar" at bounding box center [349, 162] width 668 height 38
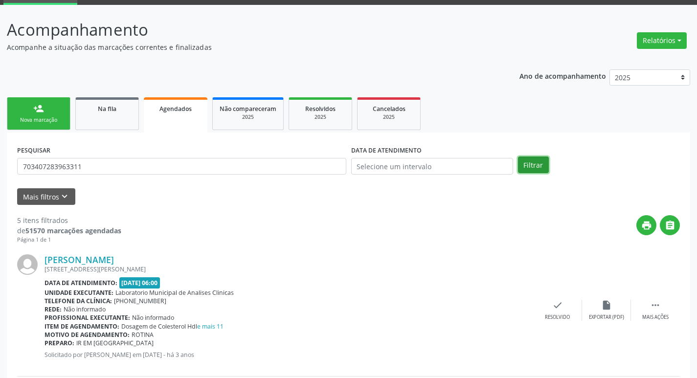
click at [542, 159] on button "Filtrar" at bounding box center [533, 165] width 31 height 17
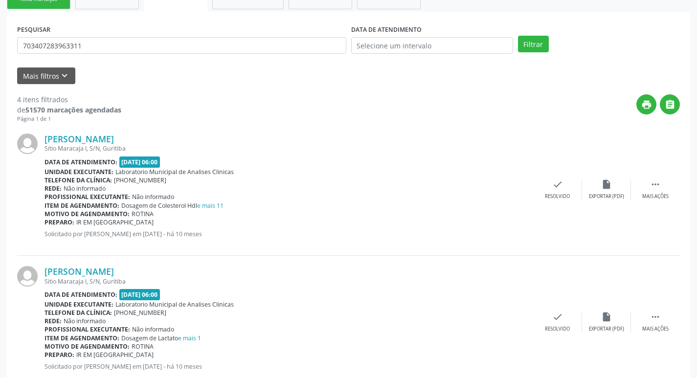
scroll to position [147, 0]
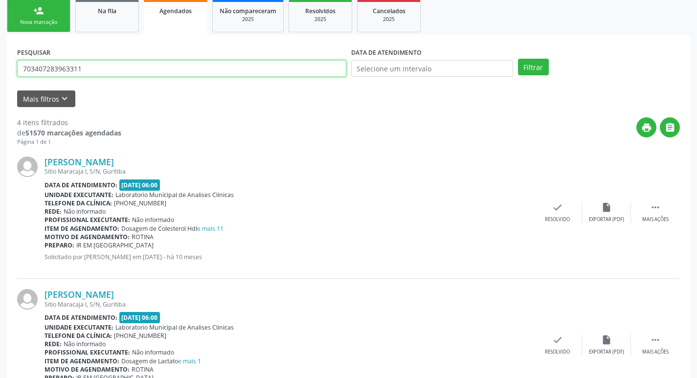
click at [145, 73] on input "703407283963311" at bounding box center [181, 68] width 329 height 17
click at [145, 73] on input "text" at bounding box center [181, 68] width 329 height 17
type input "700105943349913"
click at [518, 59] on button "Filtrar" at bounding box center [533, 67] width 31 height 17
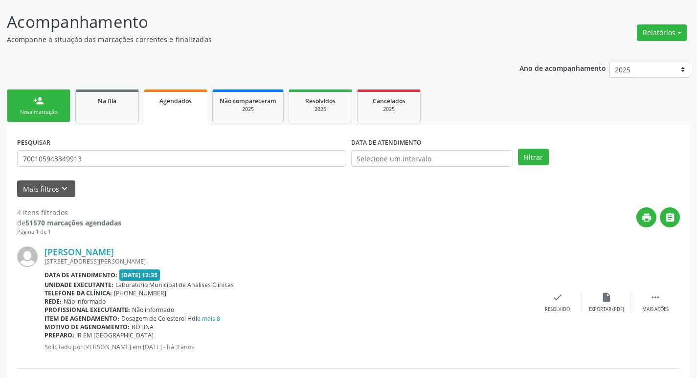
scroll to position [0, 0]
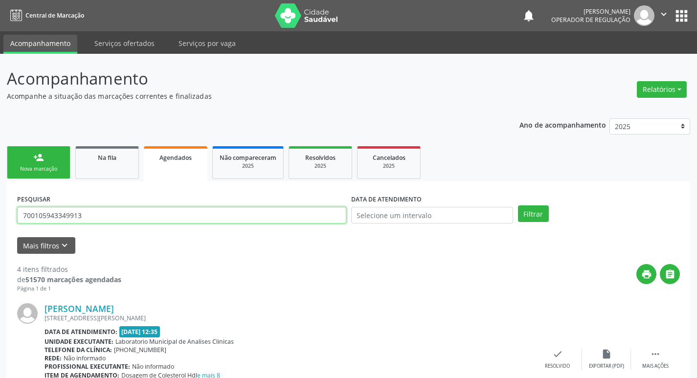
click at [117, 211] on input "700105943349913" at bounding box center [181, 215] width 329 height 17
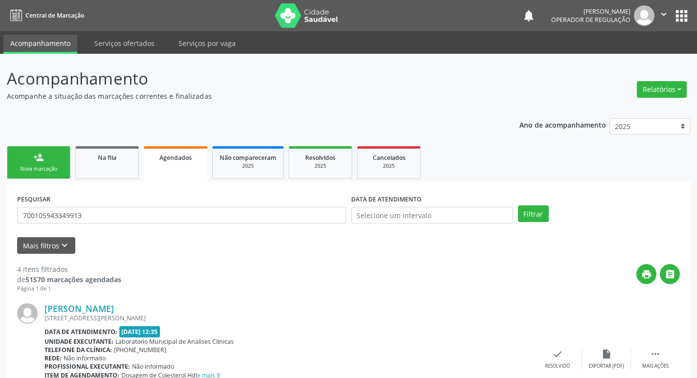
click at [49, 170] on div "Nova marcação" at bounding box center [38, 168] width 49 height 7
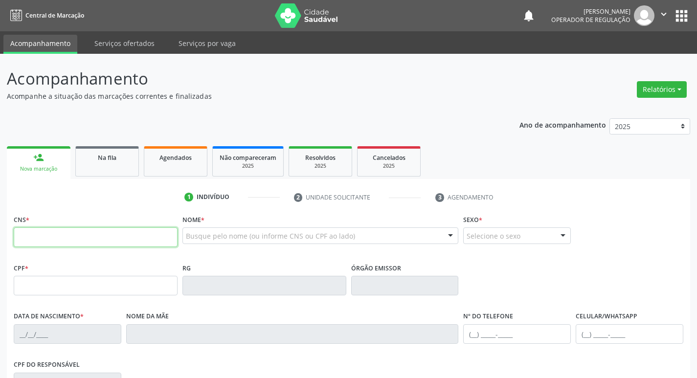
click at [58, 231] on input "text" at bounding box center [96, 238] width 164 height 20
click at [73, 245] on input "text" at bounding box center [96, 238] width 164 height 20
paste input "700 1059 4334 9913"
type input "700 1059 4334 9913"
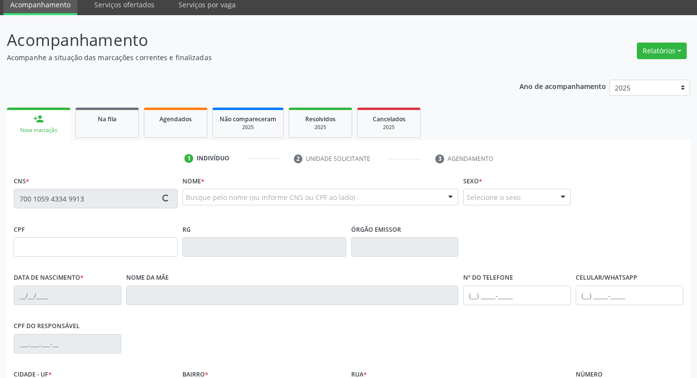
type input "645.919.304-59"
type input "03/04/1947"
type input "Santina Maria da Conceição"
type input "(83) 99117-0067"
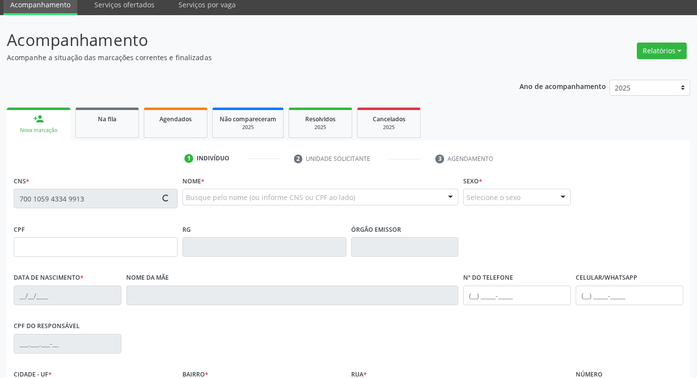
type input "196"
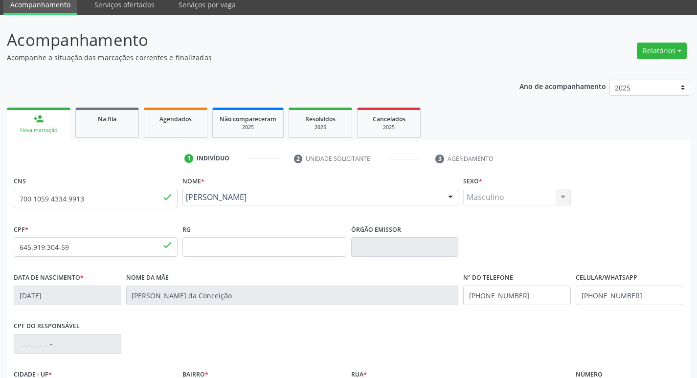
scroll to position [152, 0]
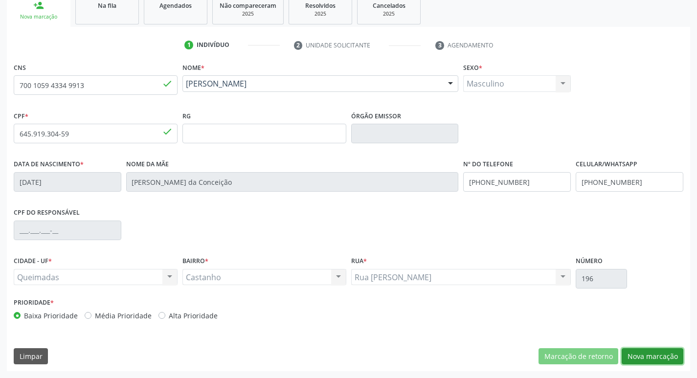
click at [671, 359] on button "Nova marcação" at bounding box center [653, 356] width 62 height 17
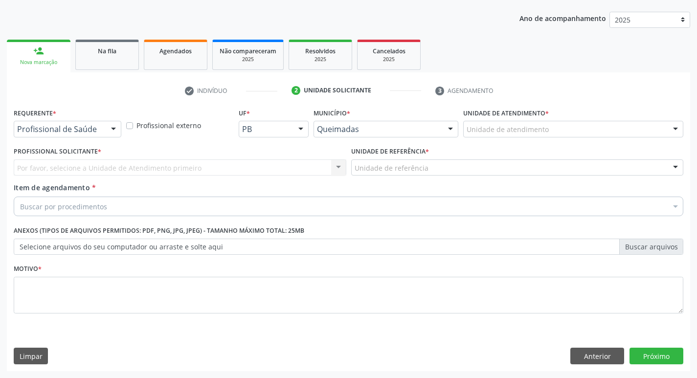
scroll to position [107, 0]
click at [105, 128] on div "Profissional de Saúde Profissional de Saúde Paciente Nenhum resultado encontrad…" at bounding box center [68, 129] width 108 height 17
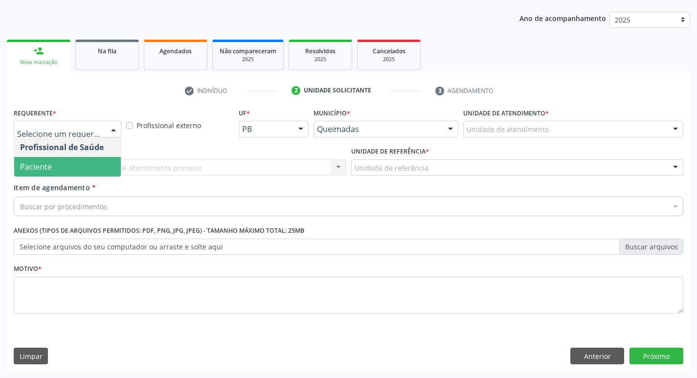
click at [93, 161] on span "Paciente" at bounding box center [67, 167] width 107 height 20
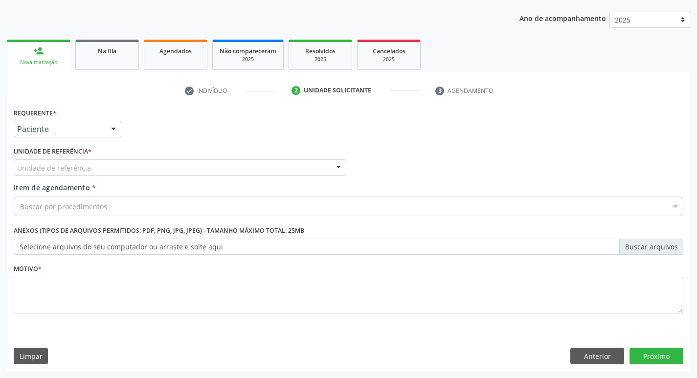
click at [93, 161] on div "Unidade de referência" at bounding box center [180, 168] width 333 height 17
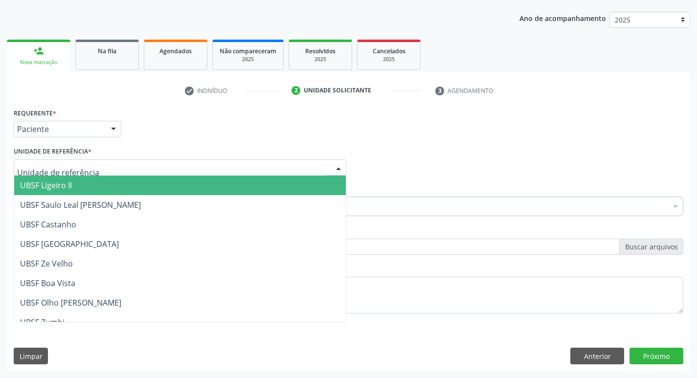
type input "c"
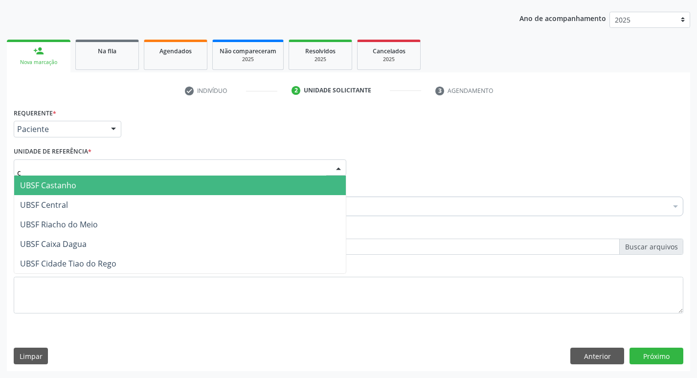
click at [76, 184] on span "UBSF Castanho" at bounding box center [180, 186] width 332 height 20
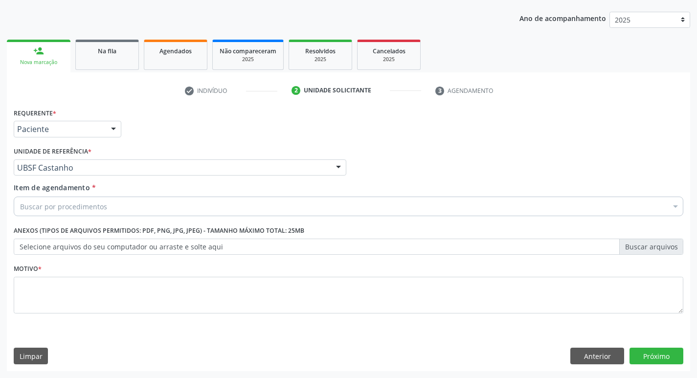
click at [160, 141] on div "Requerente * Paciente Profissional de Saúde Paciente Nenhum resultado encontrad…" at bounding box center [348, 125] width 675 height 38
click at [115, 207] on div "Buscar por procedimentos" at bounding box center [349, 207] width 670 height 20
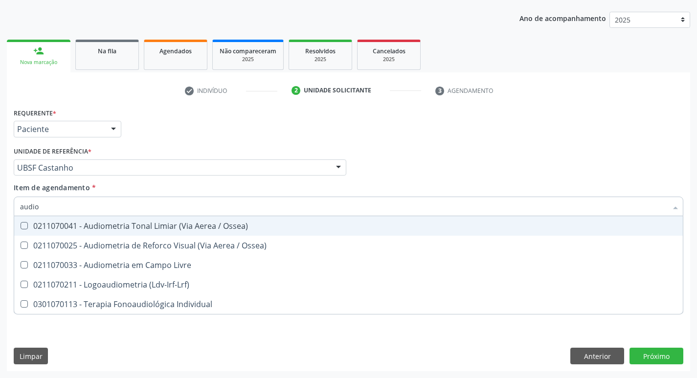
type input "audiom"
click at [122, 222] on div "0211070041 - Audiometria Tonal Limiar (Via Aerea / Ossea)" at bounding box center [348, 226] width 657 height 8
checkbox Ossea\) "true"
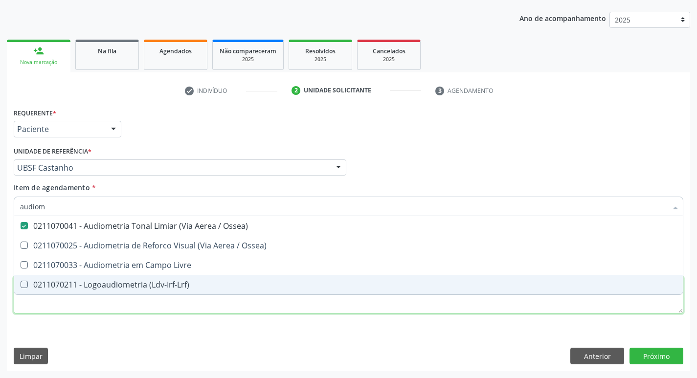
click at [93, 311] on div "Requerente * Paciente Profissional de Saúde Paciente Nenhum resultado encontrad…" at bounding box center [349, 217] width 670 height 222
checkbox Ossea\) "true"
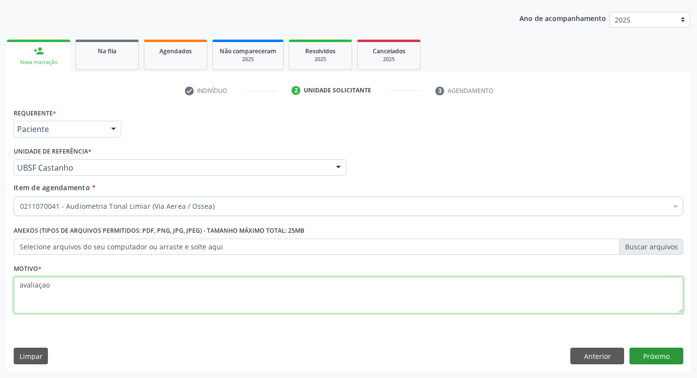
type textarea "avaliaçao"
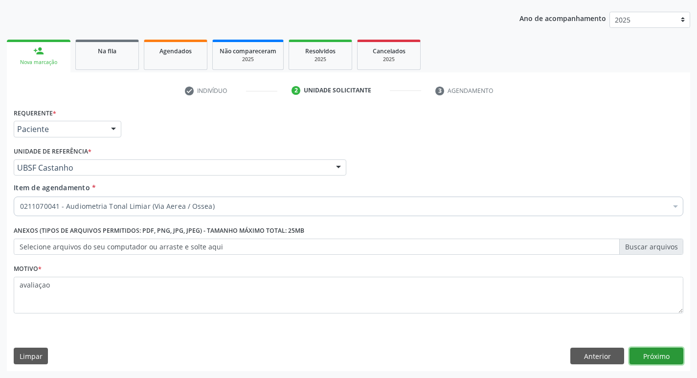
click at [661, 355] on button "Próximo" at bounding box center [657, 356] width 54 height 17
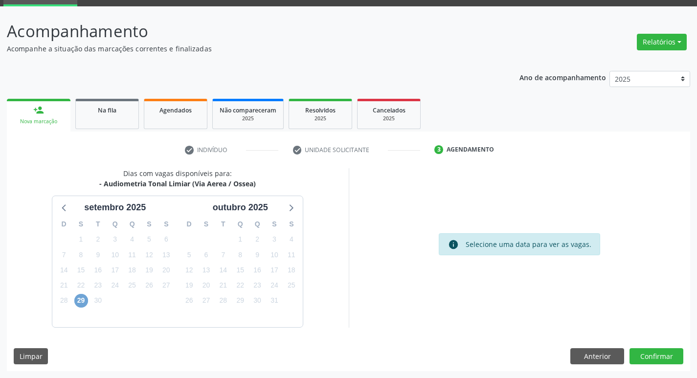
click at [80, 301] on span "29" at bounding box center [81, 301] width 14 height 14
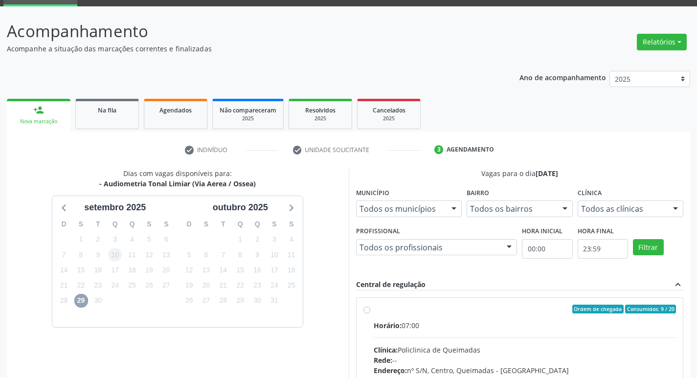
scroll to position [194, 0]
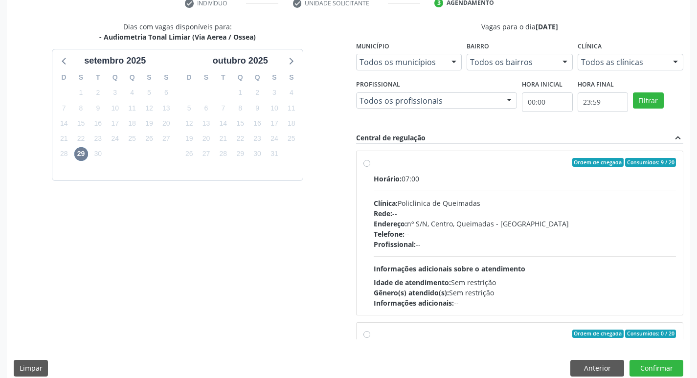
click at [512, 197] on div "Horário: 07:00 Clínica: Policlinica de Queimadas Rede: -- Endereço: nº S/N, Cen…" at bounding box center [525, 241] width 303 height 135
click at [370, 167] on input "Ordem de chegada Consumidos: 9 / 20 Horário: 07:00 Clínica: Policlinica de Quei…" at bounding box center [367, 162] width 7 height 9
radio input "true"
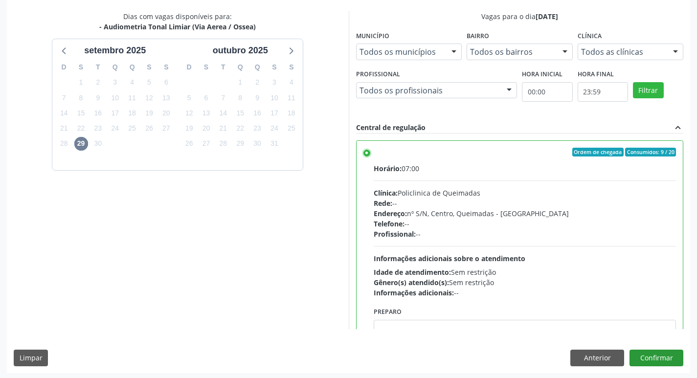
scroll to position [207, 0]
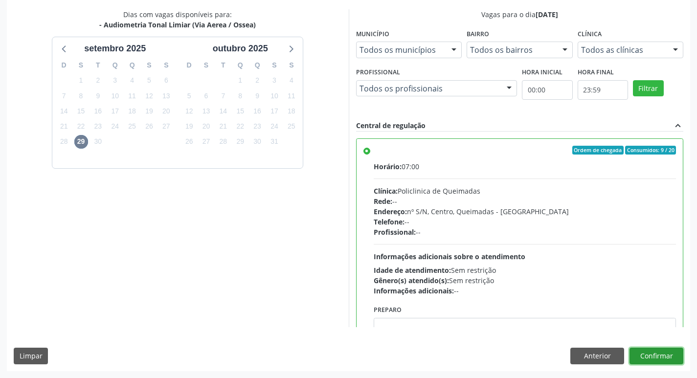
click at [666, 358] on button "Confirmar" at bounding box center [657, 356] width 54 height 17
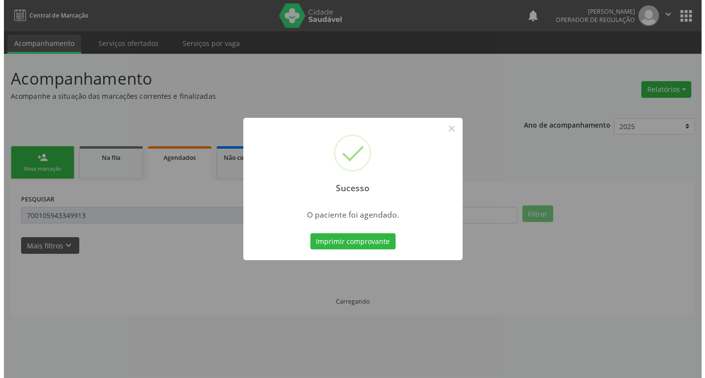
scroll to position [0, 0]
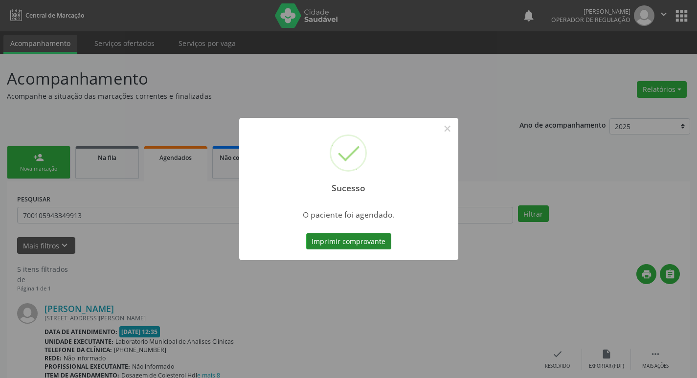
click at [310, 239] on button "Imprimir comprovante" at bounding box center [348, 241] width 85 height 17
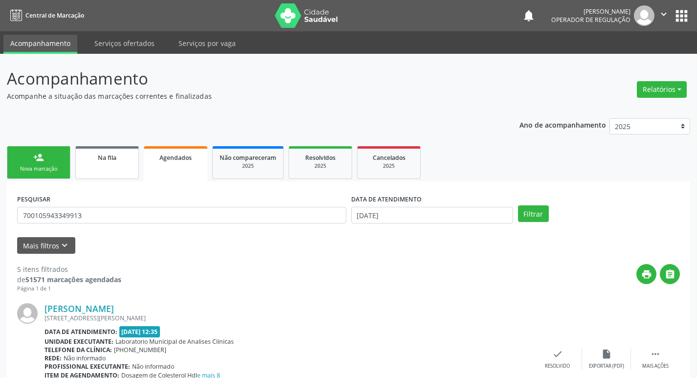
click at [112, 171] on link "Na fila" at bounding box center [107, 162] width 64 height 33
click at [177, 155] on span "Agendados" at bounding box center [176, 158] width 32 height 8
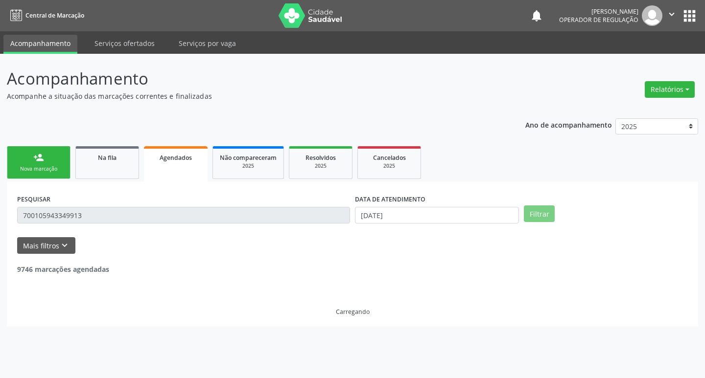
click at [135, 219] on input "700105943349913" at bounding box center [183, 215] width 333 height 17
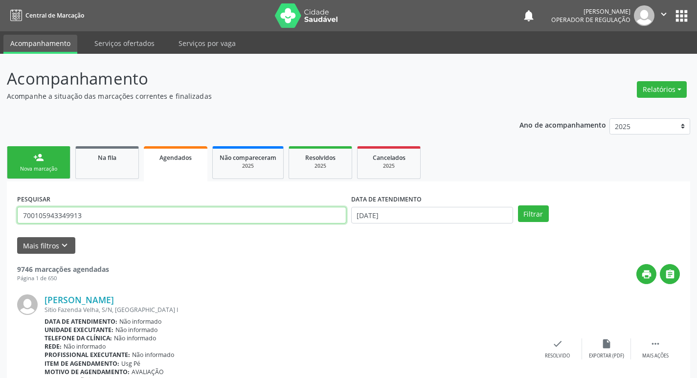
click at [135, 219] on input "700105943349913" at bounding box center [181, 215] width 329 height 17
type input "700206491514229"
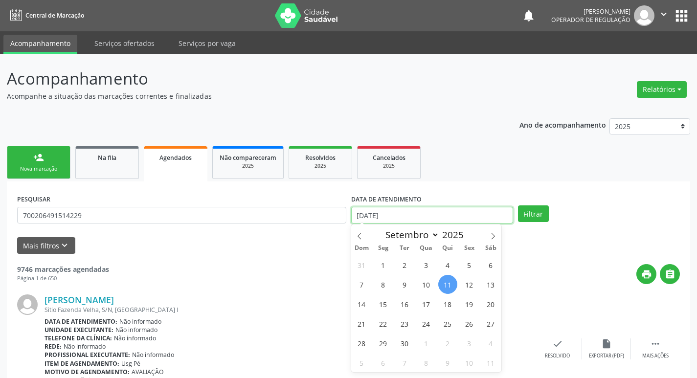
click at [475, 214] on input "[DATE]" at bounding box center [432, 215] width 162 height 17
click at [538, 208] on button "Filtrar" at bounding box center [533, 214] width 31 height 17
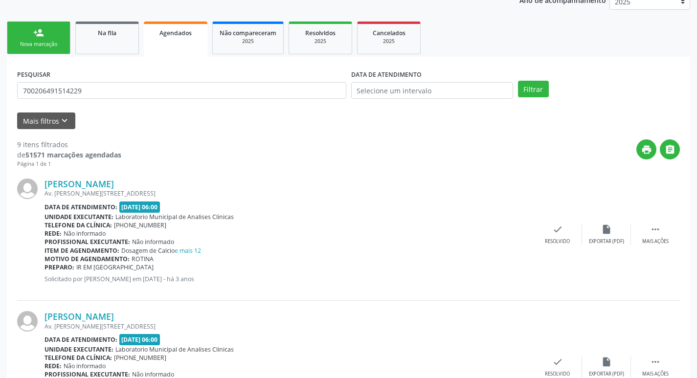
scroll to position [17, 0]
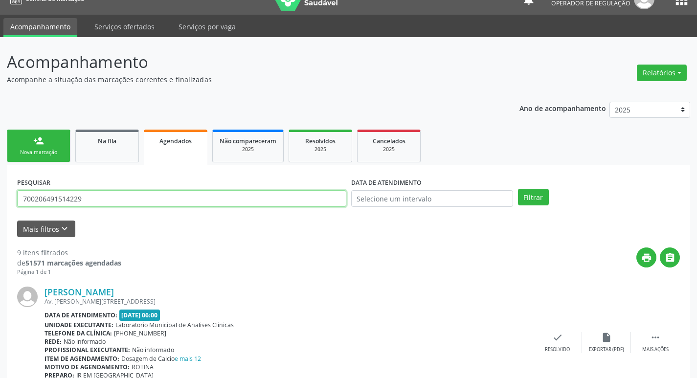
click at [112, 198] on input "700206491514229" at bounding box center [181, 198] width 329 height 17
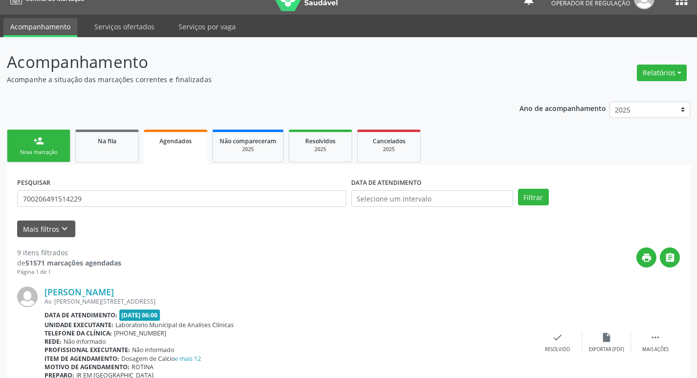
click at [40, 133] on link "person_add Nova marcação" at bounding box center [39, 146] width 64 height 33
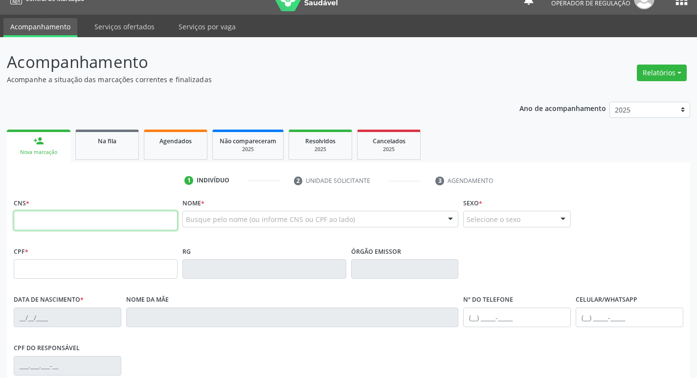
click at [57, 228] on input "text" at bounding box center [96, 221] width 164 height 20
click at [57, 220] on input "text" at bounding box center [96, 221] width 164 height 20
paste input "700 2064 9151 4229"
type input "700 2064 9151 4229"
type input "797.068.274-04"
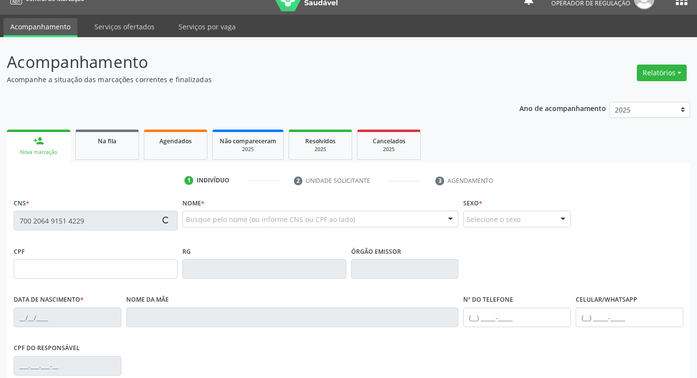
type input "18/04/1969"
type input "Iracema de Lima Mendonça"
type input "(83) 99176-6320"
type input "82"
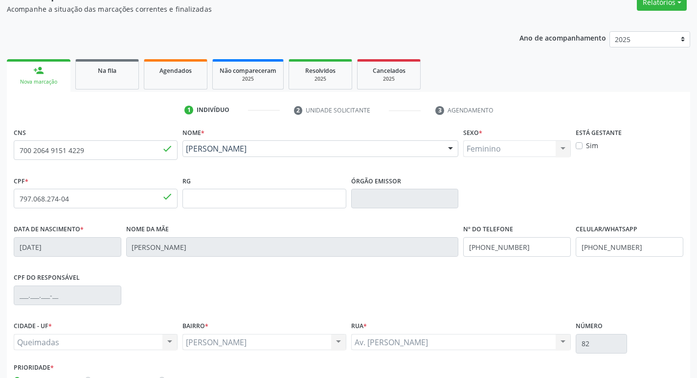
scroll to position [152, 0]
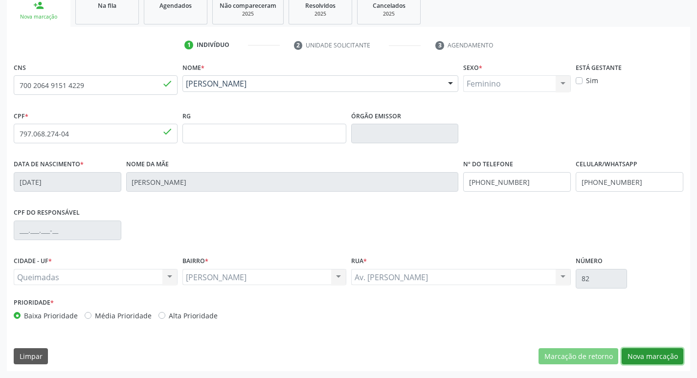
click at [649, 353] on button "Nova marcação" at bounding box center [653, 356] width 62 height 17
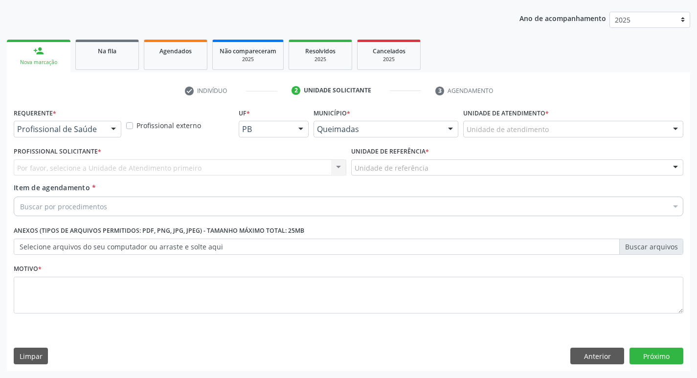
click at [108, 132] on div at bounding box center [113, 129] width 15 height 17
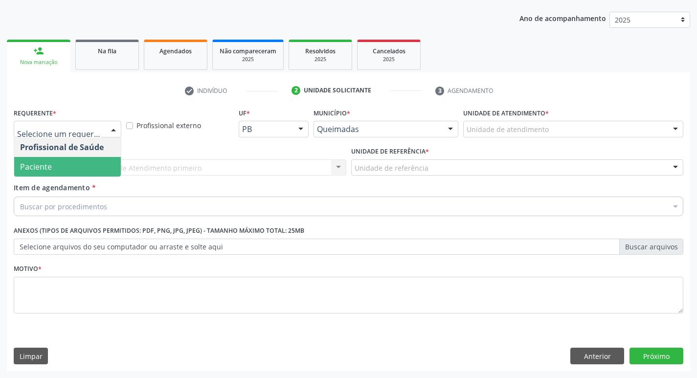
click at [94, 165] on span "Paciente" at bounding box center [67, 167] width 107 height 20
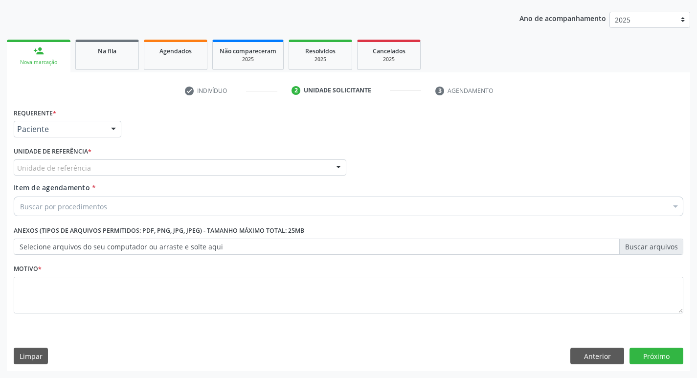
click at [92, 168] on div "Unidade de referência" at bounding box center [180, 168] width 333 height 17
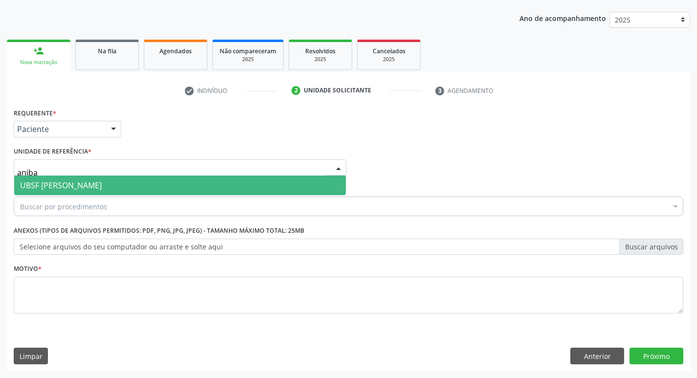
click at [112, 181] on span "UBSF [PERSON_NAME]" at bounding box center [180, 186] width 332 height 20
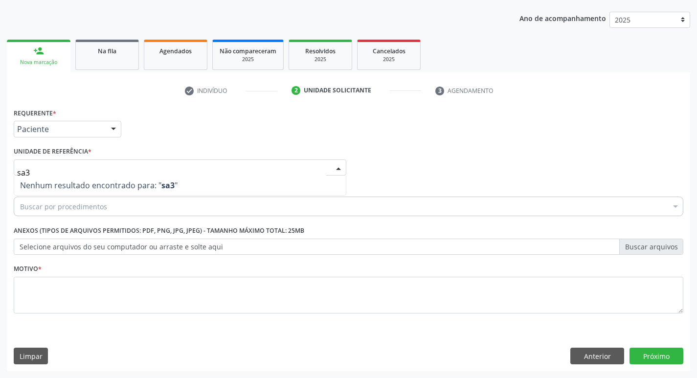
type input "sa"
click at [124, 202] on div "Buscar por procedimentos" at bounding box center [349, 207] width 670 height 20
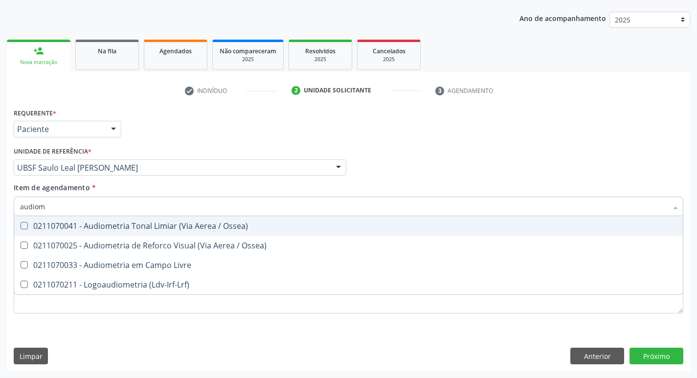
type input "audiome"
click at [133, 226] on div "0211070041 - Audiometria Tonal Limiar (Via Aerea / Ossea)" at bounding box center [348, 226] width 657 height 8
checkbox Ossea\) "true"
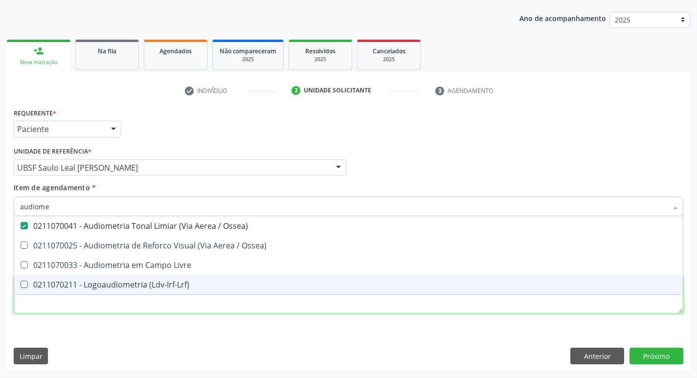
click at [94, 310] on div "Requerente * Paciente Profissional de Saúde Paciente Nenhum resultado encontrad…" at bounding box center [349, 217] width 670 height 222
checkbox Ossea\) "true"
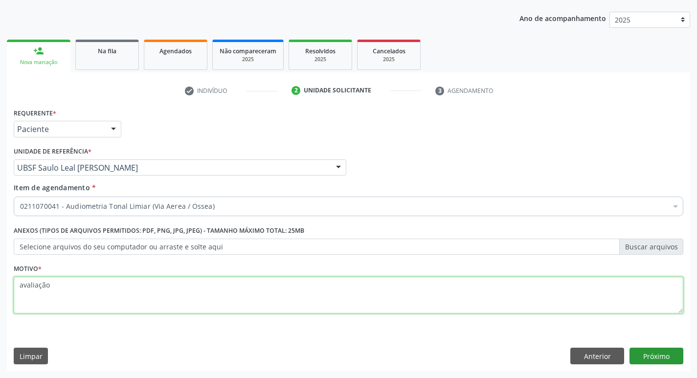
type textarea "avaliação"
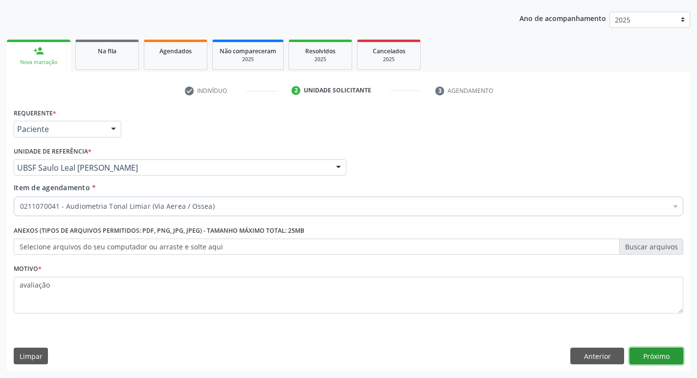
click at [663, 361] on button "Próximo" at bounding box center [657, 356] width 54 height 17
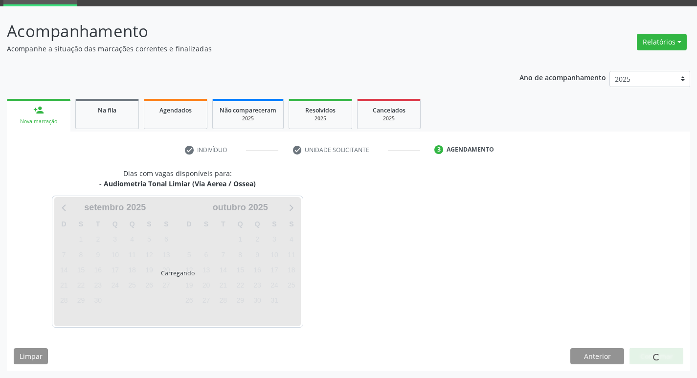
scroll to position [47, 0]
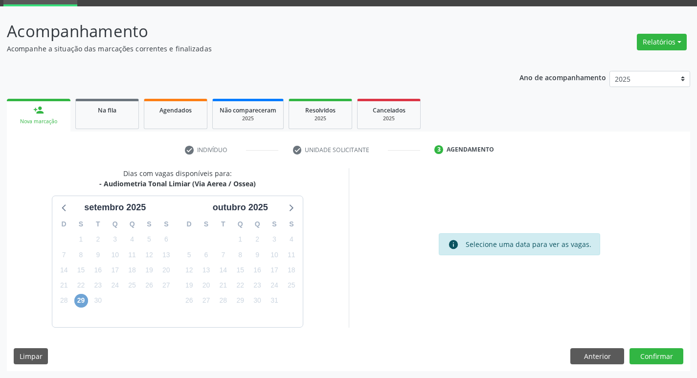
drag, startPoint x: 83, startPoint y: 304, endPoint x: 73, endPoint y: 303, distance: 9.4
click at [81, 304] on span "29" at bounding box center [81, 301] width 14 height 14
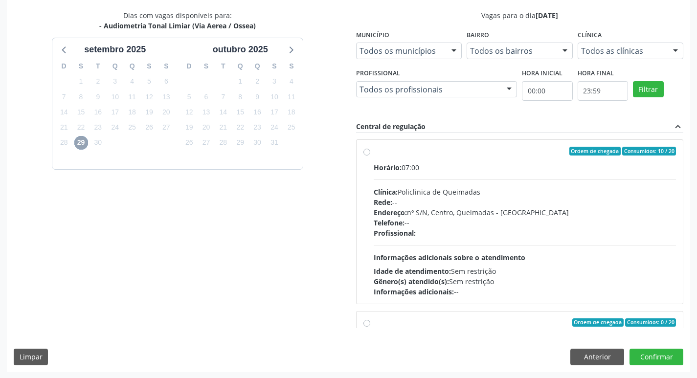
scroll to position [207, 0]
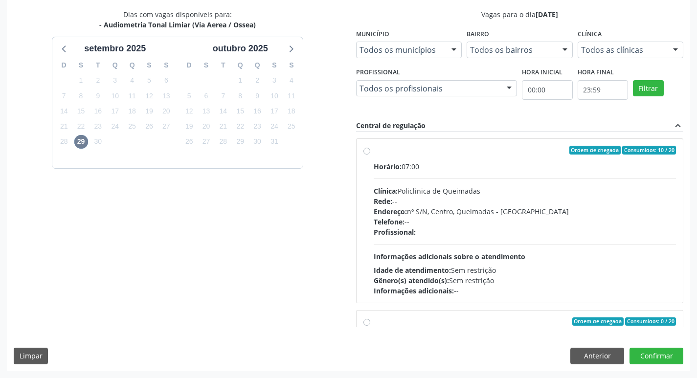
click at [536, 162] on div "Horário: 07:00" at bounding box center [525, 167] width 303 height 10
click at [370, 155] on input "Ordem de chegada Consumidos: 10 / 20 Horário: 07:00 Clínica: Policlinica de Que…" at bounding box center [367, 150] width 7 height 9
radio input "true"
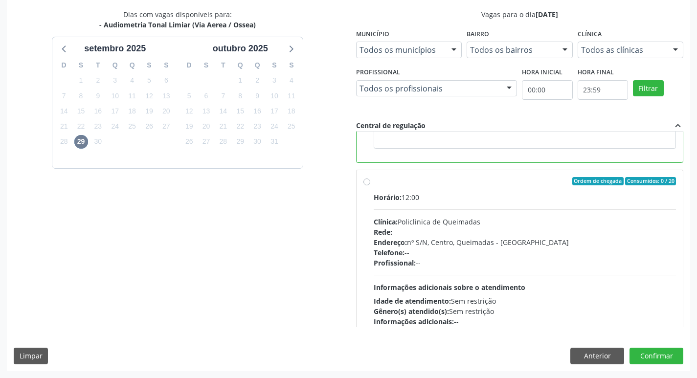
scroll to position [220, 0]
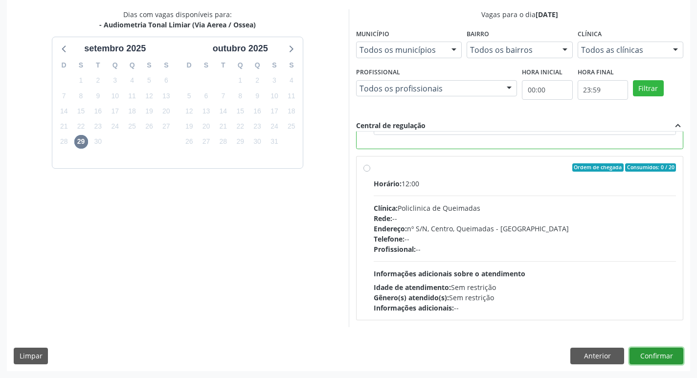
click at [669, 353] on button "Confirmar" at bounding box center [657, 356] width 54 height 17
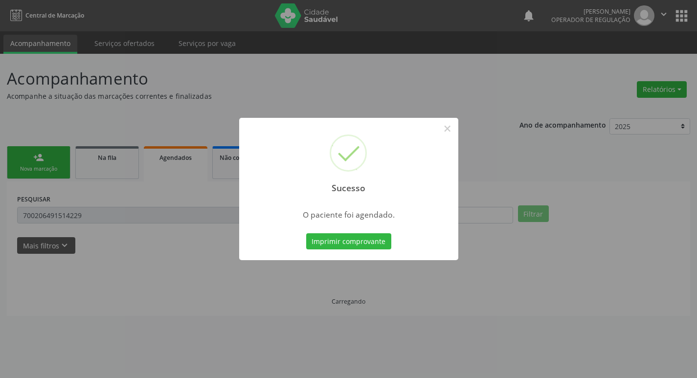
scroll to position [0, 0]
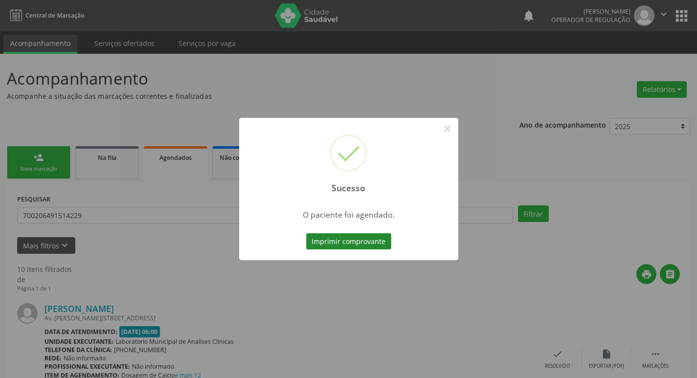
click at [356, 246] on button "Imprimir comprovante" at bounding box center [348, 241] width 85 height 17
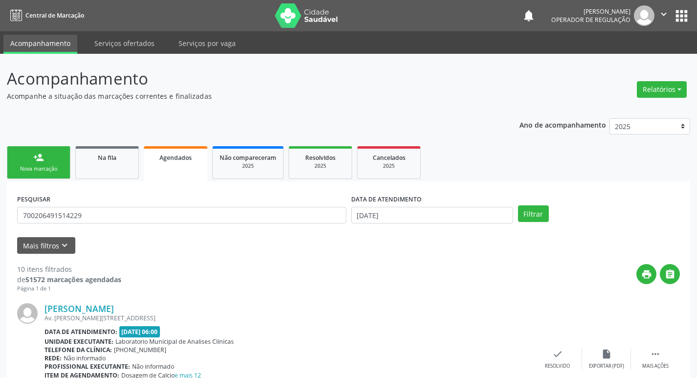
click at [178, 165] on link "Agendados" at bounding box center [176, 163] width 64 height 35
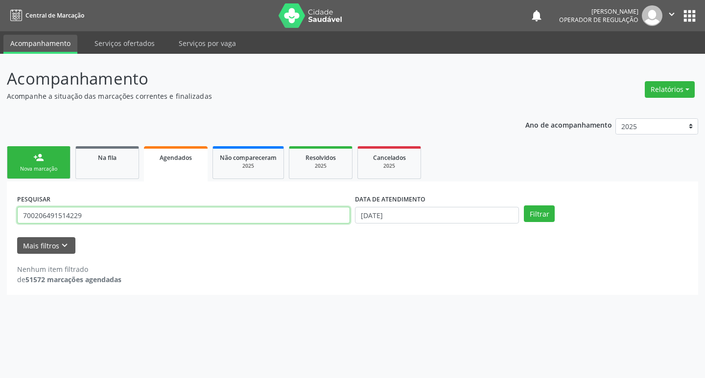
click at [129, 217] on input "700206491514229" at bounding box center [183, 215] width 333 height 17
type input "704003383846765"
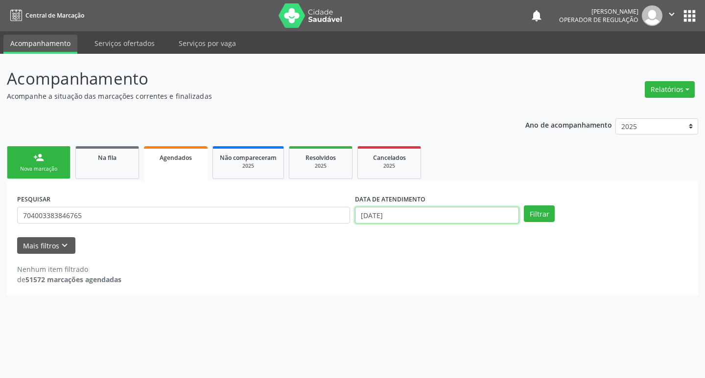
click at [433, 219] on input "[DATE]" at bounding box center [437, 215] width 164 height 17
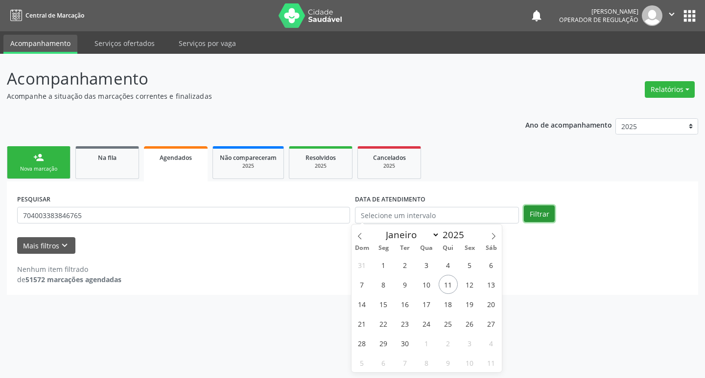
click at [530, 221] on button "Filtrar" at bounding box center [539, 214] width 31 height 17
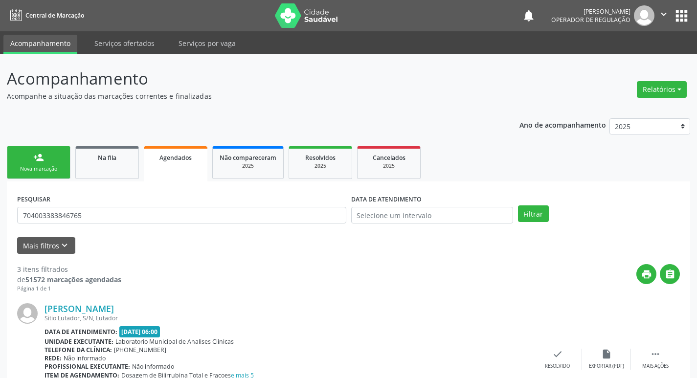
click at [106, 224] on div "PESQUISAR 704003383846765" at bounding box center [182, 211] width 334 height 38
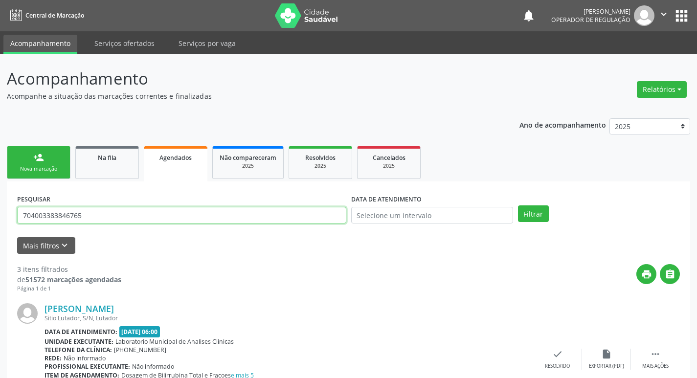
click at [114, 215] on input "704003383846765" at bounding box center [181, 215] width 329 height 17
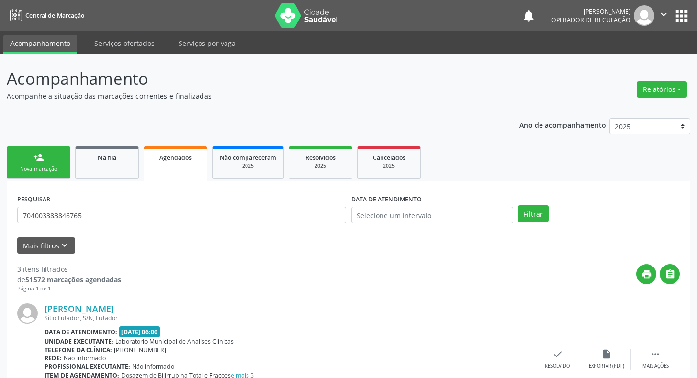
click at [44, 161] on link "person_add Nova marcação" at bounding box center [39, 162] width 64 height 33
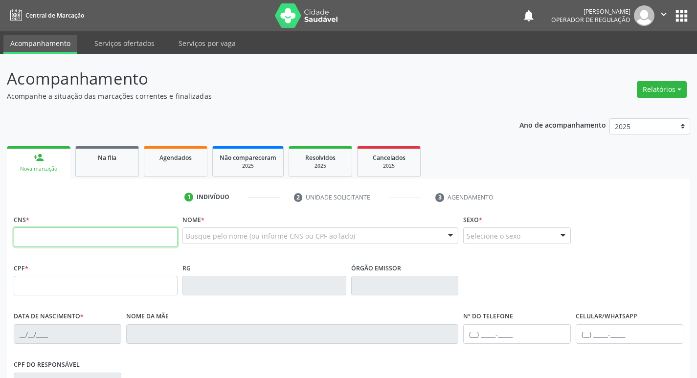
click at [62, 228] on input "text" at bounding box center [96, 238] width 164 height 20
paste input "704 0033 8384 6765"
type input "704 0033 8384 6765"
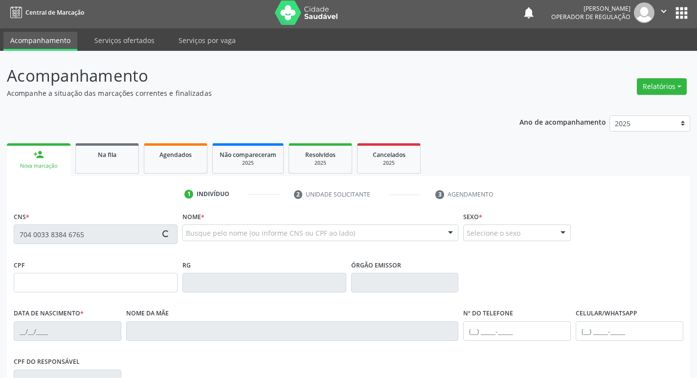
type input "049.374.164-05"
type input "20/09/1952"
type input "Cicera Machado da Silva"
type input "(83) 99394-6247"
type input "(83) 99356-1839"
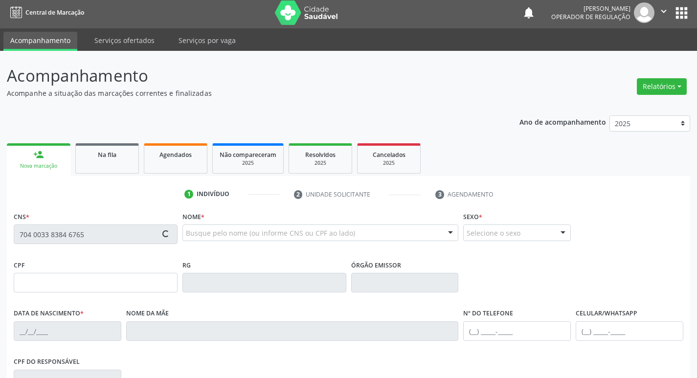
type input "S/N"
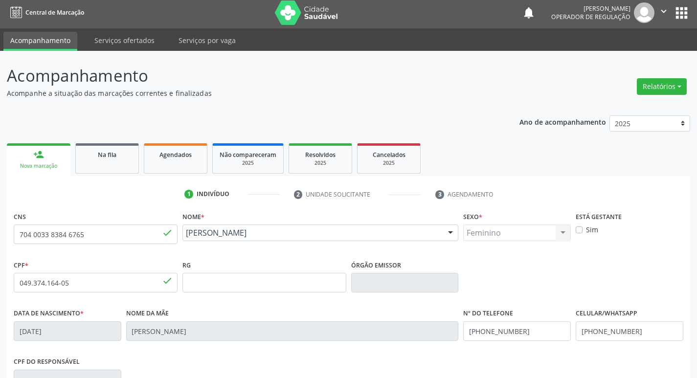
scroll to position [152, 0]
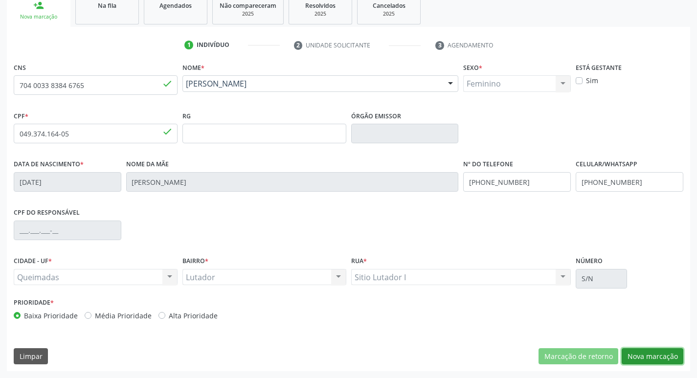
click at [665, 357] on button "Nova marcação" at bounding box center [653, 356] width 62 height 17
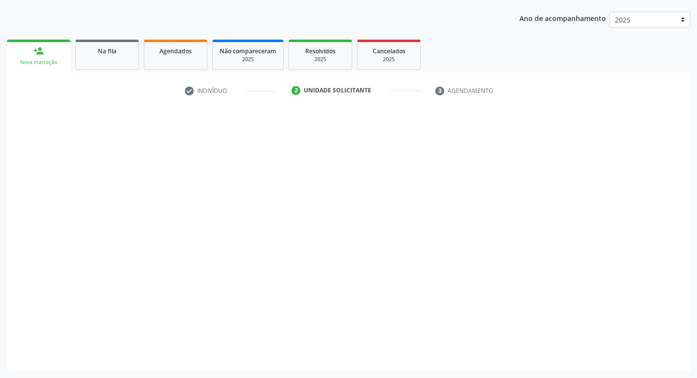
scroll to position [107, 0]
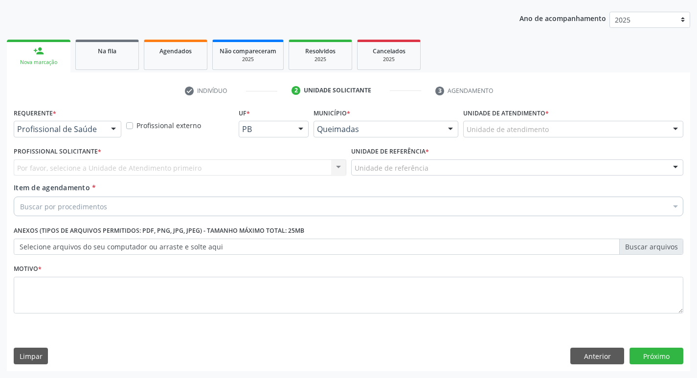
click at [107, 129] on div at bounding box center [113, 129] width 15 height 17
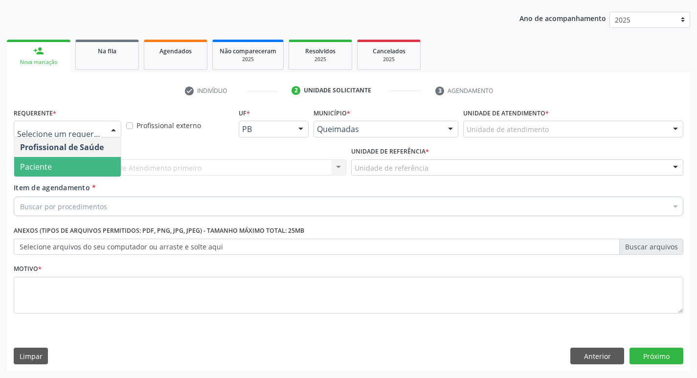
click at [74, 165] on span "Paciente" at bounding box center [67, 167] width 107 height 20
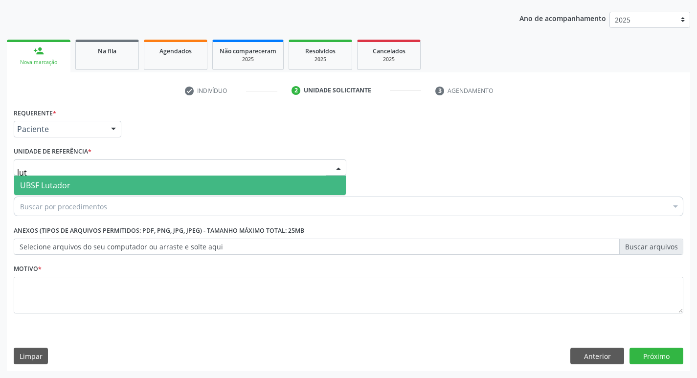
type input "luta"
click at [83, 187] on span "UBSF Lutador" at bounding box center [180, 186] width 332 height 20
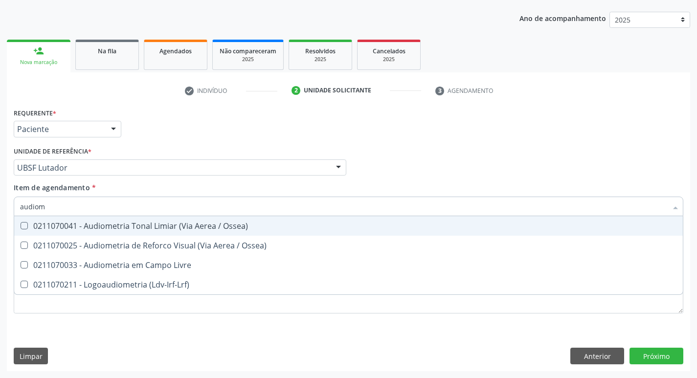
type input "audiome"
click at [104, 223] on div "0211070041 - Audiometria Tonal Limiar (Via Aerea / Ossea)" at bounding box center [348, 226] width 657 height 8
checkbox Ossea\) "true"
click at [181, 132] on div "Requerente * Paciente Profissional de Saúde Paciente Nenhum resultado encontrad…" at bounding box center [348, 125] width 675 height 38
checkbox Ossea\) "true"
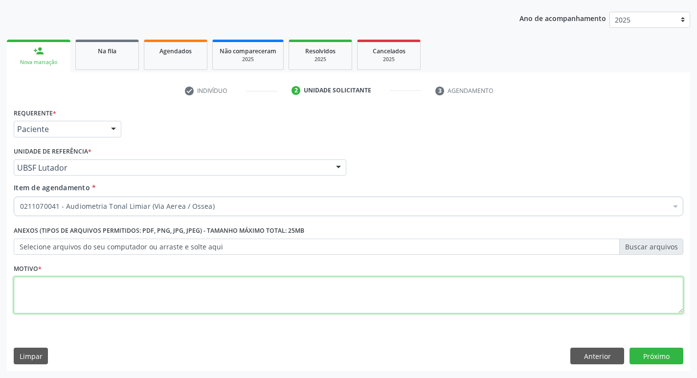
click at [69, 281] on textarea at bounding box center [349, 295] width 670 height 37
type textarea "avaliação"
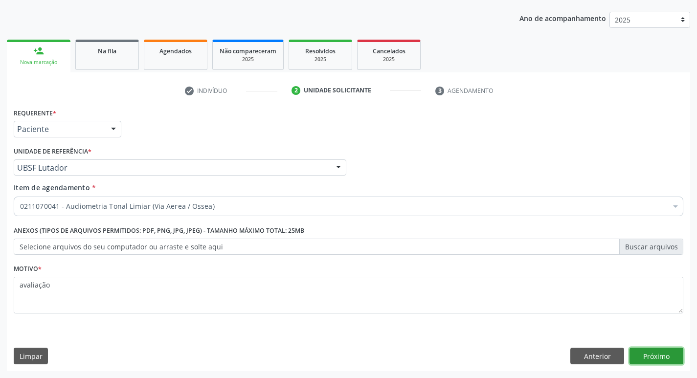
click at [659, 359] on button "Próximo" at bounding box center [657, 356] width 54 height 17
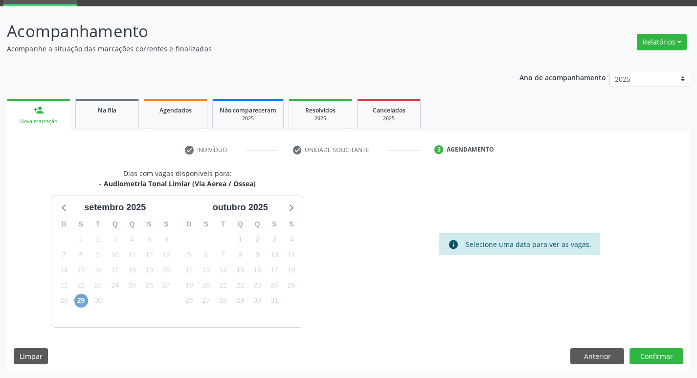
click at [80, 301] on span "29" at bounding box center [81, 301] width 14 height 14
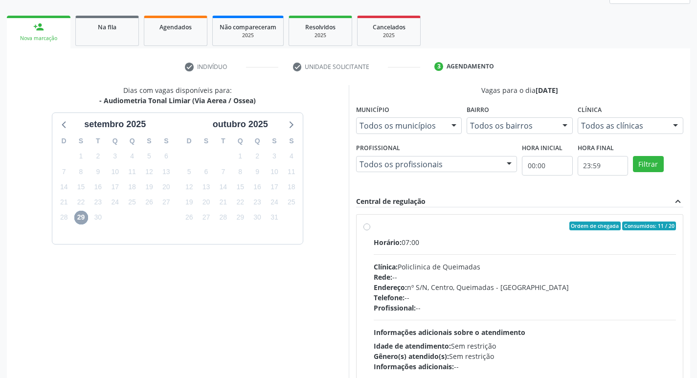
scroll to position [207, 0]
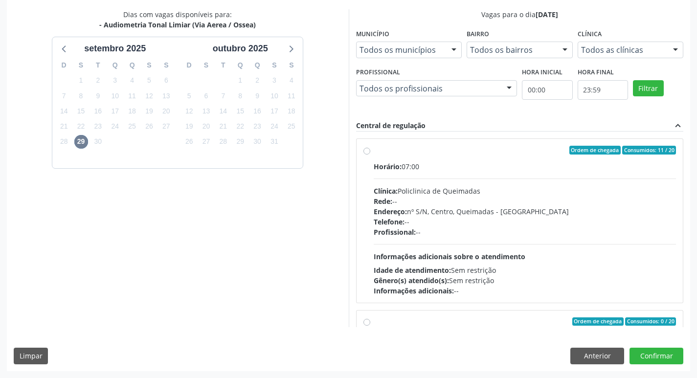
click at [508, 146] on div "Ordem de chegada Consumidos: 11 / 20" at bounding box center [525, 150] width 303 height 9
click at [370, 146] on input "Ordem de chegada Consumidos: 11 / 20 Horário: 07:00 Clínica: Policlinica de Que…" at bounding box center [367, 150] width 7 height 9
radio input "true"
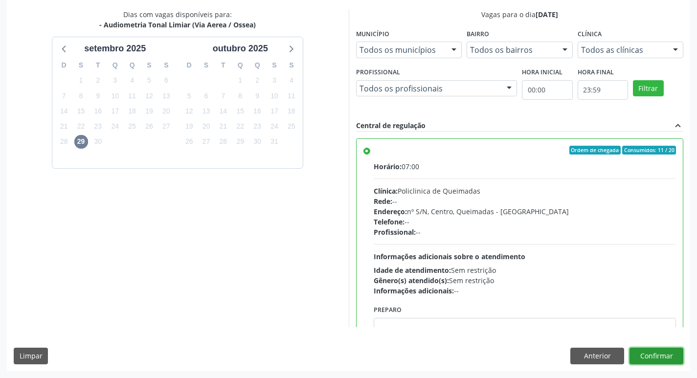
click at [653, 357] on button "Confirmar" at bounding box center [657, 356] width 54 height 17
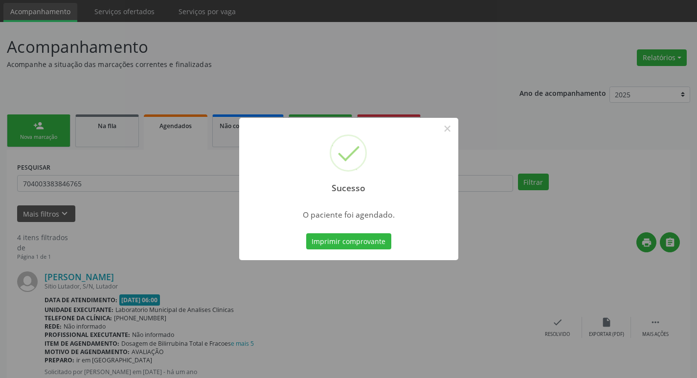
scroll to position [49, 0]
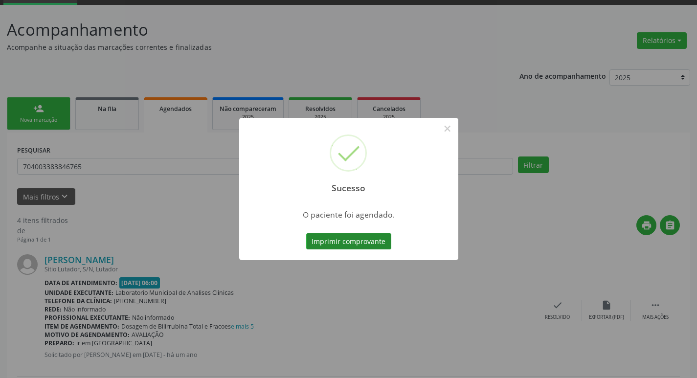
click at [333, 235] on button "Imprimir comprovante" at bounding box center [348, 241] width 85 height 17
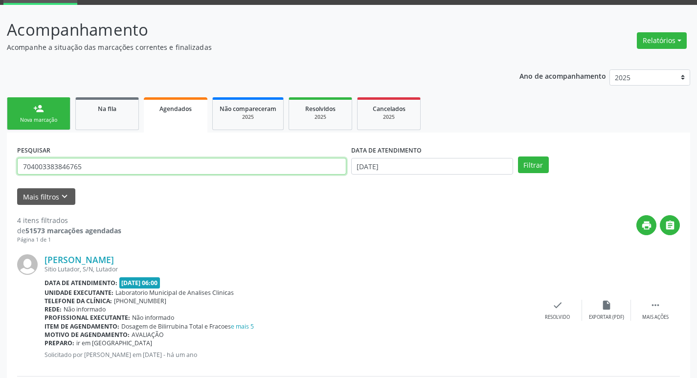
click at [166, 169] on input "704003383846765" at bounding box center [181, 166] width 329 height 17
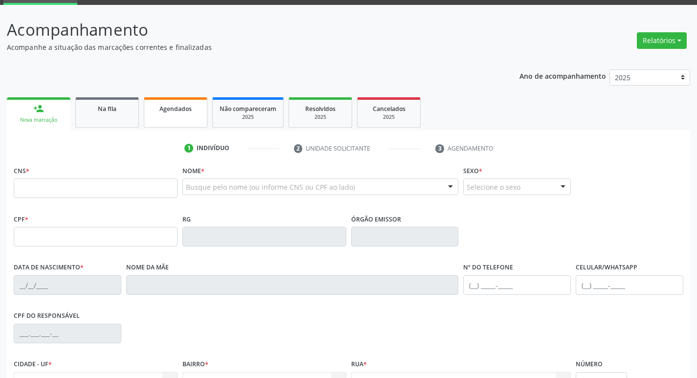
scroll to position [49, 0]
click at [164, 114] on link "Agendados" at bounding box center [176, 112] width 64 height 30
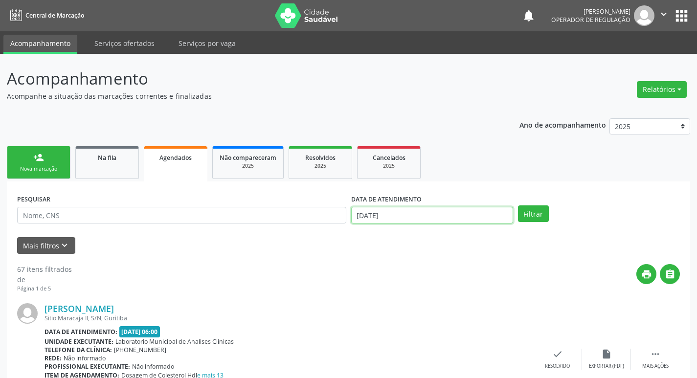
click at [429, 222] on body "Central de Marcação notifications [PERSON_NAME] Operador de regulação  Configu…" at bounding box center [348, 189] width 697 height 378
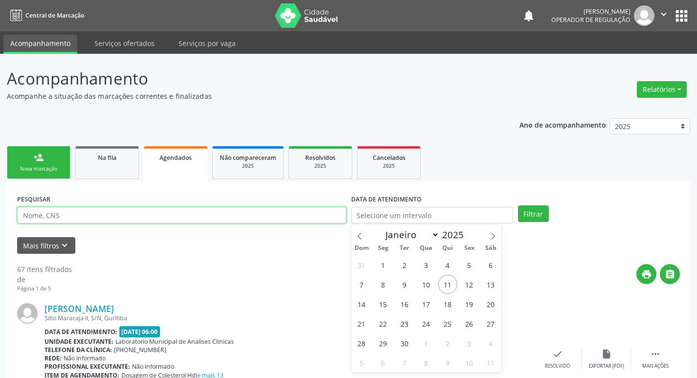
click at [58, 212] on input "text" at bounding box center [181, 215] width 329 height 17
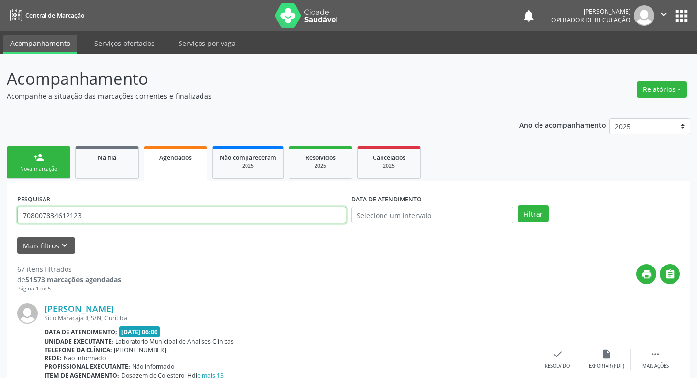
type input "708007834612123"
click at [518, 206] on button "Filtrar" at bounding box center [533, 214] width 31 height 17
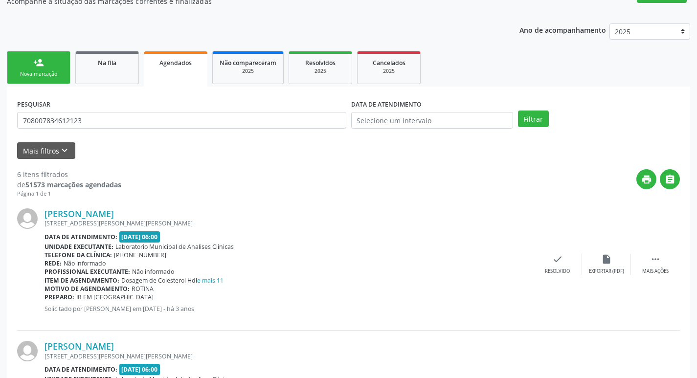
scroll to position [2, 0]
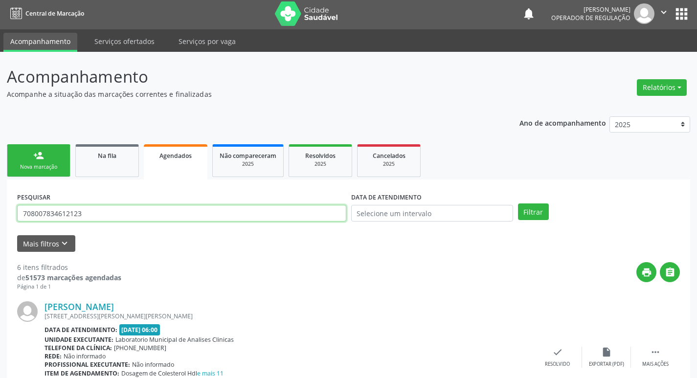
click at [115, 211] on input "708007834612123" at bounding box center [181, 213] width 329 height 17
click at [40, 154] on div "person_add" at bounding box center [38, 155] width 11 height 11
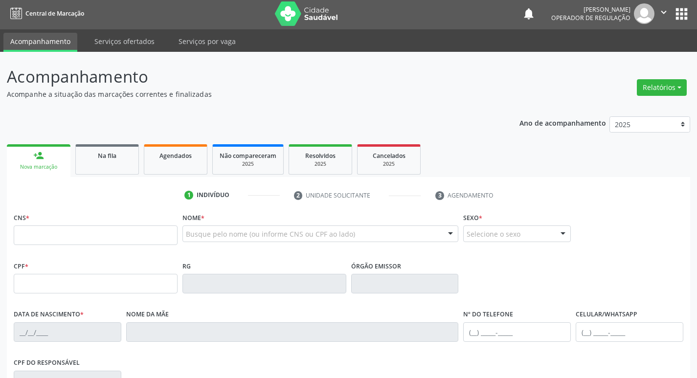
click at [46, 168] on div "Nova marcação" at bounding box center [39, 166] width 50 height 7
click at [98, 233] on input "text" at bounding box center [96, 236] width 164 height 20
paste input "708 0078 3461 2123"
type input "708 0078 3461 2123"
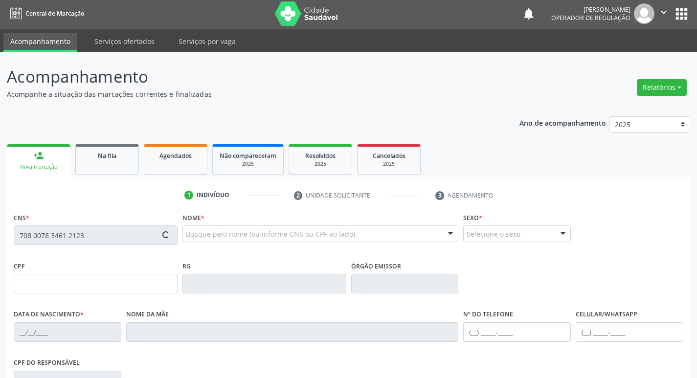
type input "082.071.004-00"
type input "[DATE]"
type input "[PERSON_NAME]"
type input "[PHONE_NUMBER]"
type input "035.281.344-02"
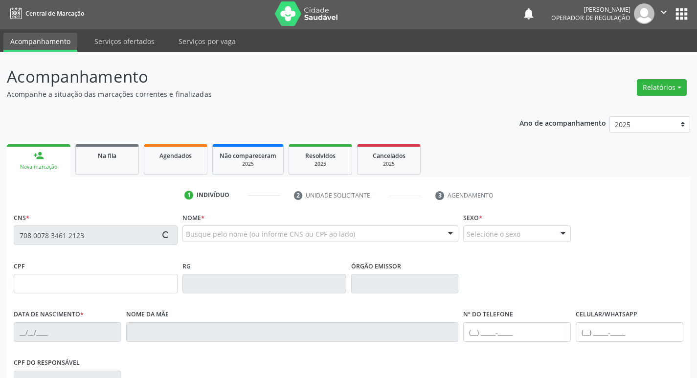
type input "20"
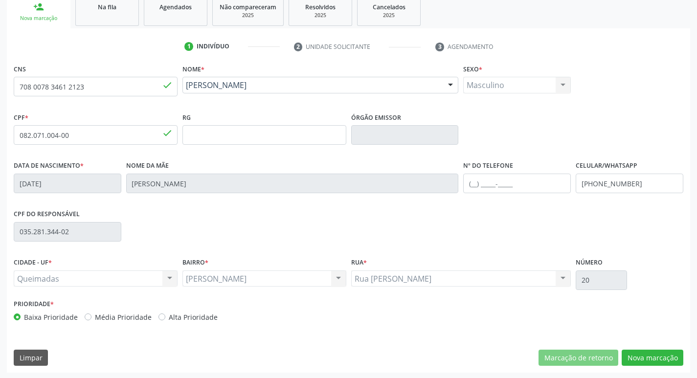
scroll to position [152, 0]
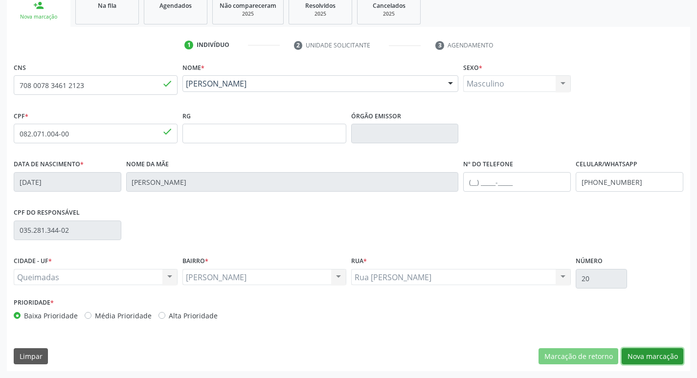
click at [656, 356] on button "Nova marcação" at bounding box center [653, 356] width 62 height 17
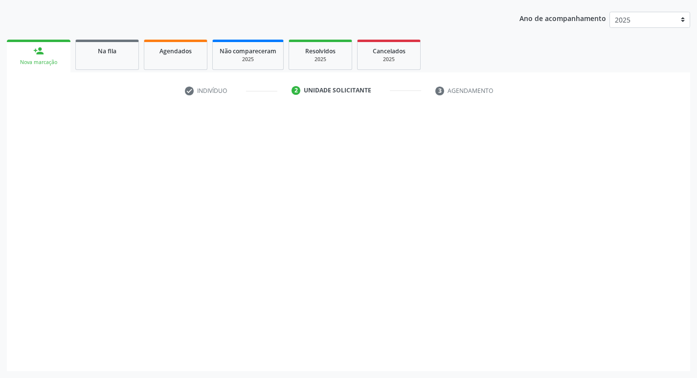
scroll to position [107, 0]
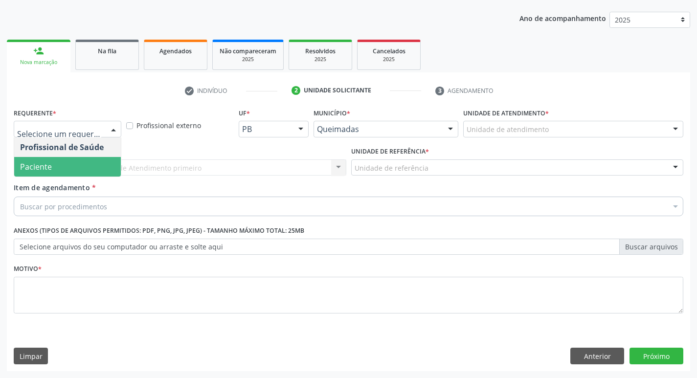
click at [83, 176] on span "Paciente" at bounding box center [67, 167] width 107 height 20
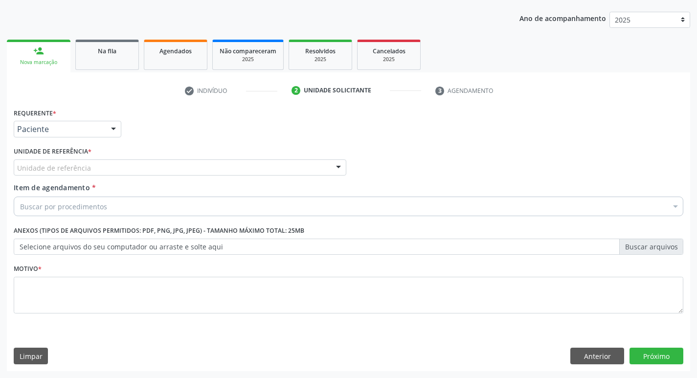
click at [84, 176] on div "Unidade de referência UBSF Ligeiro II UBSF Saulo Leal [PERSON_NAME] UBSF Castan…" at bounding box center [180, 168] width 333 height 17
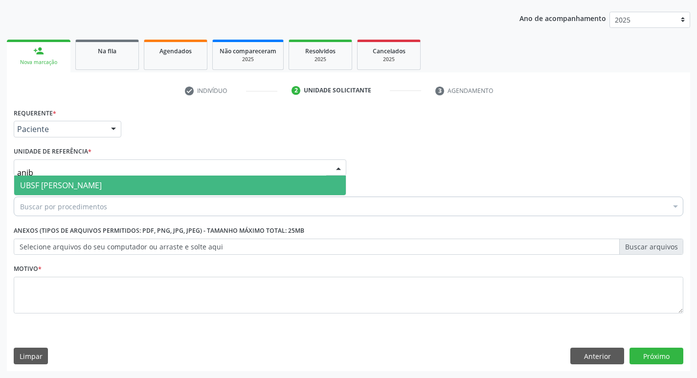
type input "aniba"
click at [89, 182] on span "UBSF [PERSON_NAME]" at bounding box center [61, 185] width 82 height 11
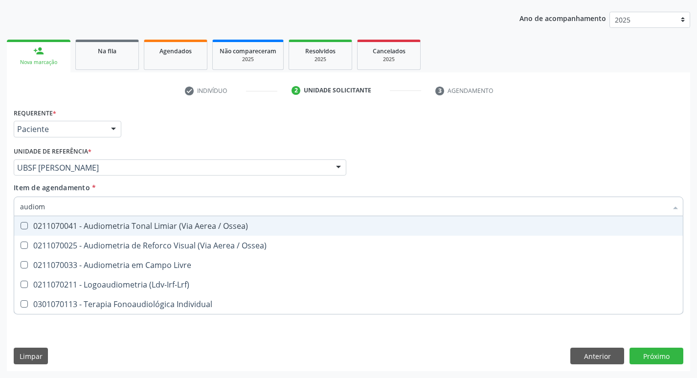
type input "audiome"
click at [135, 227] on div "0211070041 - Audiometria Tonal Limiar (Via Aerea / Ossea)" at bounding box center [348, 226] width 657 height 8
checkbox Ossea\) "true"
click at [530, 167] on div "Profissional Solicitante Por favor, selecione a Unidade de Atendimento primeiro…" at bounding box center [348, 163] width 675 height 38
checkbox Ossea\) "true"
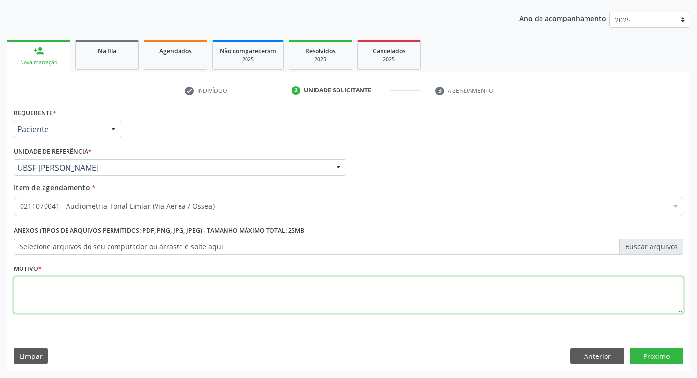
click at [89, 280] on textarea at bounding box center [349, 295] width 670 height 37
type textarea "avaliação"
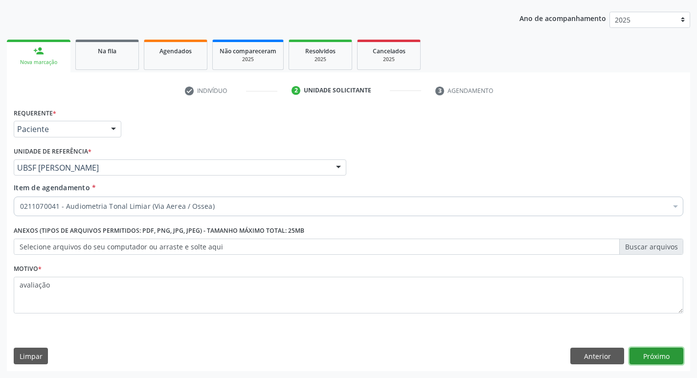
click at [658, 356] on button "Próximo" at bounding box center [657, 356] width 54 height 17
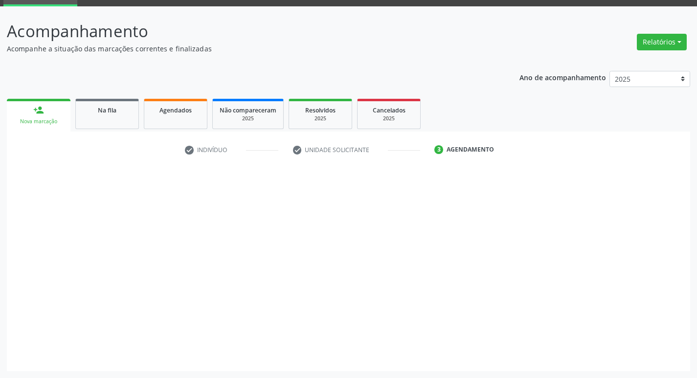
scroll to position [47, 0]
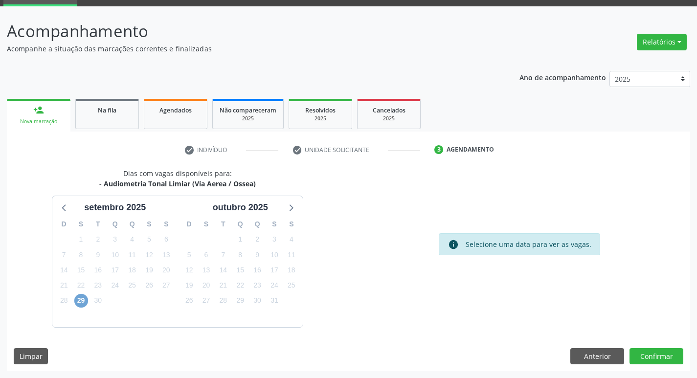
click at [75, 300] on span "29" at bounding box center [81, 301] width 14 height 14
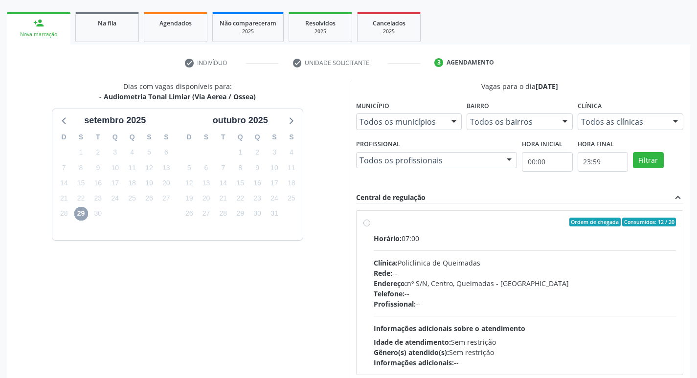
scroll to position [207, 0]
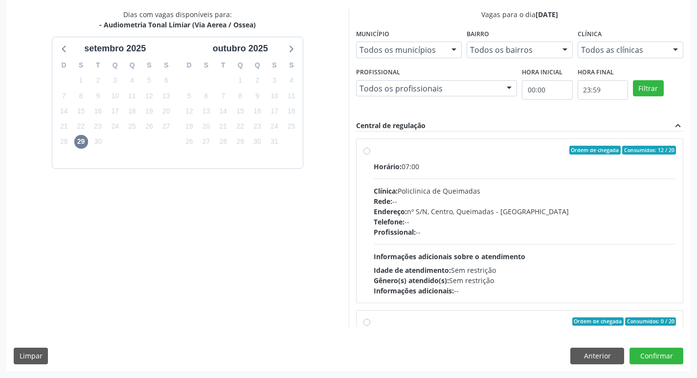
click at [496, 168] on div "Horário: 07:00" at bounding box center [525, 167] width 303 height 10
click at [370, 155] on input "Ordem de chegada Consumidos: 12 / 20 Horário: 07:00 Clínica: Policlinica de Que…" at bounding box center [367, 150] width 7 height 9
radio input "true"
click at [644, 346] on div "Dias com vagas disponíveis para: - Audiometria Tonal Limiar (Via Aerea / [GEOGR…" at bounding box center [349, 190] width 684 height 362
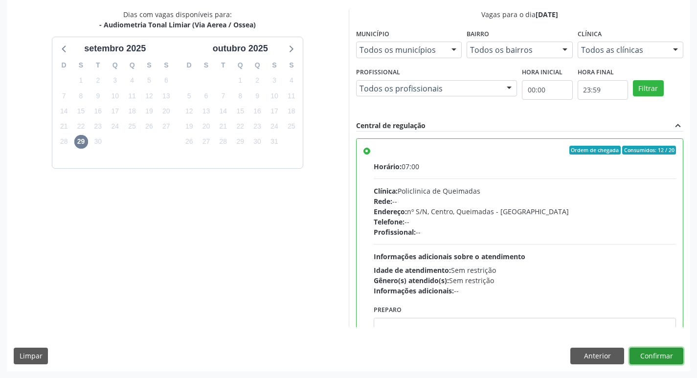
click at [645, 354] on button "Confirmar" at bounding box center [657, 356] width 54 height 17
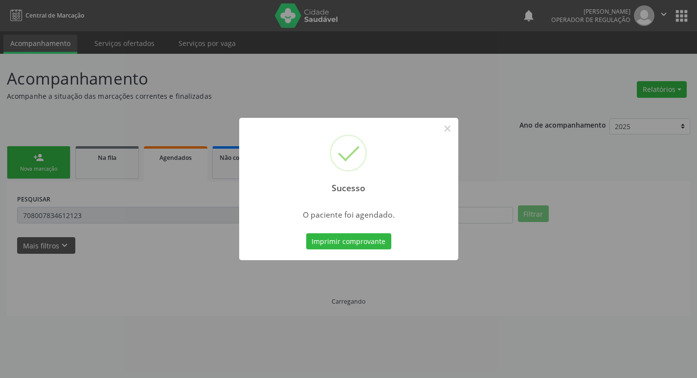
scroll to position [0, 0]
click at [382, 230] on div "Sucesso × O paciente foi agendado. Imprimir comprovante Cancel" at bounding box center [352, 189] width 219 height 143
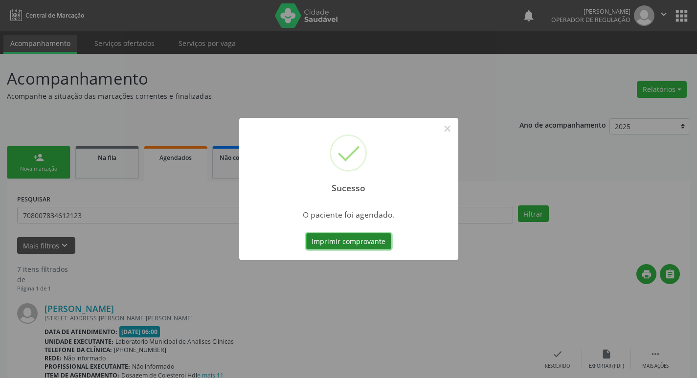
click at [380, 242] on button "Imprimir comprovante" at bounding box center [348, 241] width 85 height 17
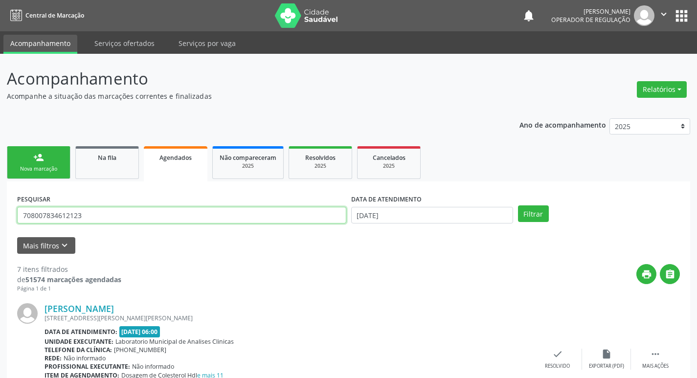
click at [118, 219] on input "708007834612123" at bounding box center [181, 215] width 329 height 17
type input "700706970708274"
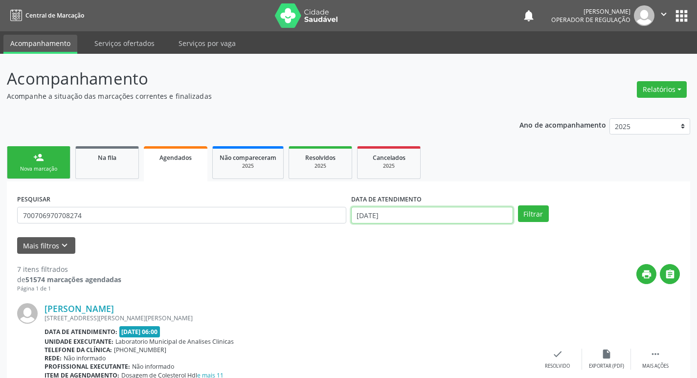
click at [443, 212] on input "[DATE]" at bounding box center [432, 215] width 162 height 17
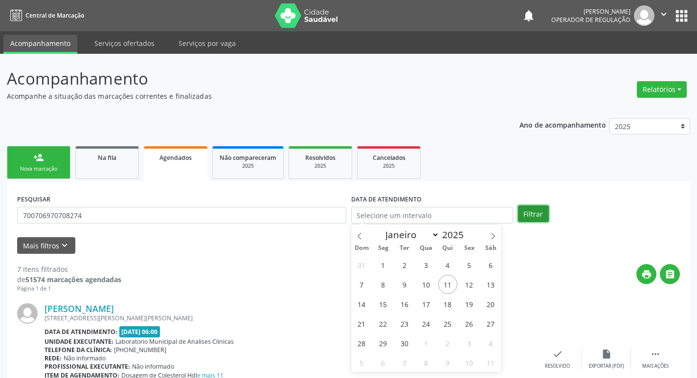
click at [528, 208] on button "Filtrar" at bounding box center [533, 214] width 31 height 17
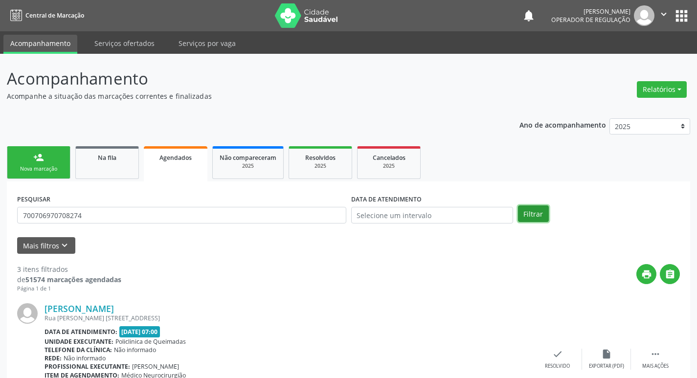
click at [545, 213] on button "Filtrar" at bounding box center [533, 214] width 31 height 17
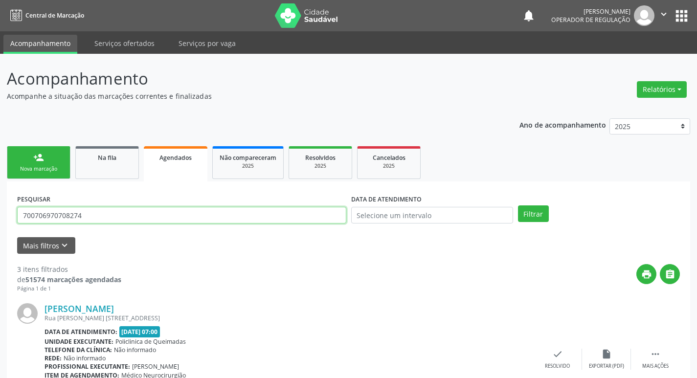
click at [115, 222] on input "700706970708274" at bounding box center [181, 215] width 329 height 17
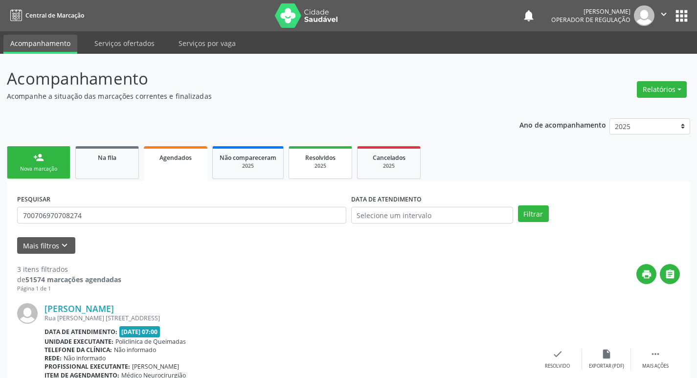
click at [31, 166] on div "Nova marcação" at bounding box center [38, 168] width 49 height 7
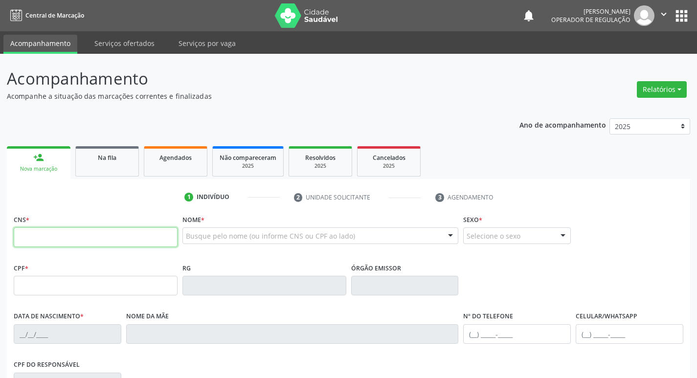
click at [101, 242] on input "text" at bounding box center [96, 238] width 164 height 20
paste input "700 7069 7070 8274"
type input "700 7069 7070 8274"
type input "963.986.984-87"
type input "1111186"
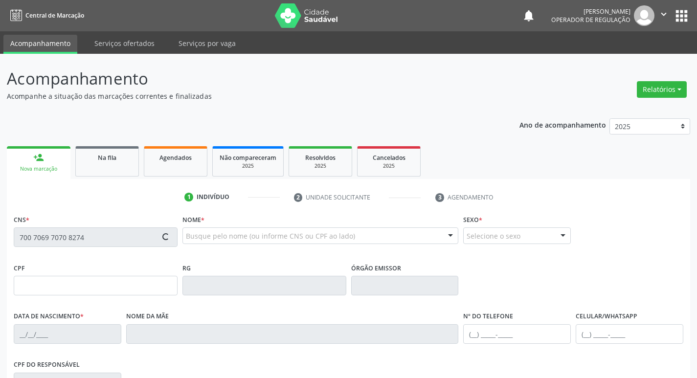
type input "[DATE]"
type input "[PERSON_NAME]"
type input "[PHONE_NUMBER]"
type input "030.350.014-05"
type input "43"
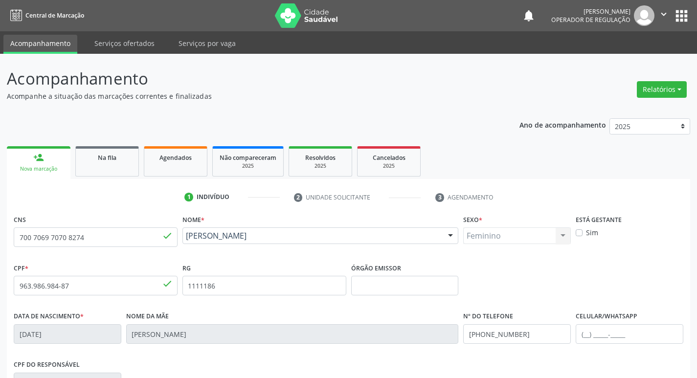
scroll to position [152, 0]
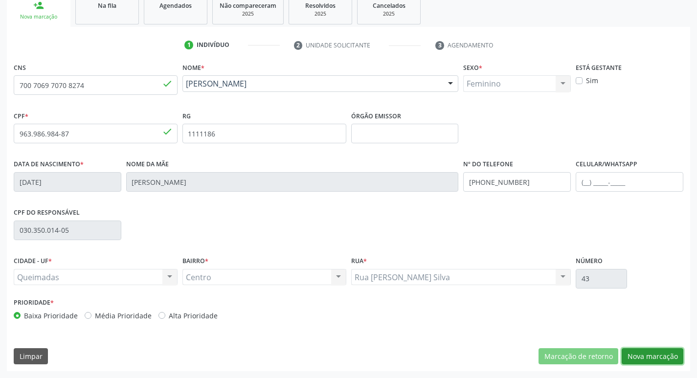
click at [641, 354] on button "Nova marcação" at bounding box center [653, 356] width 62 height 17
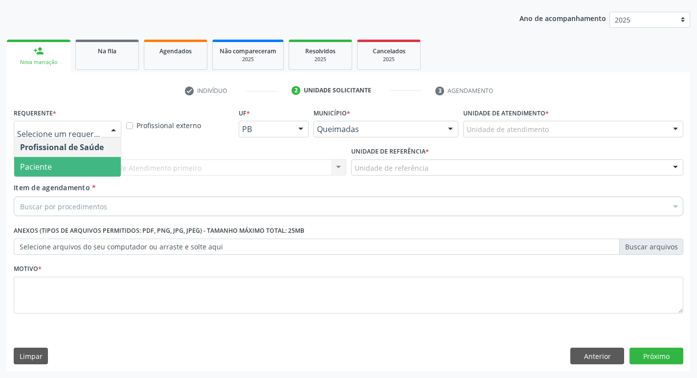
click at [60, 163] on span "Paciente" at bounding box center [67, 167] width 107 height 20
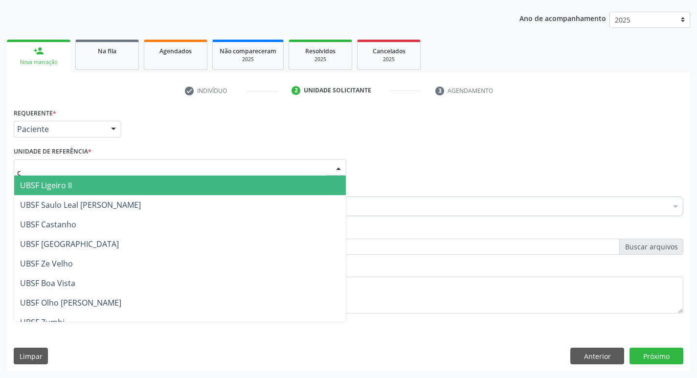
type input "ce"
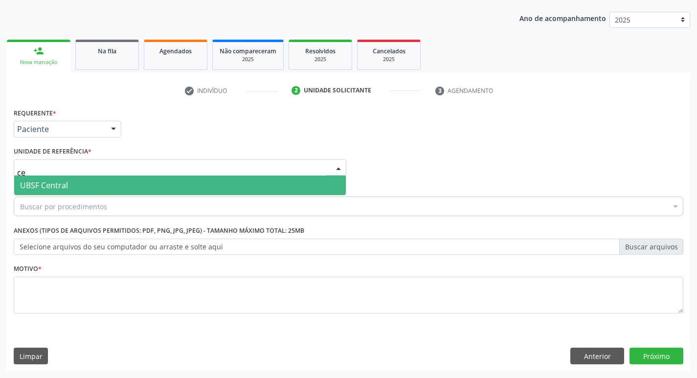
click at [66, 186] on span "UBSF Central" at bounding box center [44, 185] width 48 height 11
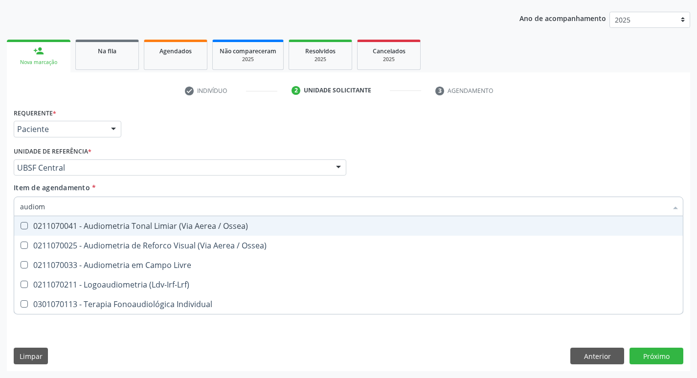
type input "audiome"
click at [82, 230] on div "0211070041 - Audiometria Tonal Limiar (Via Aerea / Ossea)" at bounding box center [348, 226] width 657 height 8
checkbox Ossea\) "true"
click at [350, 133] on div "Requerente * Paciente Profissional de Saúde Paciente Nenhum resultado encontrad…" at bounding box center [348, 125] width 675 height 38
checkbox Ossea\) "true"
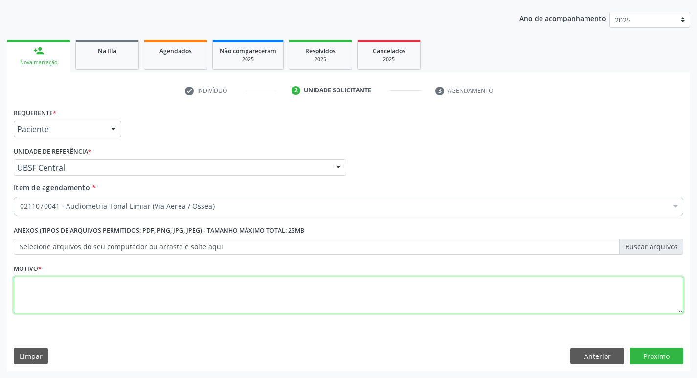
click at [137, 303] on textarea at bounding box center [349, 295] width 670 height 37
type textarea "avaliação"
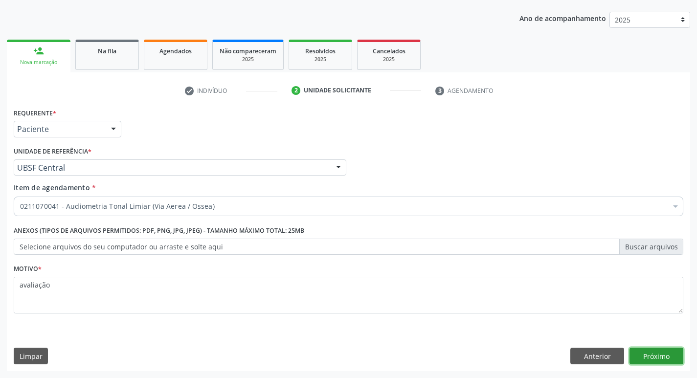
click at [666, 354] on button "Próximo" at bounding box center [657, 356] width 54 height 17
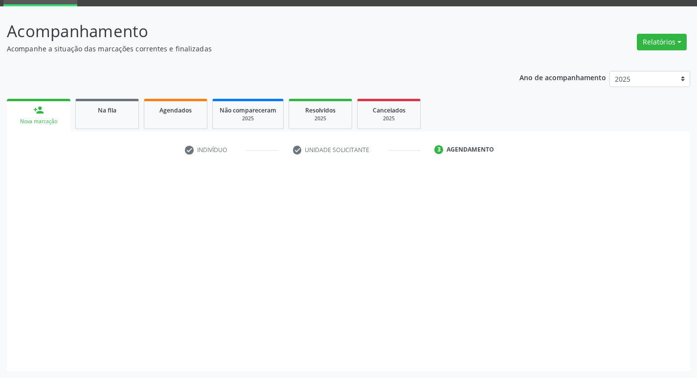
scroll to position [47, 0]
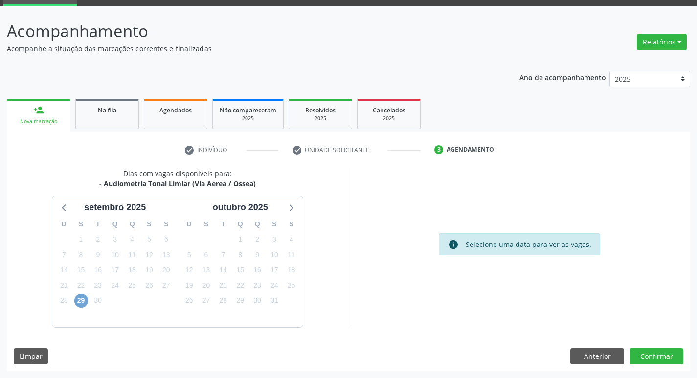
click at [85, 301] on span "29" at bounding box center [81, 301] width 14 height 14
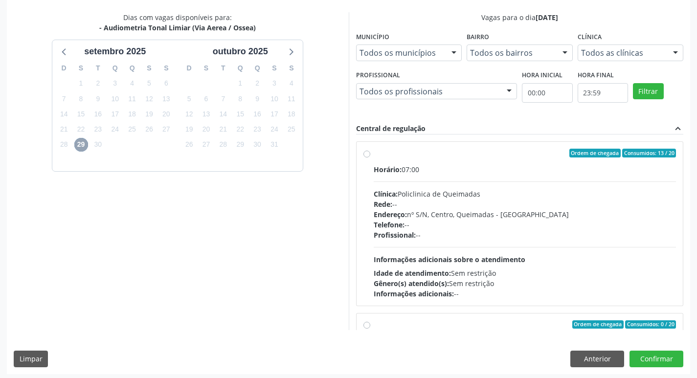
scroll to position [207, 0]
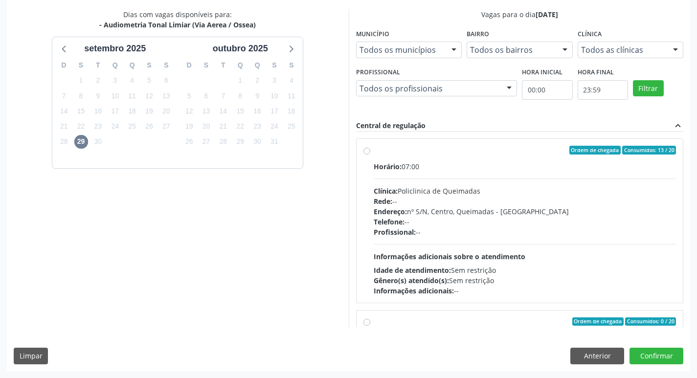
click at [439, 169] on div "Horário: 07:00" at bounding box center [525, 167] width 303 height 10
click at [370, 155] on input "Ordem de chegada Consumidos: 13 / 20 Horário: 07:00 Clínica: Policlinica de Que…" at bounding box center [367, 150] width 7 height 9
radio input "true"
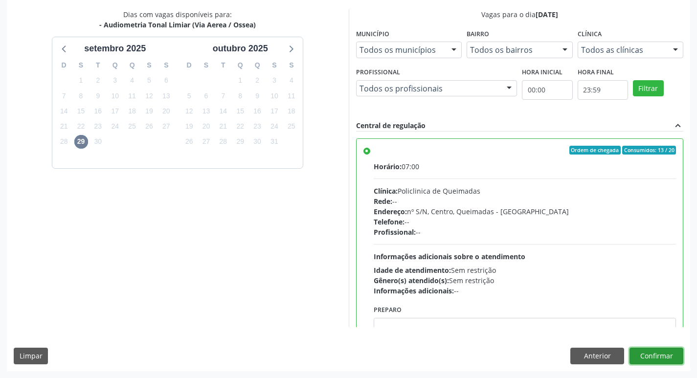
click at [655, 354] on button "Confirmar" at bounding box center [657, 356] width 54 height 17
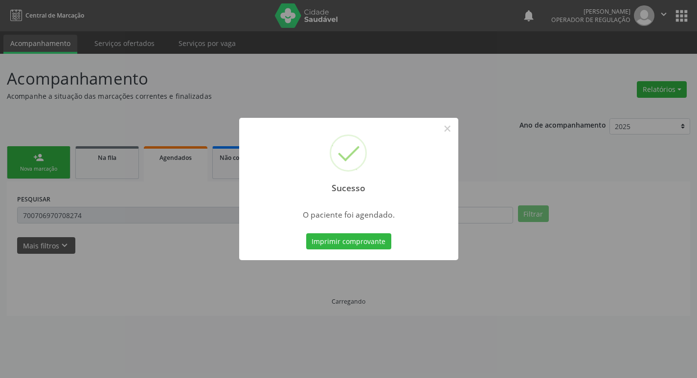
scroll to position [0, 0]
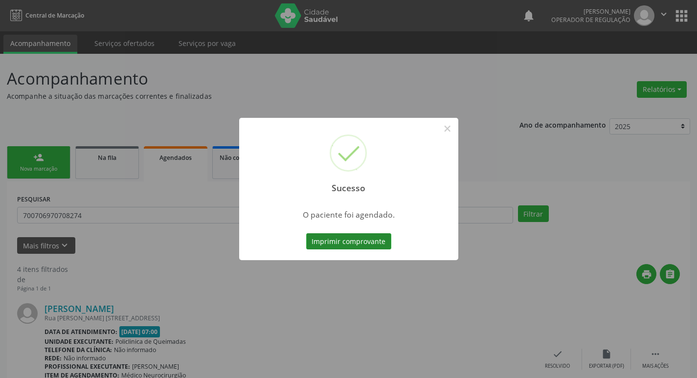
click at [359, 239] on button "Imprimir comprovante" at bounding box center [348, 241] width 85 height 17
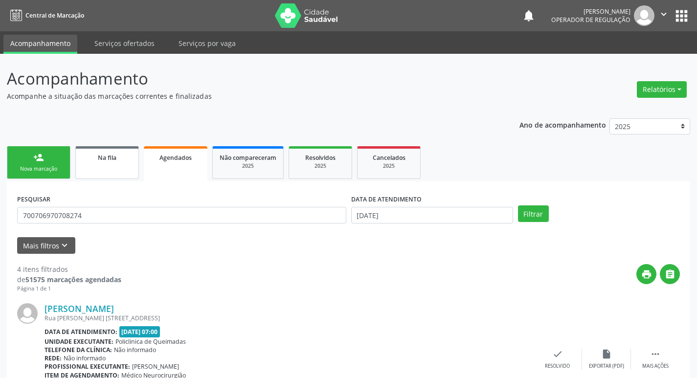
click at [94, 160] on div "Na fila" at bounding box center [107, 157] width 49 height 10
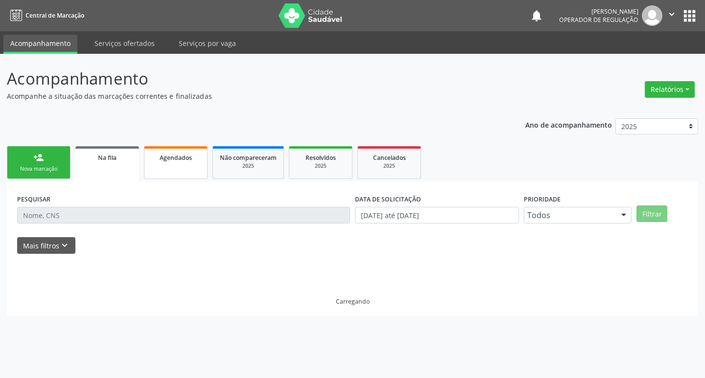
click at [184, 168] on link "Agendados" at bounding box center [176, 162] width 64 height 33
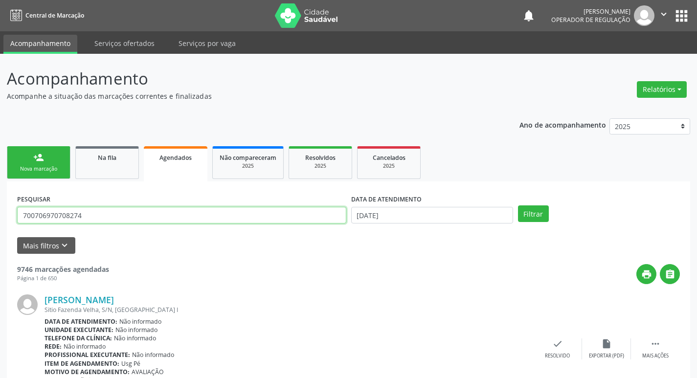
click at [151, 211] on input "700706970708274" at bounding box center [181, 215] width 329 height 17
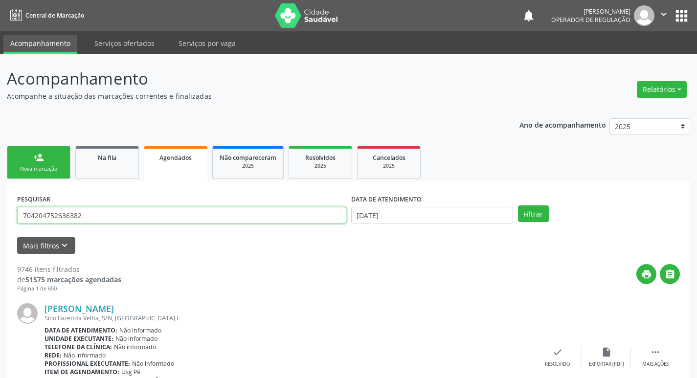
type input "704204752636382"
click at [518, 206] on button "Filtrar" at bounding box center [533, 214] width 31 height 17
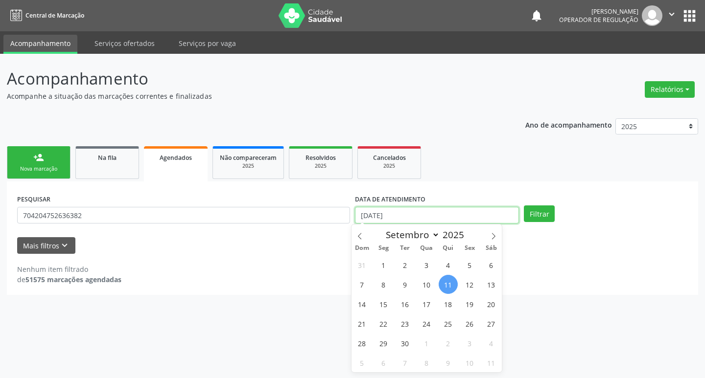
click at [401, 218] on input "[DATE]" at bounding box center [437, 215] width 164 height 17
click at [524, 206] on button "Filtrar" at bounding box center [539, 214] width 31 height 17
click at [535, 217] on button "Filtrar" at bounding box center [539, 214] width 31 height 17
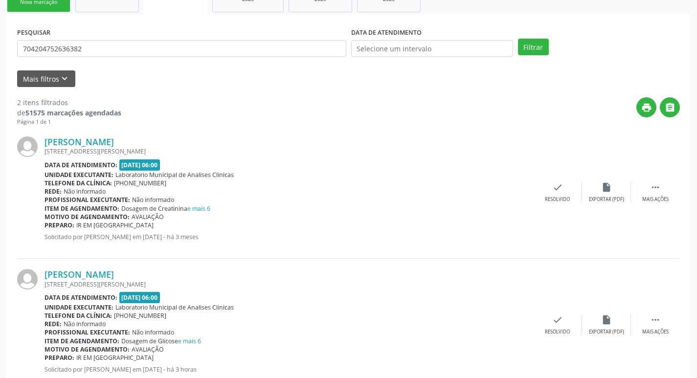
scroll to position [197, 0]
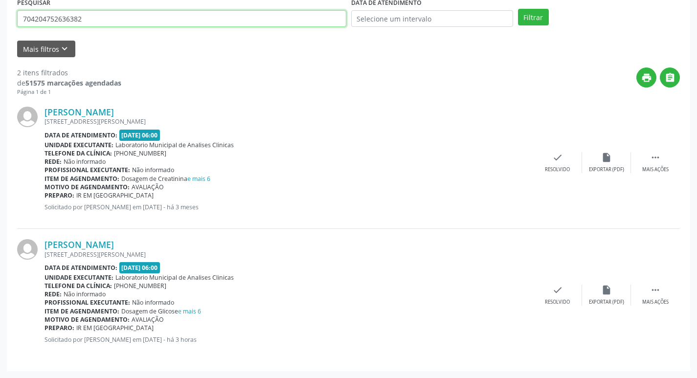
click at [113, 22] on input "704204752636382" at bounding box center [181, 18] width 329 height 17
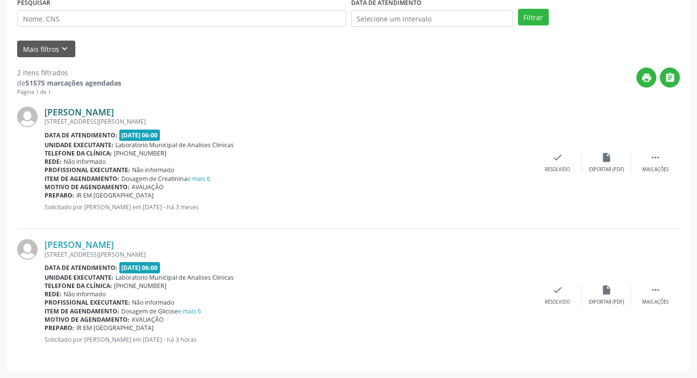
click at [114, 111] on link "[PERSON_NAME]" at bounding box center [79, 112] width 69 height 11
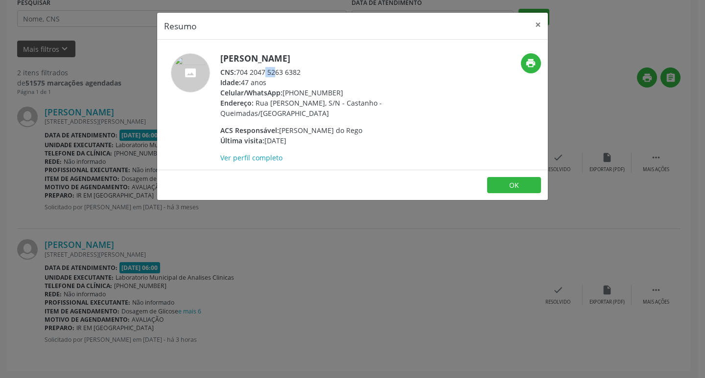
drag, startPoint x: 240, startPoint y: 72, endPoint x: 251, endPoint y: 72, distance: 11.3
click at [251, 72] on div "CNS: 704 2047 5263 6382" at bounding box center [315, 72] width 190 height 10
click at [229, 71] on span "CNS:" at bounding box center [228, 72] width 16 height 9
drag, startPoint x: 239, startPoint y: 72, endPoint x: 305, endPoint y: 70, distance: 65.6
click at [305, 70] on div "CNS: 704 2047 5263 6382" at bounding box center [315, 72] width 190 height 10
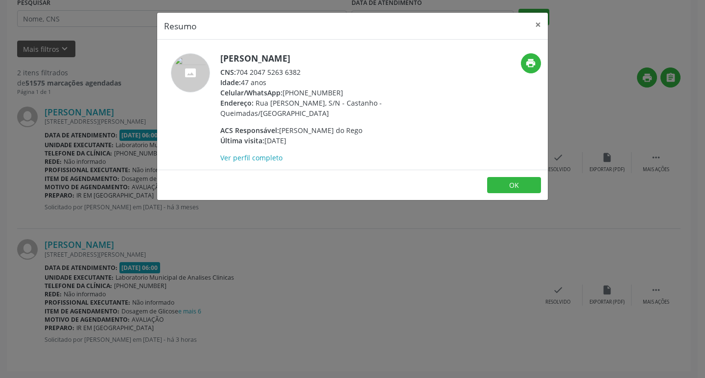
copy div "704 2047 5263 6382"
click at [98, 47] on div "Resumo × [PERSON_NAME] CNS: 704 2047 5263 6382 Idade: 47 anos Celular/WhatsApp:…" at bounding box center [352, 189] width 705 height 378
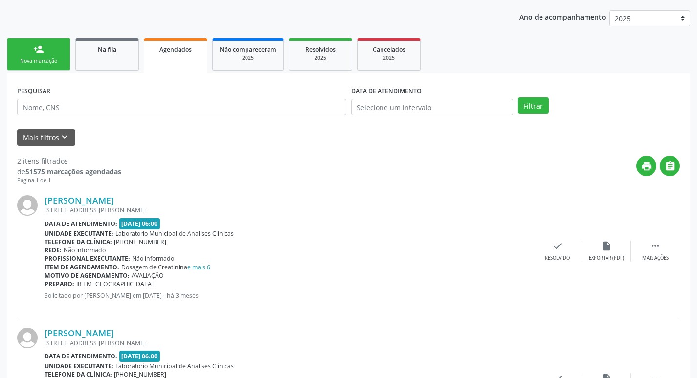
scroll to position [99, 0]
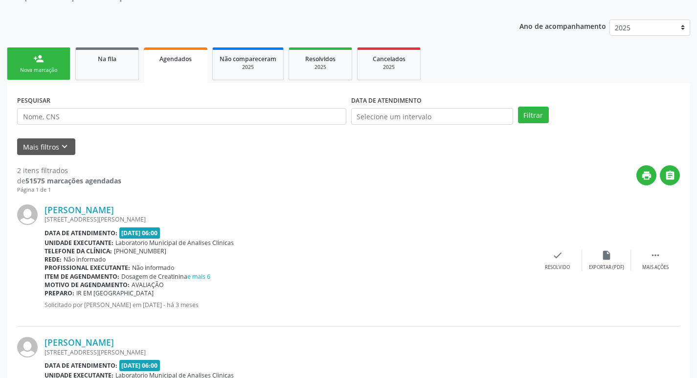
click at [49, 81] on ul "person_add Nova marcação Na fila Agendados Não compareceram 2025 Resolvidos 202…" at bounding box center [349, 64] width 684 height 38
click at [49, 72] on div "Nova marcação" at bounding box center [38, 70] width 49 height 7
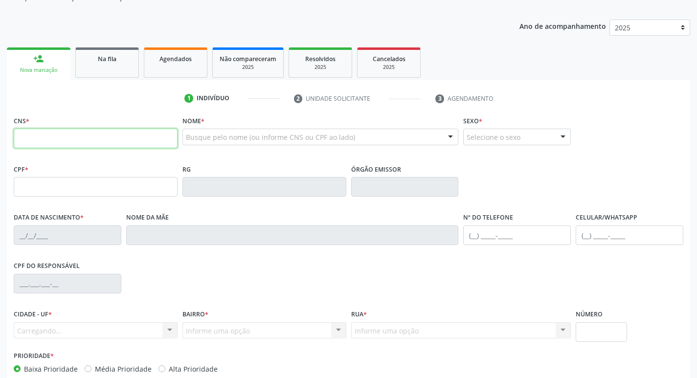
click at [57, 140] on input "text" at bounding box center [96, 139] width 164 height 20
paste input "704 2047 5263 6382"
type input "704 2047 5263 6382"
type input "080.595.734-03"
type input "[DATE]"
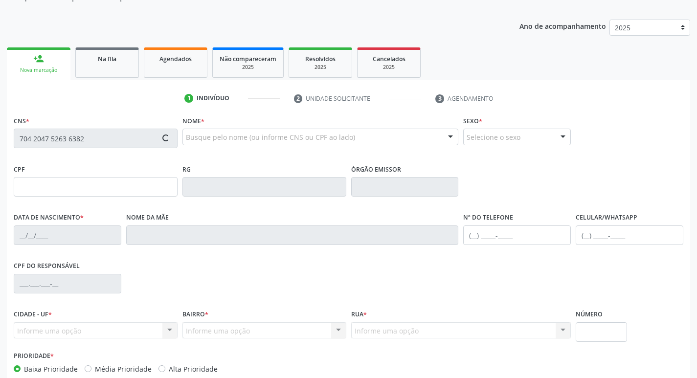
type input "[PERSON_NAME]"
type input "[PHONE_NUMBER]"
type input "053.952.474-32"
type input "46"
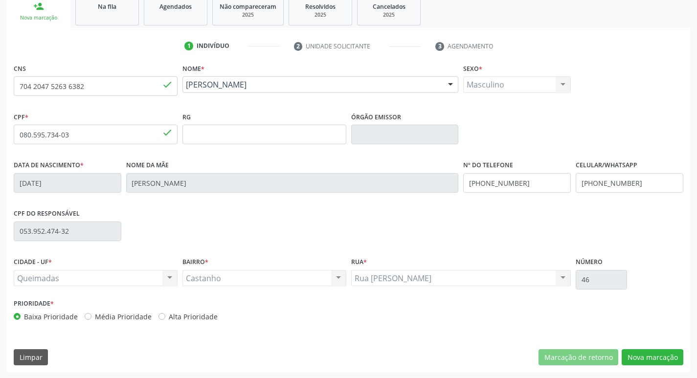
scroll to position [152, 0]
click at [648, 358] on button "Nova marcação" at bounding box center [653, 356] width 62 height 17
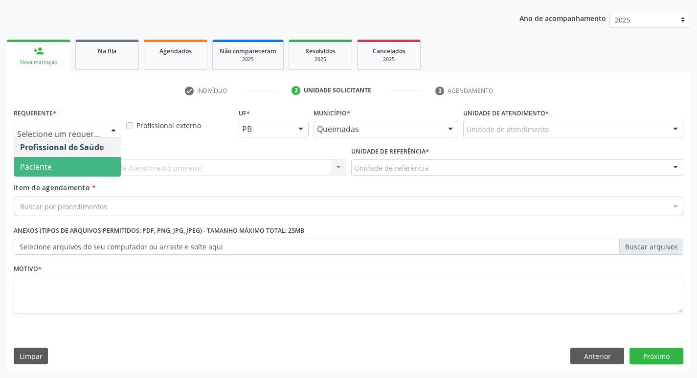
click at [68, 168] on span "Paciente" at bounding box center [67, 167] width 107 height 20
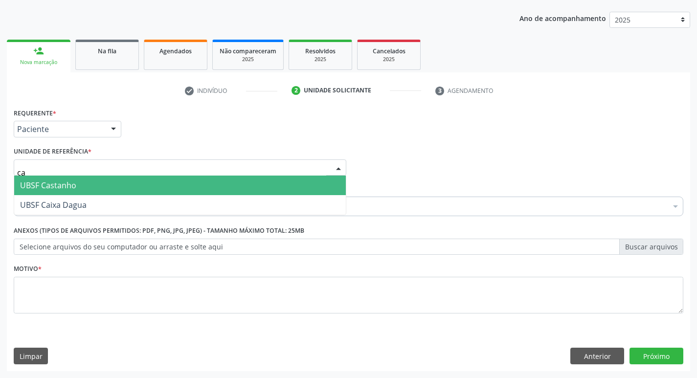
type input "cas"
click at [70, 175] on input "cas" at bounding box center [171, 173] width 309 height 20
click at [69, 179] on span "UBSF Castanho" at bounding box center [180, 186] width 332 height 20
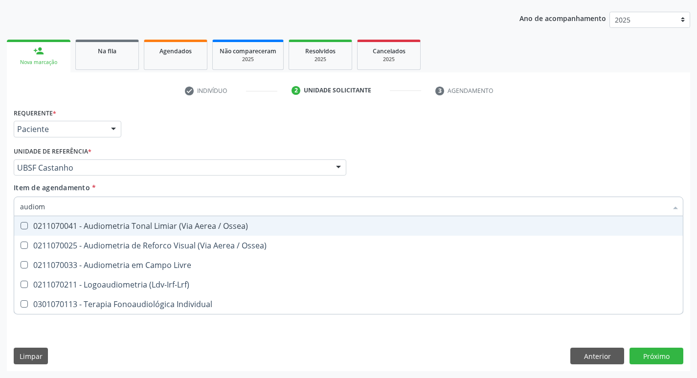
type input "audiome"
click at [93, 227] on div "0211070041 - Audiometria Tonal Limiar (Via Aerea / Ossea)" at bounding box center [348, 226] width 657 height 8
checkbox Ossea\) "true"
click at [219, 111] on div "Requerente * Paciente Profissional de Saúde Paciente Nenhum resultado encontrad…" at bounding box center [348, 125] width 675 height 38
checkbox Ossea\) "true"
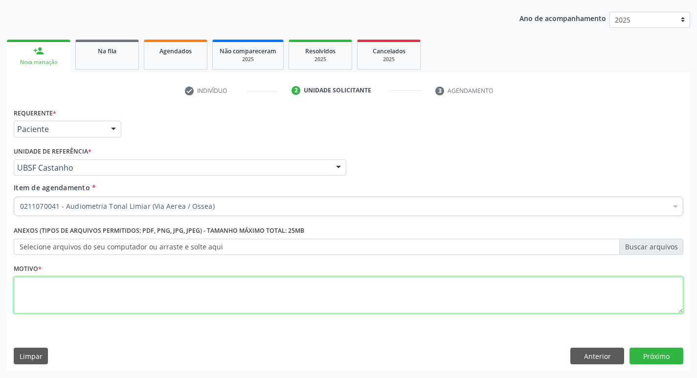
click at [93, 303] on textarea at bounding box center [349, 295] width 670 height 37
type textarea "avaliação"
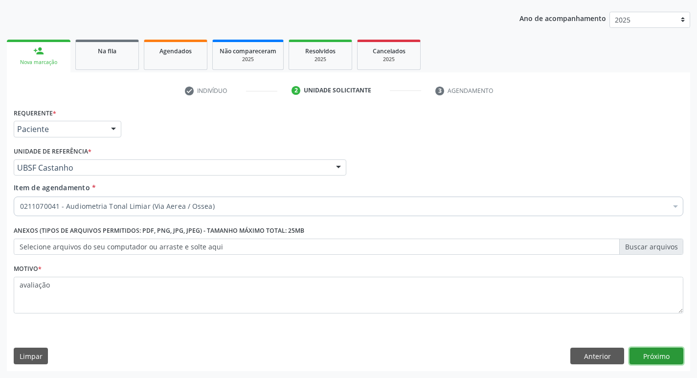
click at [645, 353] on button "Próximo" at bounding box center [657, 356] width 54 height 17
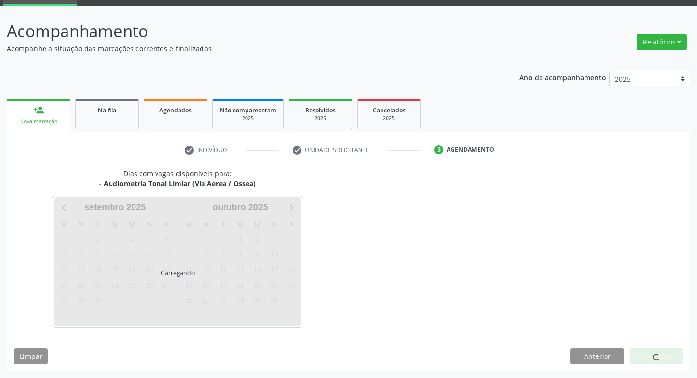
scroll to position [47, 0]
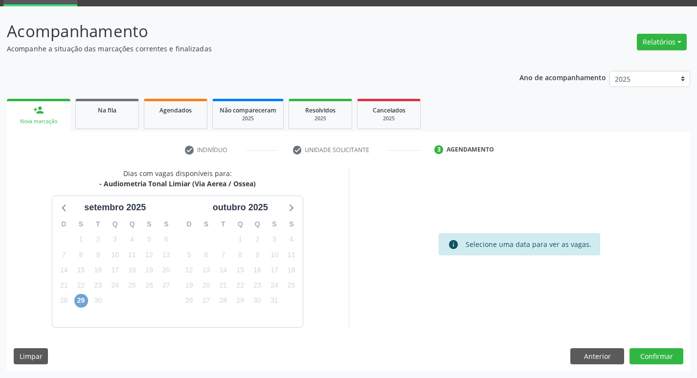
click at [75, 304] on span "29" at bounding box center [81, 301] width 14 height 14
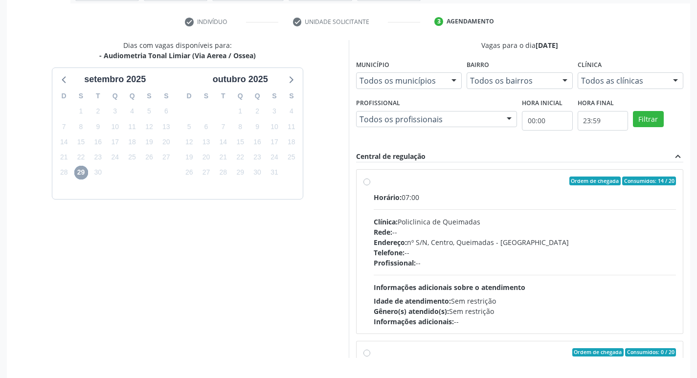
scroll to position [207, 0]
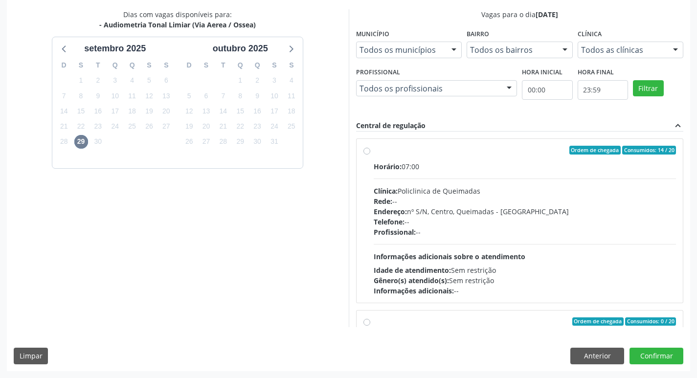
click at [505, 171] on div "Horário: 07:00" at bounding box center [525, 167] width 303 height 10
click at [370, 155] on input "Ordem de chegada Consumidos: 14 / 20 Horário: 07:00 Clínica: Policlinica de Que…" at bounding box center [367, 150] width 7 height 9
radio input "true"
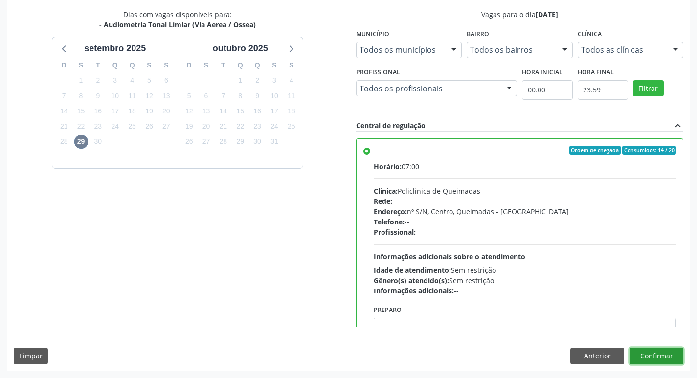
click at [645, 355] on button "Confirmar" at bounding box center [657, 356] width 54 height 17
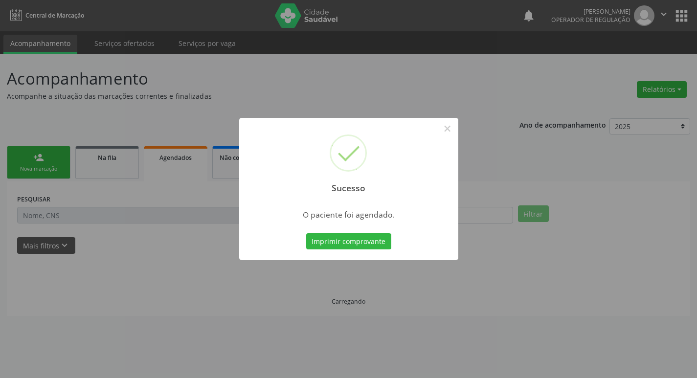
scroll to position [0, 0]
click at [354, 236] on button "Imprimir comprovante" at bounding box center [352, 241] width 85 height 17
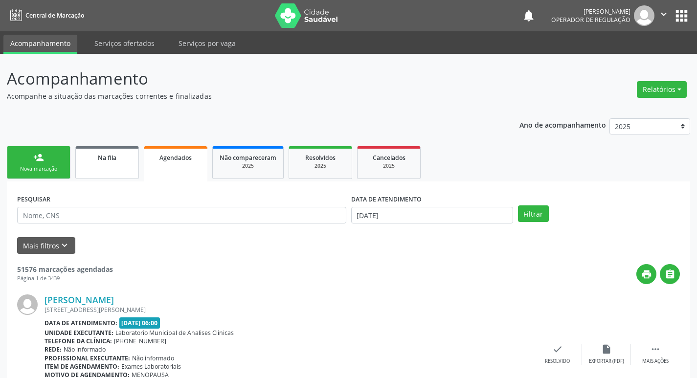
click at [128, 157] on div "Na fila" at bounding box center [107, 157] width 49 height 10
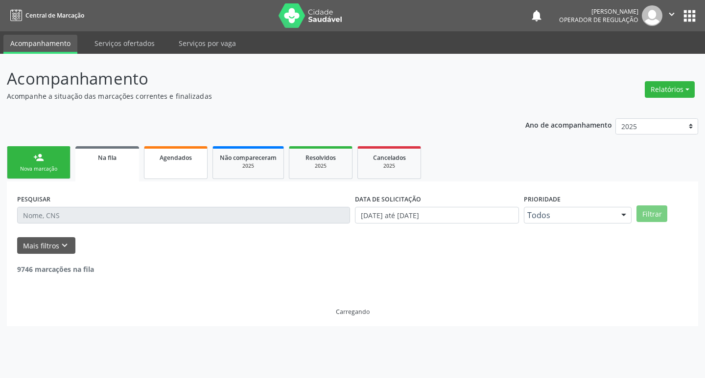
click at [182, 173] on link "Agendados" at bounding box center [176, 162] width 64 height 33
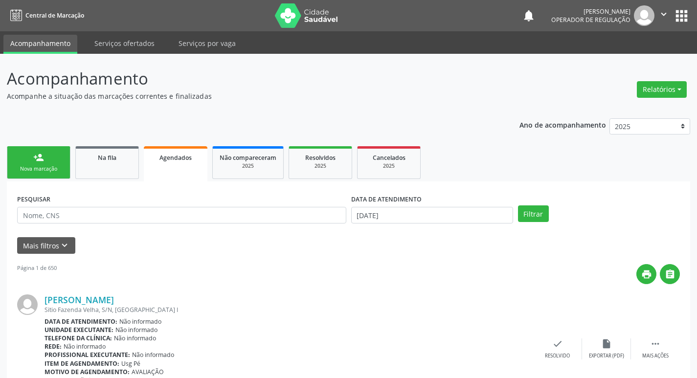
click at [170, 165] on link "Agendados" at bounding box center [176, 163] width 64 height 35
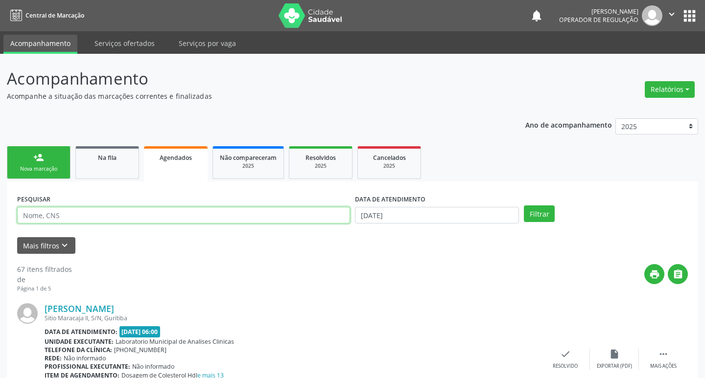
click at [156, 218] on input "text" at bounding box center [183, 215] width 333 height 17
type input "7084022474699661"
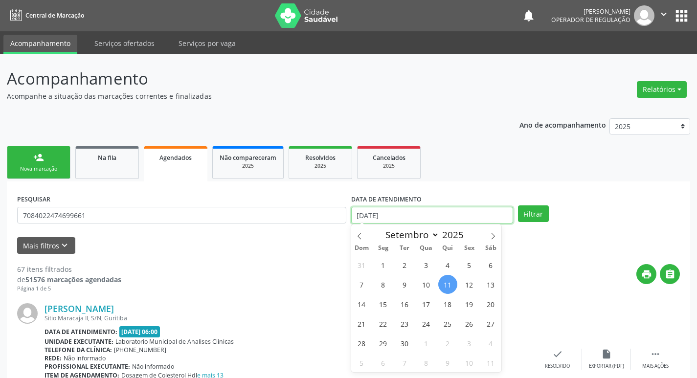
click at [491, 213] on input "[DATE]" at bounding box center [432, 215] width 162 height 17
click at [533, 216] on button "Filtrar" at bounding box center [533, 214] width 31 height 17
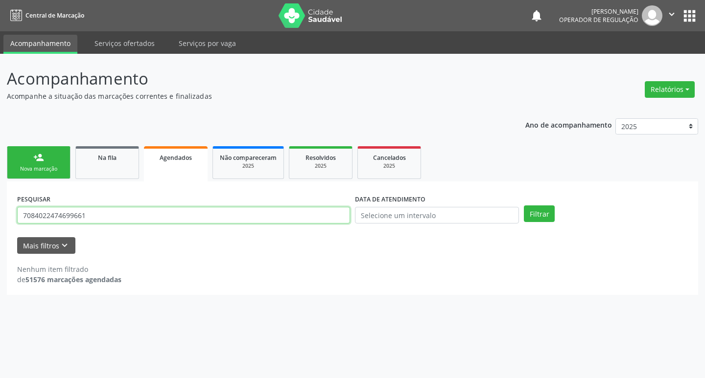
click at [245, 211] on input "7084022474699661" at bounding box center [183, 215] width 333 height 17
type input "708402247469961"
click at [524, 206] on button "Filtrar" at bounding box center [539, 214] width 31 height 17
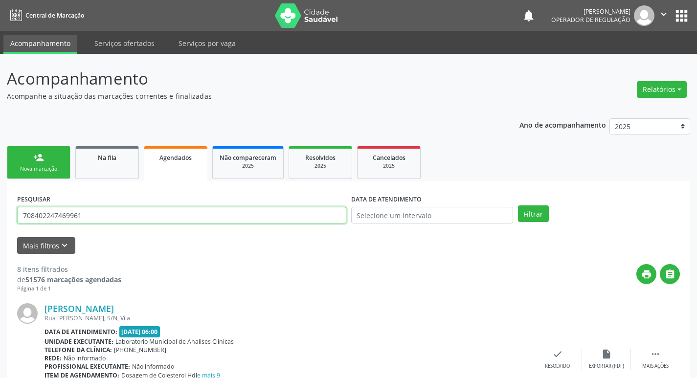
click at [86, 222] on input "708402247469961" at bounding box center [181, 215] width 329 height 17
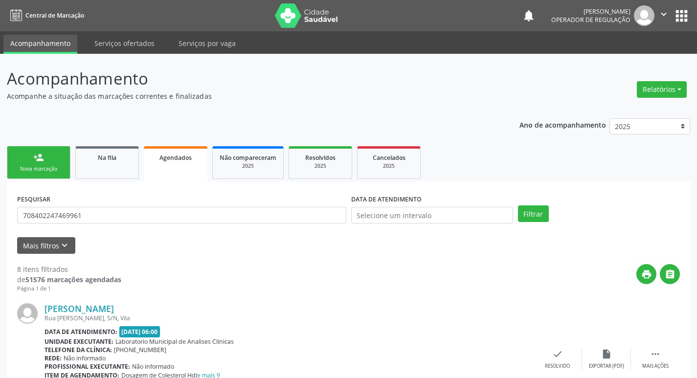
click at [48, 161] on link "person_add Nova marcação" at bounding box center [39, 162] width 64 height 33
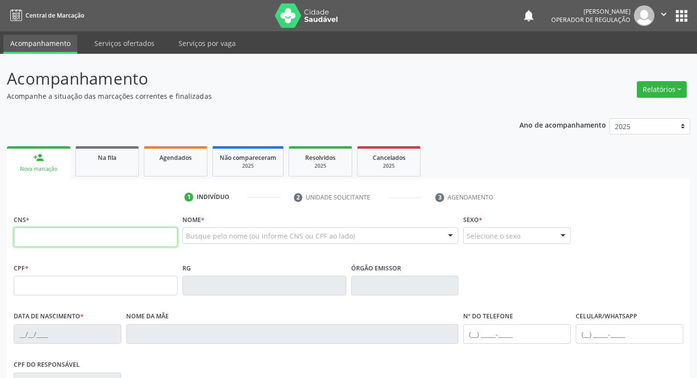
click at [99, 239] on input "text" at bounding box center [96, 238] width 164 height 20
paste input "708 4022 4746 9961"
type input "708 4022 4746 9961"
type input "397.424.404-25"
type input "[DATE]"
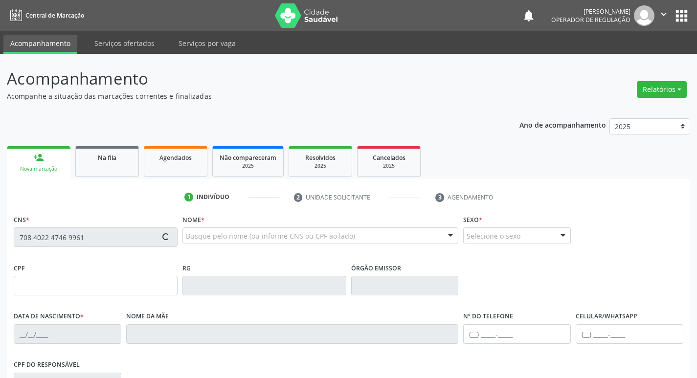
type input "[PERSON_NAME]"
type input "[PHONE_NUMBER]"
type input "S/N"
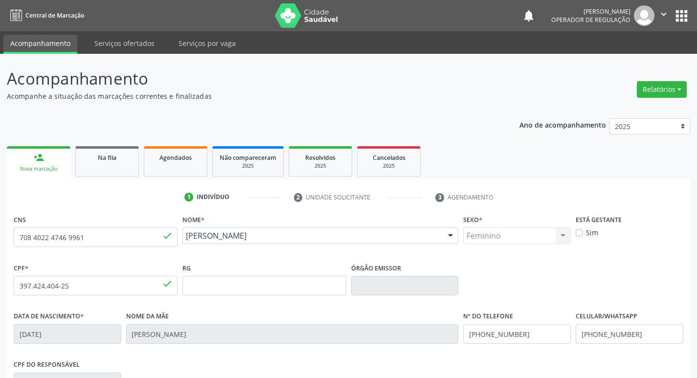
scroll to position [152, 0]
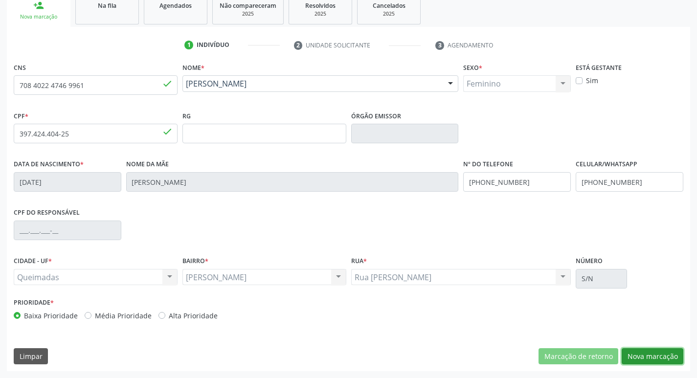
click at [673, 355] on button "Nova marcação" at bounding box center [653, 356] width 62 height 17
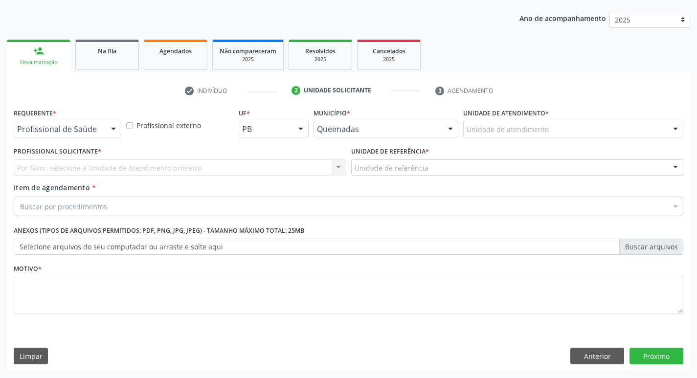
scroll to position [107, 0]
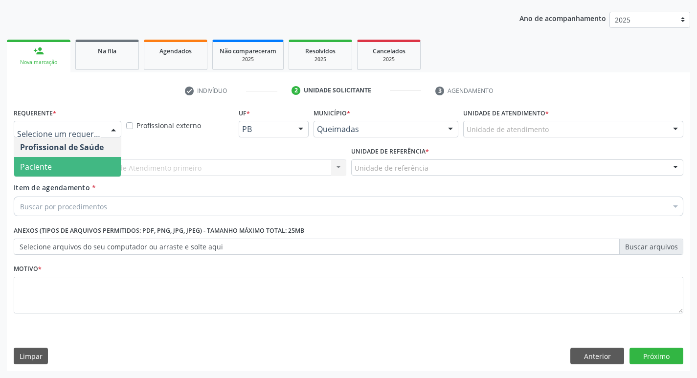
click at [86, 162] on span "Paciente" at bounding box center [67, 167] width 107 height 20
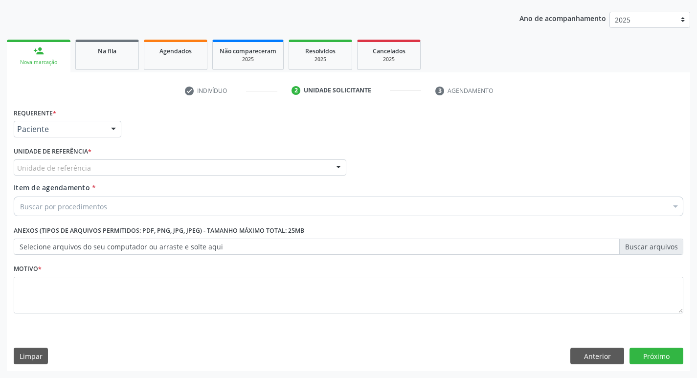
click at [90, 166] on div "Unidade de referência" at bounding box center [180, 168] width 333 height 17
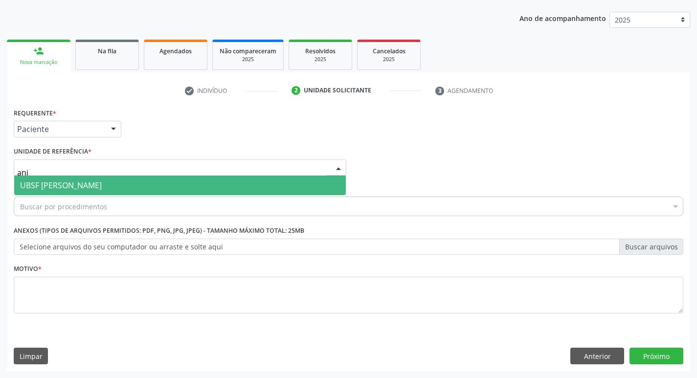
type input "anib"
click at [93, 184] on span "UBSF [PERSON_NAME]" at bounding box center [61, 185] width 82 height 11
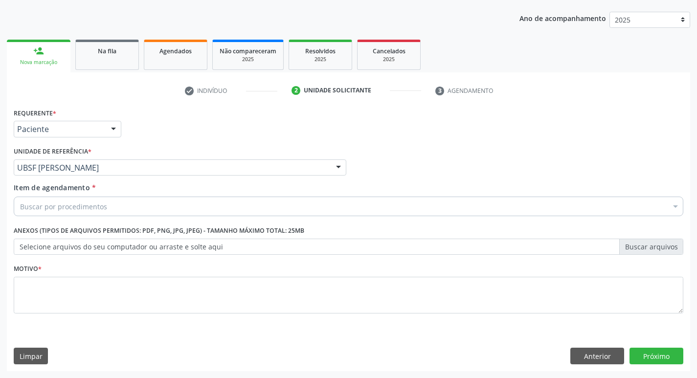
click at [109, 203] on div "Buscar por procedimentos" at bounding box center [349, 207] width 670 height 20
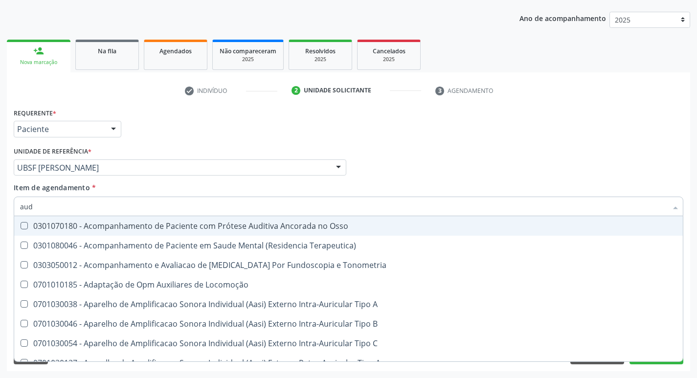
type input "audi"
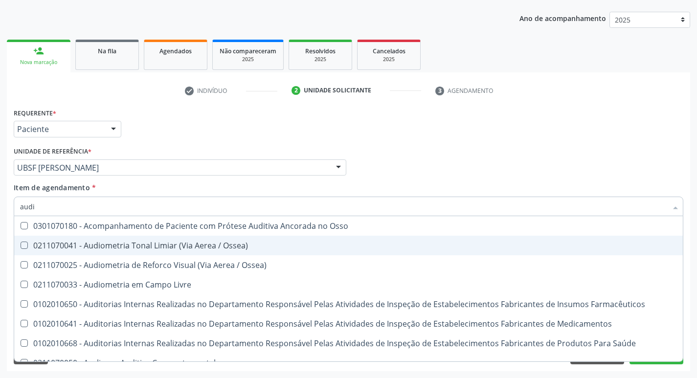
click at [122, 248] on div "0211070041 - Audiometria Tonal Limiar (Via Aerea / Ossea)" at bounding box center [348, 246] width 657 height 8
checkbox Ossea\) "true"
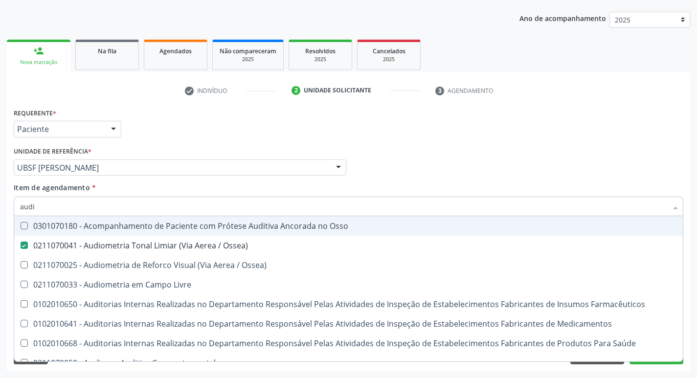
click at [258, 108] on div "Requerente * Paciente Profissional de Saúde Paciente Nenhum resultado encontrad…" at bounding box center [348, 125] width 675 height 38
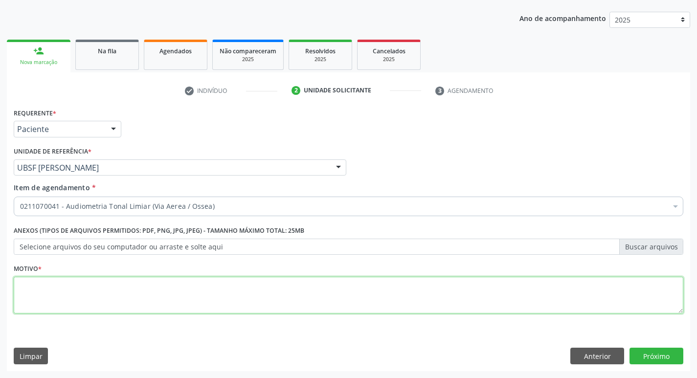
click at [105, 298] on textarea at bounding box center [349, 295] width 670 height 37
type textarea "avaliação"
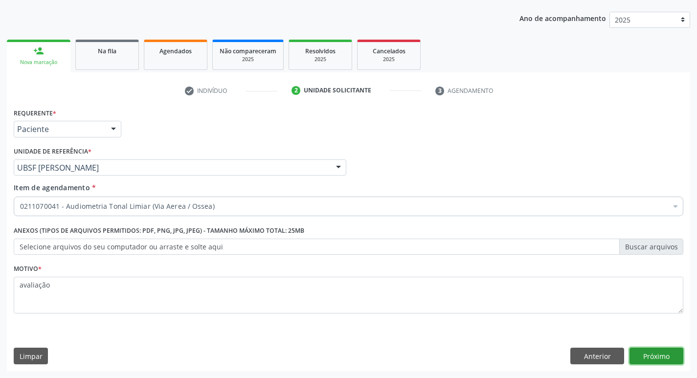
click at [666, 352] on button "Próximo" at bounding box center [657, 356] width 54 height 17
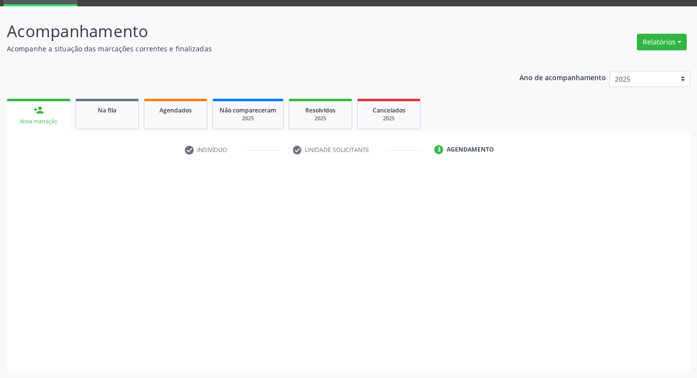
scroll to position [47, 0]
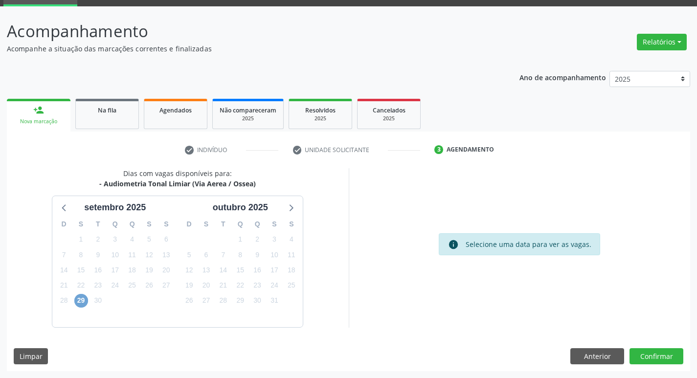
click at [80, 304] on span "29" at bounding box center [81, 301] width 14 height 14
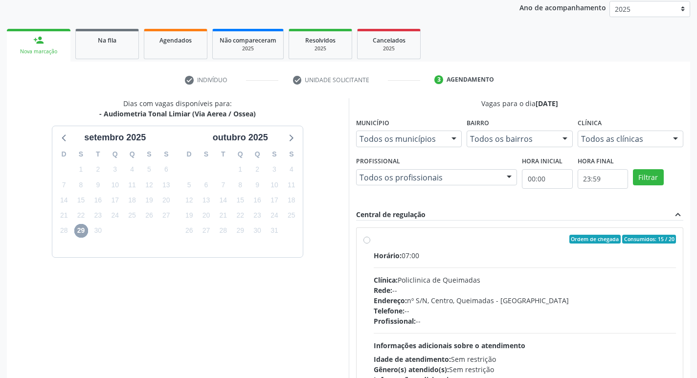
scroll to position [207, 0]
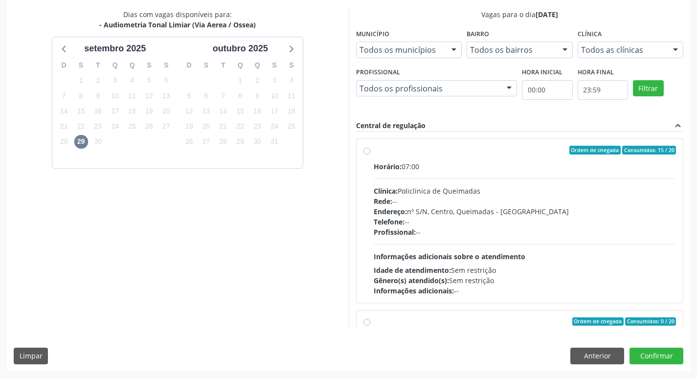
click at [497, 154] on div "Ordem de chegada Consumidos: 15 / 20" at bounding box center [525, 150] width 303 height 9
click at [370, 154] on input "Ordem de chegada Consumidos: 15 / 20 Horário: 07:00 Clínica: Policlinica de Que…" at bounding box center [367, 150] width 7 height 9
radio input "true"
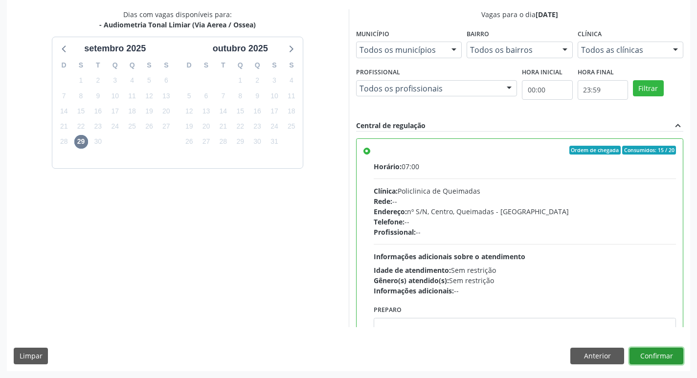
click at [642, 350] on button "Confirmar" at bounding box center [657, 356] width 54 height 17
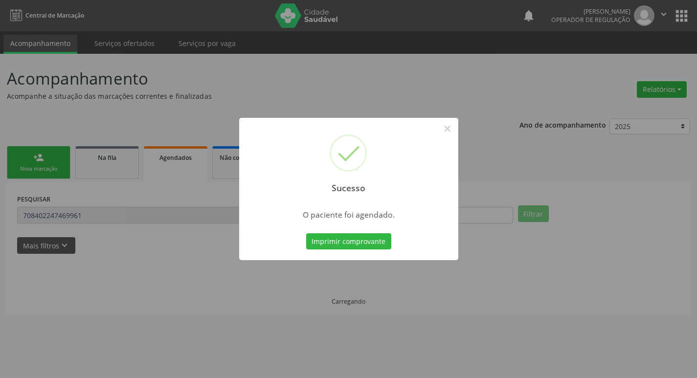
scroll to position [0, 0]
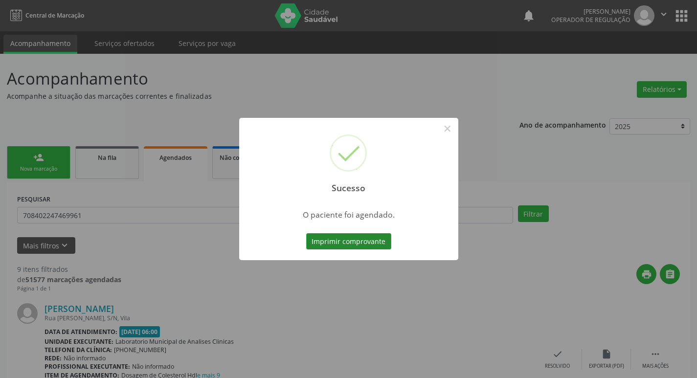
click at [349, 243] on button "Imprimir comprovante" at bounding box center [348, 241] width 85 height 17
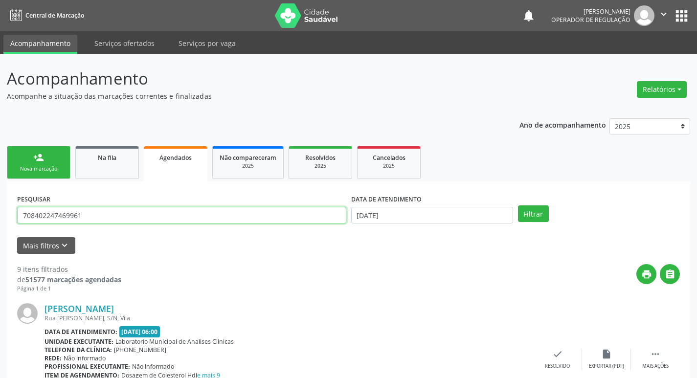
click at [175, 214] on input "708402247469961" at bounding box center [181, 215] width 329 height 17
type input "702500344020335"
click at [518, 206] on button "Filtrar" at bounding box center [533, 214] width 31 height 17
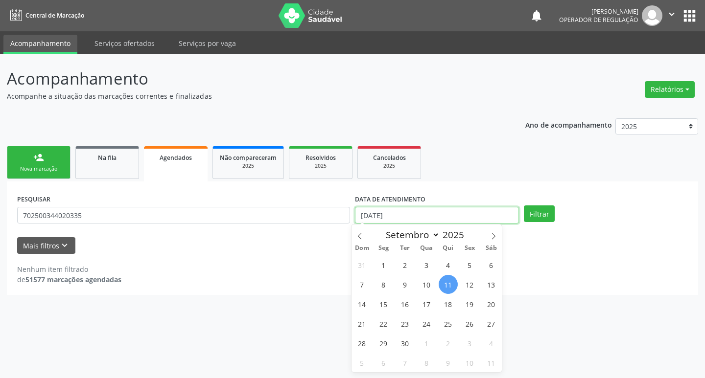
click at [429, 219] on input "[DATE]" at bounding box center [437, 215] width 164 height 17
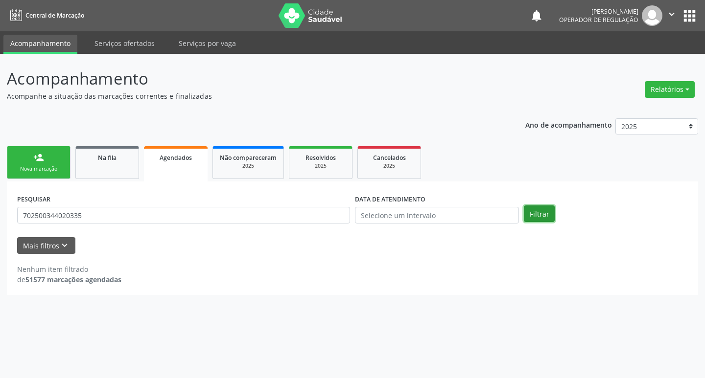
click at [539, 216] on button "Filtrar" at bounding box center [539, 214] width 31 height 17
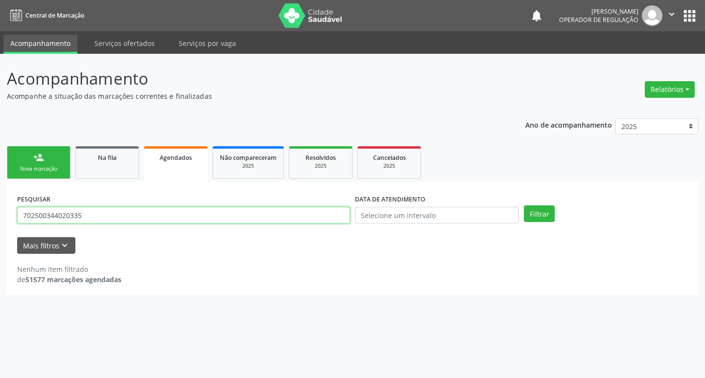
click at [100, 220] on input "702500344020335" at bounding box center [183, 215] width 333 height 17
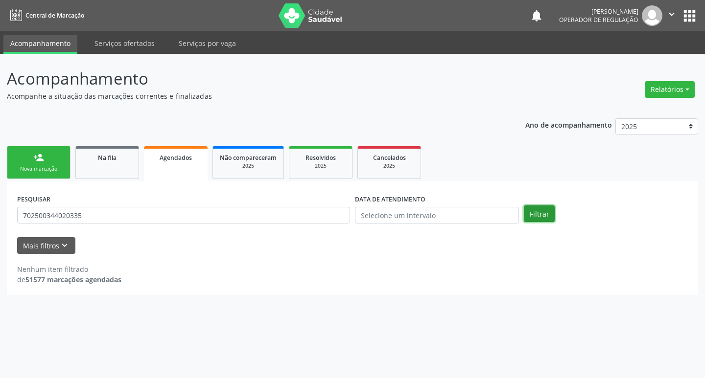
click at [552, 216] on button "Filtrar" at bounding box center [539, 214] width 31 height 17
click at [29, 170] on div "Nova marcação" at bounding box center [38, 168] width 49 height 7
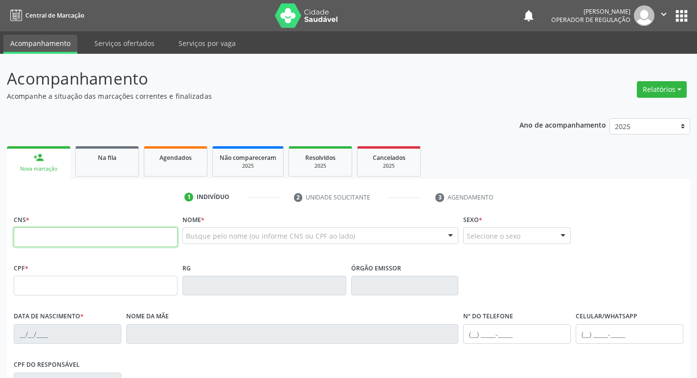
click at [34, 234] on input "text" at bounding box center [96, 238] width 164 height 20
paste input "702 5003 4402 0335"
type input "702 5003 4402 0335"
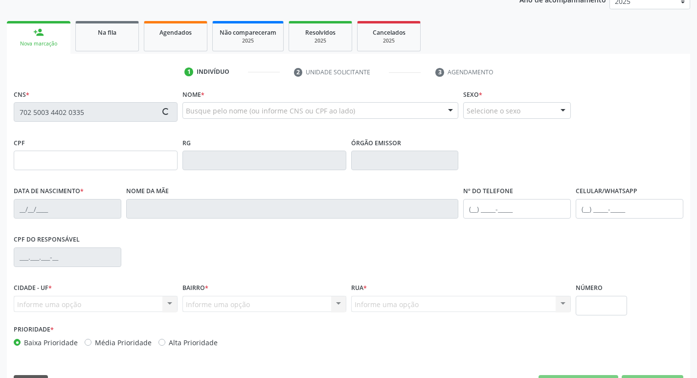
type input "853.346.264-68"
type input "10/01/1971"
type input "Benedita Dionizia de Lima"
type input "(83) 99400-8131"
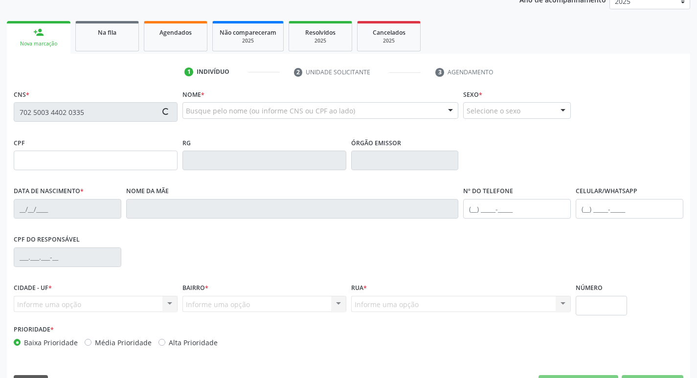
type input "675.644.024-15"
type input "905"
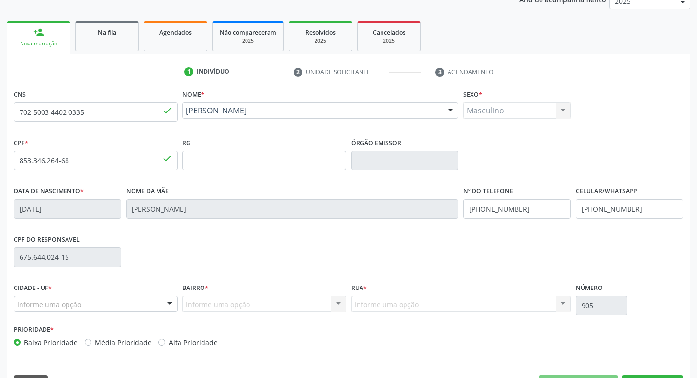
scroll to position [152, 0]
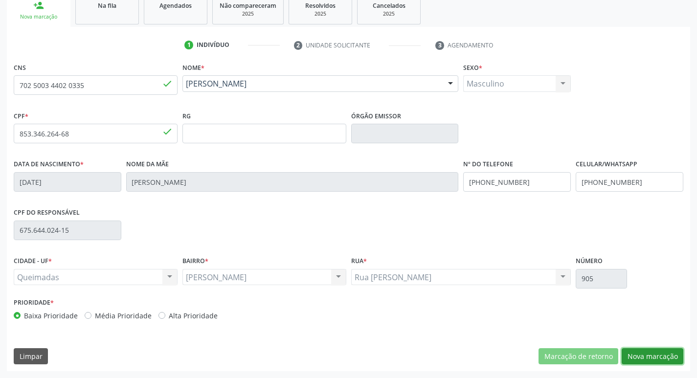
click at [664, 356] on button "Nova marcação" at bounding box center [653, 356] width 62 height 17
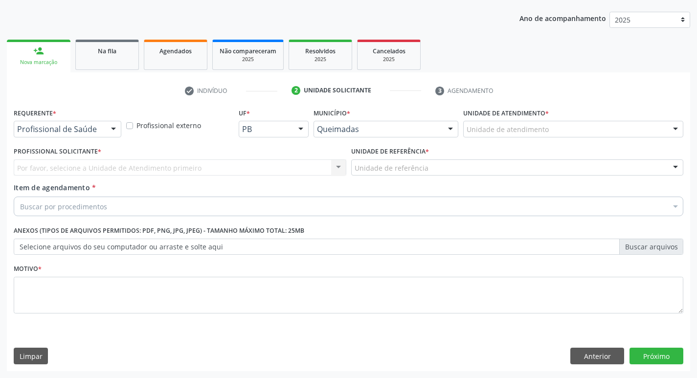
scroll to position [107, 0]
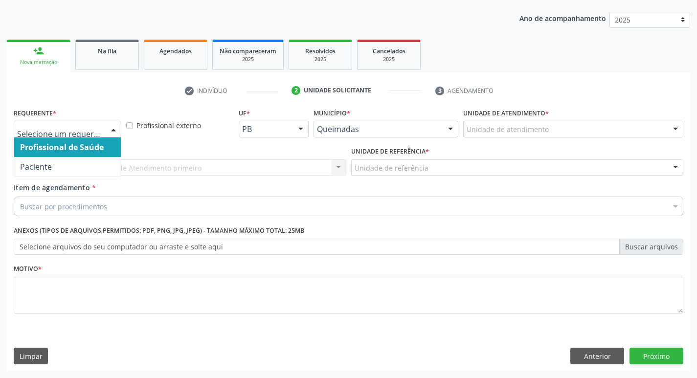
click at [104, 124] on div at bounding box center [68, 129] width 108 height 17
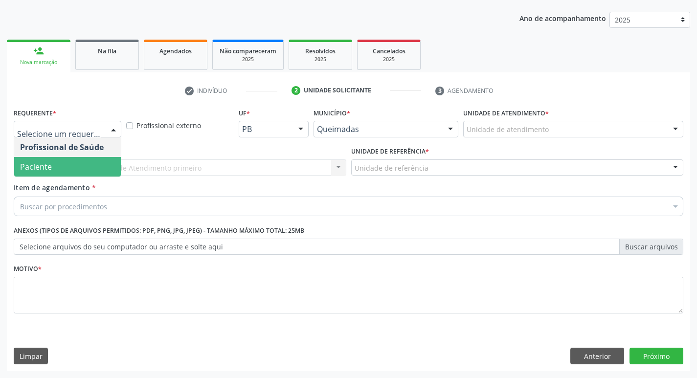
click at [78, 164] on span "Paciente" at bounding box center [67, 167] width 107 height 20
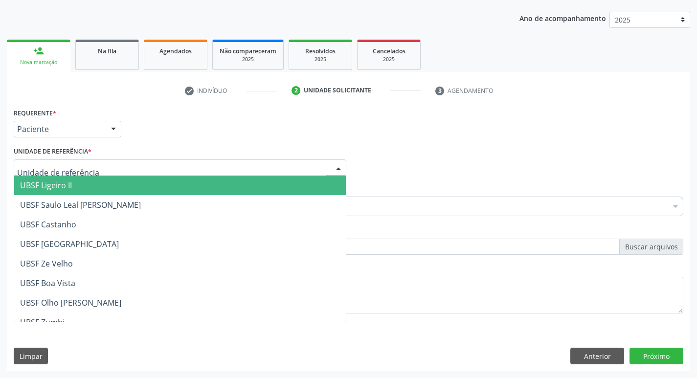
click at [83, 176] on div "UBSF Ligeiro II UBSF Saulo Leal Ernesto de Melo UBSF Castanho UBSF Baixa Verde …" at bounding box center [180, 168] width 333 height 17
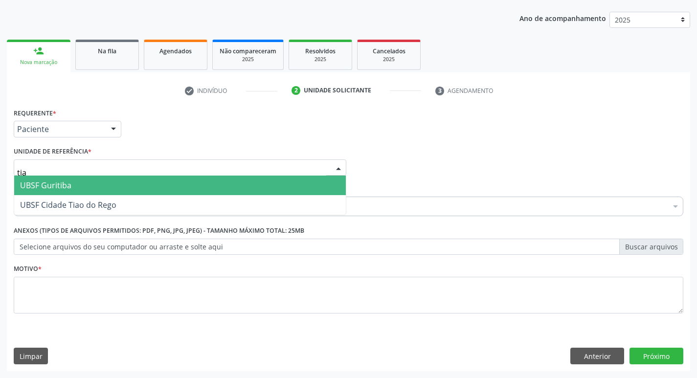
type input "tiao"
click at [83, 176] on span "UBSF Cidade Tiao do Rego" at bounding box center [180, 186] width 332 height 20
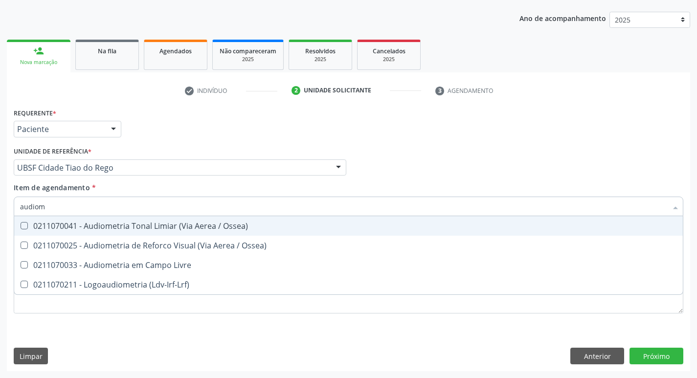
type input "audiome"
click at [193, 230] on div "0211070041 - Audiometria Tonal Limiar (Via Aerea / Ossea)" at bounding box center [348, 226] width 657 height 8
checkbox Ossea\) "true"
drag, startPoint x: 433, startPoint y: 143, endPoint x: 205, endPoint y: 265, distance: 258.1
click at [433, 143] on div "Requerente * Paciente Profissional de Saúde Paciente Nenhum resultado encontrad…" at bounding box center [348, 125] width 675 height 38
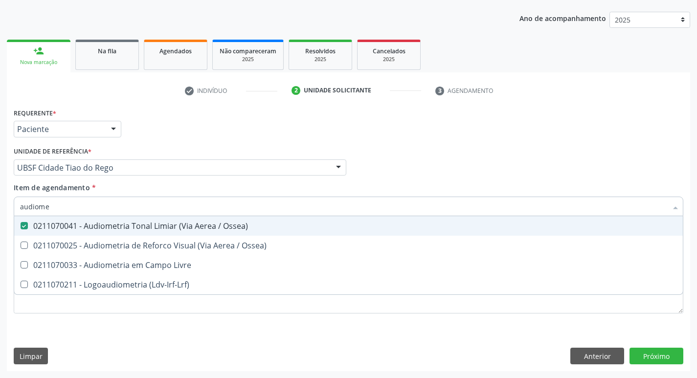
checkbox Ossea\) "true"
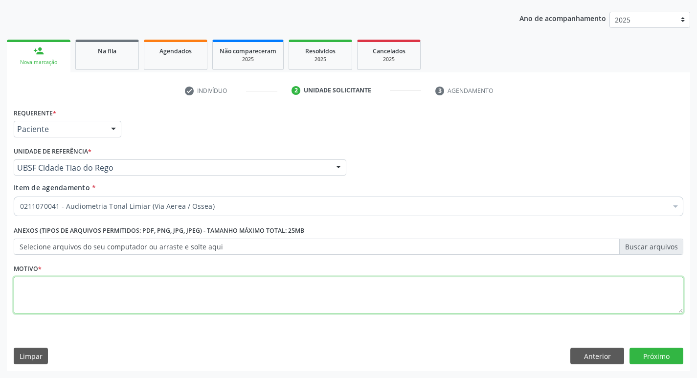
click at [113, 292] on textarea at bounding box center [349, 295] width 670 height 37
type textarea "avaliação"
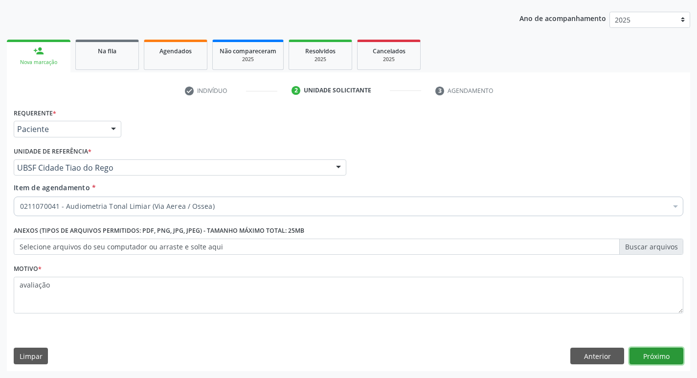
click at [654, 350] on button "Próximo" at bounding box center [657, 356] width 54 height 17
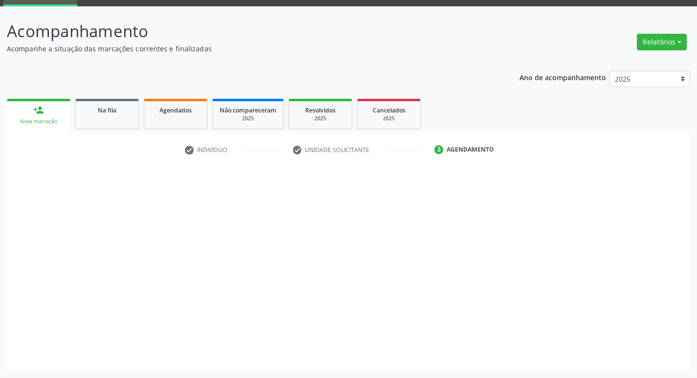
scroll to position [47, 0]
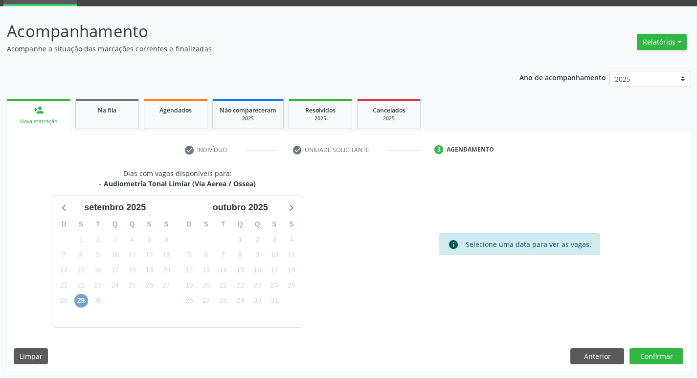
click at [83, 300] on span "29" at bounding box center [81, 301] width 14 height 14
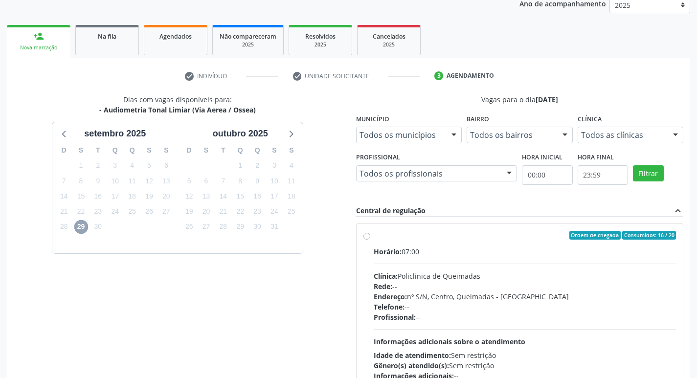
scroll to position [207, 0]
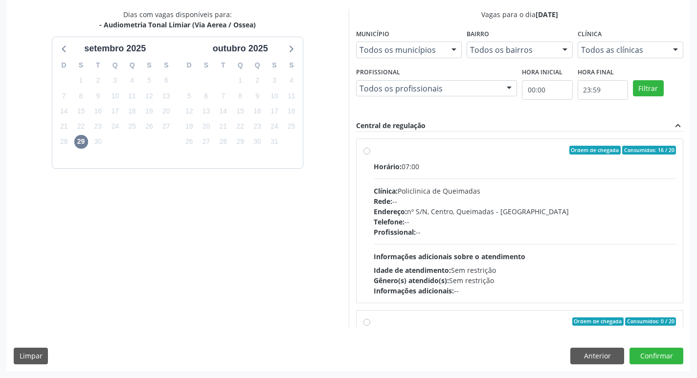
click at [452, 161] on label "Ordem de chegada Consumidos: 16 / 20 Horário: 07:00 Clínica: Policlinica de Que…" at bounding box center [525, 221] width 303 height 150
click at [370, 155] on input "Ordem de chegada Consumidos: 16 / 20 Horário: 07:00 Clínica: Policlinica de Que…" at bounding box center [367, 150] width 7 height 9
radio input "true"
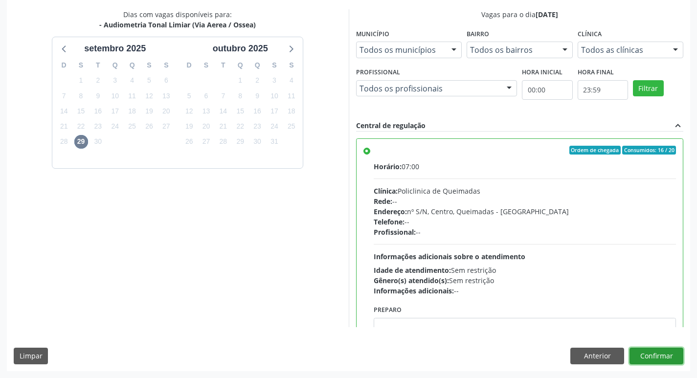
click at [639, 354] on button "Confirmar" at bounding box center [657, 356] width 54 height 17
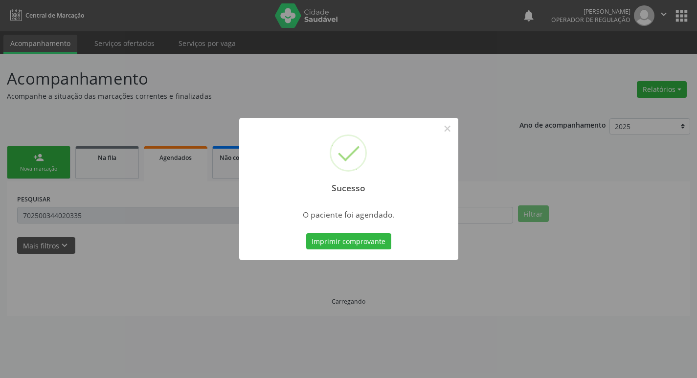
scroll to position [0, 0]
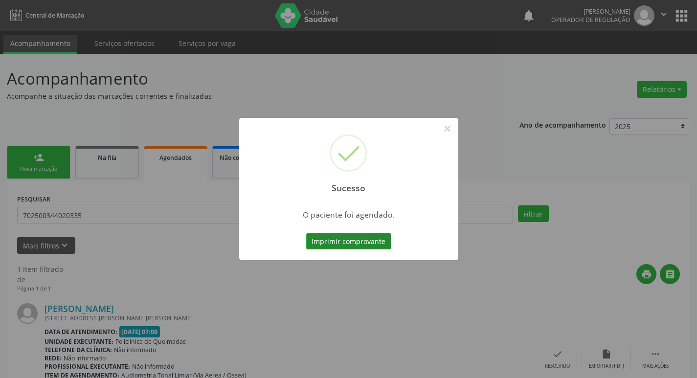
click at [384, 240] on button "Imprimir comprovante" at bounding box center [348, 241] width 85 height 17
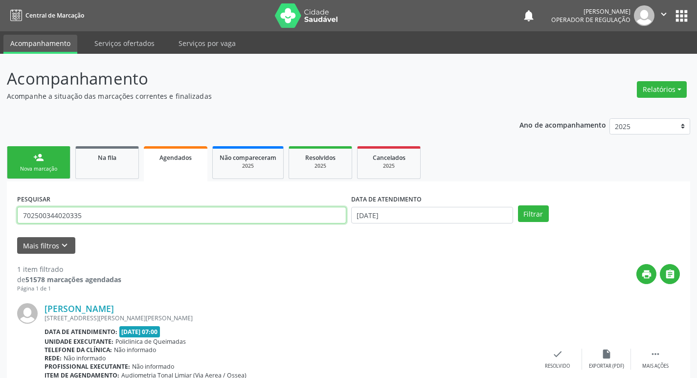
click at [164, 222] on input "702500344020335" at bounding box center [181, 215] width 329 height 17
type input "704107828625150"
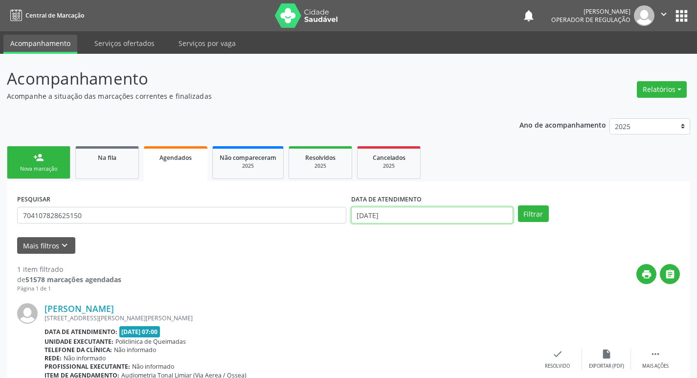
click at [408, 215] on input "[DATE]" at bounding box center [432, 215] width 162 height 17
click at [536, 209] on button "Filtrar" at bounding box center [533, 214] width 31 height 17
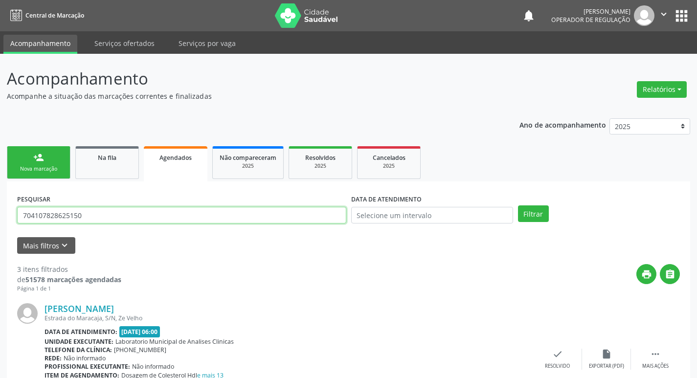
click at [119, 215] on input "704107828625150" at bounding box center [181, 215] width 329 height 17
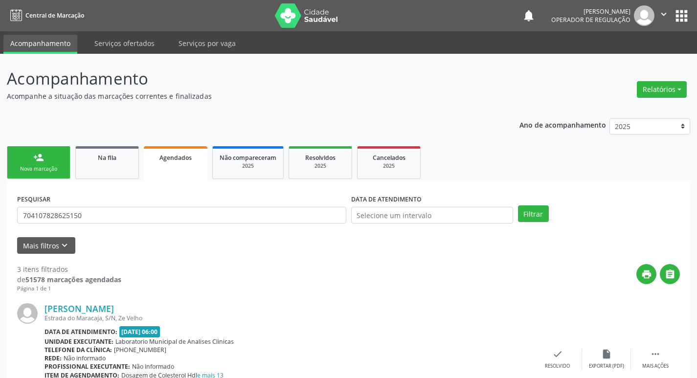
click at [49, 152] on link "person_add Nova marcação" at bounding box center [39, 162] width 64 height 33
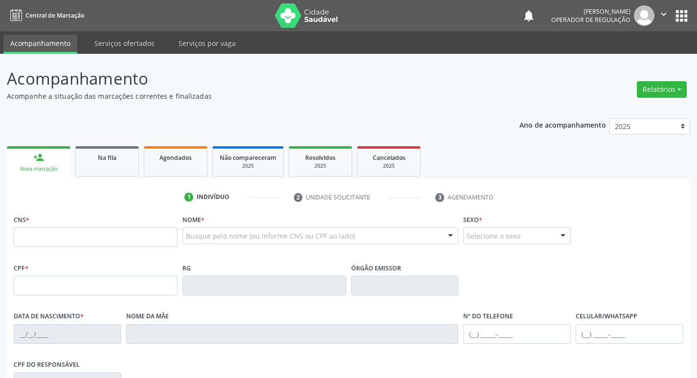
click at [49, 152] on link "person_add Nova marcação" at bounding box center [39, 162] width 64 height 33
click at [62, 236] on input "text" at bounding box center [96, 238] width 164 height 20
paste input "704 1078 2862 5150"
type input "704 1078 2862 5150"
type input "123.208.764-56"
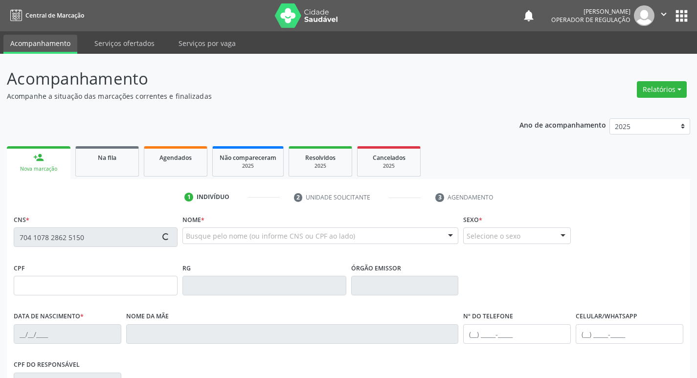
type input "09/04/2001"
type input "Paula Francinete Ferreira do Nascimento"
type input "(83) 99330-7335"
type input "690.766.344-91"
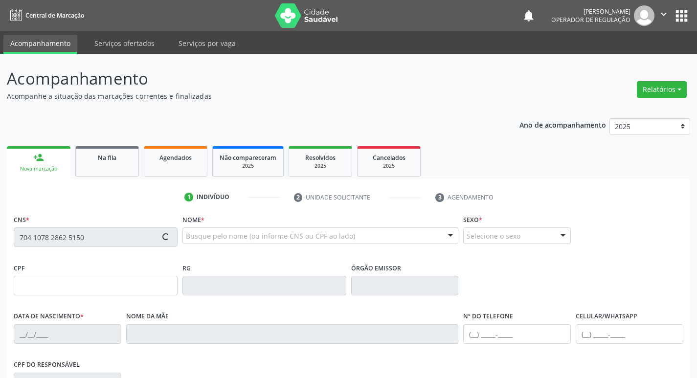
type input "S/N"
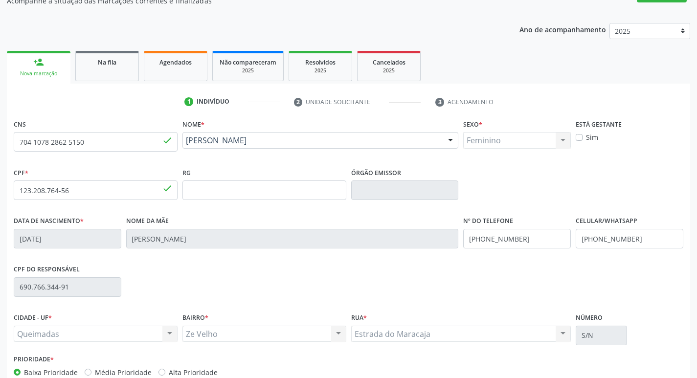
scroll to position [152, 0]
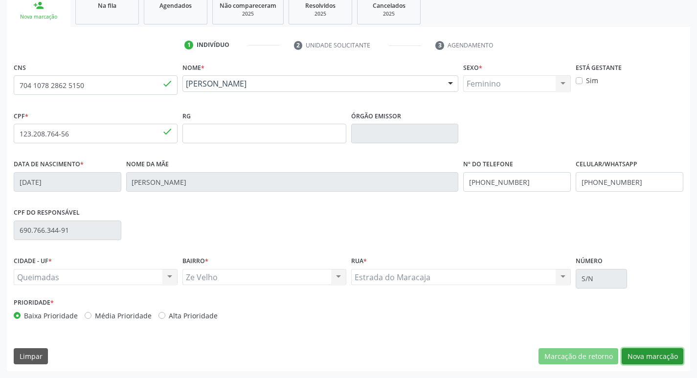
click at [641, 354] on button "Nova marcação" at bounding box center [653, 356] width 62 height 17
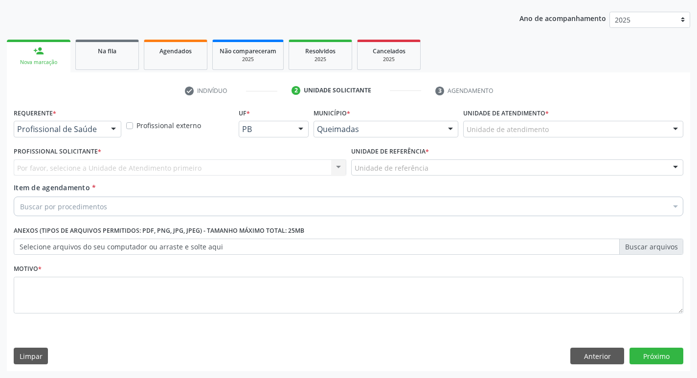
scroll to position [107, 0]
click at [99, 115] on div "Requerente * Profissional de Saúde Profissional de Saúde Paciente Nenhum result…" at bounding box center [68, 121] width 108 height 31
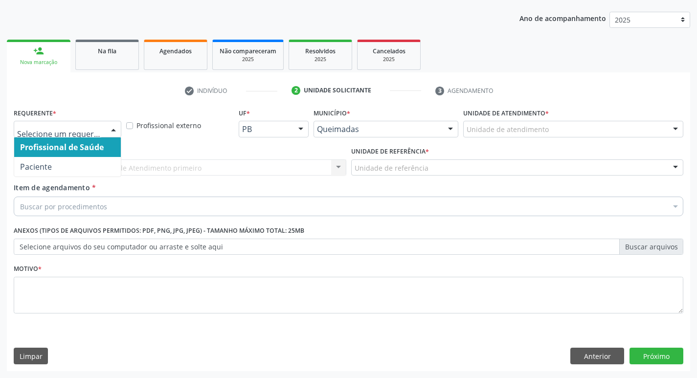
drag, startPoint x: 99, startPoint y: 129, endPoint x: 92, endPoint y: 145, distance: 16.9
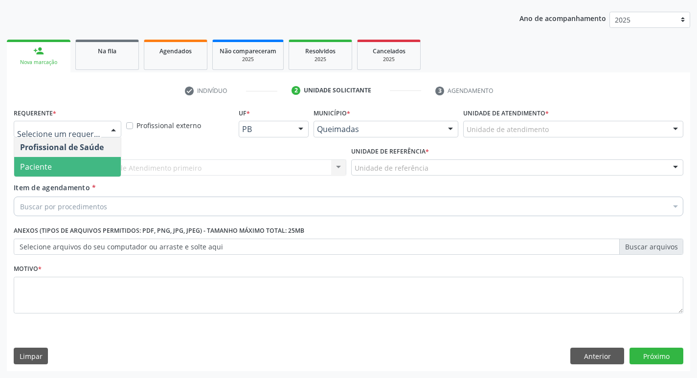
click at [86, 162] on span "Paciente" at bounding box center [67, 167] width 107 height 20
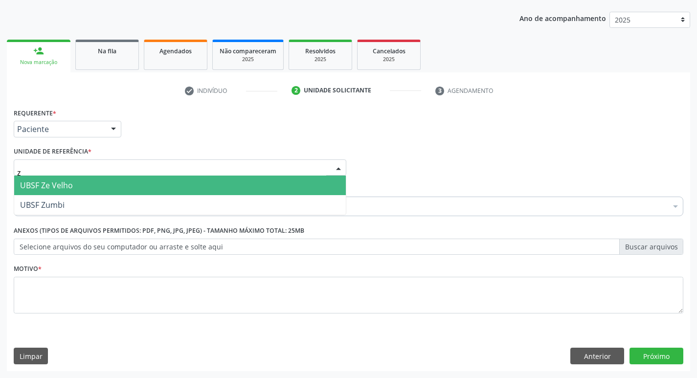
type input "ze"
click at [78, 185] on span "UBSF Ze Velho" at bounding box center [180, 186] width 332 height 20
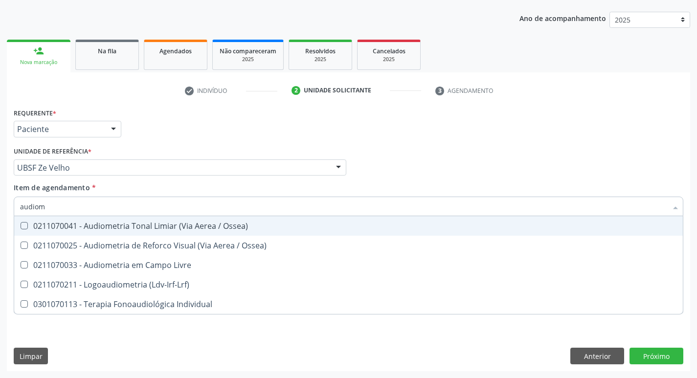
type input "audiome"
click at [81, 230] on div "0211070041 - Audiometria Tonal Limiar (Via Aerea / Ossea)" at bounding box center [348, 226] width 657 height 8
checkbox Ossea\) "true"
click at [273, 122] on div "Requerente * Paciente Profissional de Saúde Paciente Nenhum resultado encontrad…" at bounding box center [348, 125] width 675 height 38
checkbox Ossea\) "true"
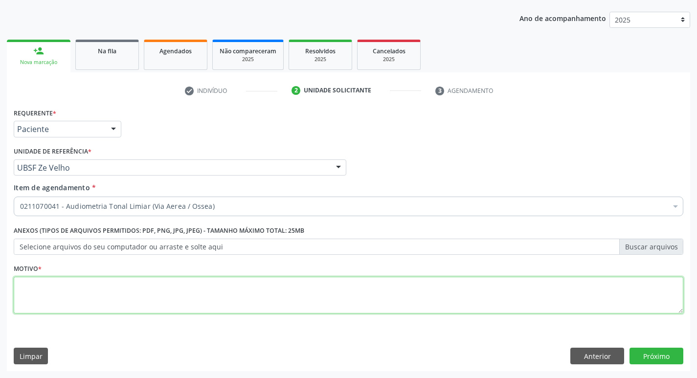
click at [160, 290] on textarea at bounding box center [349, 295] width 670 height 37
type textarea "avaliação"
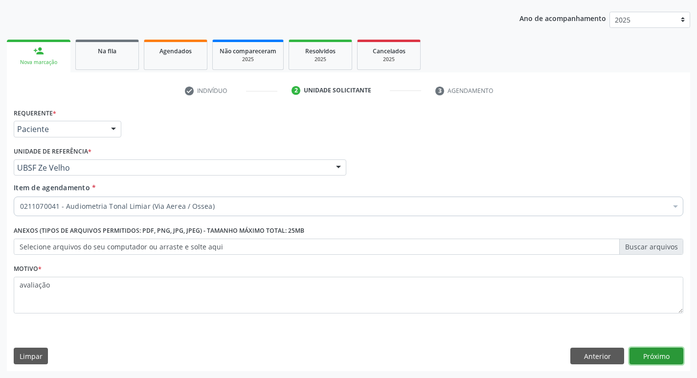
click at [649, 357] on button "Próximo" at bounding box center [657, 356] width 54 height 17
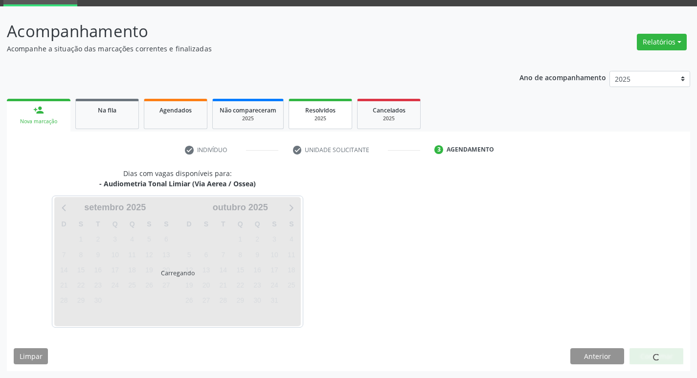
scroll to position [47, 0]
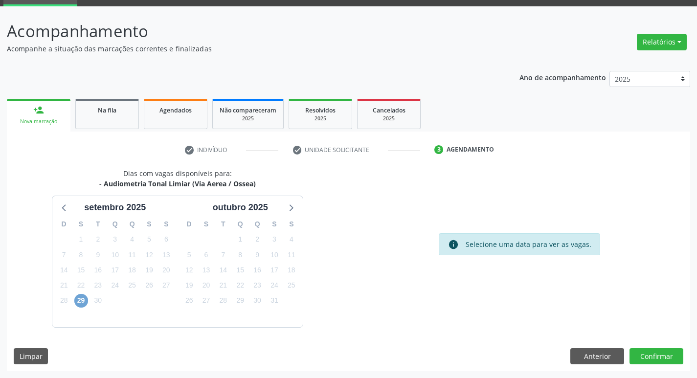
click at [78, 306] on span "29" at bounding box center [81, 301] width 14 height 14
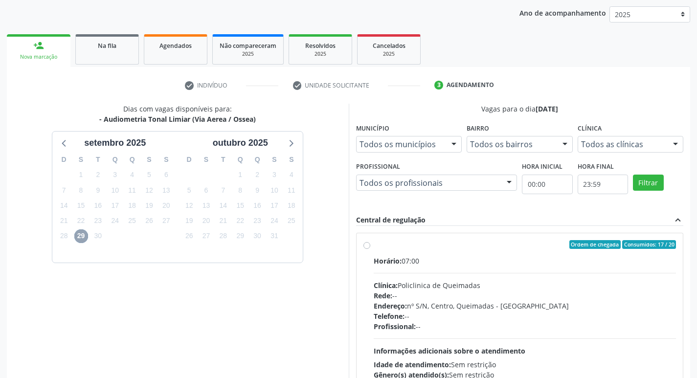
scroll to position [207, 0]
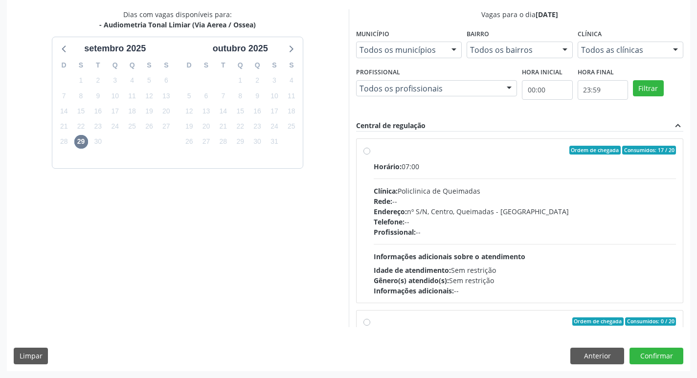
click at [509, 166] on div "Horário: 07:00" at bounding box center [525, 167] width 303 height 10
click at [370, 155] on input "Ordem de chegada Consumidos: 17 / 20 Horário: 07:00 Clínica: Policlinica de Que…" at bounding box center [367, 150] width 7 height 9
radio input "true"
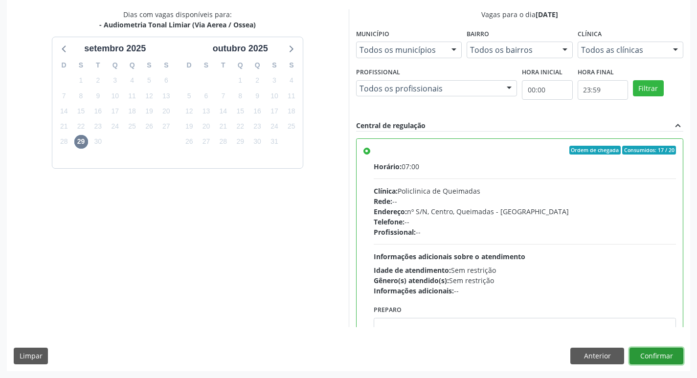
click at [653, 354] on button "Confirmar" at bounding box center [657, 356] width 54 height 17
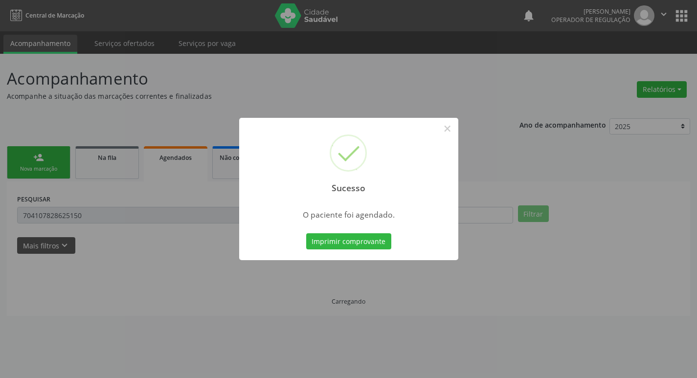
scroll to position [0, 0]
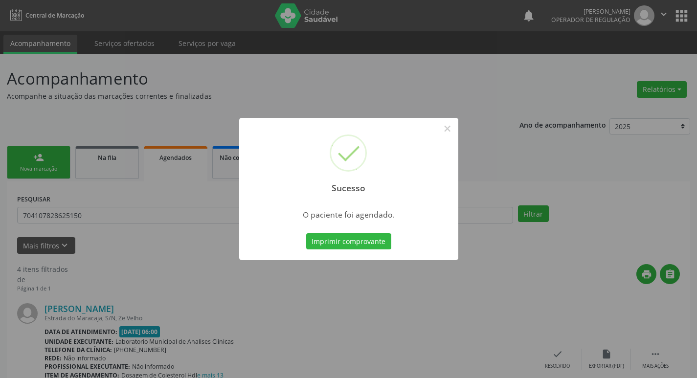
click at [380, 232] on div "Imprimir comprovante Cancel" at bounding box center [349, 241] width 90 height 21
click at [377, 238] on button "Imprimir comprovante" at bounding box center [348, 241] width 85 height 17
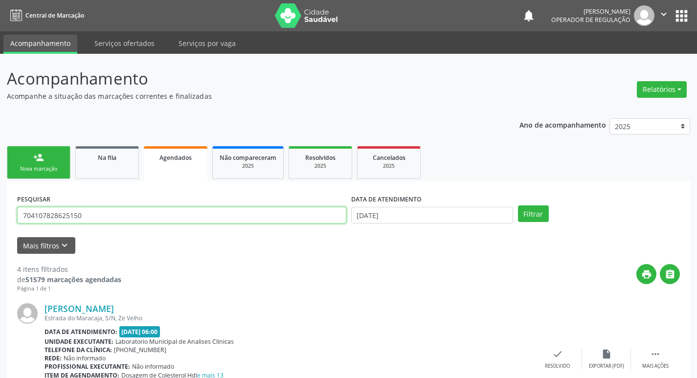
click at [181, 207] on input "704107828625150" at bounding box center [181, 215] width 329 height 17
type input "700005674935208"
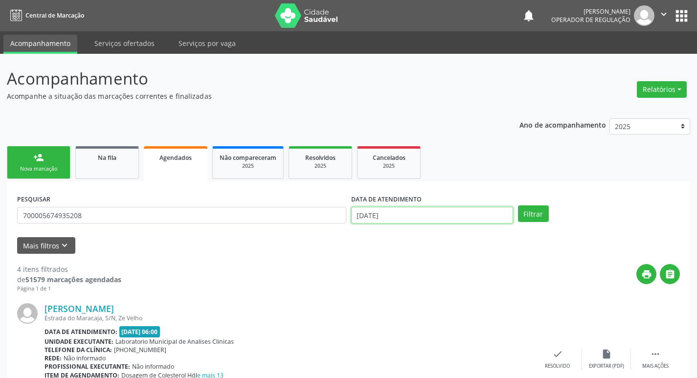
click at [427, 218] on input "[DATE]" at bounding box center [432, 215] width 162 height 17
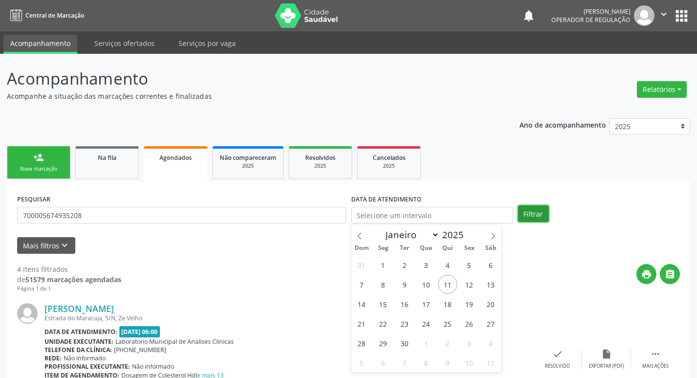
click at [538, 216] on button "Filtrar" at bounding box center [533, 214] width 31 height 17
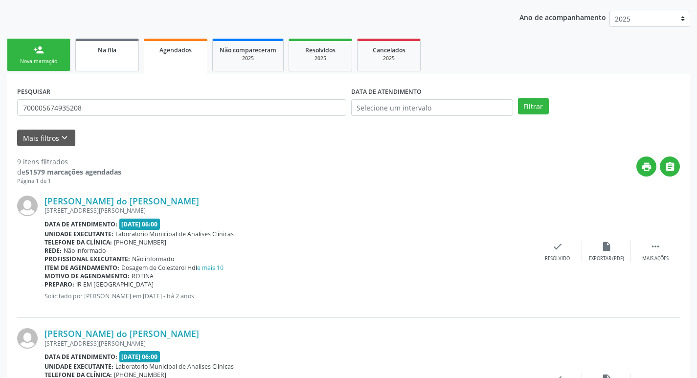
scroll to position [8, 0]
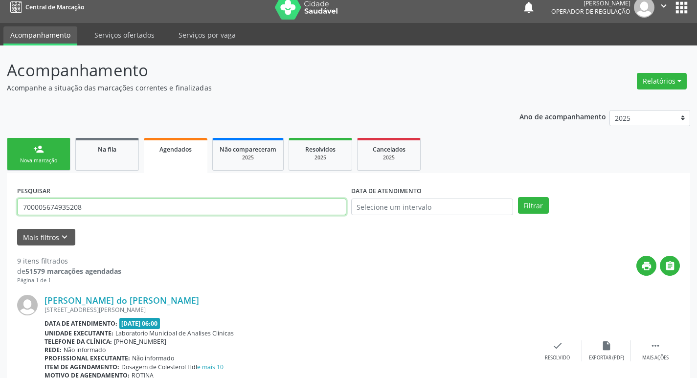
click at [125, 205] on input "700005674935208" at bounding box center [181, 207] width 329 height 17
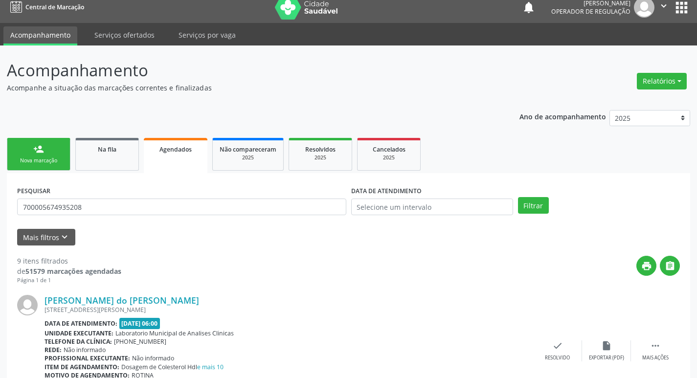
click at [48, 158] on div "Nova marcação" at bounding box center [38, 160] width 49 height 7
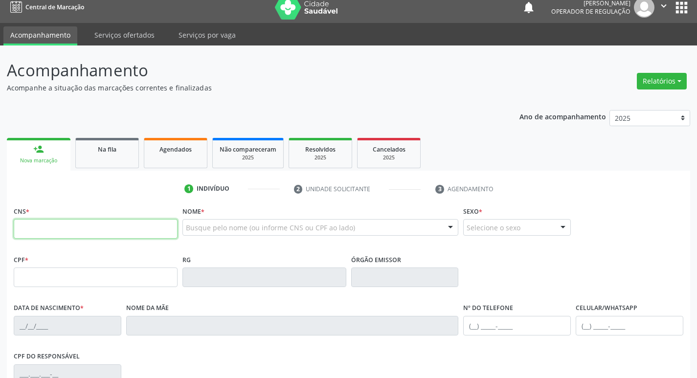
click at [92, 230] on input "text" at bounding box center [96, 229] width 164 height 20
paste input "700 0056 7493 5208"
type input "700 0056 7493 5208"
type input "068.682.924-73"
type input "[DATE]"
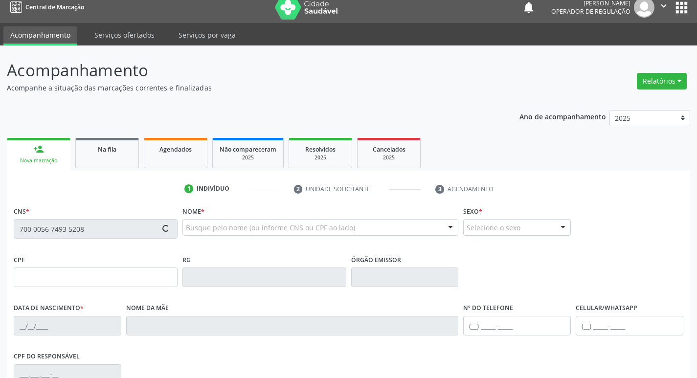
type input "[PERSON_NAME]"
type input "[PHONE_NUMBER]"
type input "156"
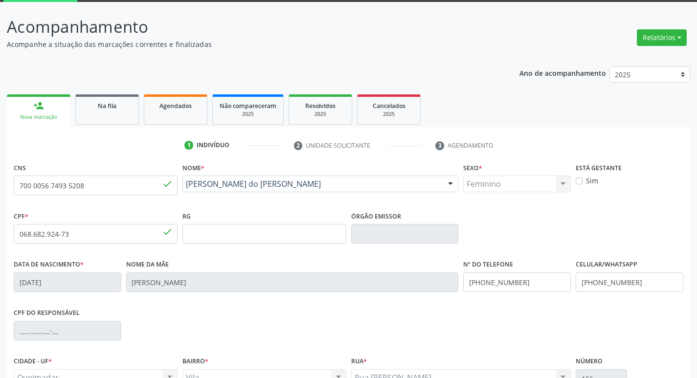
scroll to position [152, 0]
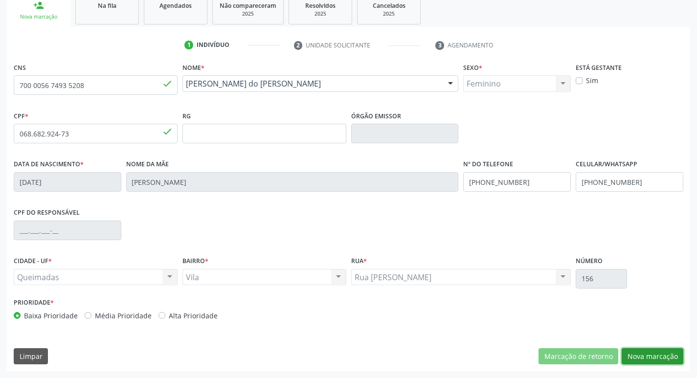
click at [656, 352] on button "Nova marcação" at bounding box center [653, 356] width 62 height 17
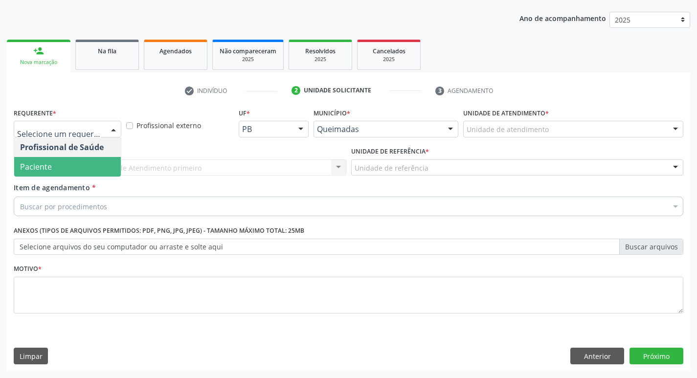
click at [79, 162] on span "Paciente" at bounding box center [67, 167] width 107 height 20
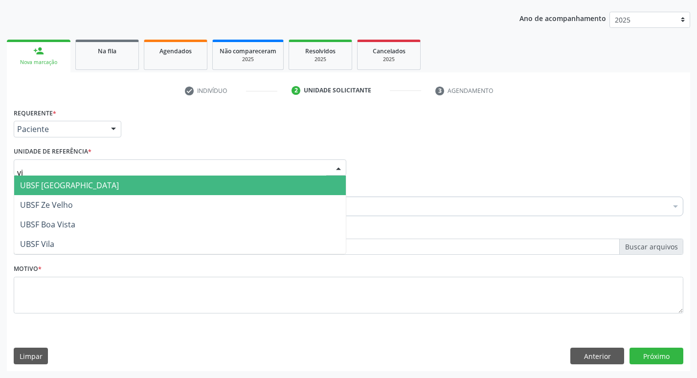
type input "vil"
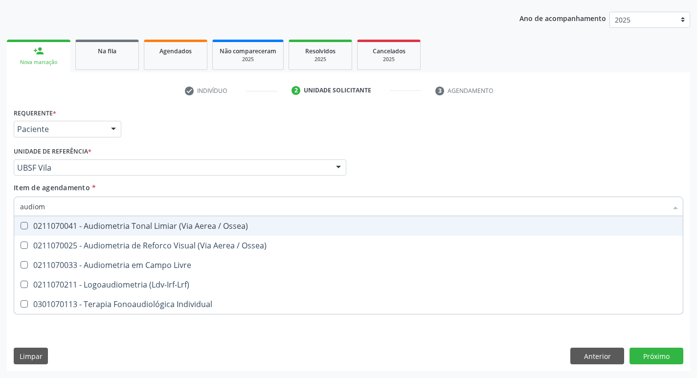
type input "audiome"
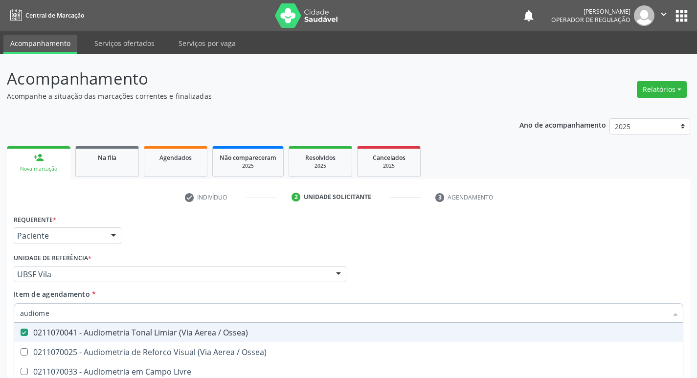
scroll to position [107, 0]
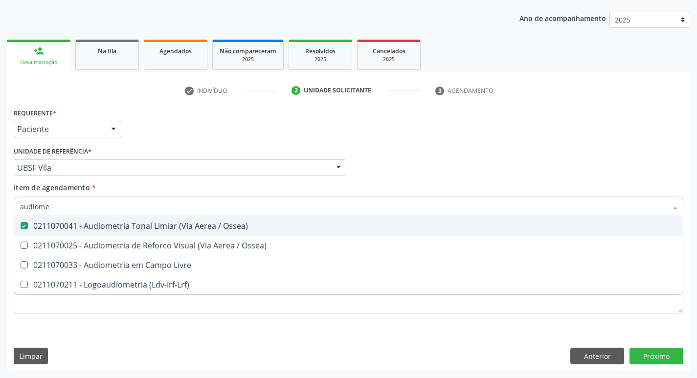
click at [183, 137] on div "Requerente * Paciente Profissional de Saúde Paciente Nenhum resultado encontrad…" at bounding box center [348, 125] width 675 height 38
checkbox Ossea\) "true"
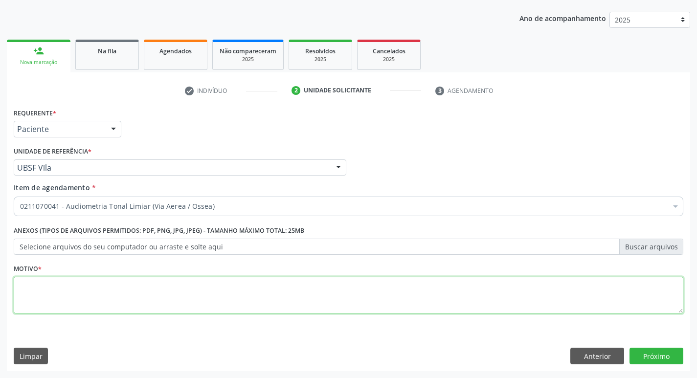
click at [57, 304] on textarea at bounding box center [349, 295] width 670 height 37
type textarea "a"
type textarea "Avaliação"
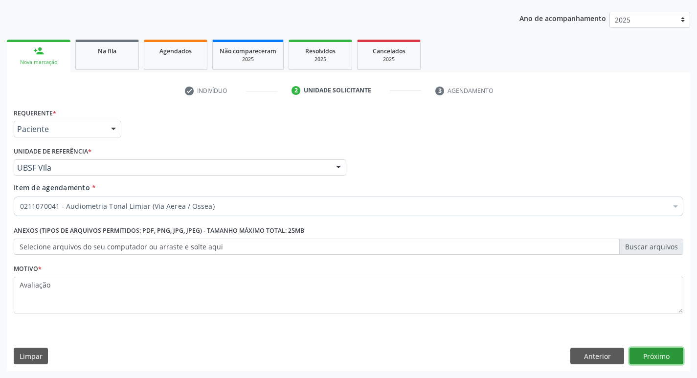
click at [649, 356] on button "Próximo" at bounding box center [657, 356] width 54 height 17
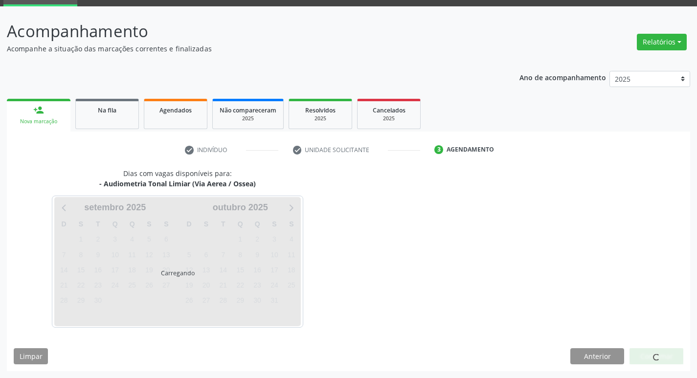
scroll to position [47, 0]
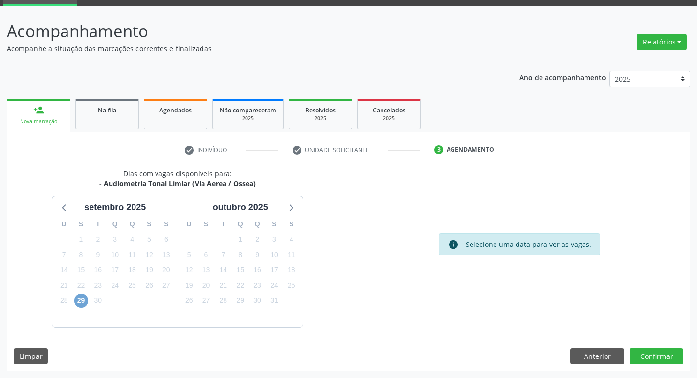
click at [84, 301] on span "29" at bounding box center [81, 301] width 14 height 14
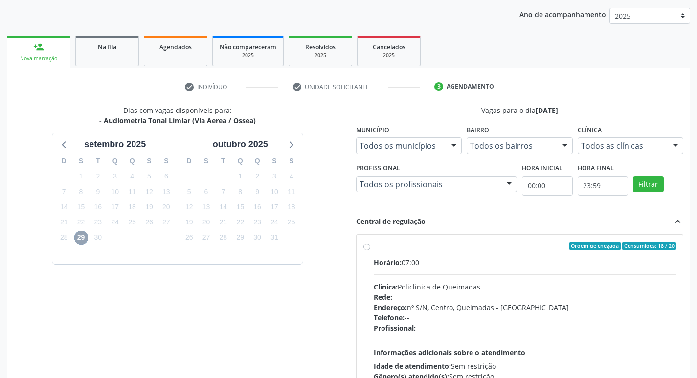
scroll to position [207, 0]
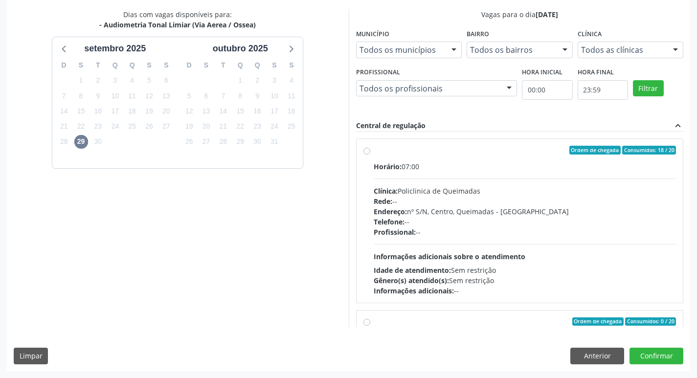
click at [493, 186] on div "Clínica: Policlinica de Queimadas" at bounding box center [525, 191] width 303 height 10
click at [370, 155] on input "Ordem de chegada Consumidos: 18 / 20 Horário: 07:00 Clínica: Policlinica de Que…" at bounding box center [367, 150] width 7 height 9
radio input "true"
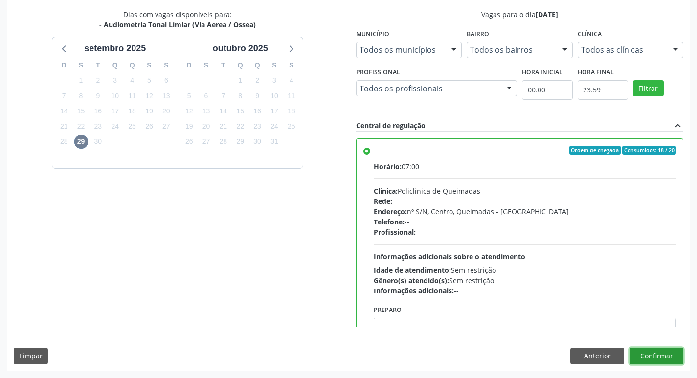
click at [641, 355] on button "Confirmar" at bounding box center [657, 356] width 54 height 17
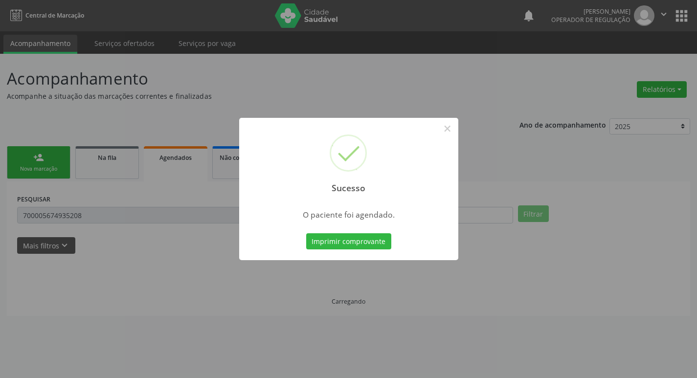
scroll to position [0, 0]
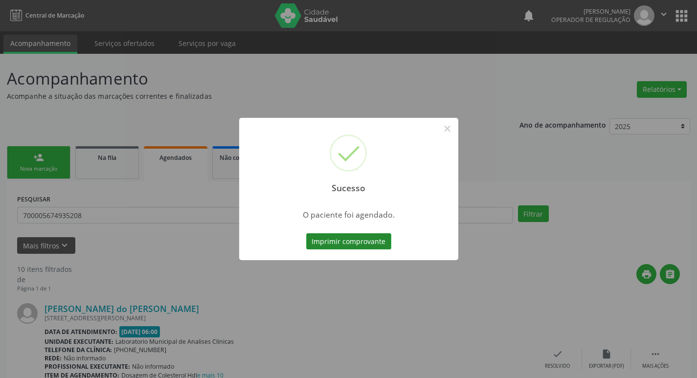
click at [353, 249] on button "Imprimir comprovante" at bounding box center [348, 241] width 85 height 17
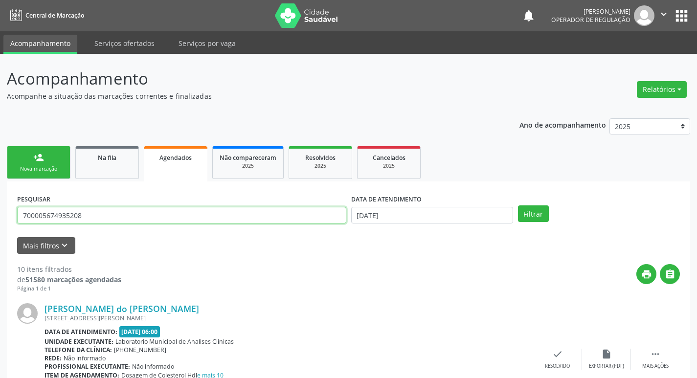
click at [127, 215] on input "700005674935208" at bounding box center [181, 215] width 329 height 17
type input "703506028557530"
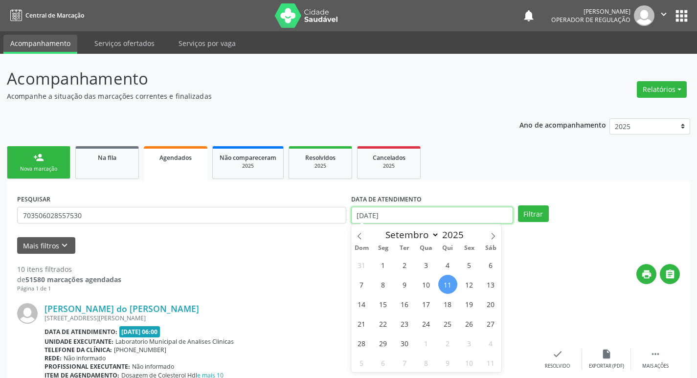
click at [416, 216] on input "[DATE]" at bounding box center [432, 215] width 162 height 17
click at [518, 206] on button "Filtrar" at bounding box center [533, 214] width 31 height 17
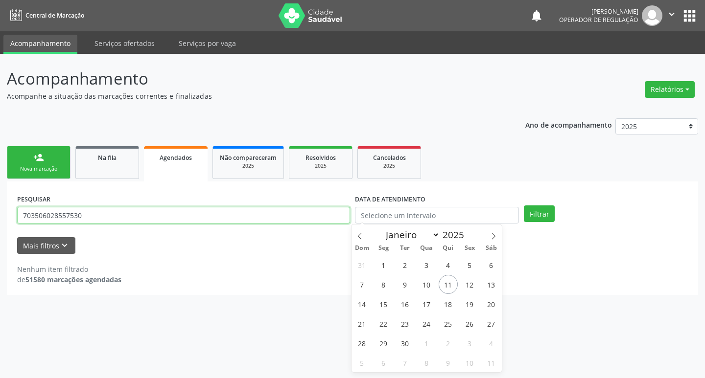
click at [112, 209] on input "703506028557530" at bounding box center [183, 215] width 333 height 17
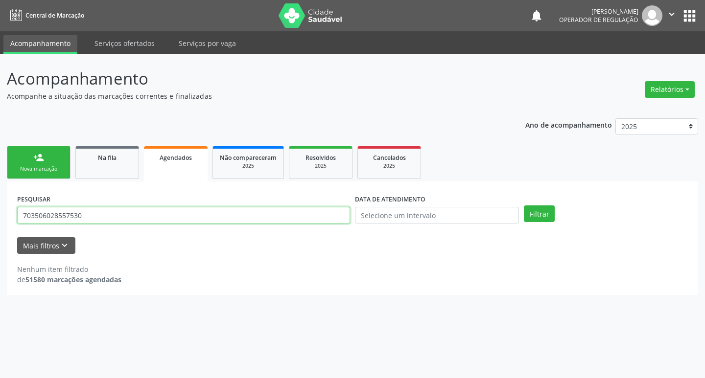
click at [112, 209] on input "703506028557530" at bounding box center [183, 215] width 333 height 17
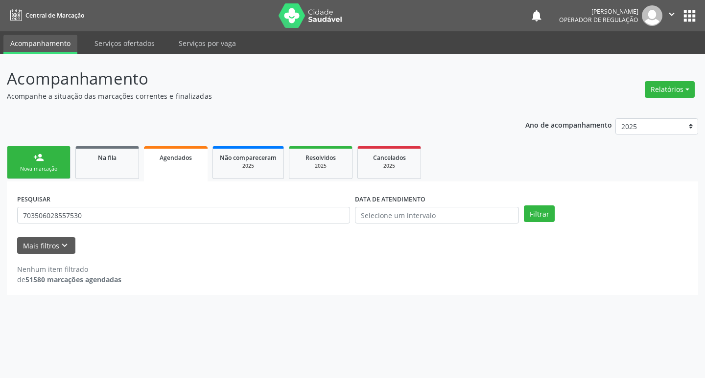
click at [29, 163] on link "person_add Nova marcação" at bounding box center [39, 162] width 64 height 33
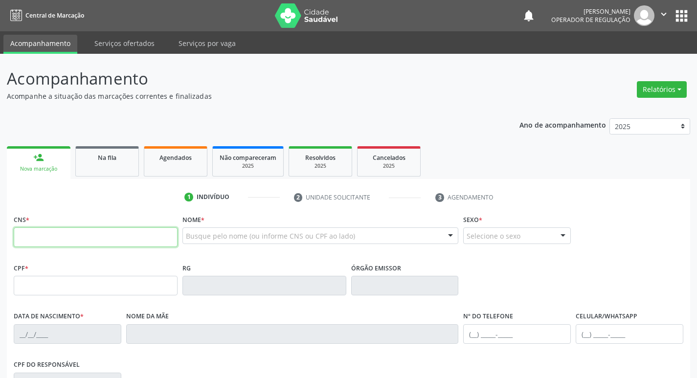
click at [84, 235] on input "text" at bounding box center [96, 238] width 164 height 20
paste input "703 5060 2855 7530"
type input "703 5060 2855 7530"
type input "797.572.194-87"
type input "[DATE]"
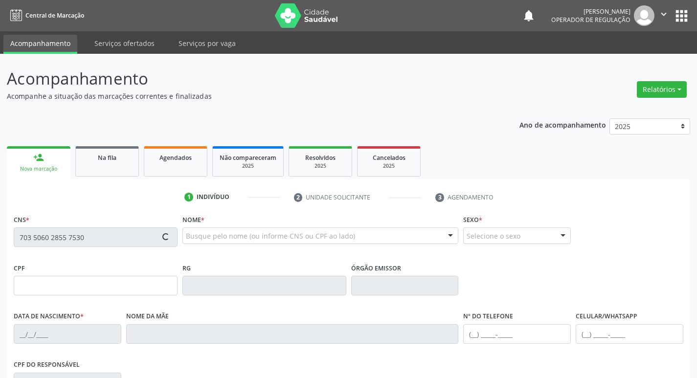
type input "[PERSON_NAME] do [GEOGRAPHIC_DATA]"
type input "[PHONE_NUMBER]"
type input "414.715.804-82"
type input "367"
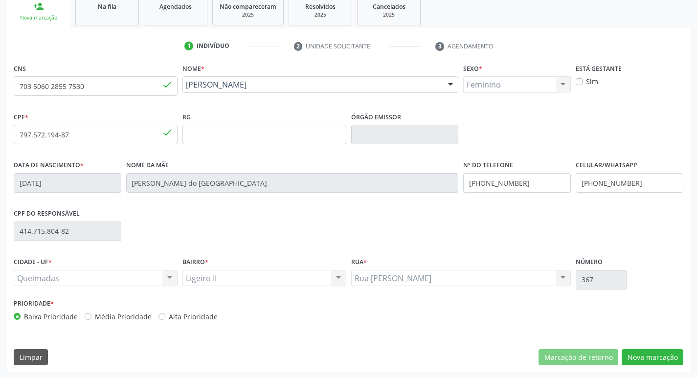
scroll to position [152, 0]
click at [652, 355] on button "Nova marcação" at bounding box center [653, 356] width 62 height 17
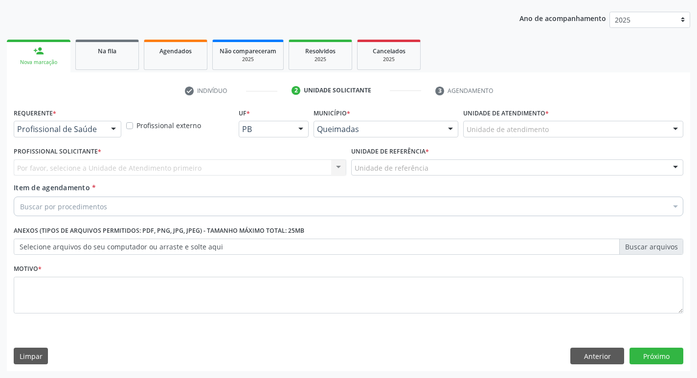
click at [106, 132] on div at bounding box center [113, 129] width 15 height 17
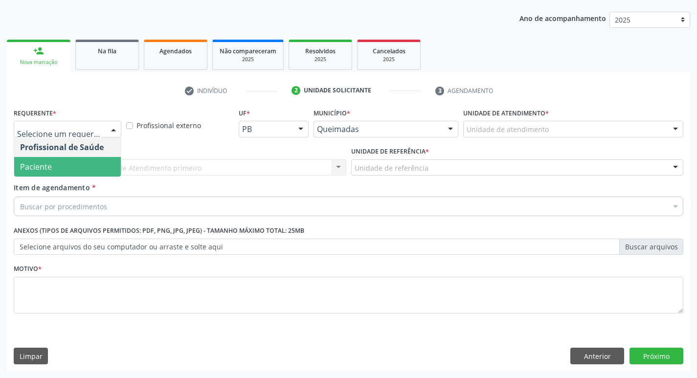
click at [99, 166] on span "Paciente" at bounding box center [67, 167] width 107 height 20
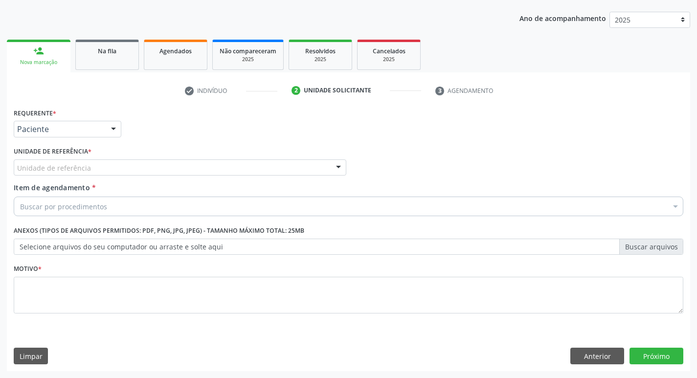
click at [99, 166] on div "Unidade de referência" at bounding box center [180, 168] width 333 height 17
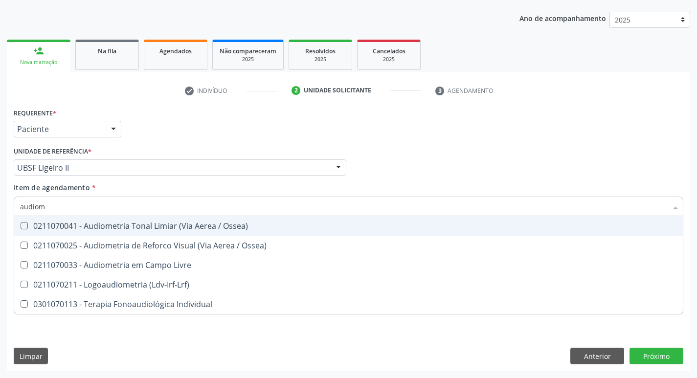
type input "audiome"
click at [138, 225] on div "0211070041 - Audiometria Tonal Limiar (Via Aerea / Ossea)" at bounding box center [348, 226] width 657 height 8
checkbox Ossea\) "true"
click at [206, 139] on div "Requerente * Paciente Profissional de Saúde Paciente Nenhum resultado encontrad…" at bounding box center [348, 125] width 675 height 38
checkbox Ossea\) "true"
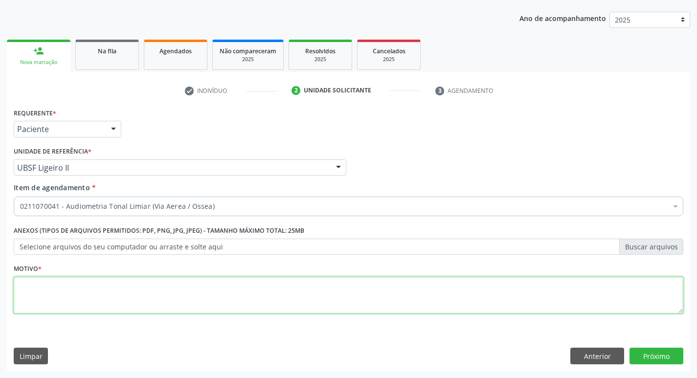
click at [153, 289] on textarea at bounding box center [349, 295] width 670 height 37
type textarea "avaliação"
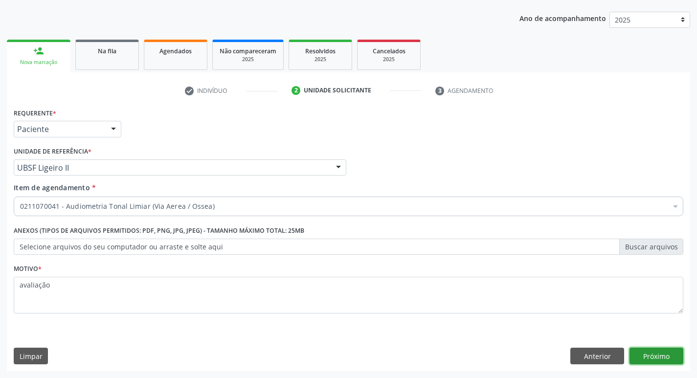
click at [649, 361] on button "Próximo" at bounding box center [657, 356] width 54 height 17
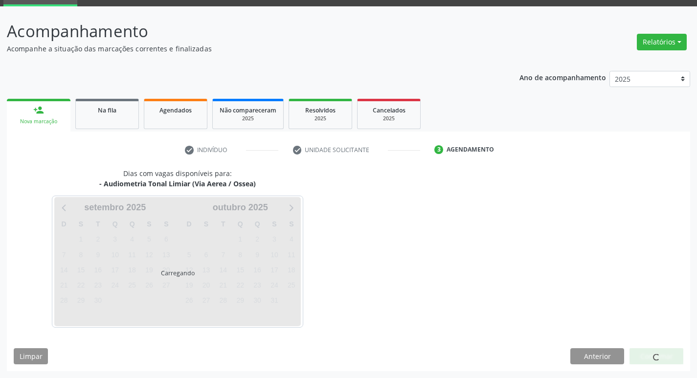
scroll to position [47, 0]
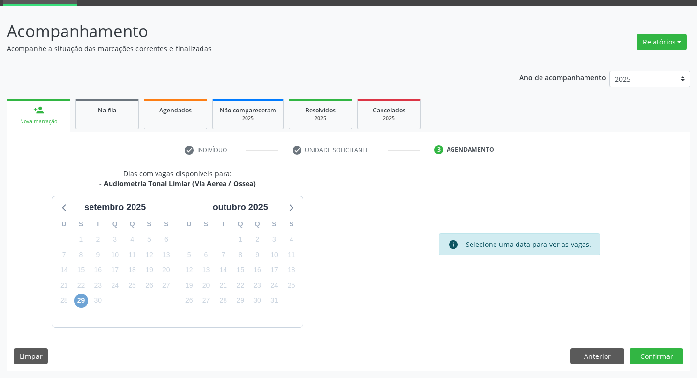
click at [80, 302] on span "29" at bounding box center [81, 301] width 14 height 14
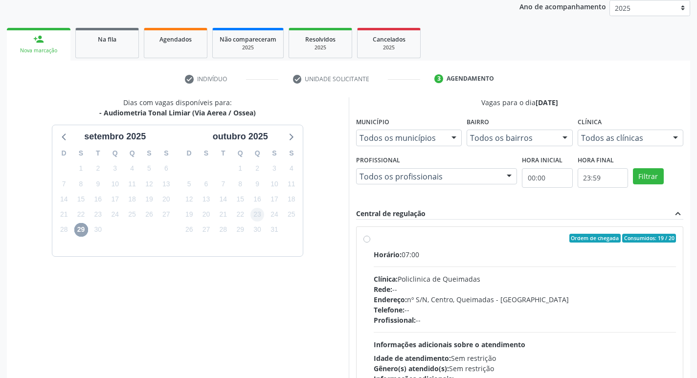
scroll to position [207, 0]
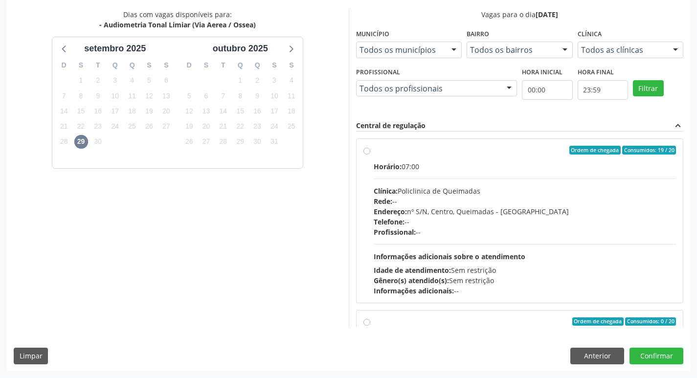
click at [472, 143] on div "Ordem de chegada Consumidos: 19 / 20 Horário: 07:00 Clínica: Policlinica de Que…" at bounding box center [520, 221] width 327 height 164
radio input "true"
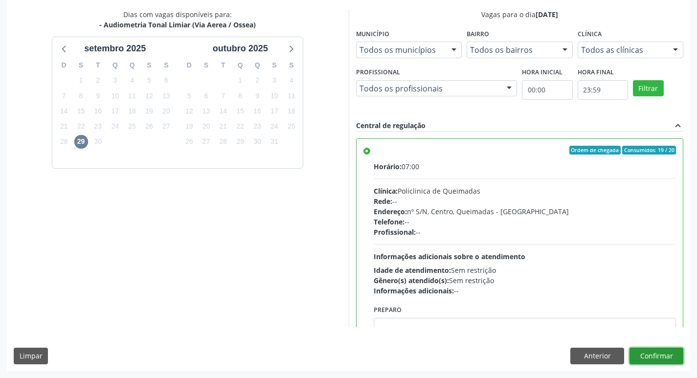
click at [658, 354] on button "Confirmar" at bounding box center [657, 356] width 54 height 17
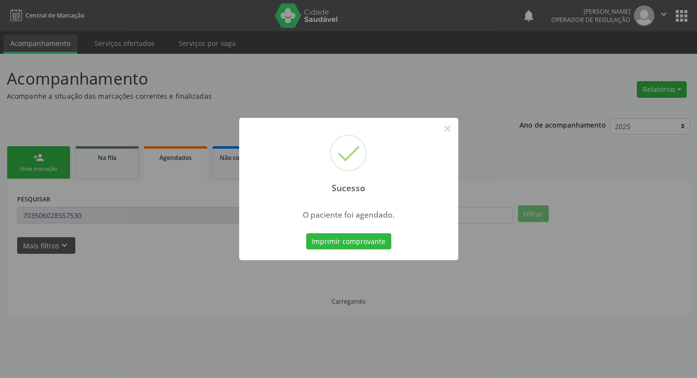
scroll to position [0, 0]
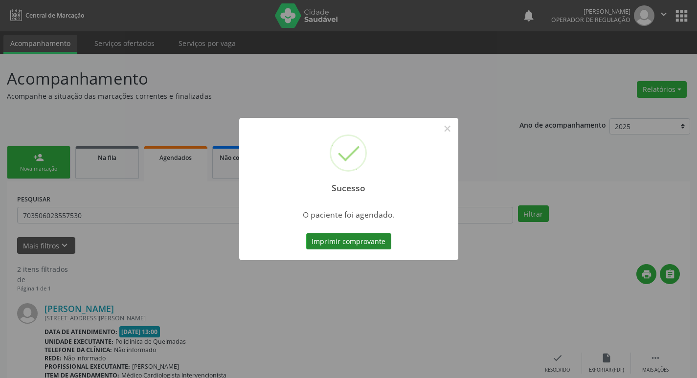
click at [384, 242] on button "Imprimir comprovante" at bounding box center [348, 241] width 85 height 17
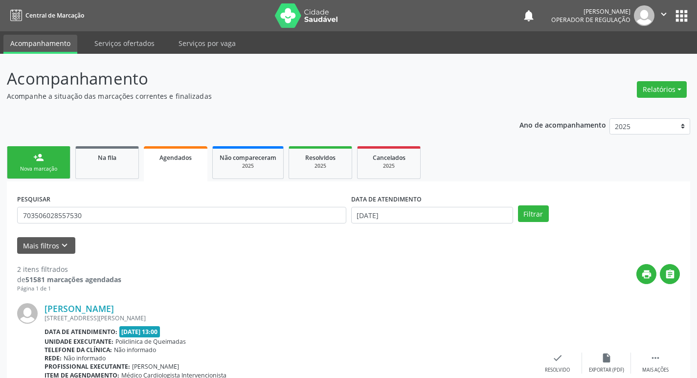
click at [671, 12] on button "" at bounding box center [664, 15] width 19 height 21
click at [654, 60] on link "Sair" at bounding box center [639, 60] width 68 height 14
